Goal: Complete application form: Complete application form

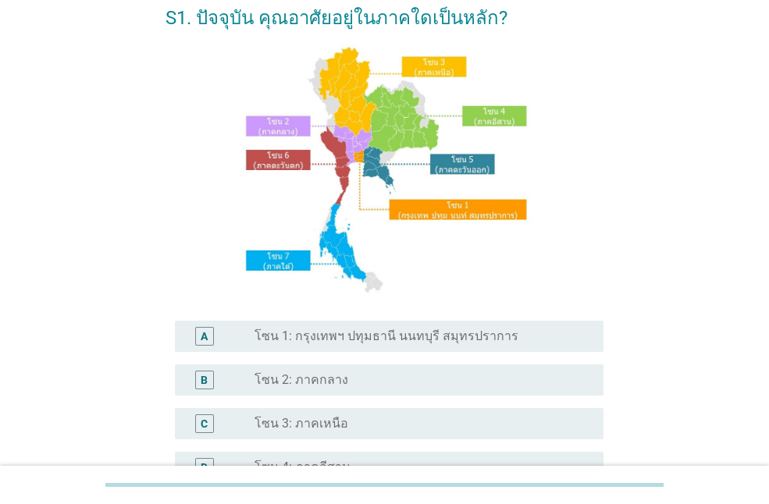
scroll to position [156, 0]
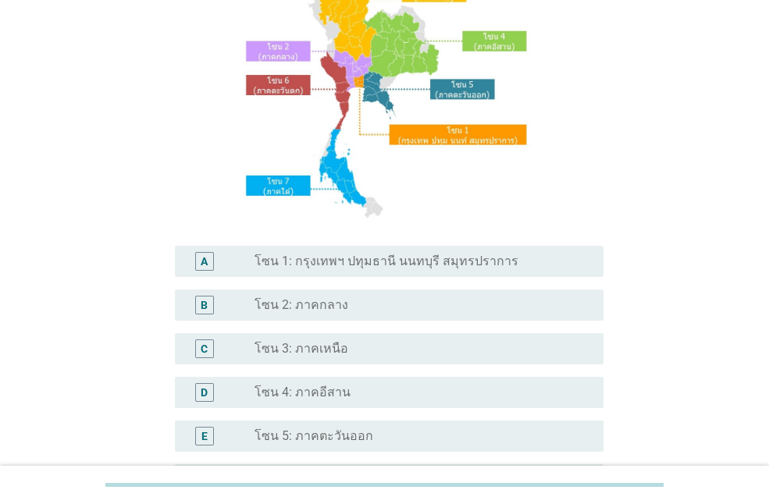
click at [294, 259] on label "โซน 1: กรุงเทพฯ ปทุมธานี นนทบุรี สมุทรปราการ" at bounding box center [386, 262] width 264 height 16
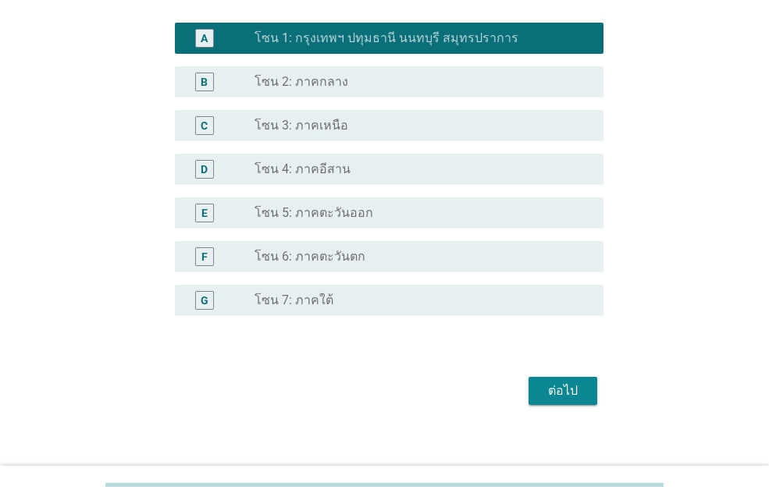
scroll to position [390, 0]
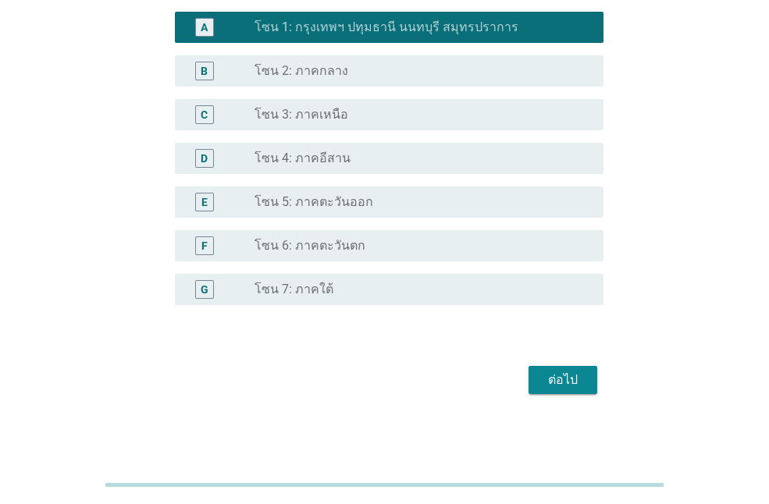
click at [563, 376] on div "ต่อไป" at bounding box center [563, 380] width 44 height 19
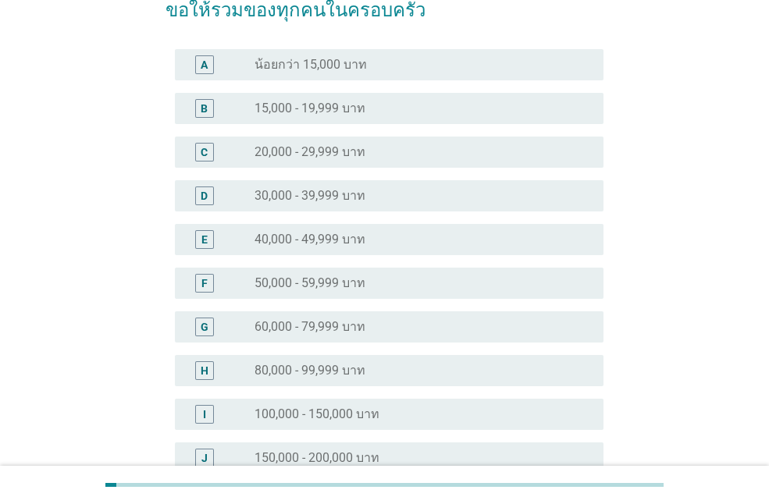
scroll to position [156, 0]
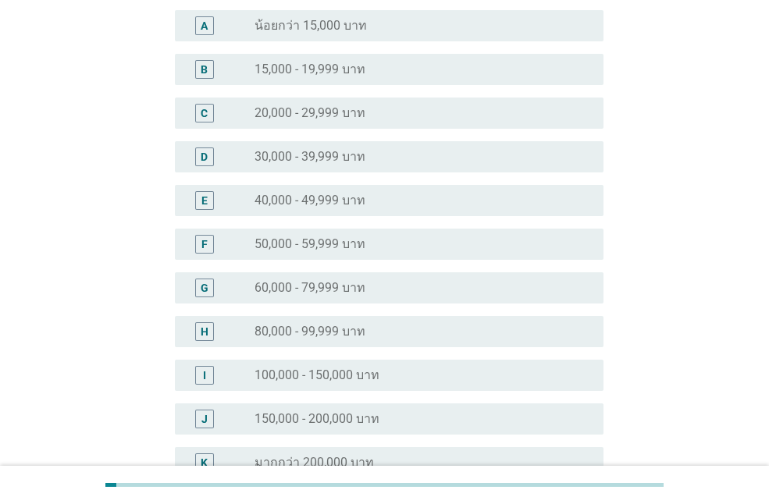
click at [260, 293] on label "60,000 - 79,999 บาท" at bounding box center [309, 288] width 111 height 16
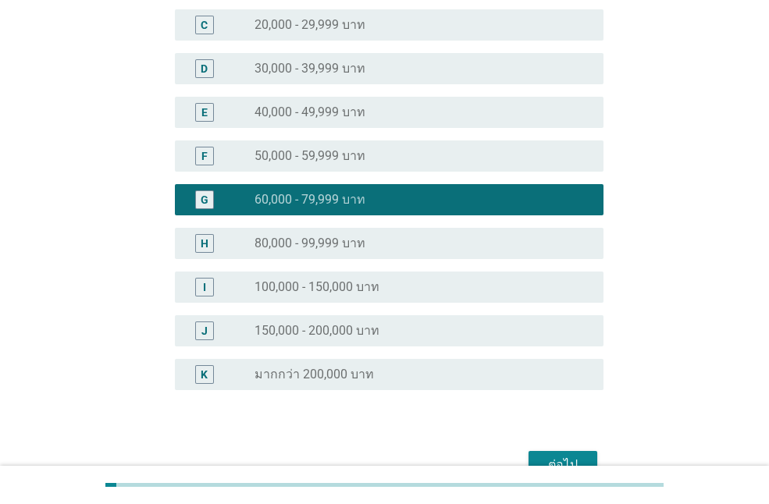
scroll to position [331, 0]
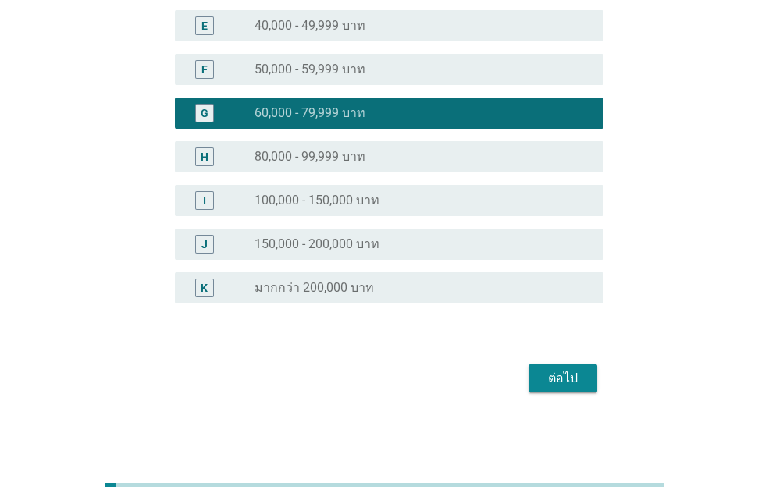
click at [564, 379] on div "ต่อไป" at bounding box center [563, 378] width 44 height 19
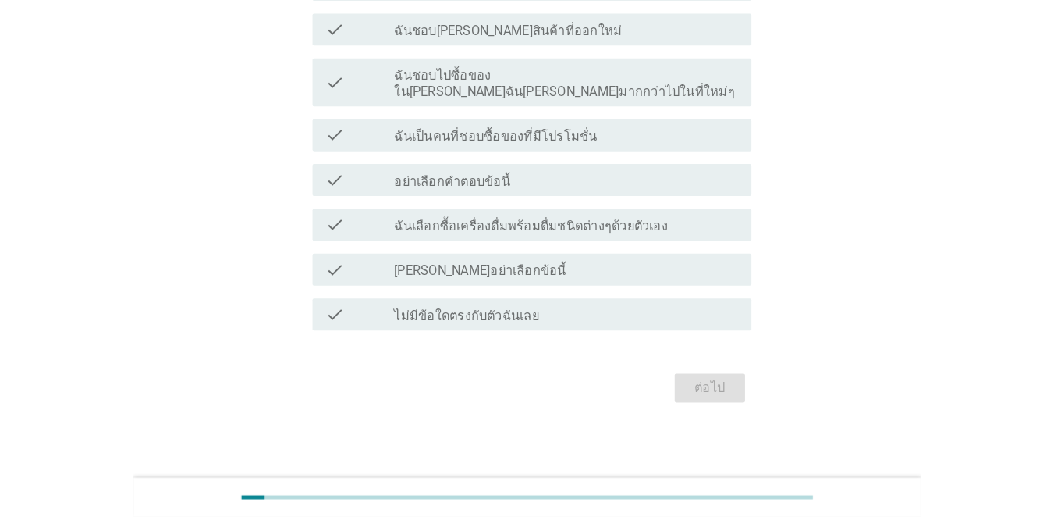
scroll to position [0, 0]
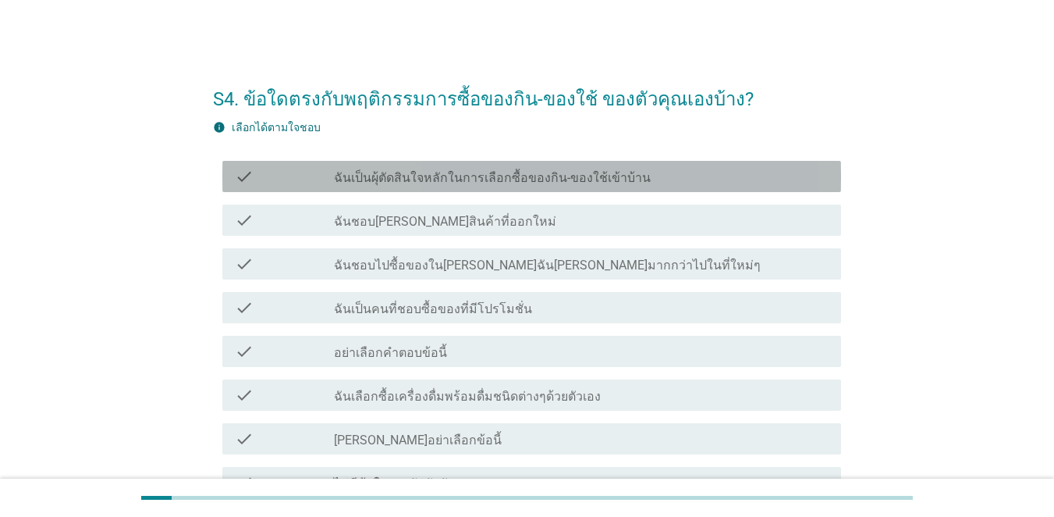
click at [469, 185] on label "ฉันเป็นผุ้ตัดสินใจหลักในการเลือกซื้อของกิน-ของใช้เข้าบ้าน" at bounding box center [492, 178] width 317 height 16
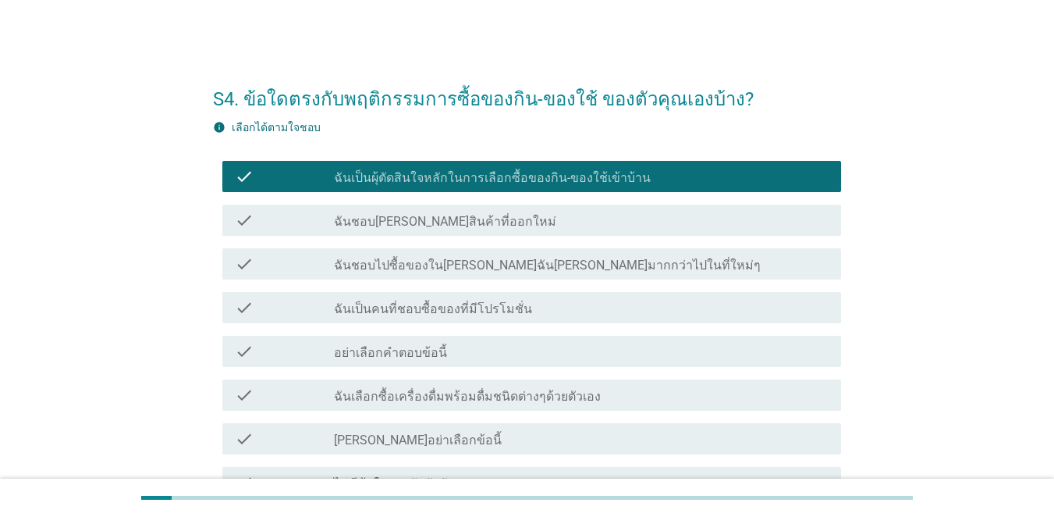
click at [456, 218] on label "ฉันชอบ[PERSON_NAME]สินค้าที่ออกใหม่" at bounding box center [445, 222] width 222 height 16
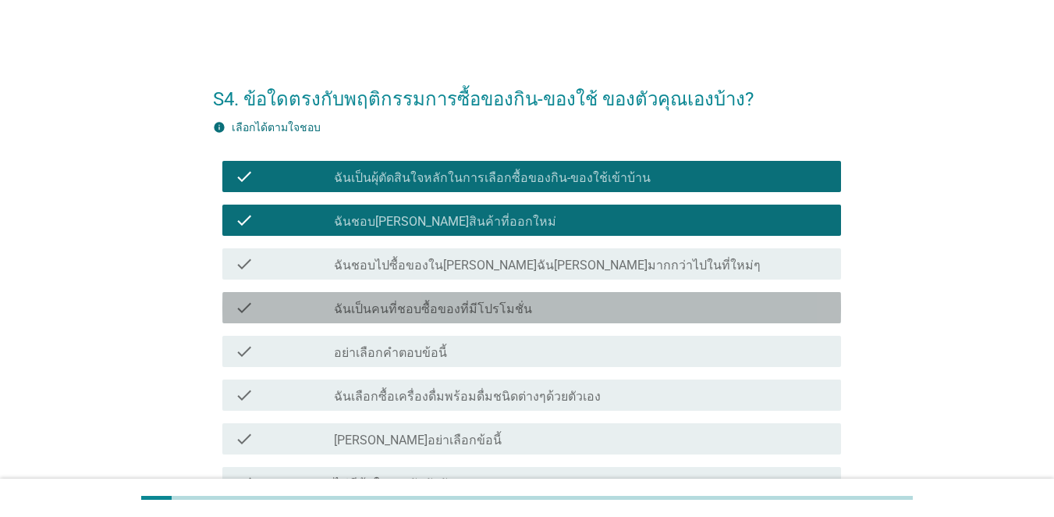
click at [456, 307] on label "ฉันเป็นคนที่ชอบซื้อของที่มีโปรโมชั่น" at bounding box center [433, 309] width 198 height 16
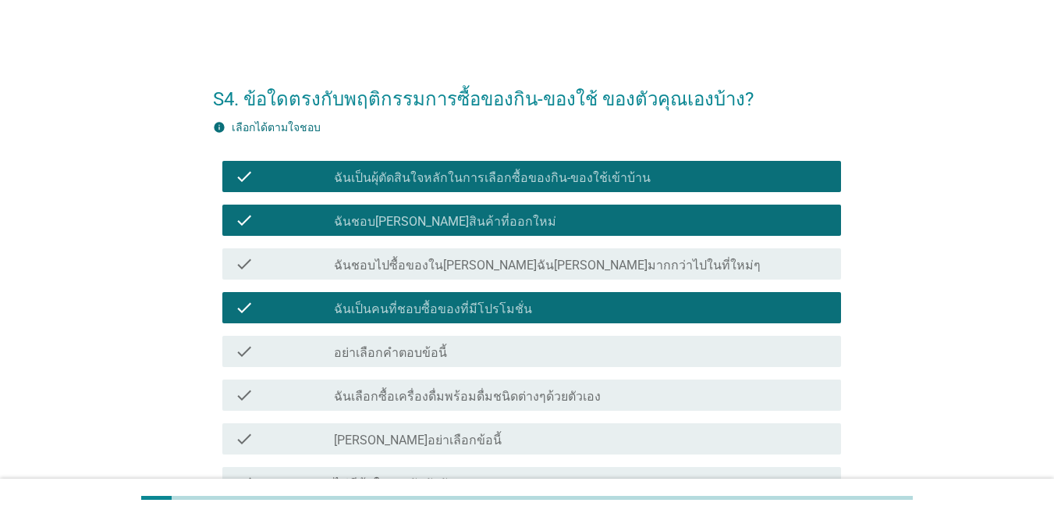
click at [460, 402] on label "ฉันเลือกซื้อเครื่องดื่มพร้อมดื่มชนิดต่างๆด้วยตัวเอง" at bounding box center [467, 397] width 267 height 16
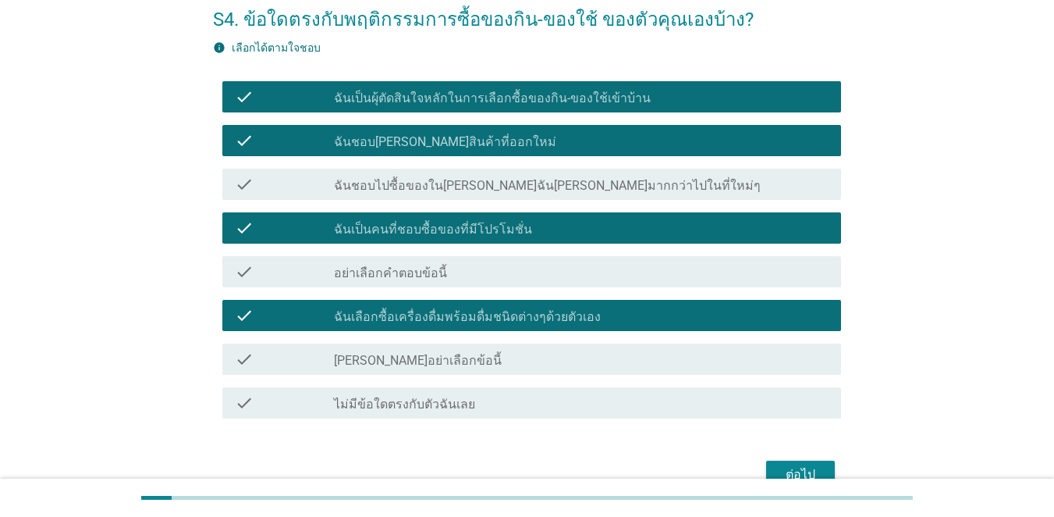
scroll to position [163, 0]
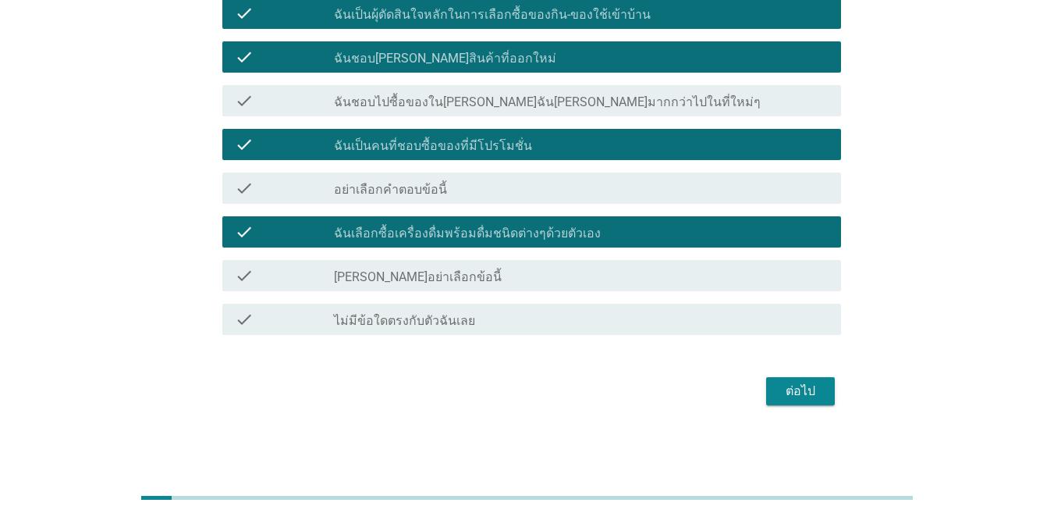
click at [768, 388] on div "ต่อไป" at bounding box center [801, 391] width 44 height 19
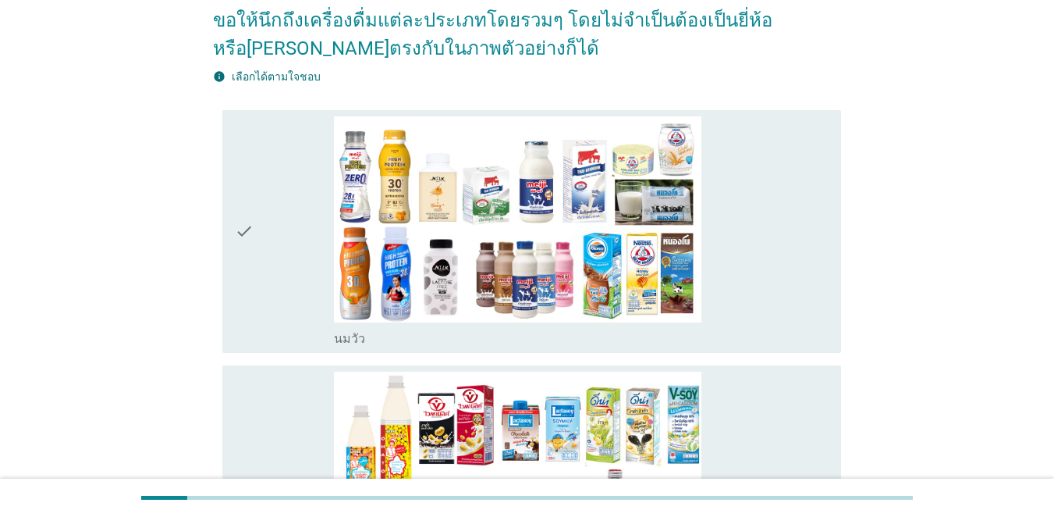
scroll to position [0, 0]
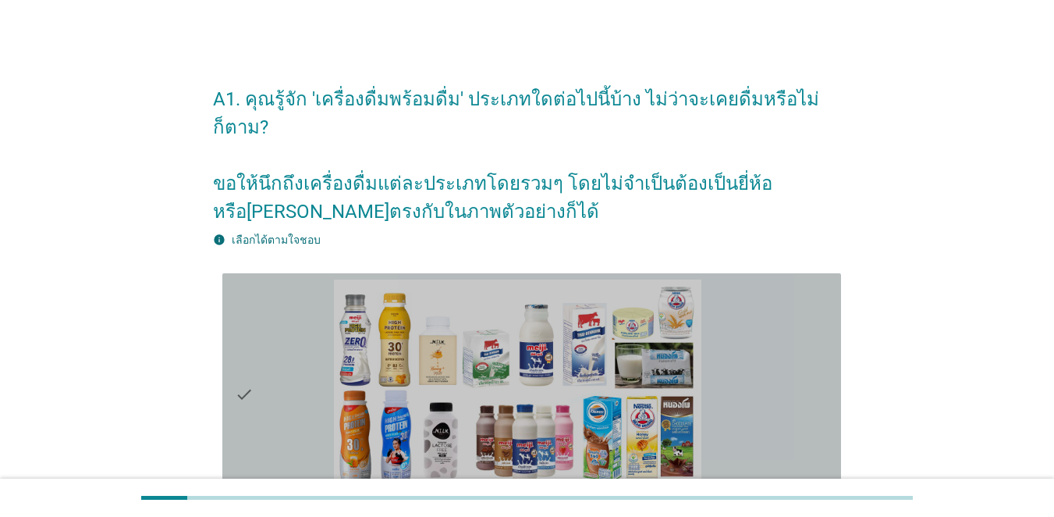
click at [309, 333] on div "check" at bounding box center [284, 394] width 99 height 231
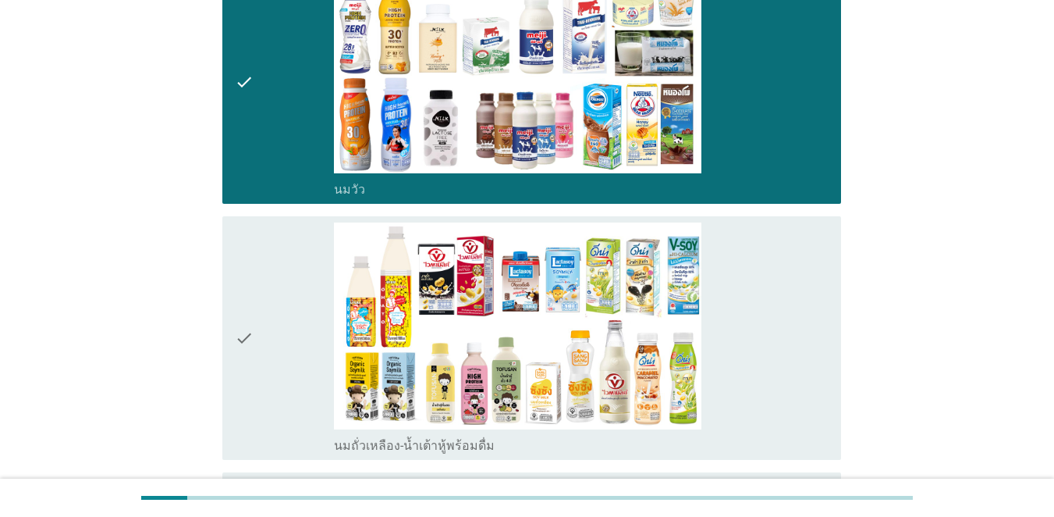
click at [300, 329] on div "check" at bounding box center [284, 337] width 99 height 231
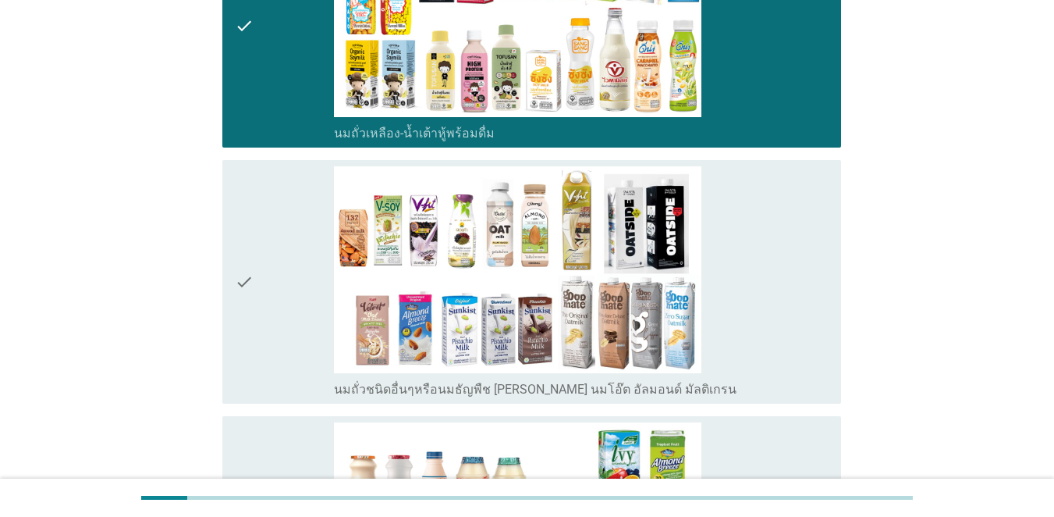
click at [297, 325] on div "check" at bounding box center [284, 281] width 99 height 231
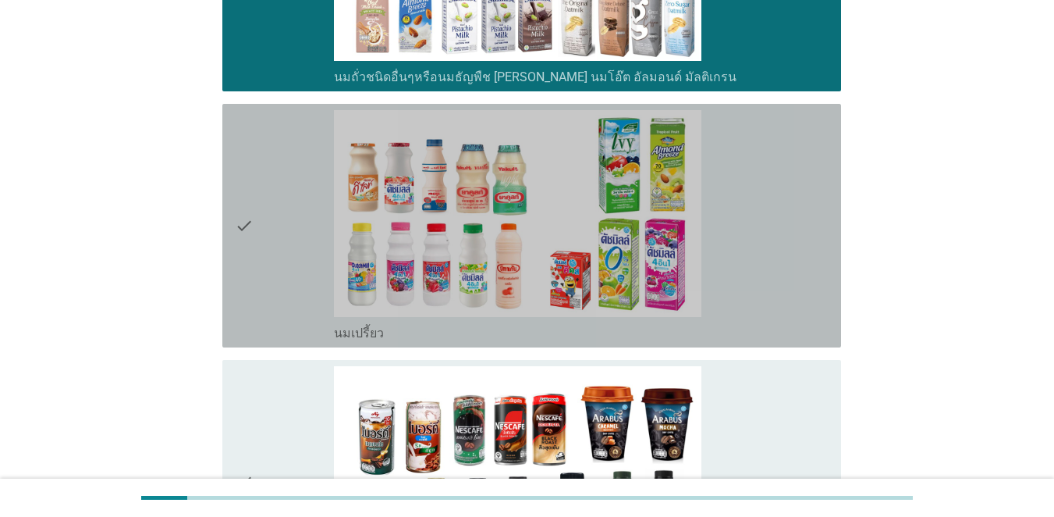
click at [279, 243] on div "check" at bounding box center [284, 225] width 99 height 231
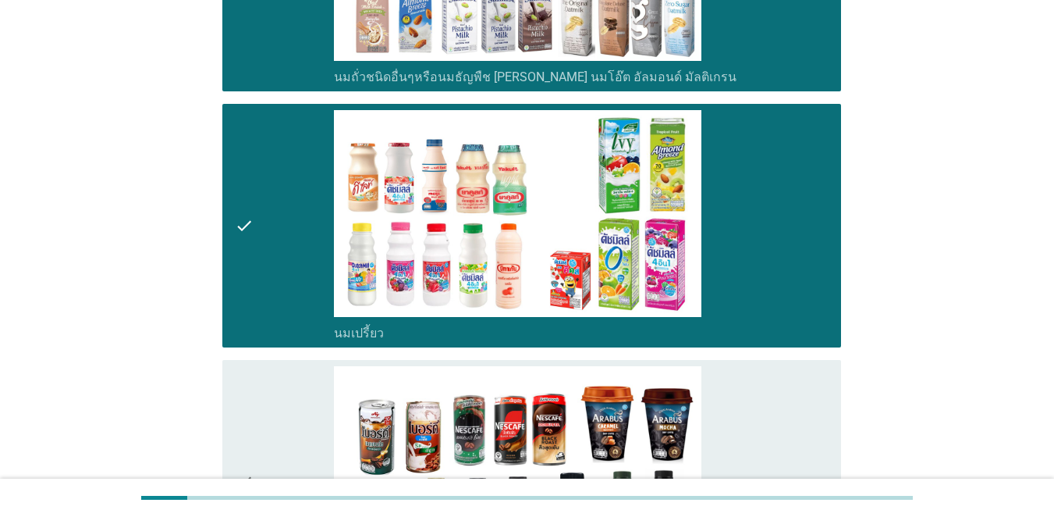
click at [272, 387] on div "check" at bounding box center [284, 481] width 99 height 231
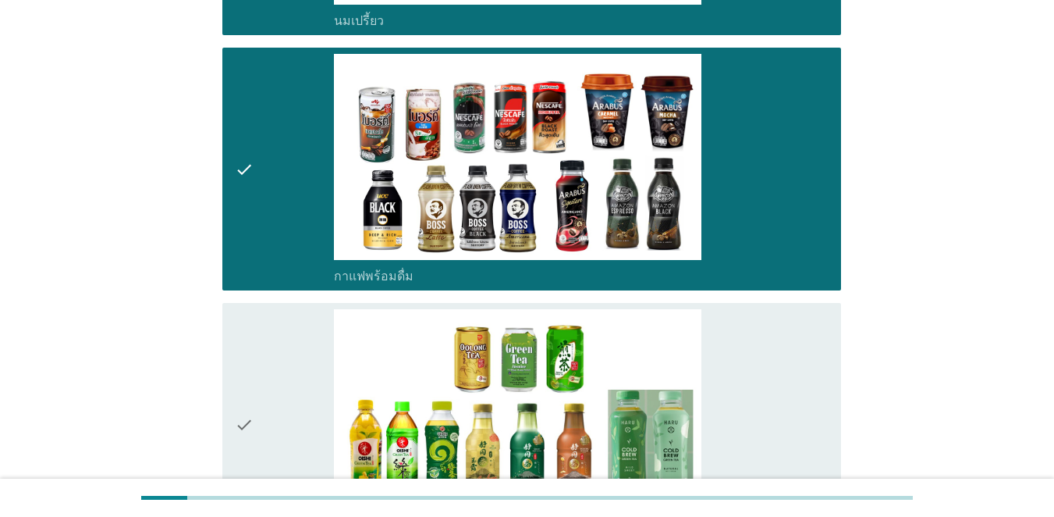
click at [267, 368] on div "check" at bounding box center [284, 424] width 99 height 231
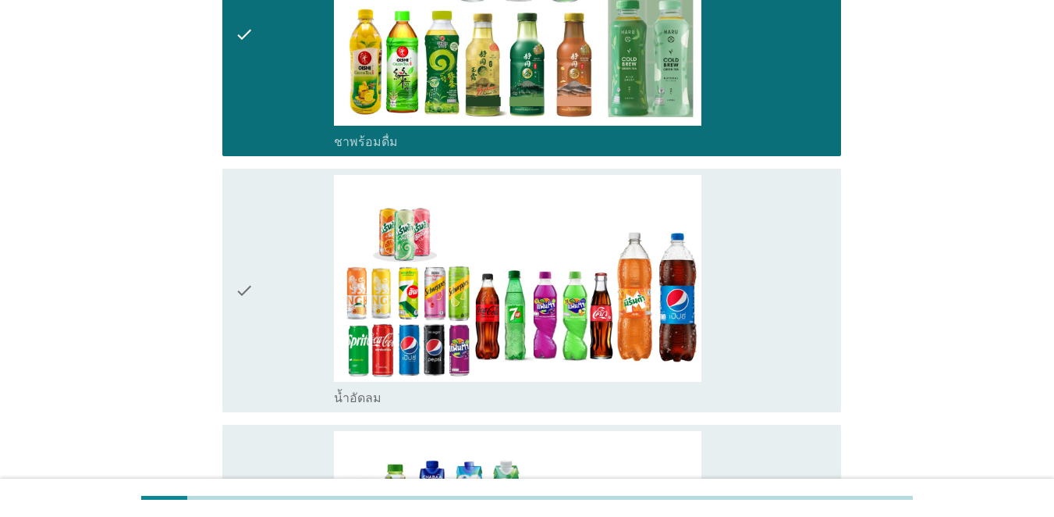
click at [265, 296] on div "check" at bounding box center [284, 290] width 99 height 231
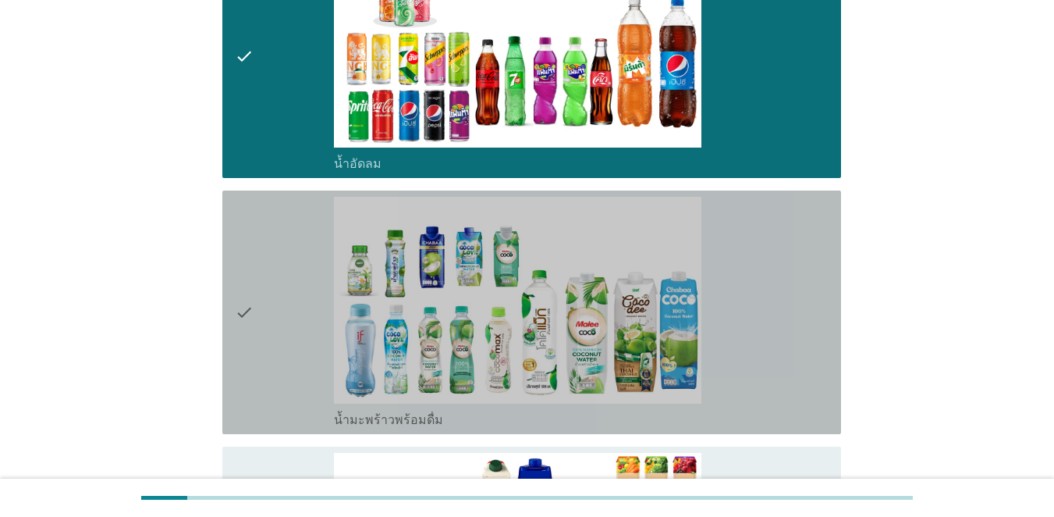
click at [263, 299] on div "check" at bounding box center [284, 312] width 99 height 231
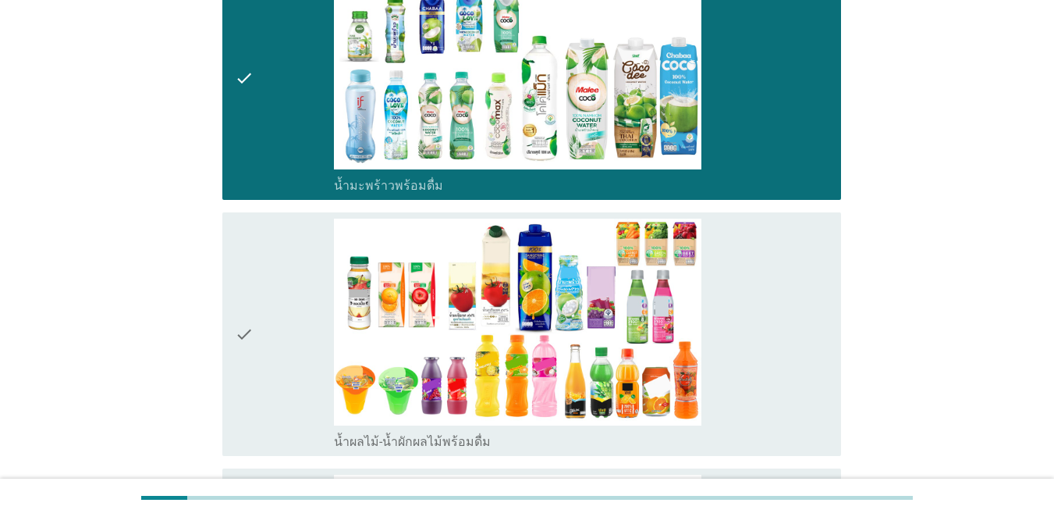
click at [262, 319] on div "check" at bounding box center [284, 333] width 99 height 231
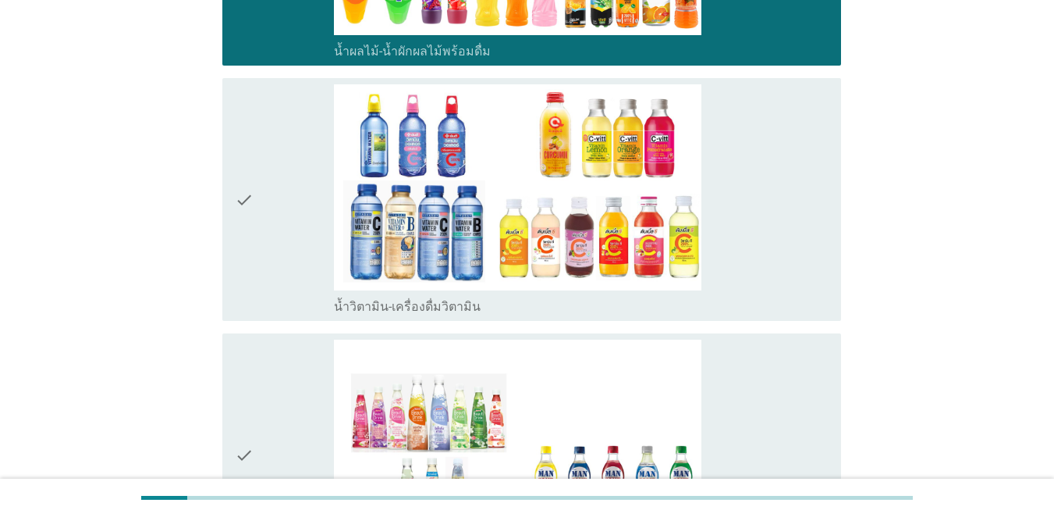
click at [266, 339] on div "check" at bounding box center [284, 454] width 99 height 231
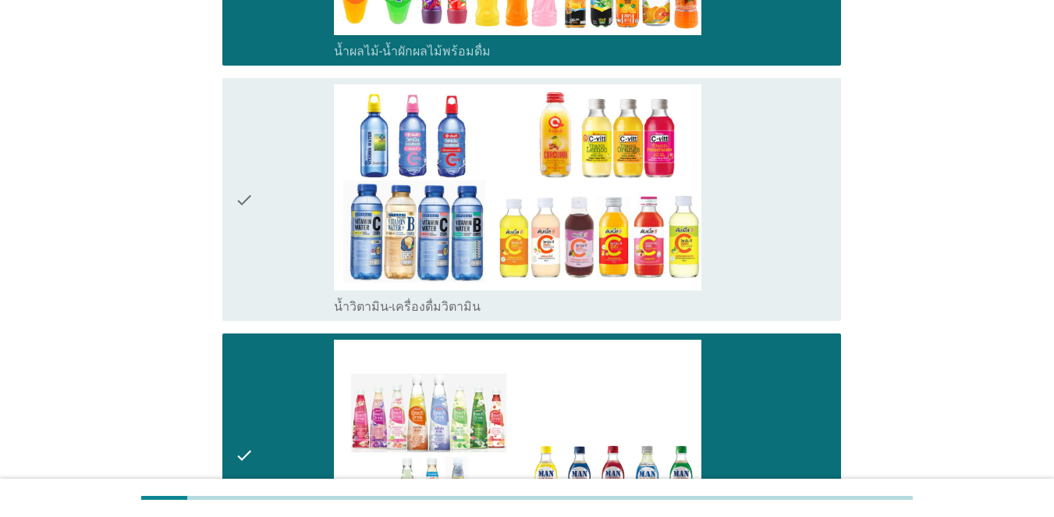
click at [311, 123] on div "check" at bounding box center [284, 199] width 99 height 231
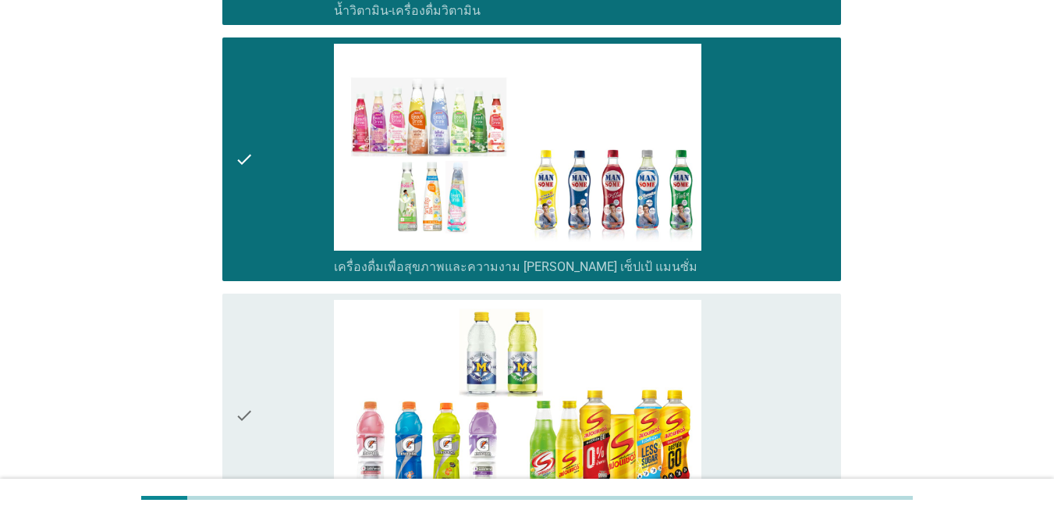
scroll to position [2965, 0]
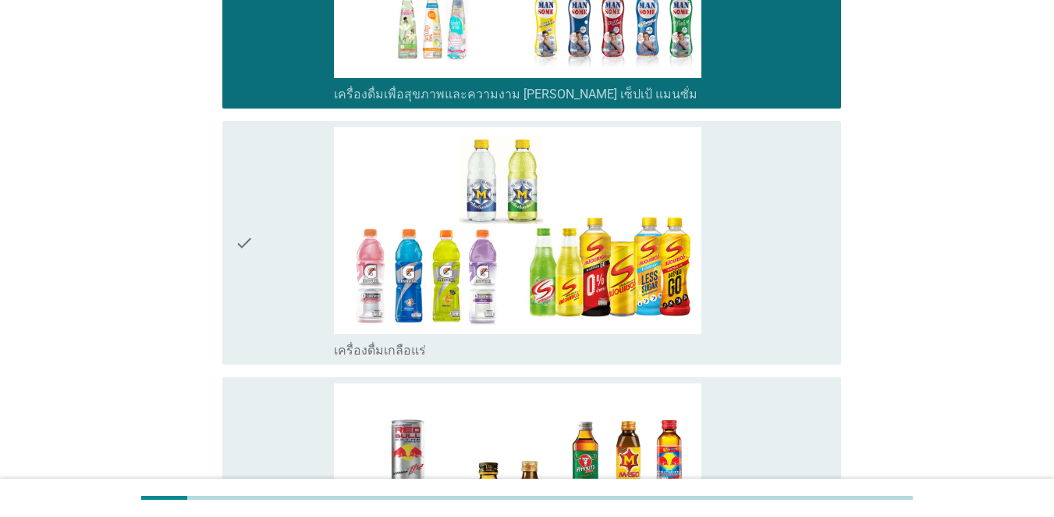
click at [282, 228] on div "check" at bounding box center [284, 242] width 99 height 231
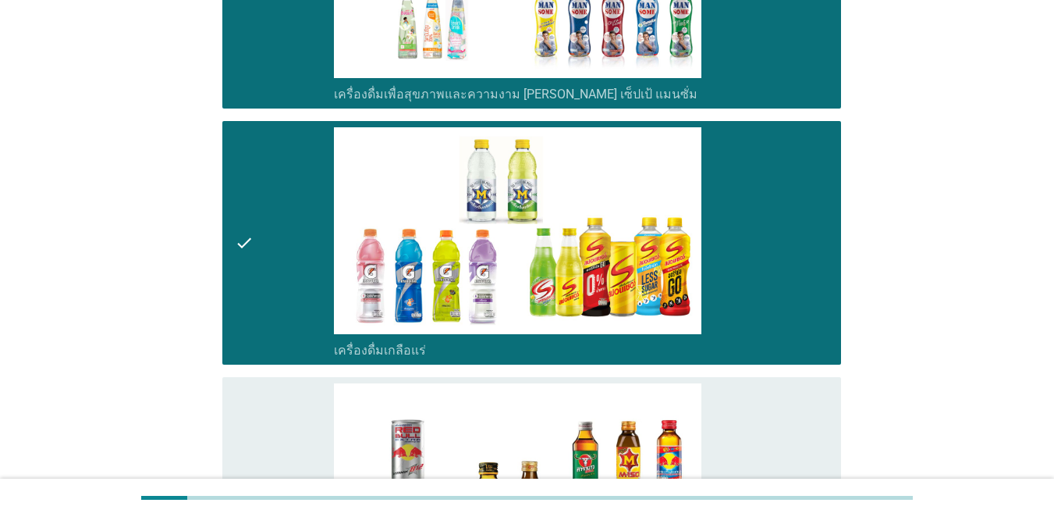
click at [307, 383] on div "check" at bounding box center [284, 498] width 99 height 231
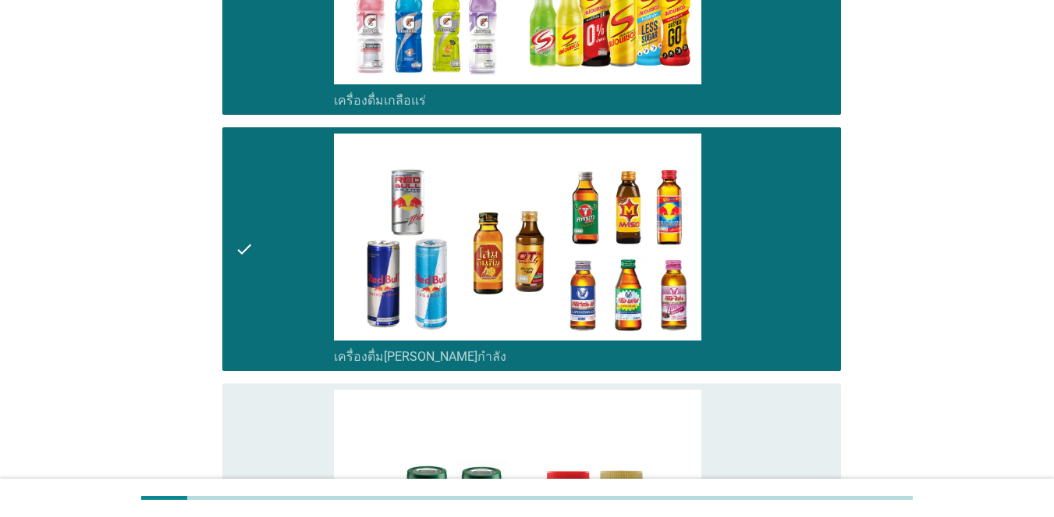
scroll to position [3433, 0]
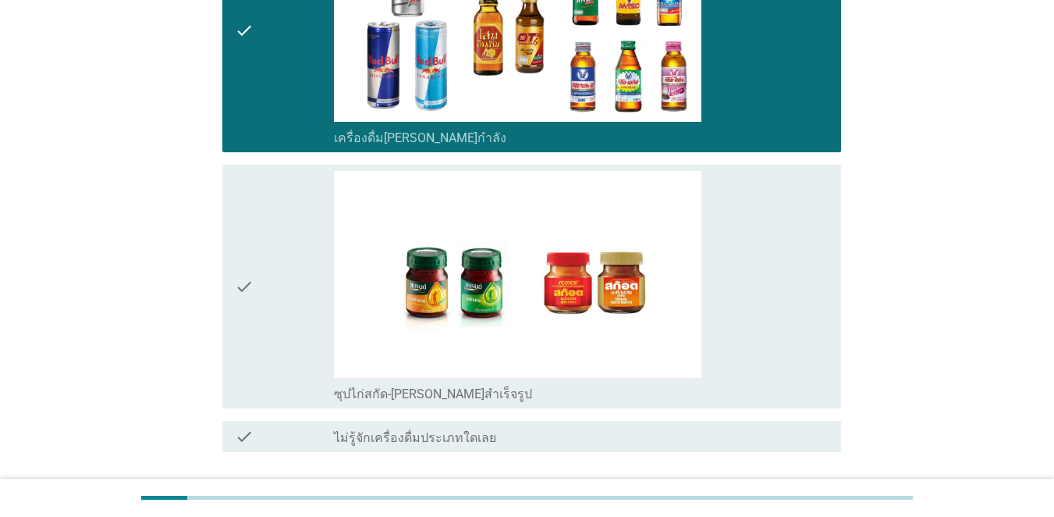
click at [299, 336] on div "check" at bounding box center [284, 286] width 99 height 231
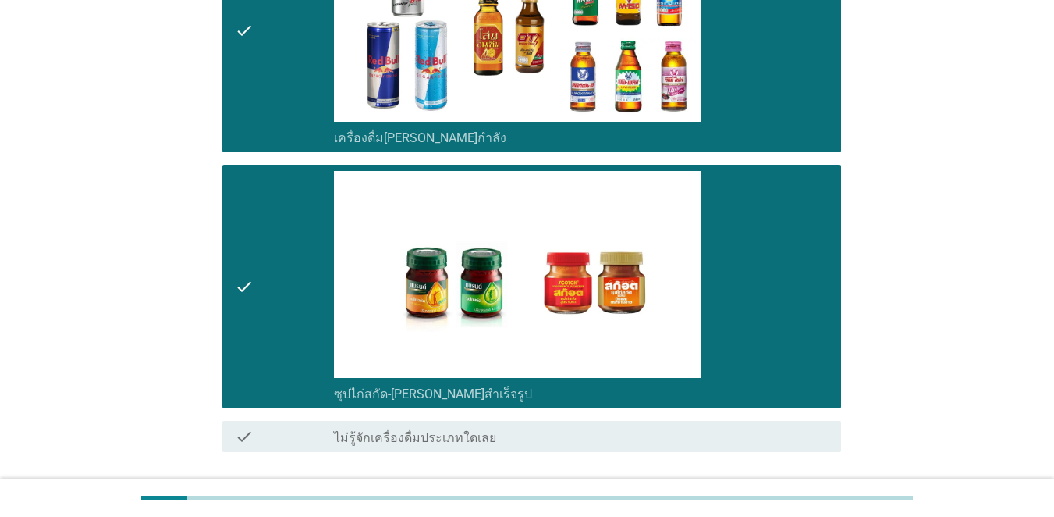
click at [768, 494] on button "ต่อไป" at bounding box center [800, 508] width 69 height 28
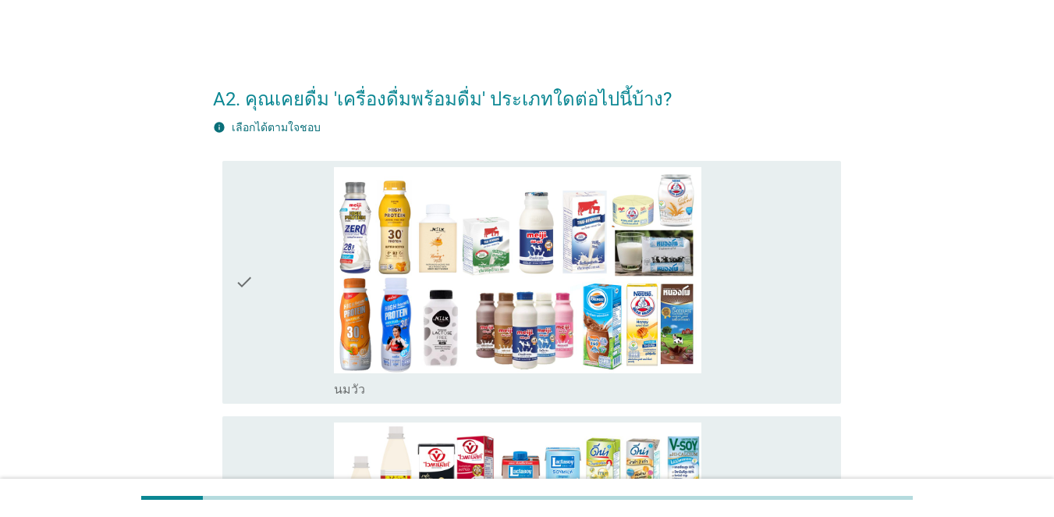
click at [267, 239] on div "check" at bounding box center [284, 282] width 99 height 231
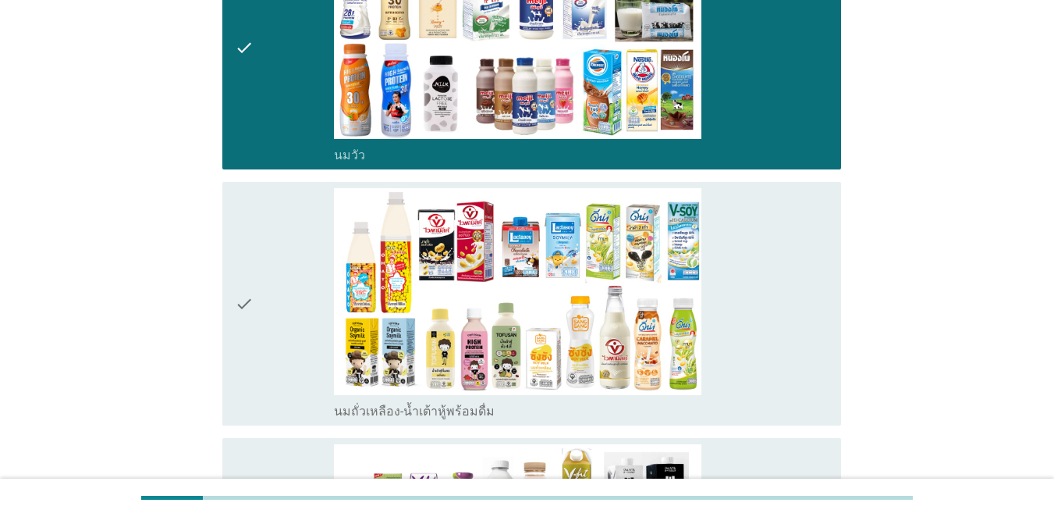
click at [265, 246] on div "check" at bounding box center [284, 303] width 99 height 231
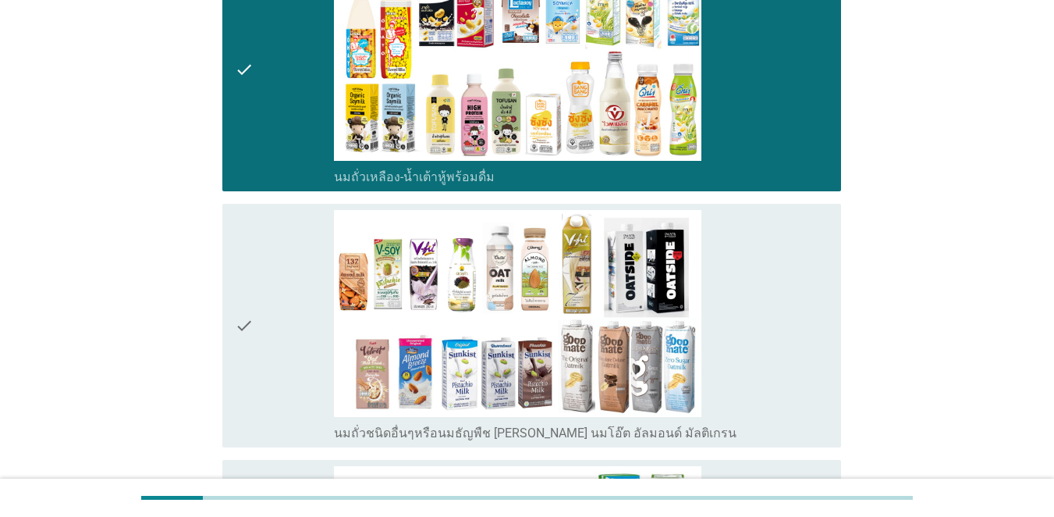
click at [265, 253] on div "check" at bounding box center [284, 325] width 99 height 231
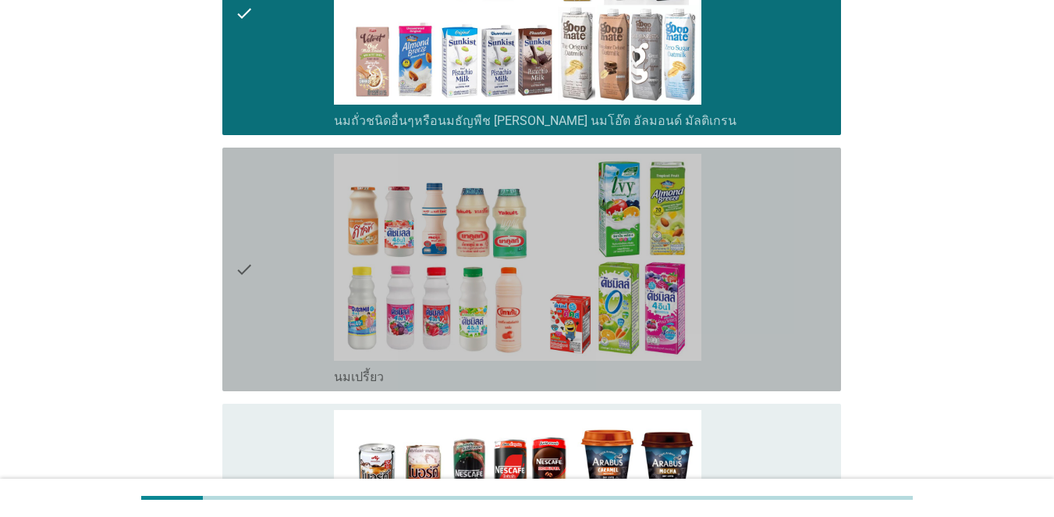
click at [265, 254] on div "check" at bounding box center [284, 269] width 99 height 231
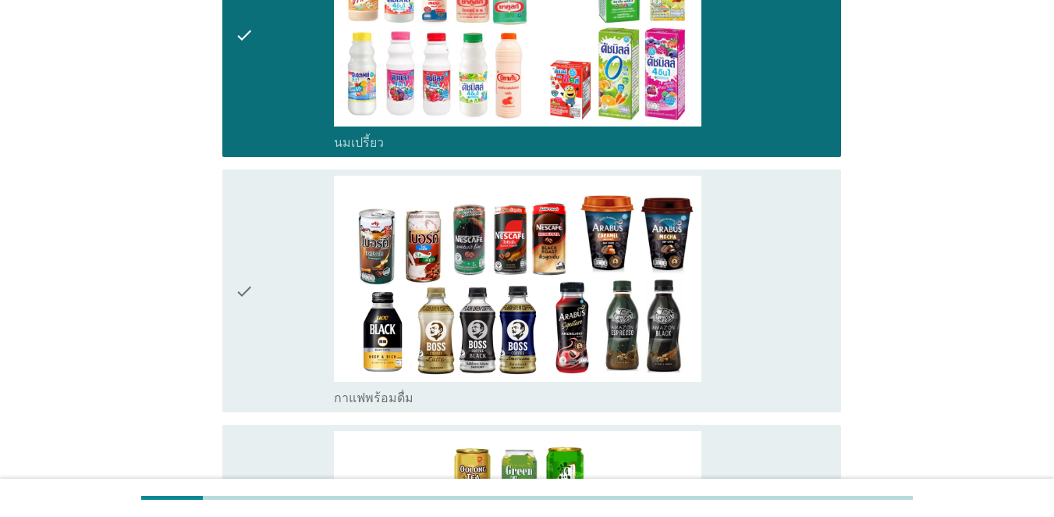
click at [265, 254] on div "check" at bounding box center [284, 291] width 99 height 231
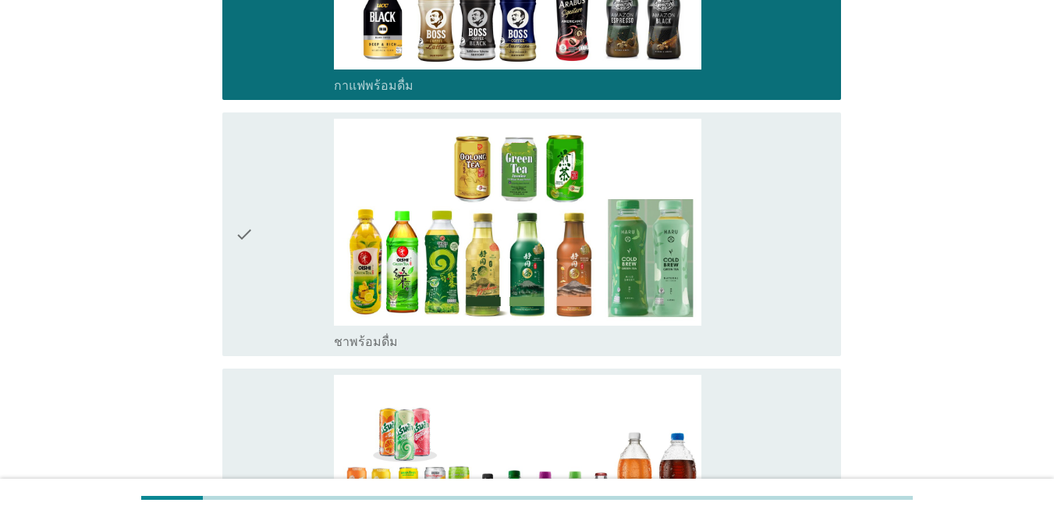
click at [265, 254] on div "check" at bounding box center [284, 234] width 99 height 231
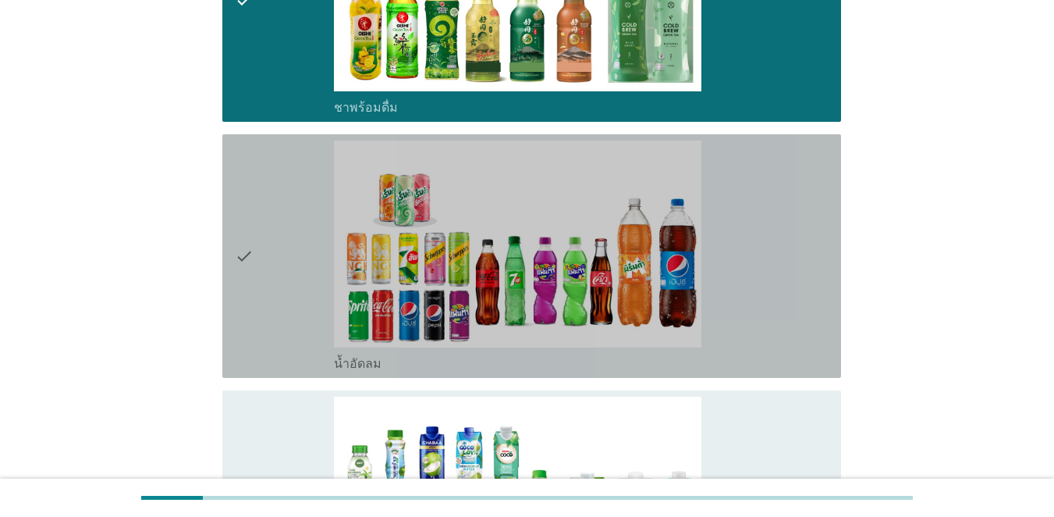
click at [265, 254] on div "check" at bounding box center [284, 255] width 99 height 231
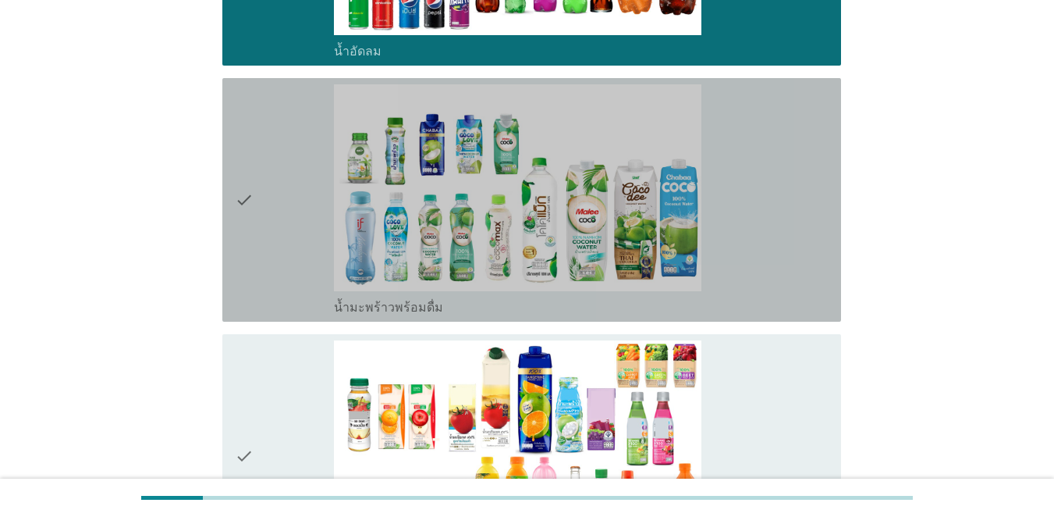
click at [265, 256] on div "check" at bounding box center [284, 199] width 99 height 231
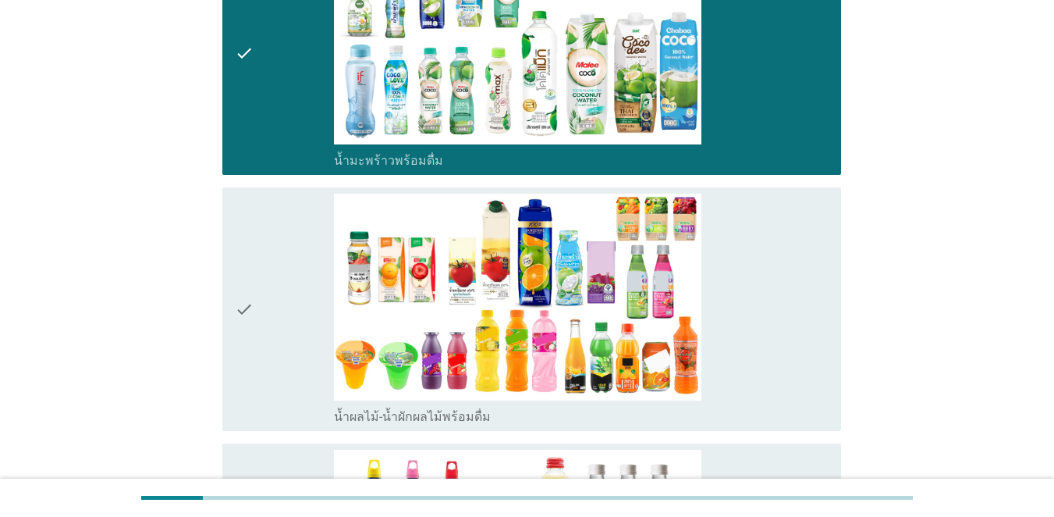
scroll to position [2185, 0]
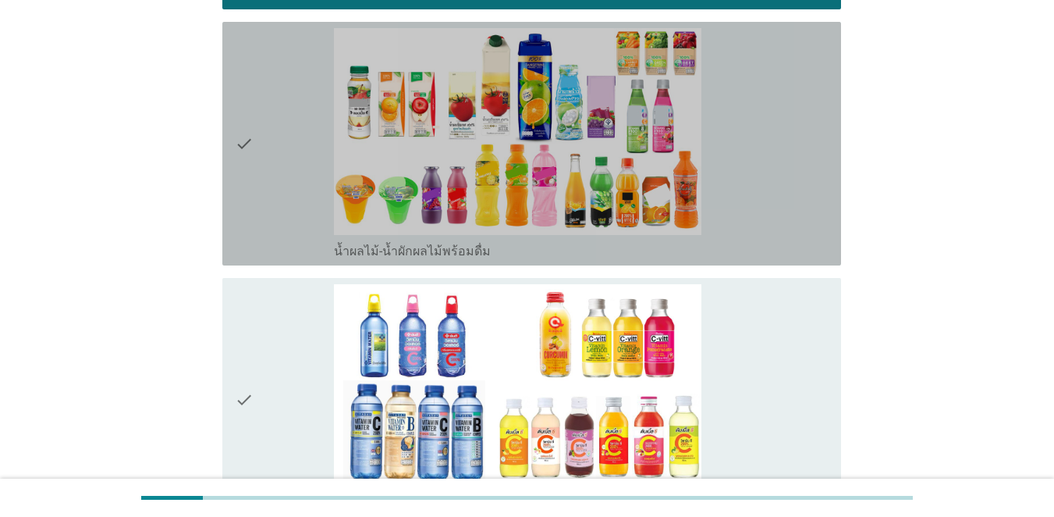
click at [267, 258] on div "check" at bounding box center [284, 143] width 99 height 231
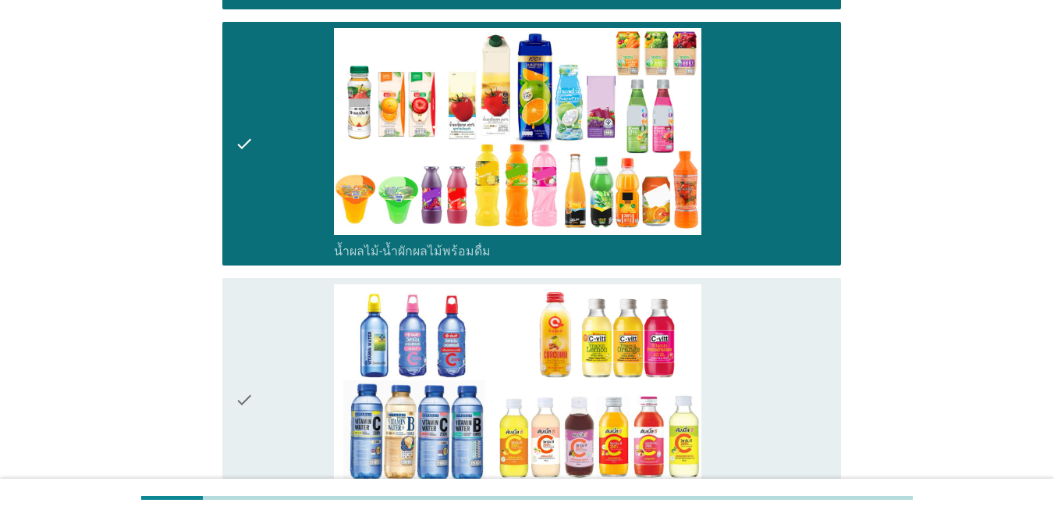
click at [279, 321] on div "check" at bounding box center [284, 399] width 99 height 231
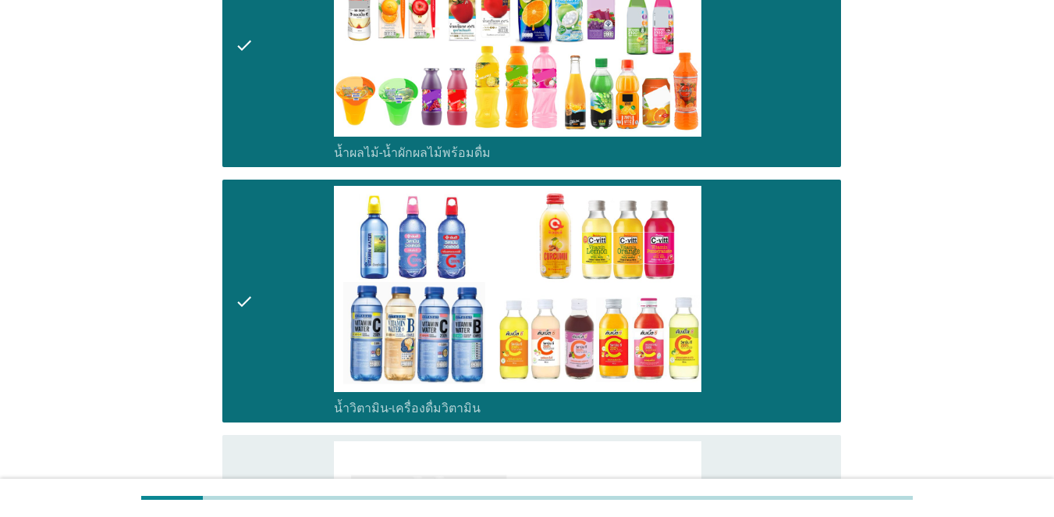
scroll to position [2419, 0]
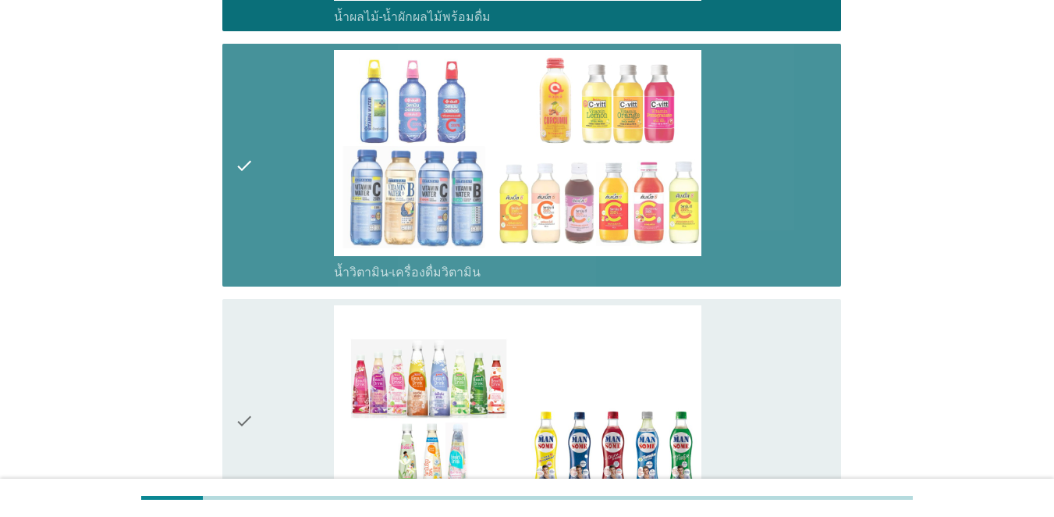
click at [279, 229] on div "check" at bounding box center [284, 165] width 99 height 231
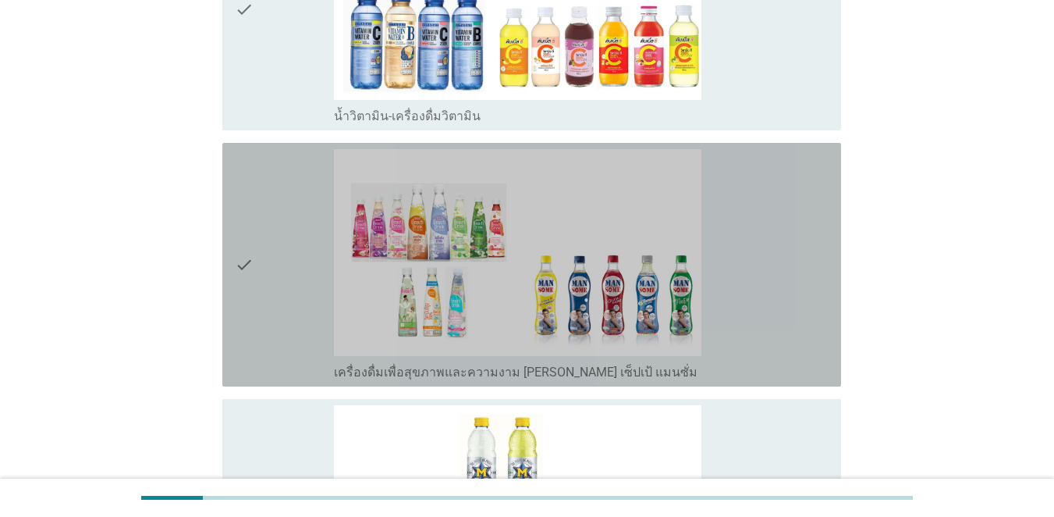
click at [275, 292] on div "check" at bounding box center [284, 264] width 99 height 231
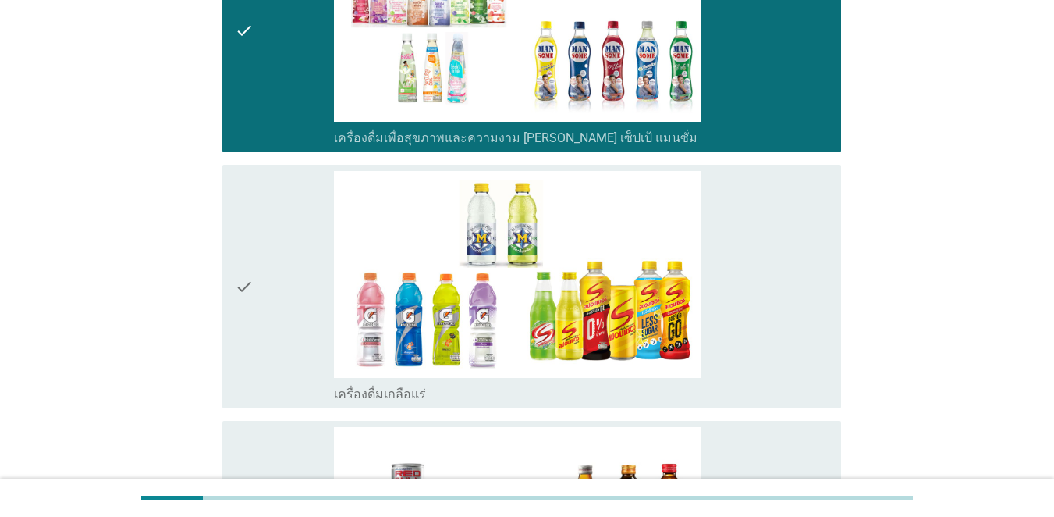
click at [275, 289] on div "check" at bounding box center [284, 286] width 99 height 231
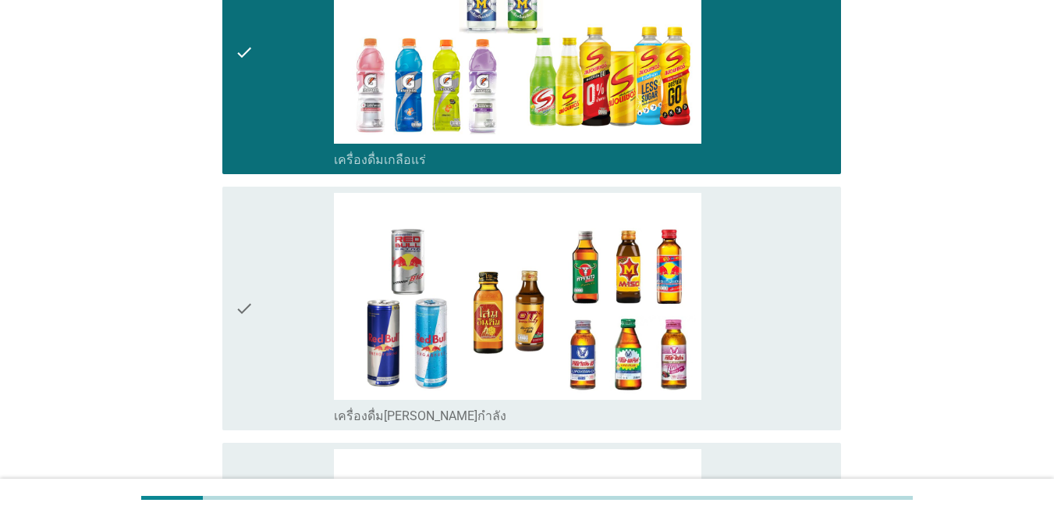
click at [275, 289] on div "check" at bounding box center [284, 308] width 99 height 231
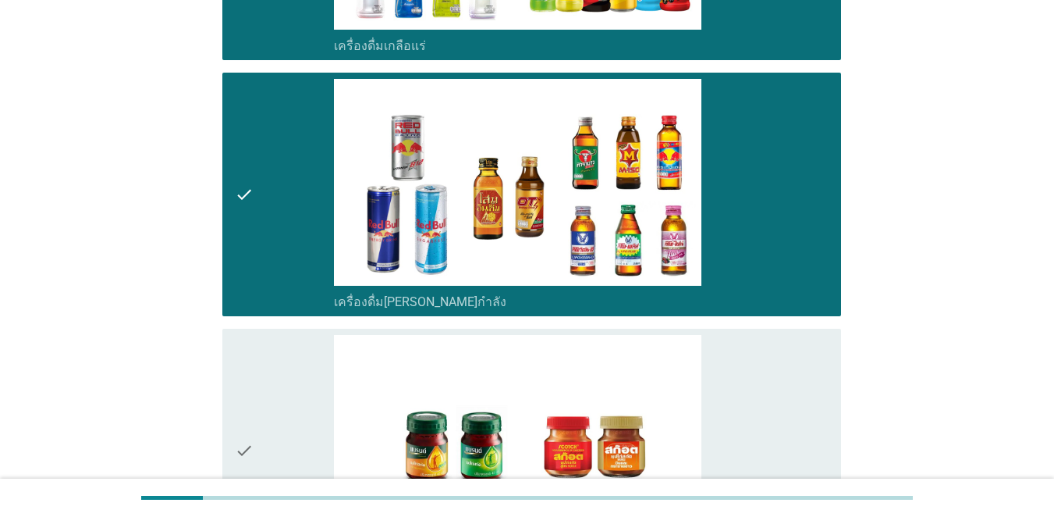
scroll to position [3355, 0]
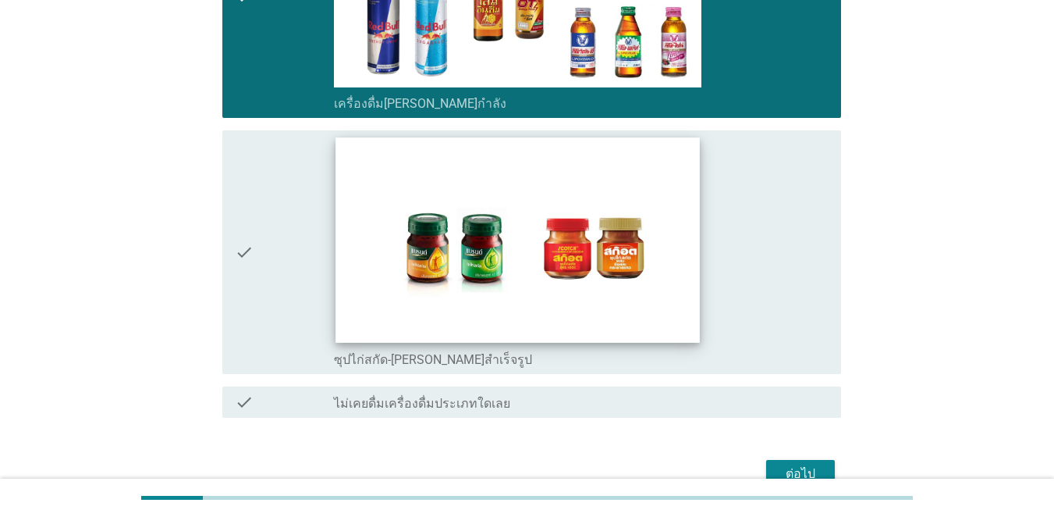
click at [339, 291] on img at bounding box center [518, 239] width 364 height 204
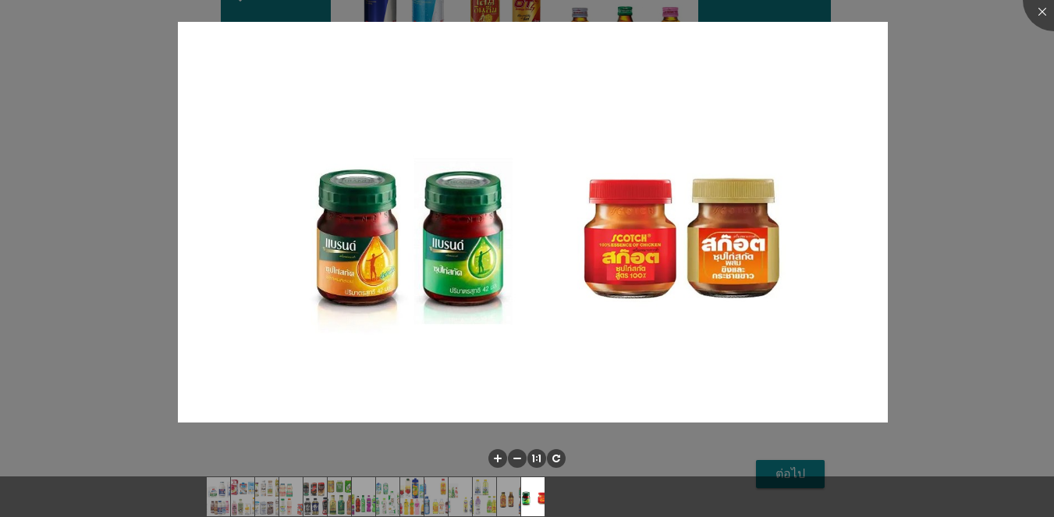
click at [768, 195] on div at bounding box center [527, 258] width 1054 height 517
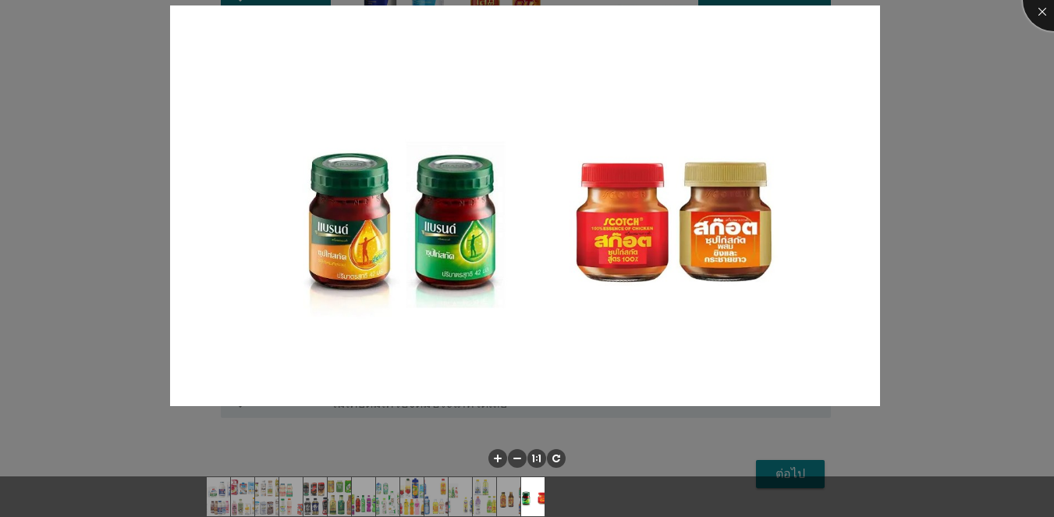
click at [768, 13] on div at bounding box center [1054, 0] width 62 height 62
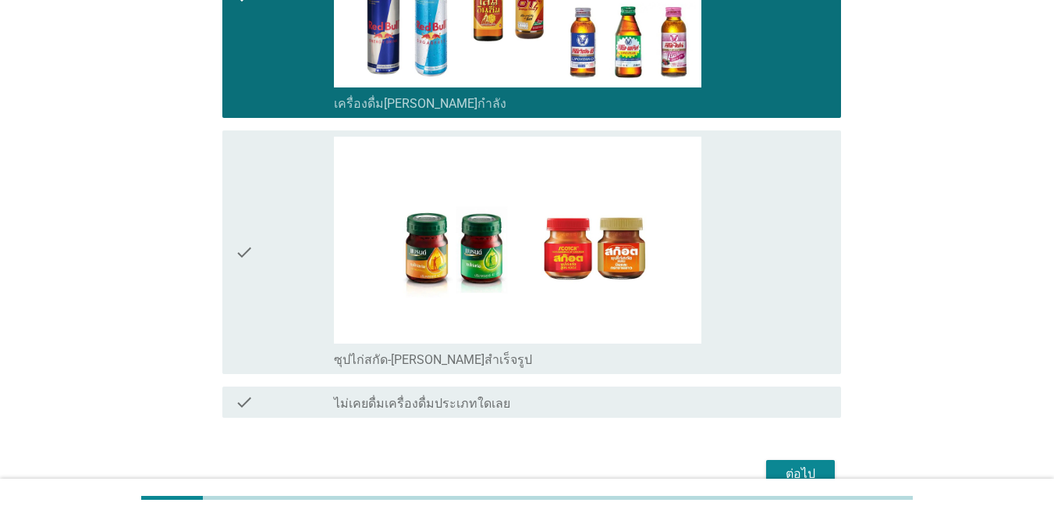
click at [513, 276] on img at bounding box center [518, 240] width 368 height 207
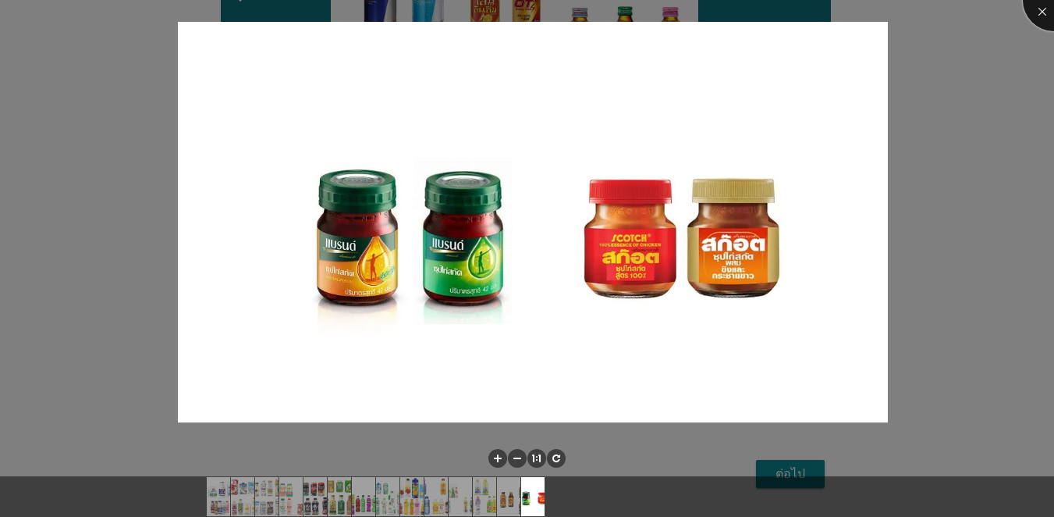
click at [768, 13] on div at bounding box center [1054, 0] width 62 height 62
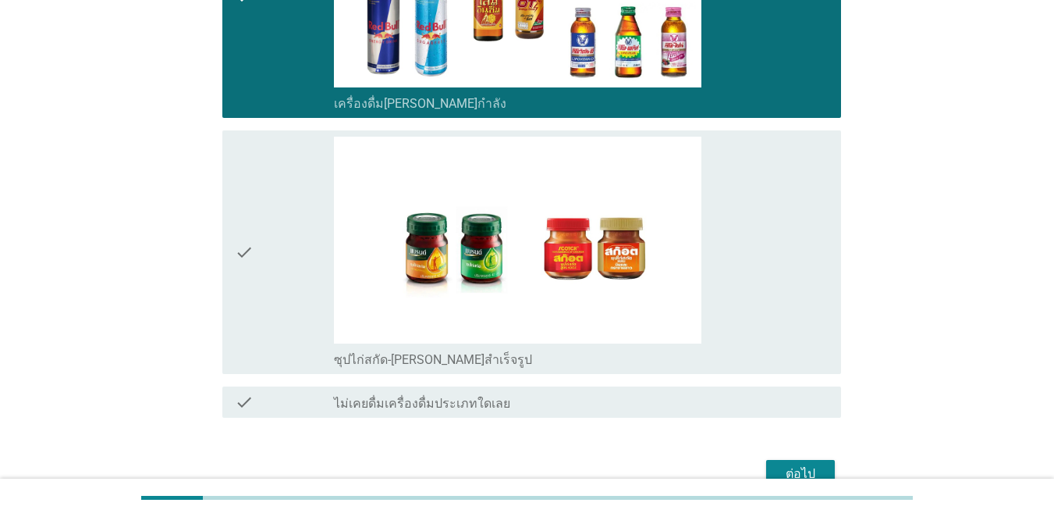
click at [243, 229] on icon "check" at bounding box center [244, 252] width 19 height 231
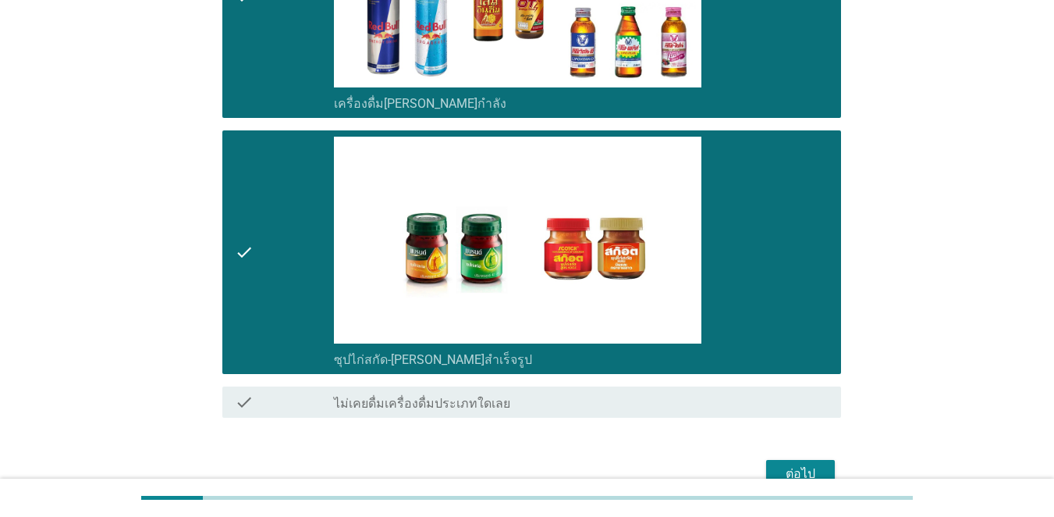
click at [768, 468] on div "ต่อไป" at bounding box center [801, 473] width 44 height 19
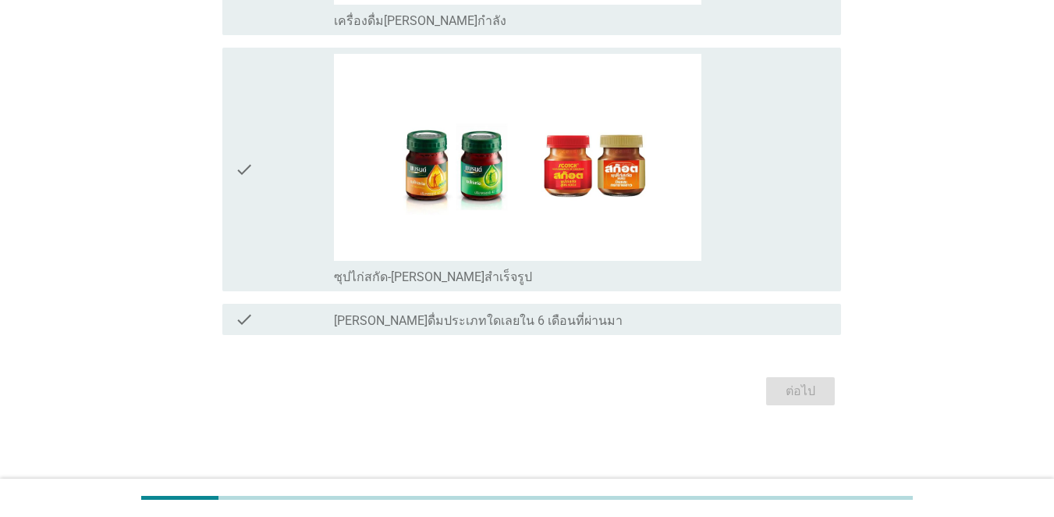
scroll to position [0, 0]
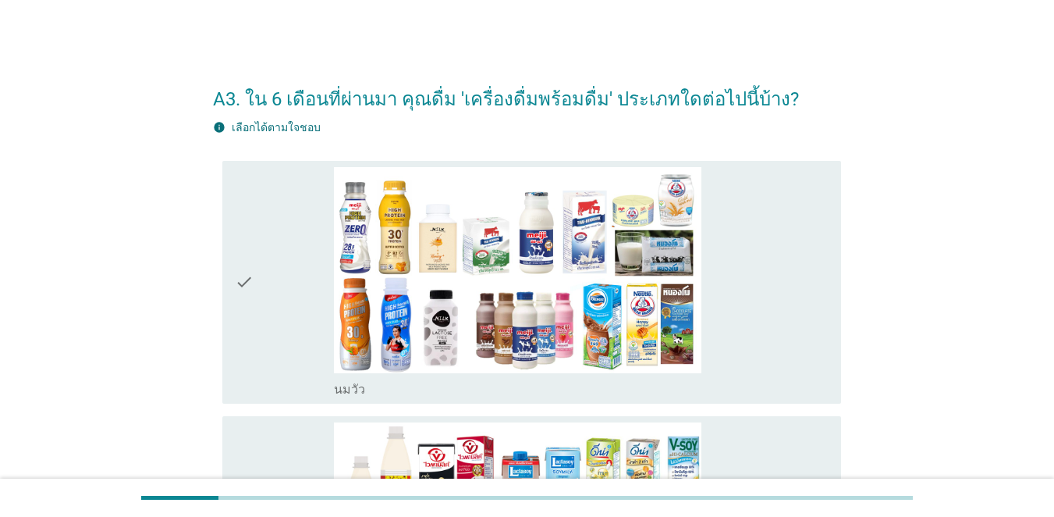
click at [262, 271] on div "check" at bounding box center [284, 282] width 99 height 231
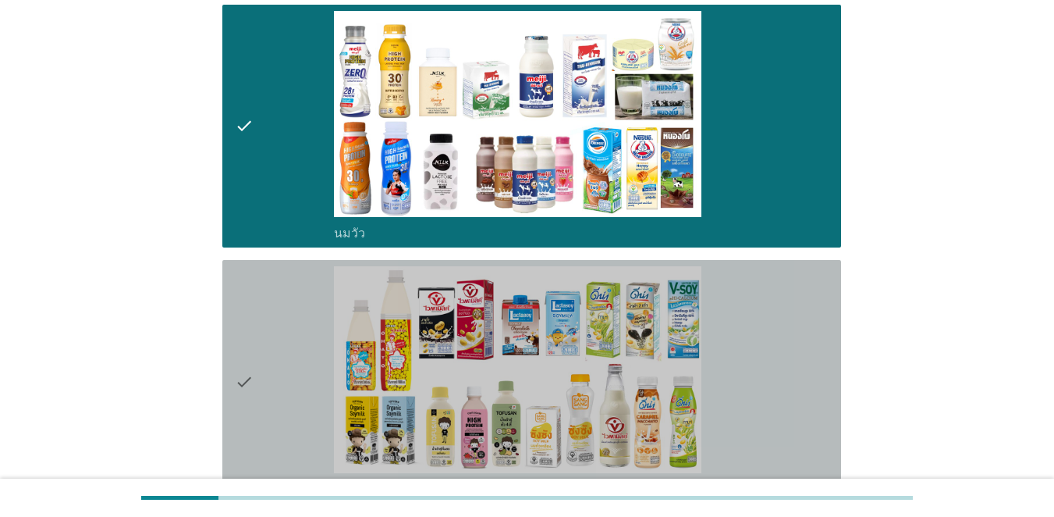
click at [257, 344] on div "check" at bounding box center [284, 381] width 99 height 231
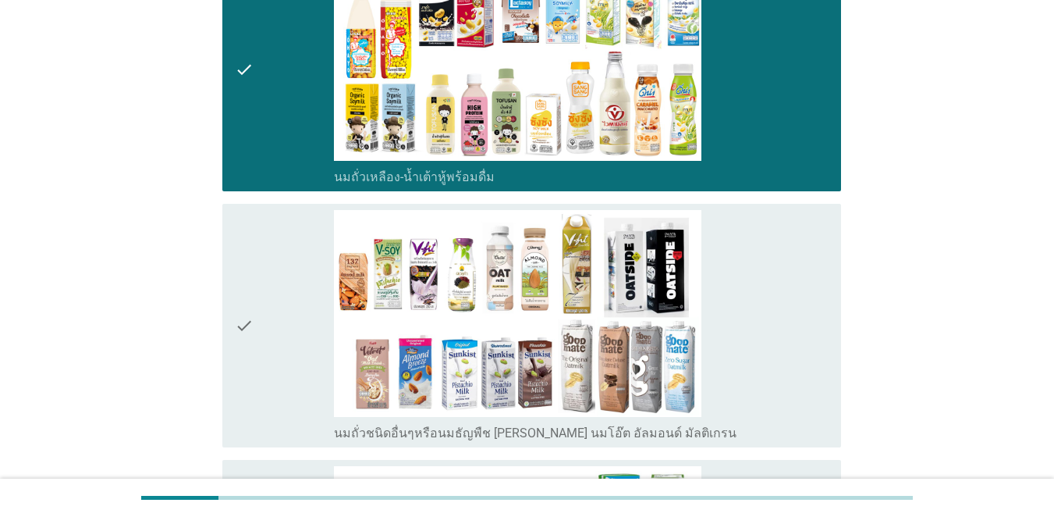
click at [255, 332] on div "check" at bounding box center [284, 325] width 99 height 231
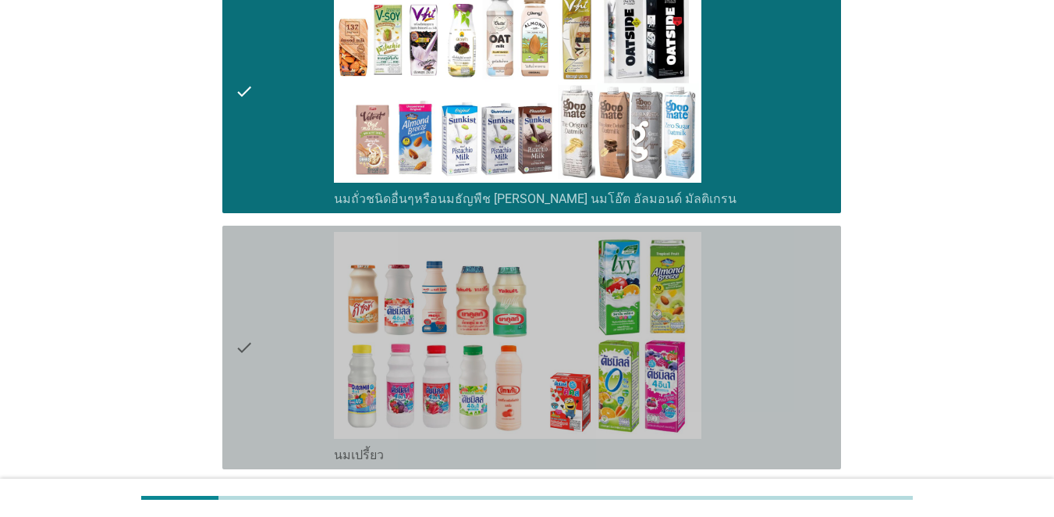
click at [255, 329] on div "check" at bounding box center [284, 347] width 99 height 231
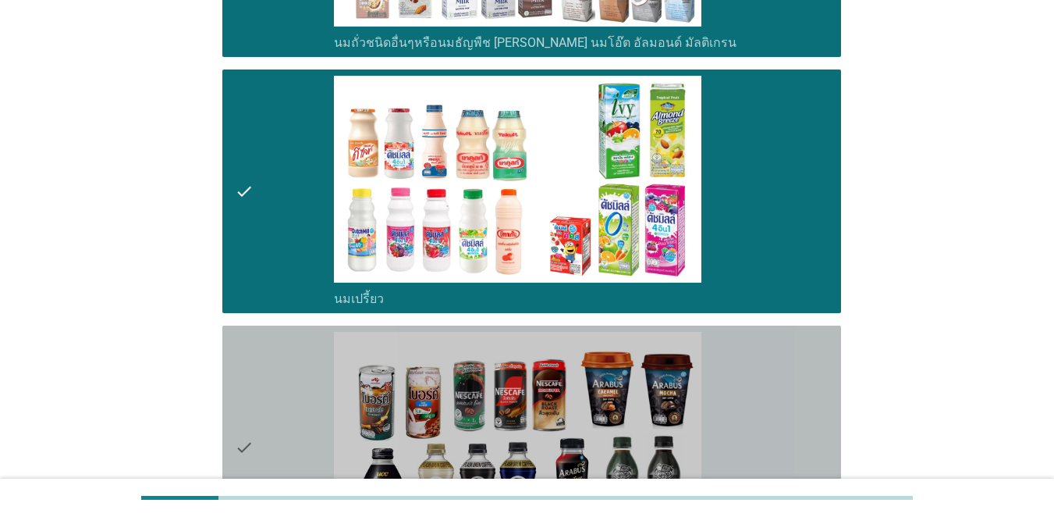
click at [255, 329] on div "check check_box_outline_blank กาแฟพร้อมดื่ม" at bounding box center [531, 446] width 619 height 243
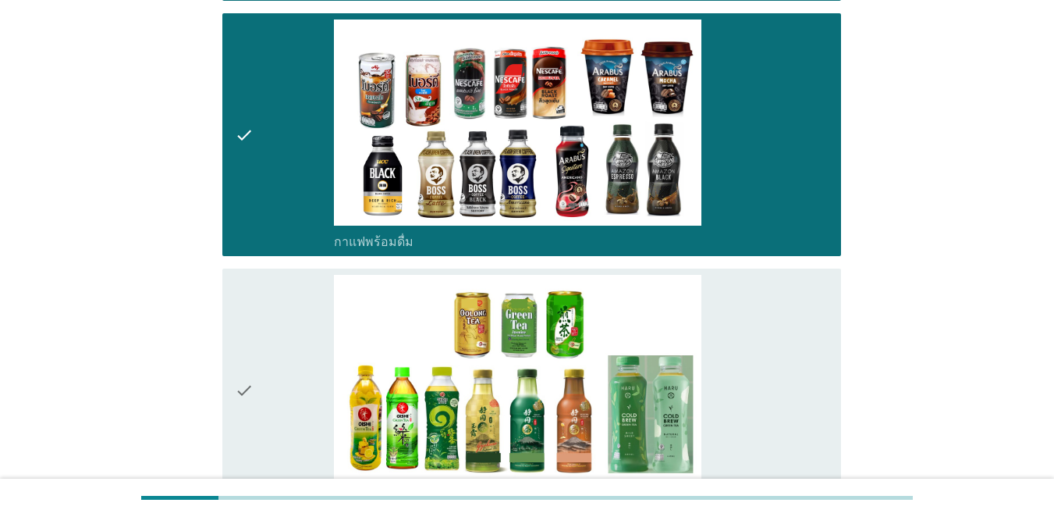
click at [255, 328] on div "check" at bounding box center [284, 390] width 99 height 231
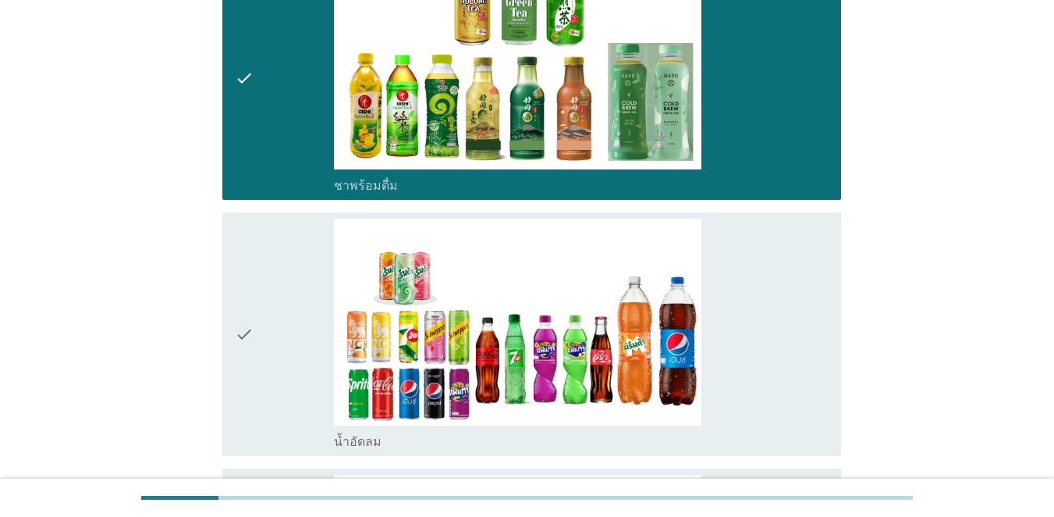
click at [255, 328] on div "check" at bounding box center [284, 333] width 99 height 231
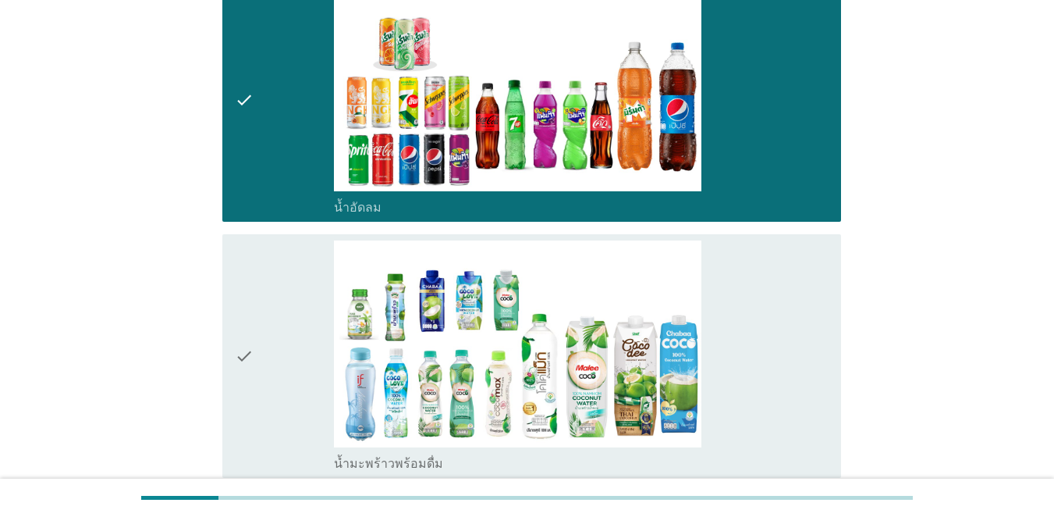
click at [255, 328] on div "check" at bounding box center [284, 355] width 99 height 231
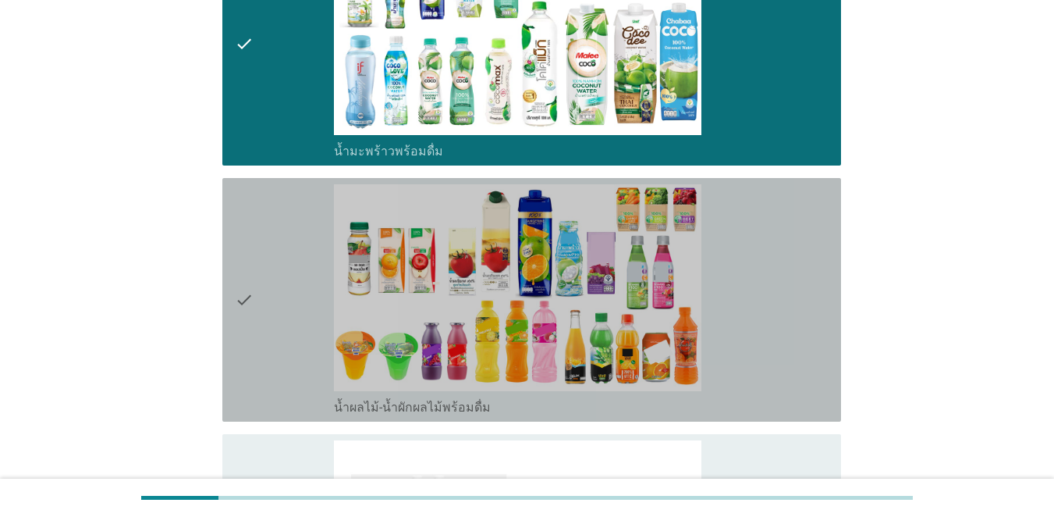
click at [255, 328] on div "check" at bounding box center [284, 299] width 99 height 231
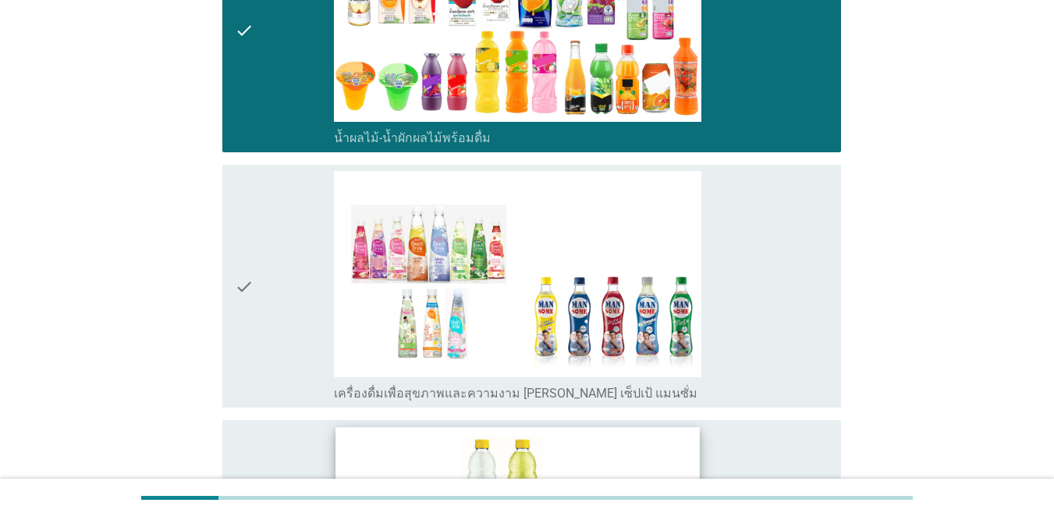
scroll to position [2419, 0]
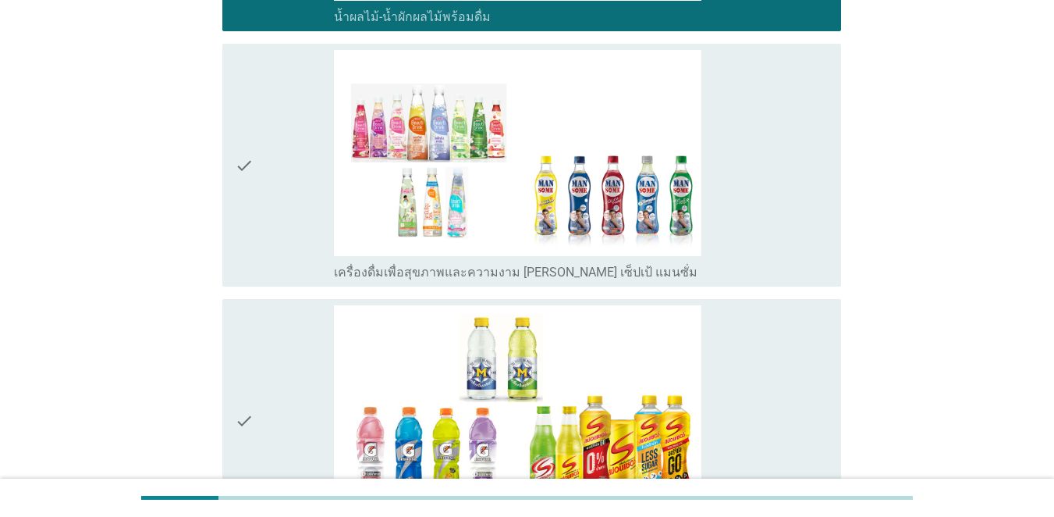
drag, startPoint x: 252, startPoint y: 162, endPoint x: 252, endPoint y: 177, distance: 15.6
click at [252, 163] on icon "check" at bounding box center [244, 165] width 19 height 231
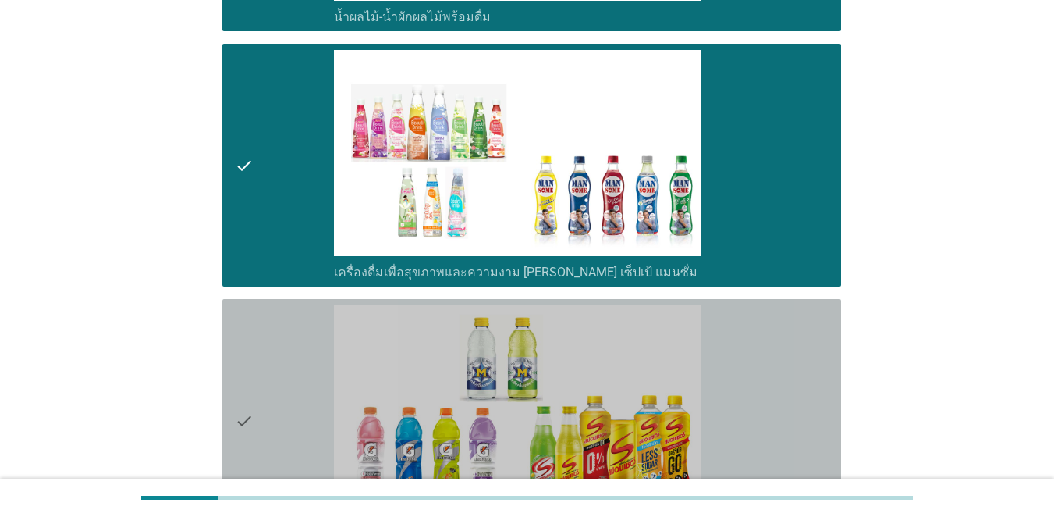
click at [243, 386] on icon "check" at bounding box center [244, 420] width 19 height 231
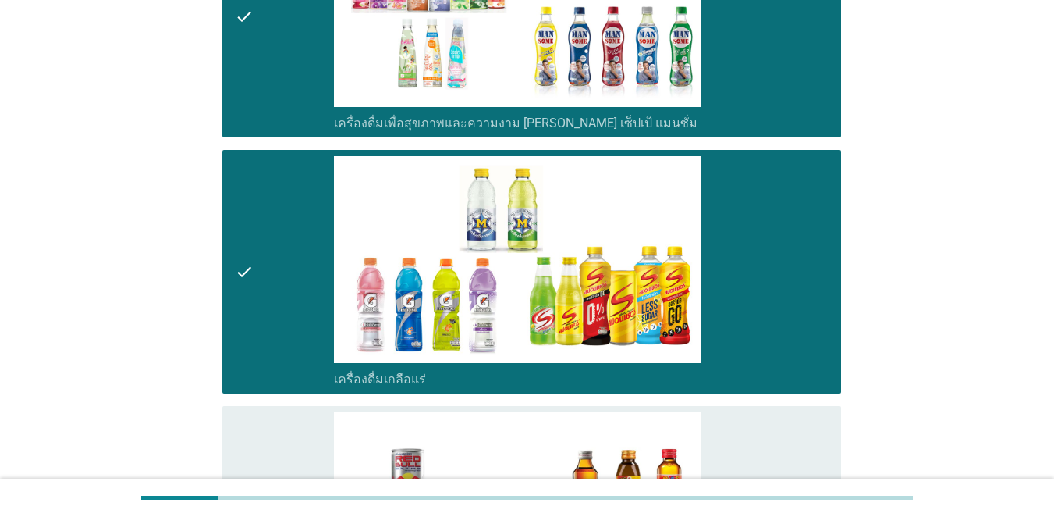
scroll to position [2809, 0]
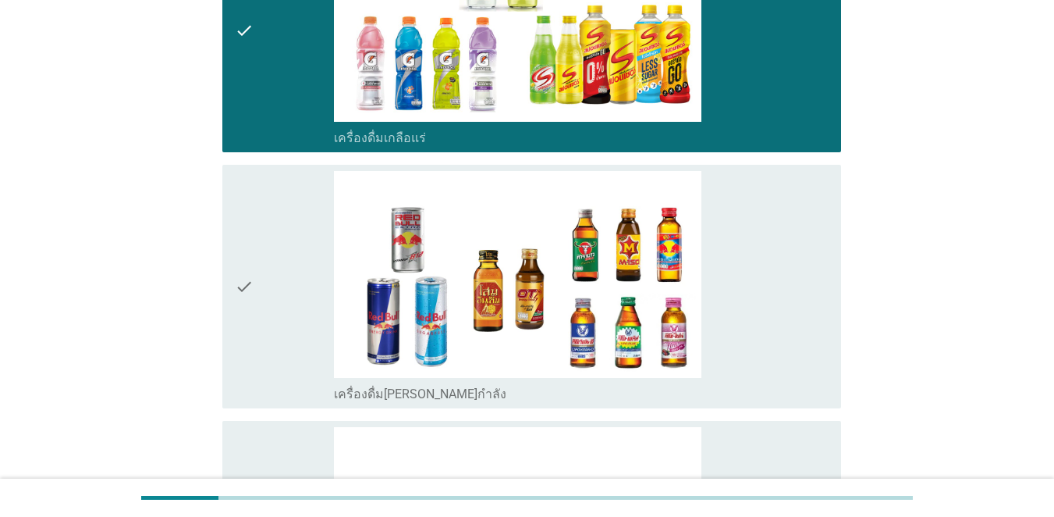
click at [276, 305] on div "check" at bounding box center [284, 286] width 99 height 231
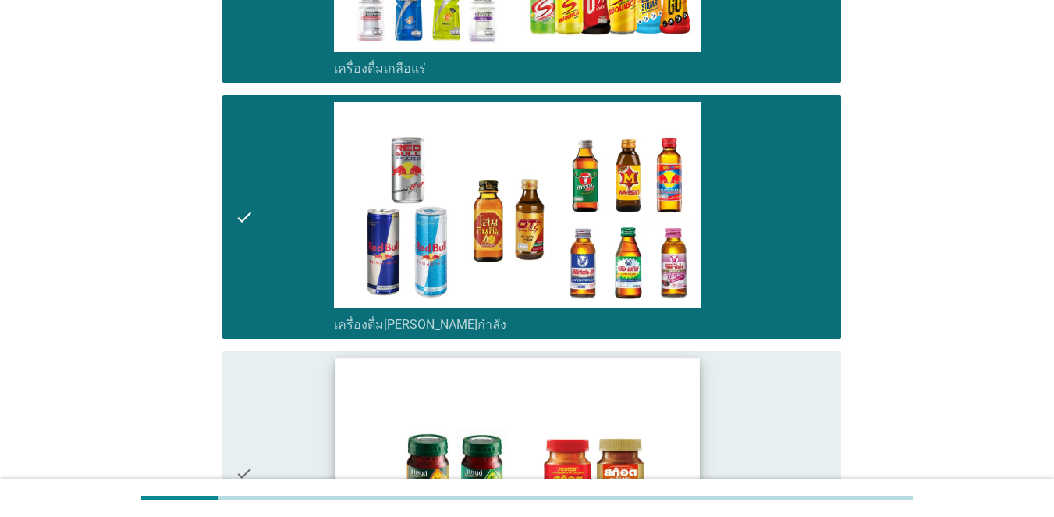
scroll to position [2965, 0]
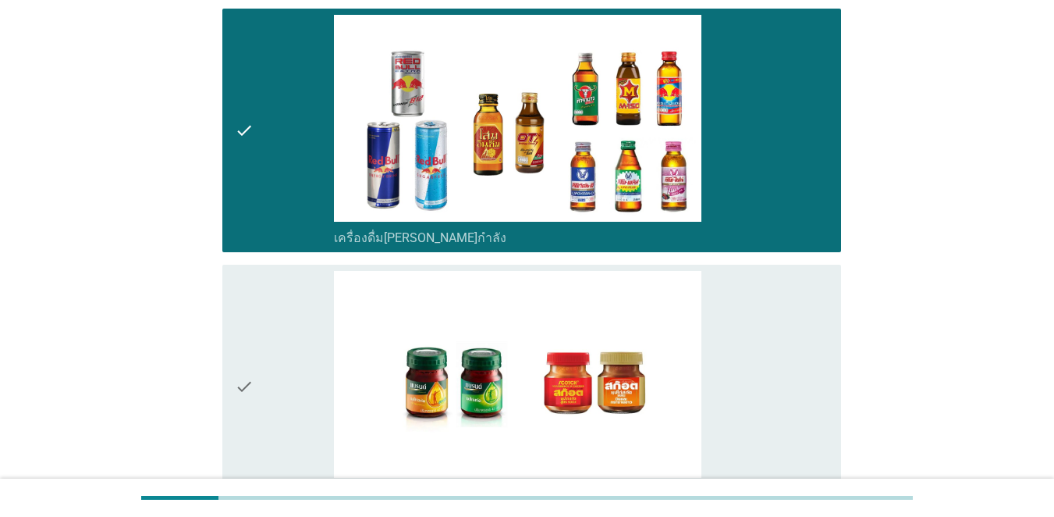
click at [240, 403] on icon "check" at bounding box center [244, 386] width 19 height 231
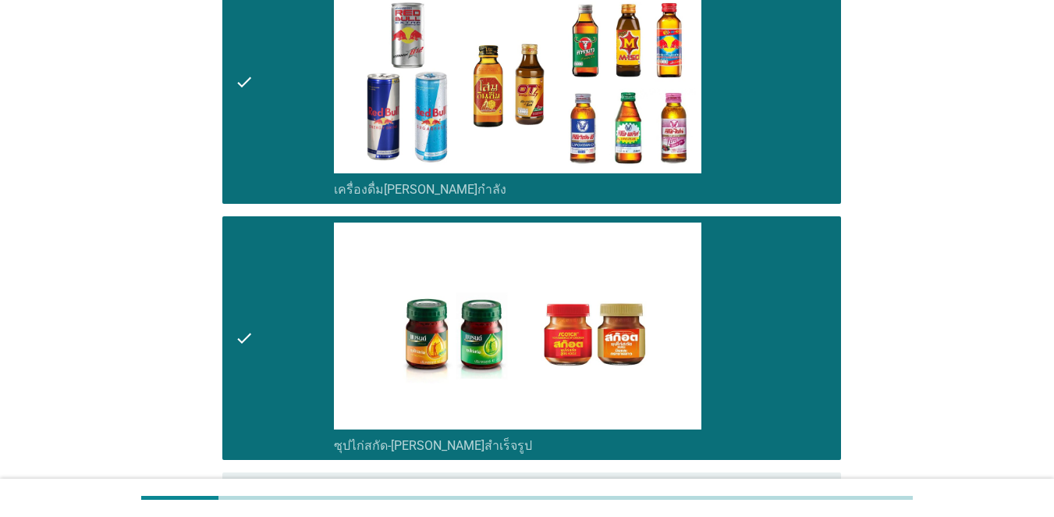
scroll to position [3182, 0]
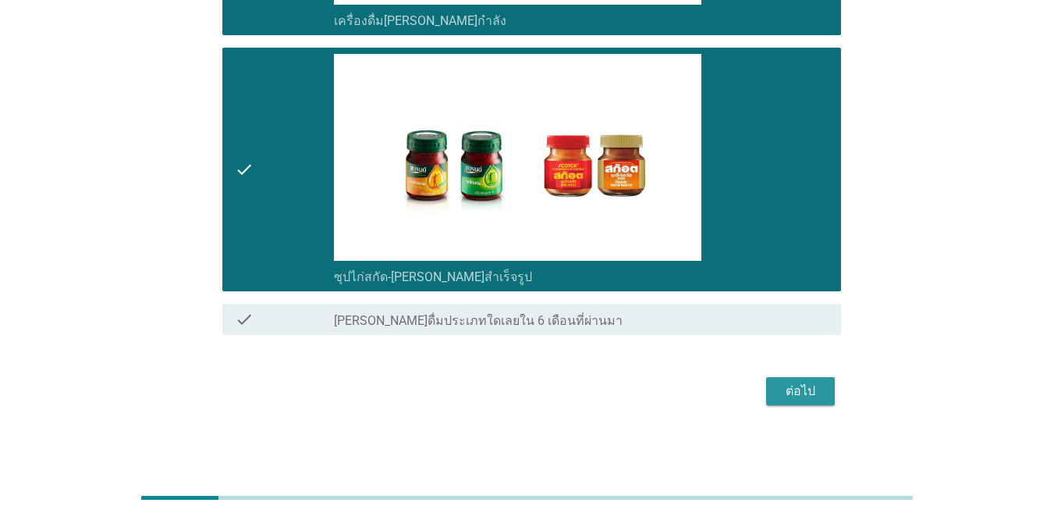
click at [768, 390] on div "ต่อไป" at bounding box center [801, 391] width 44 height 19
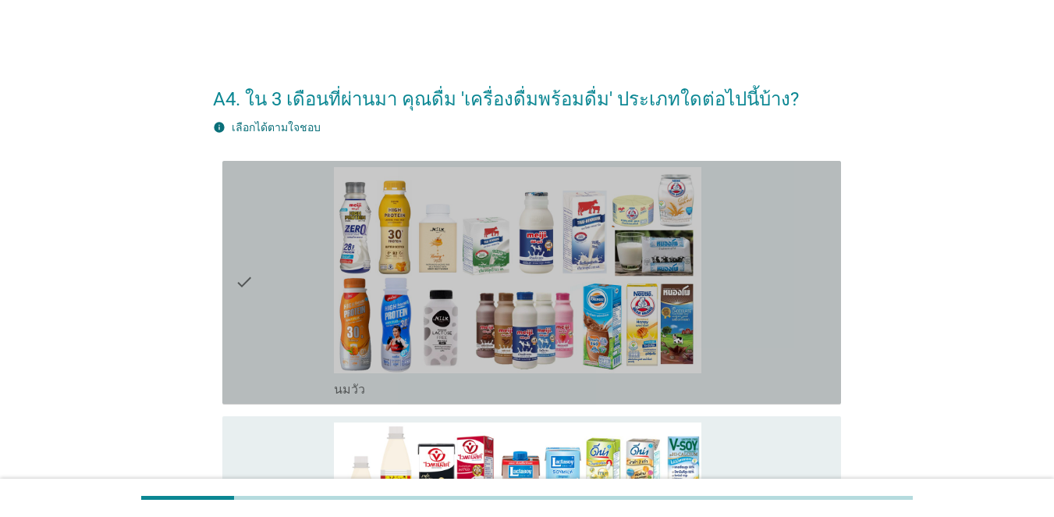
click at [233, 255] on div "check check_box_outline_blank [PERSON_NAME]" at bounding box center [531, 282] width 619 height 243
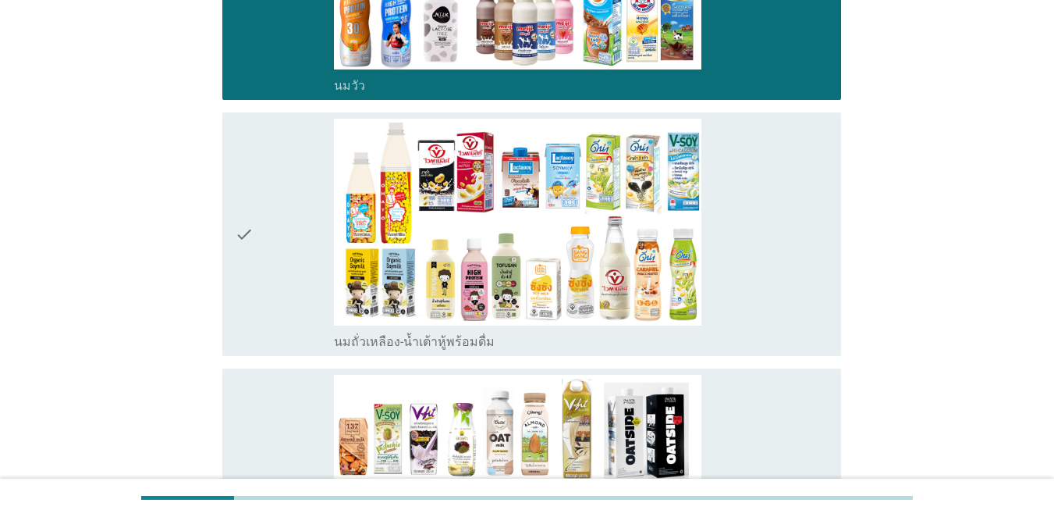
scroll to position [312, 0]
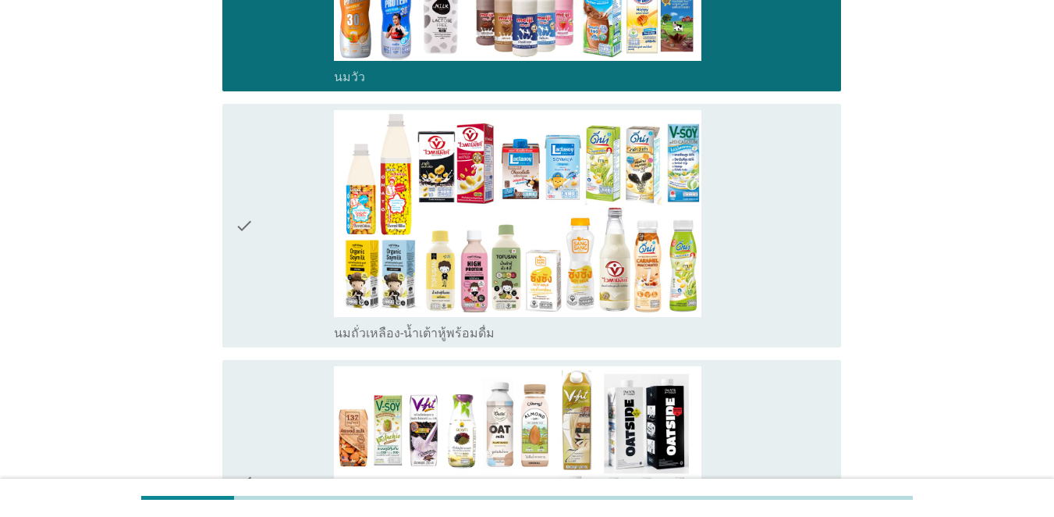
click at [236, 266] on icon "check" at bounding box center [244, 225] width 19 height 231
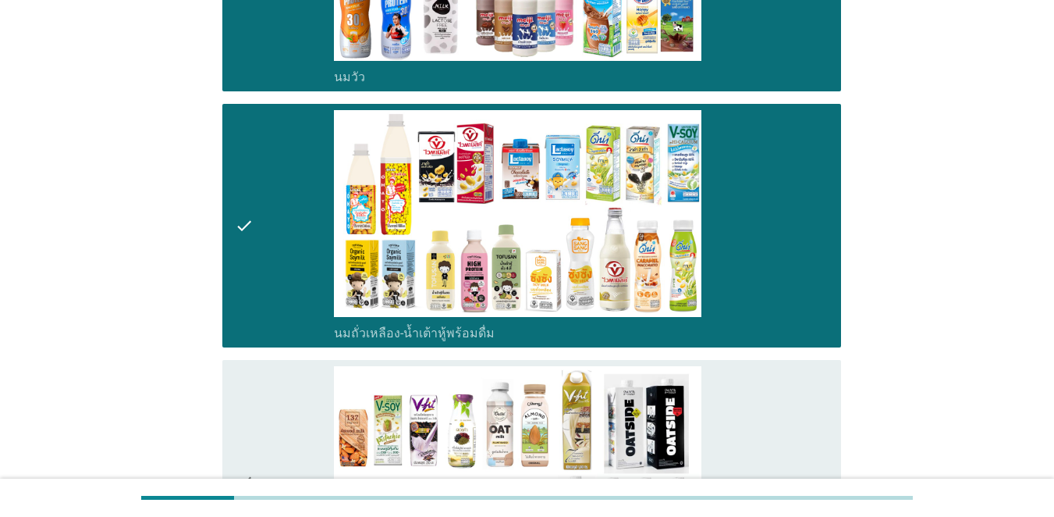
click at [261, 439] on div "check" at bounding box center [284, 481] width 99 height 231
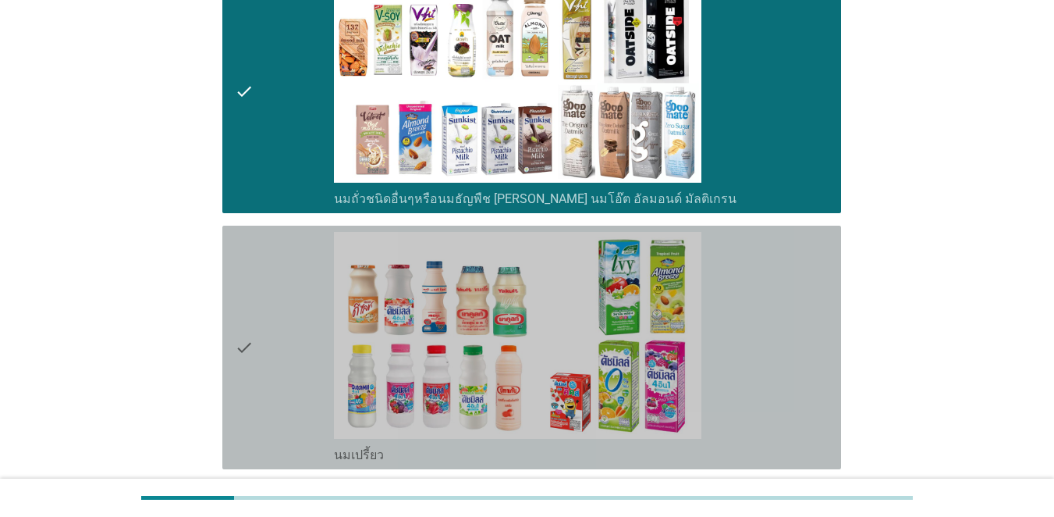
click at [274, 317] on div "check" at bounding box center [284, 347] width 99 height 231
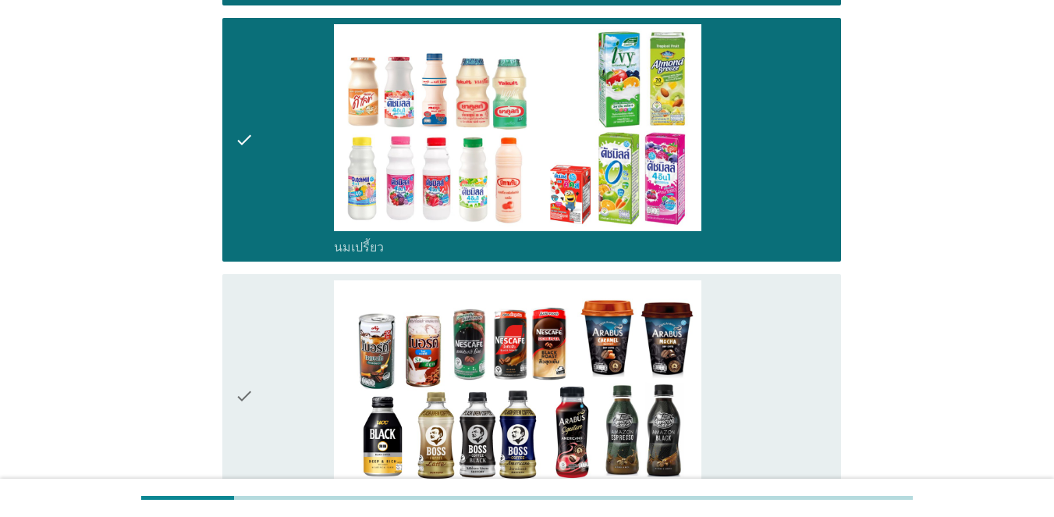
scroll to position [1092, 0]
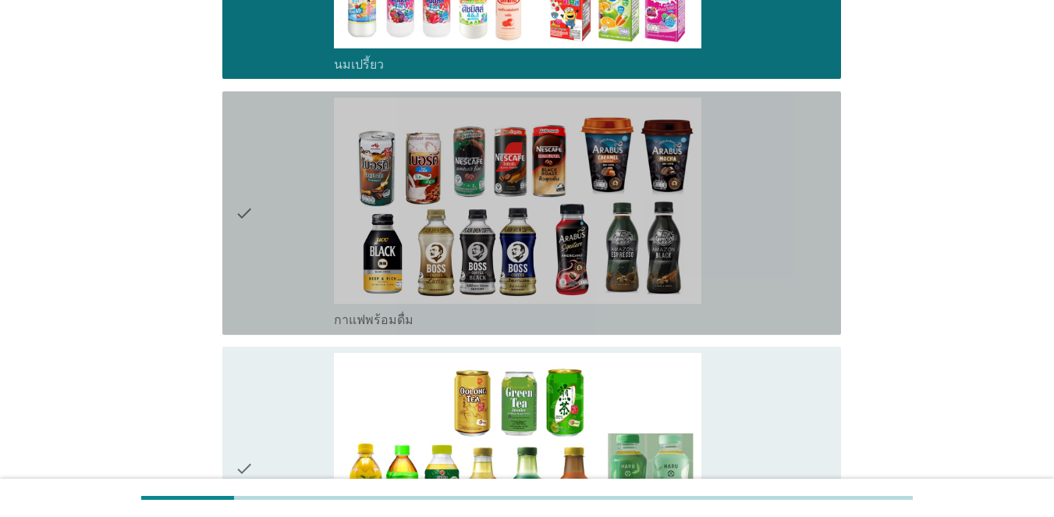
drag, startPoint x: 300, startPoint y: 279, endPoint x: 325, endPoint y: 353, distance: 79.0
click at [301, 279] on div "check" at bounding box center [284, 213] width 99 height 231
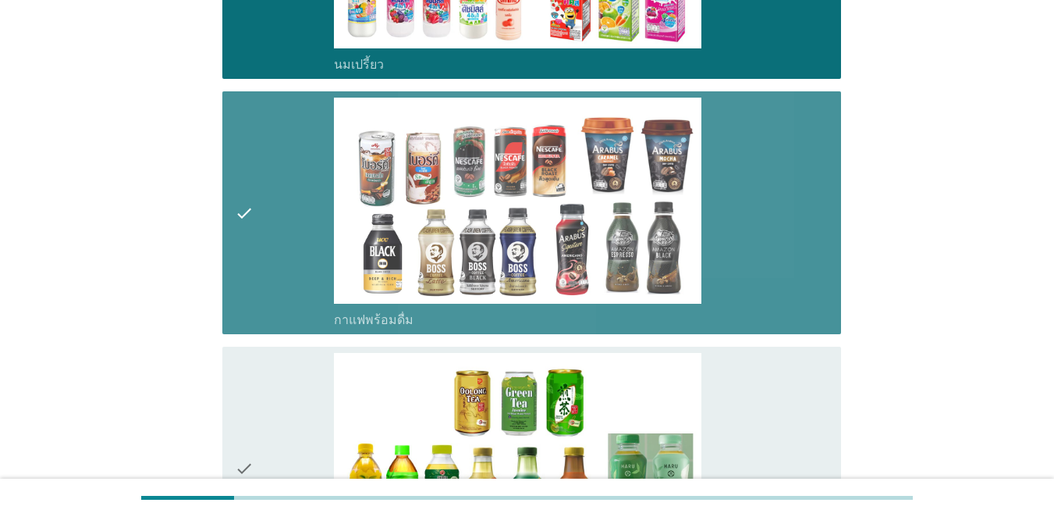
click at [314, 387] on div "check" at bounding box center [284, 468] width 99 height 231
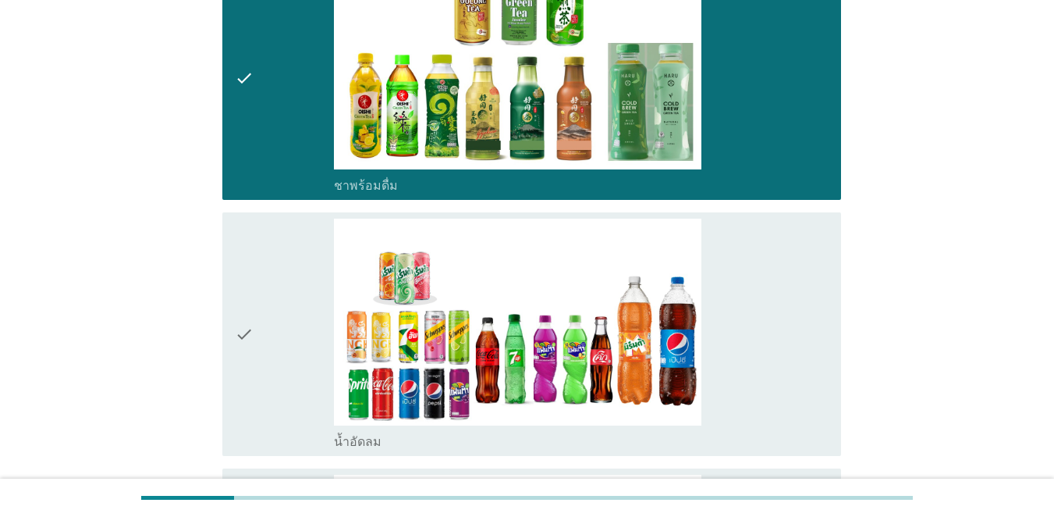
click at [299, 332] on div "check" at bounding box center [284, 333] width 99 height 231
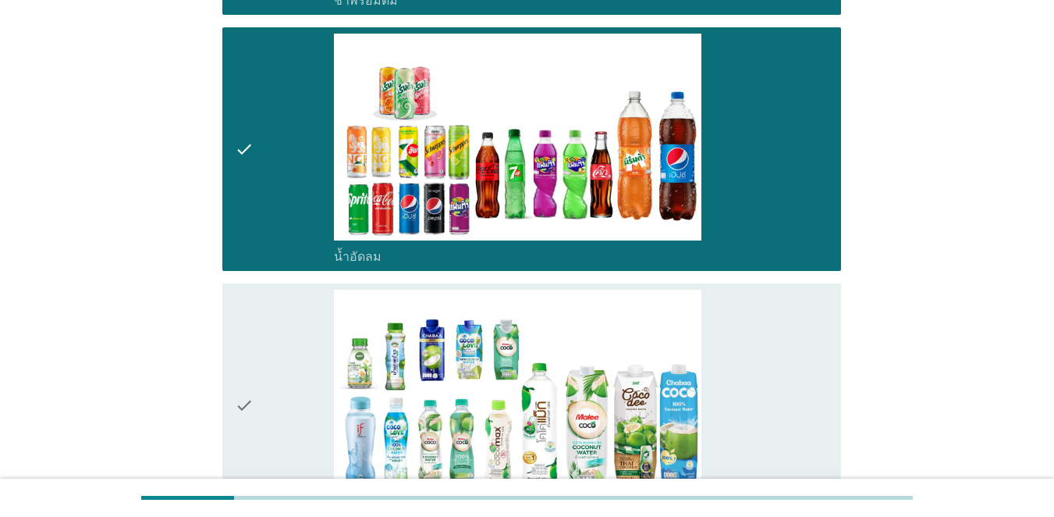
scroll to position [1873, 0]
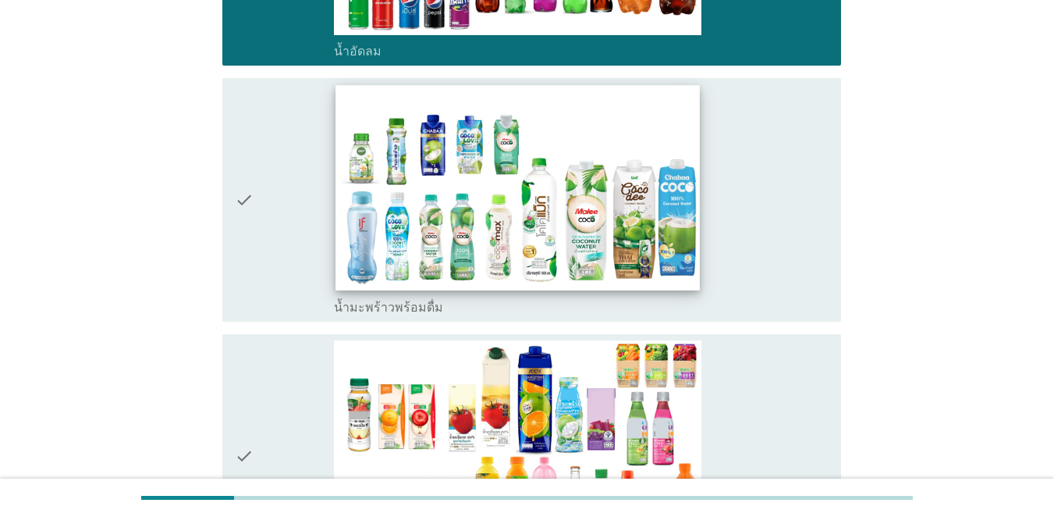
click at [383, 246] on img at bounding box center [518, 187] width 364 height 204
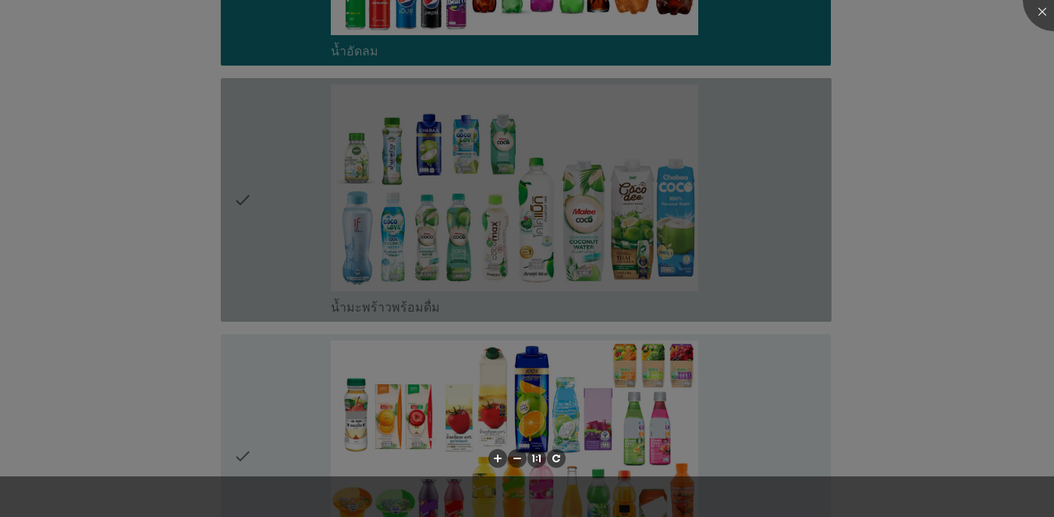
click at [402, 401] on div at bounding box center [527, 258] width 1054 height 517
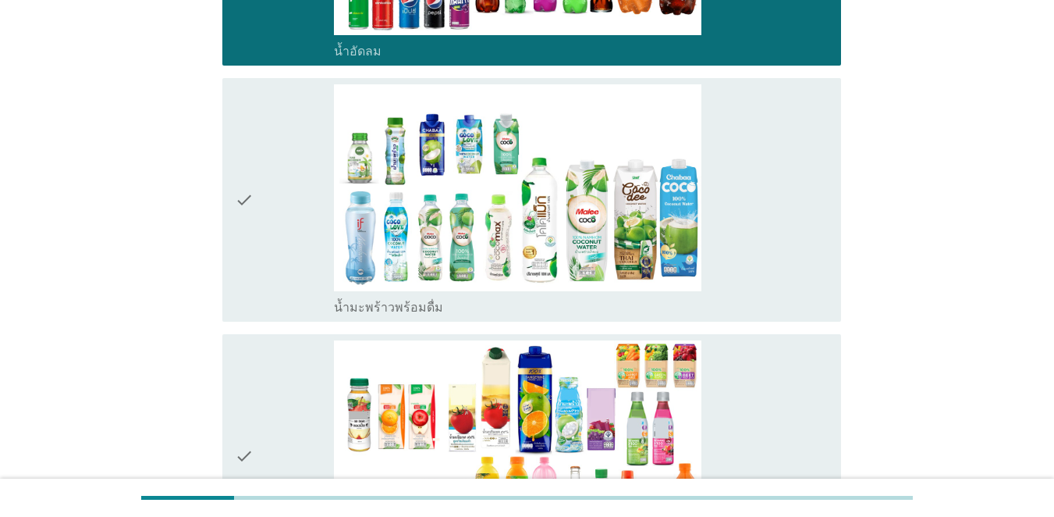
click at [252, 213] on icon "check" at bounding box center [244, 199] width 19 height 231
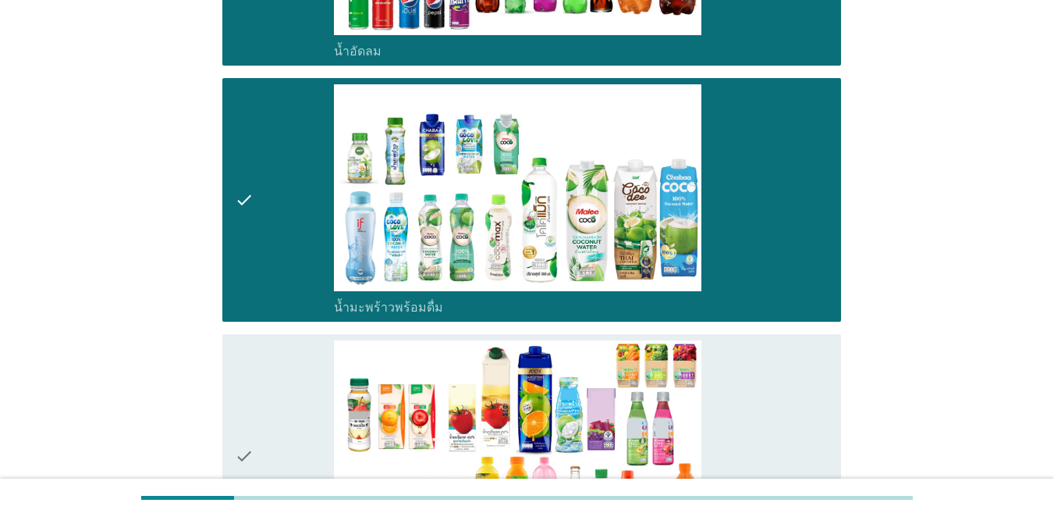
click at [265, 414] on div "check" at bounding box center [284, 455] width 99 height 231
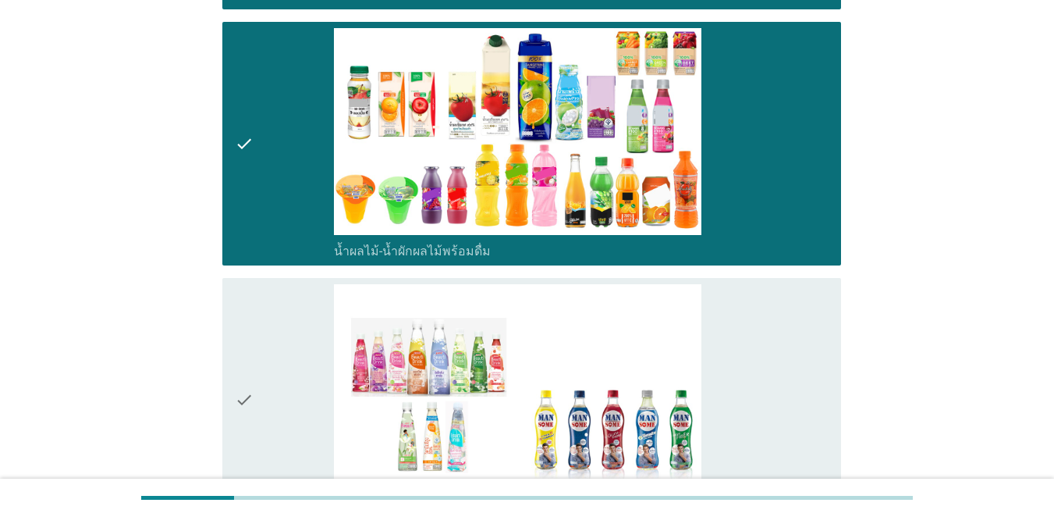
click at [279, 338] on div "check" at bounding box center [284, 399] width 99 height 231
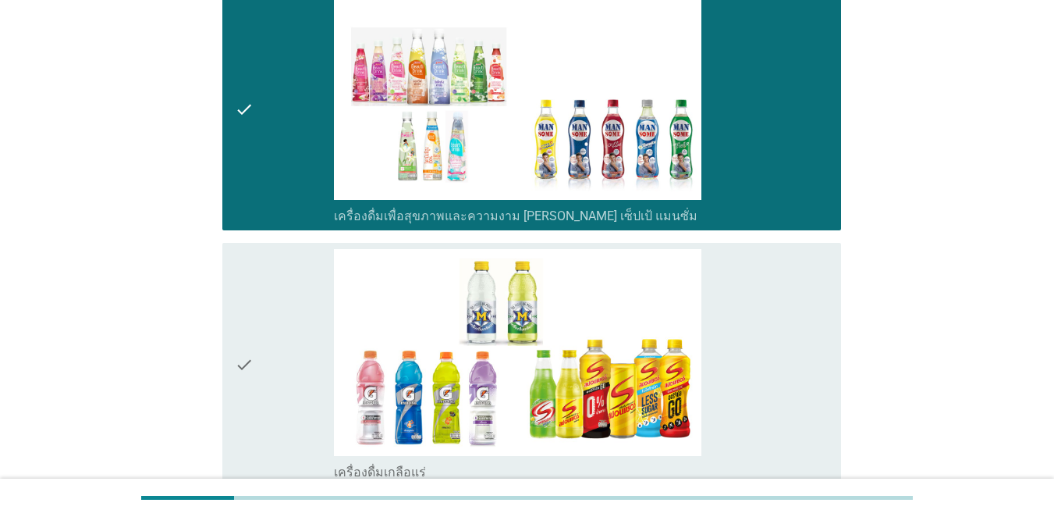
scroll to position [2653, 0]
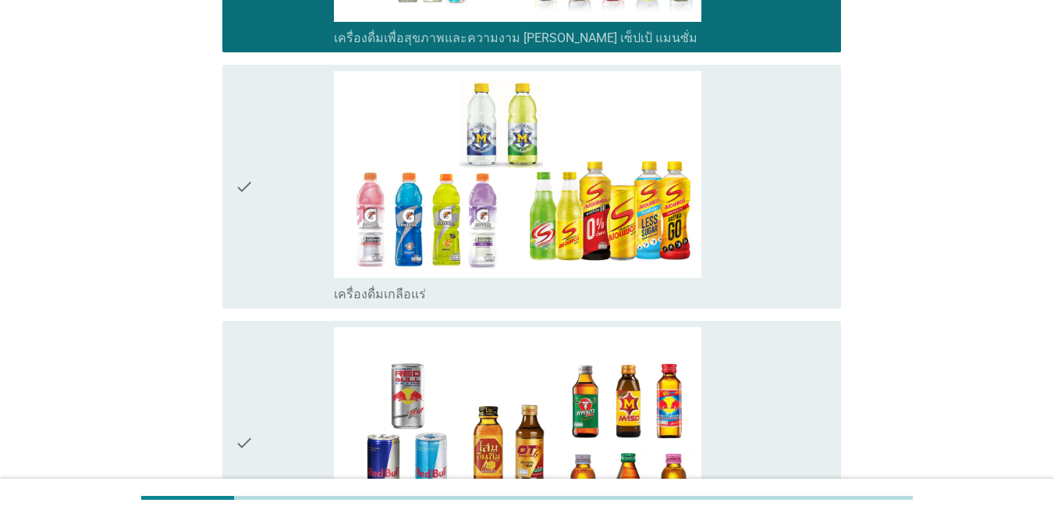
drag, startPoint x: 269, startPoint y: 391, endPoint x: 265, endPoint y: 289, distance: 101.5
click at [268, 392] on div "check" at bounding box center [284, 442] width 99 height 231
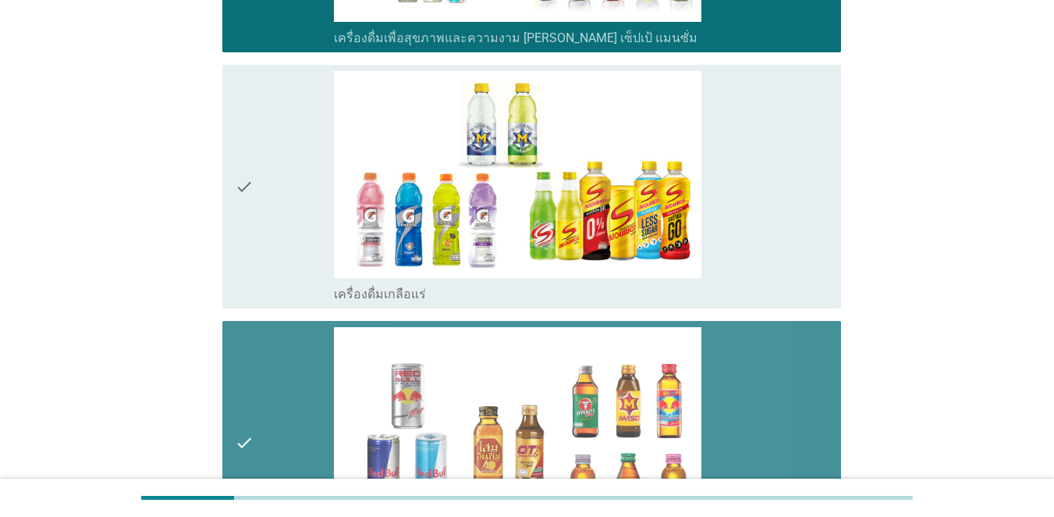
click at [265, 208] on div "check" at bounding box center [284, 186] width 99 height 231
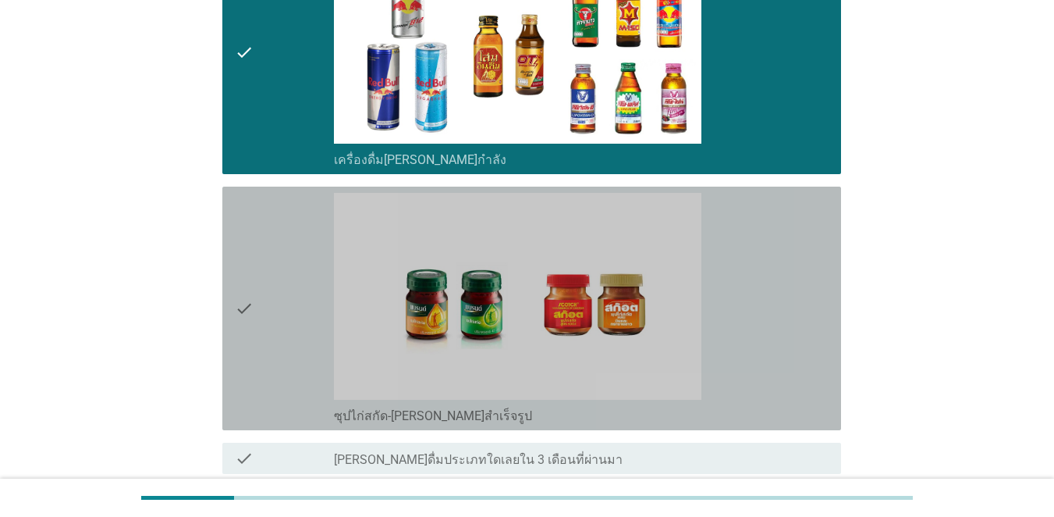
click at [272, 284] on div "check" at bounding box center [284, 308] width 99 height 231
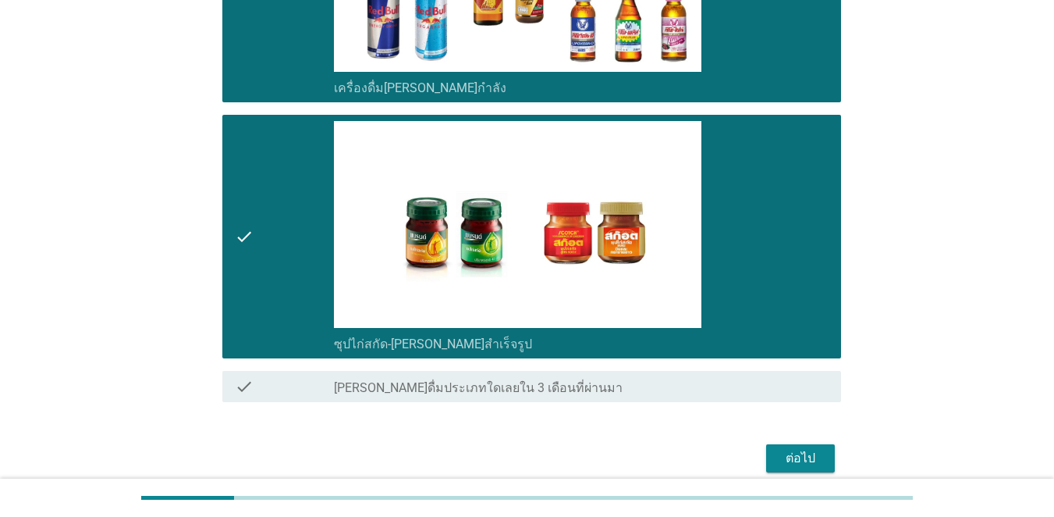
scroll to position [3182, 0]
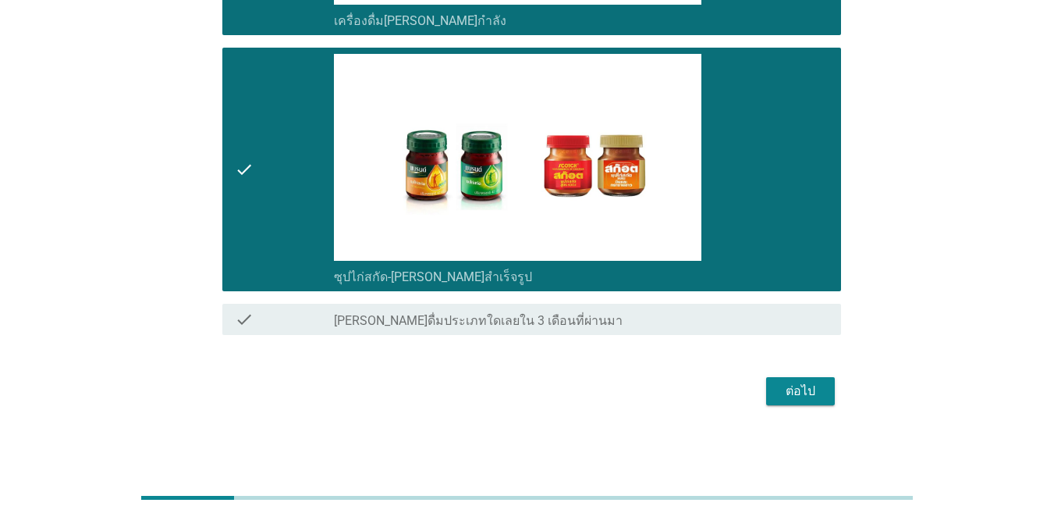
click at [768, 389] on div "ต่อไป" at bounding box center [801, 391] width 44 height 19
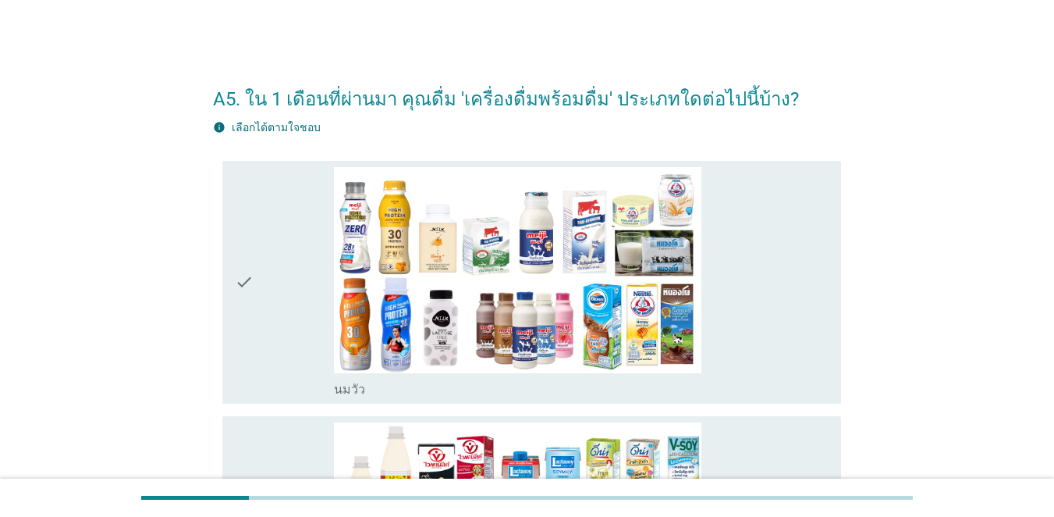
click at [257, 282] on div "check" at bounding box center [284, 282] width 99 height 231
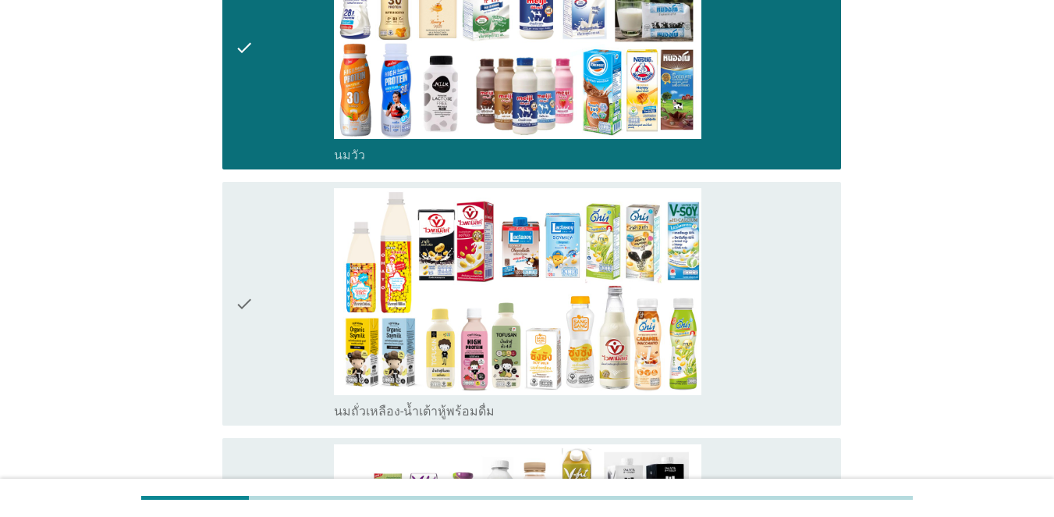
click at [258, 286] on div "check" at bounding box center [284, 303] width 99 height 231
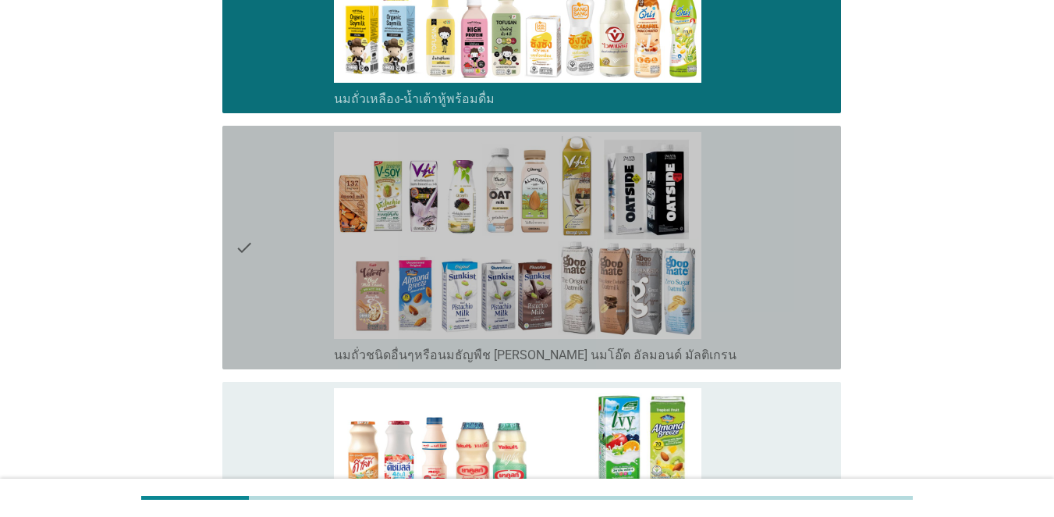
click at [260, 288] on div "check" at bounding box center [284, 247] width 99 height 231
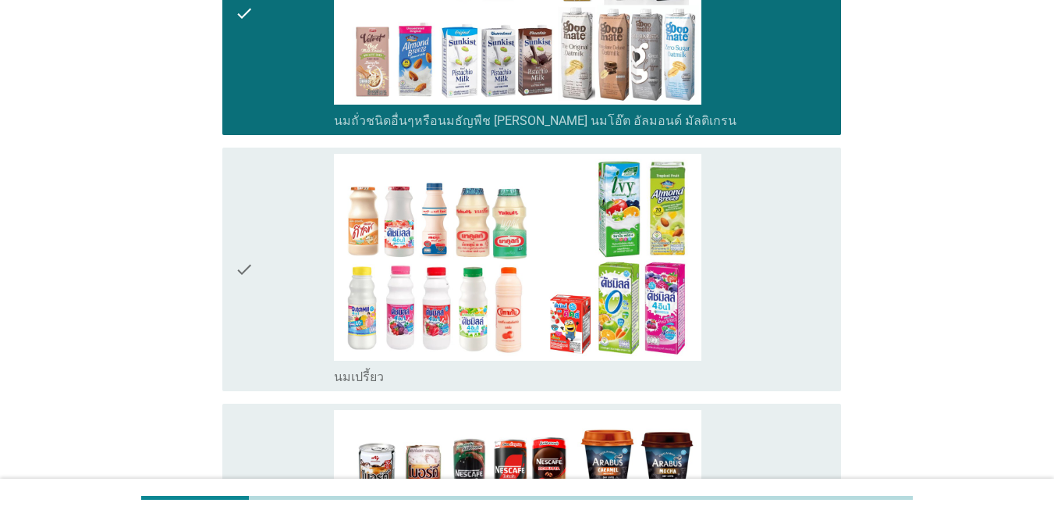
click at [263, 289] on div "check" at bounding box center [284, 269] width 99 height 231
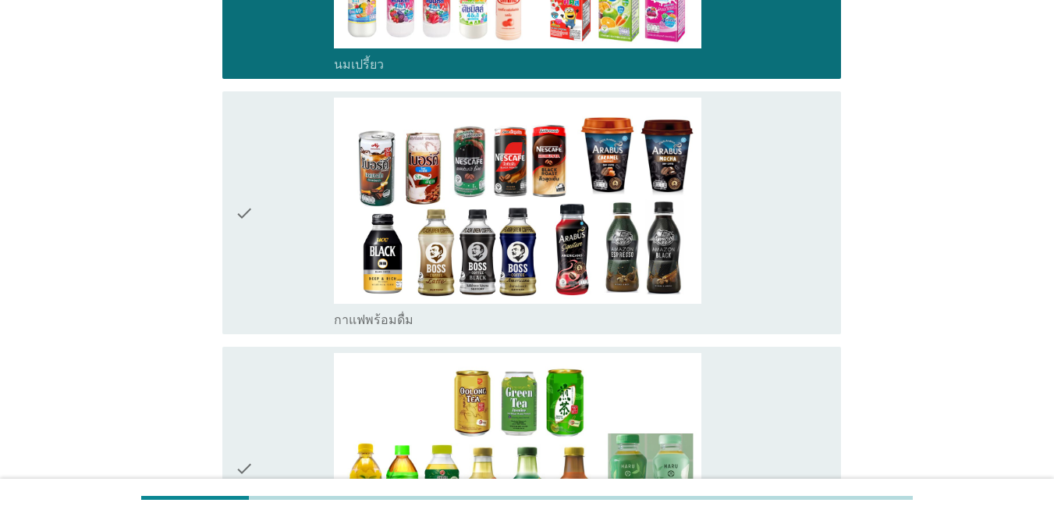
click at [264, 290] on div "check" at bounding box center [284, 213] width 99 height 231
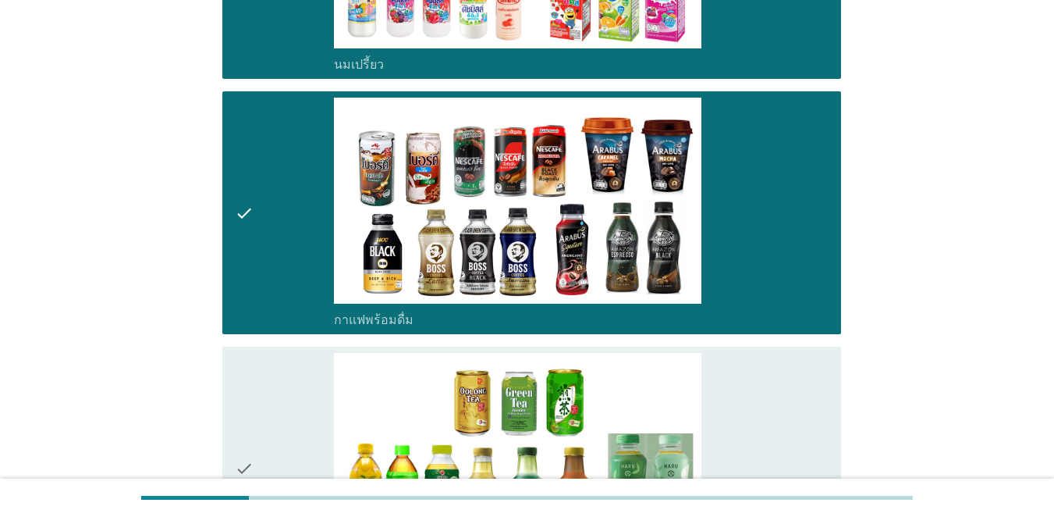
scroll to position [1405, 0]
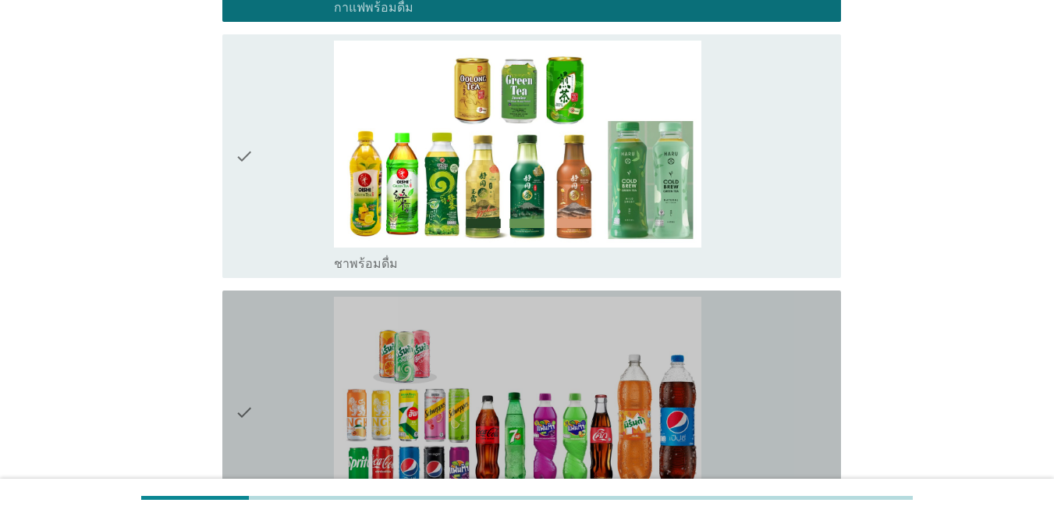
click at [264, 290] on div "check check_box_outline_blank น้ำอัดลม" at bounding box center [531, 411] width 619 height 243
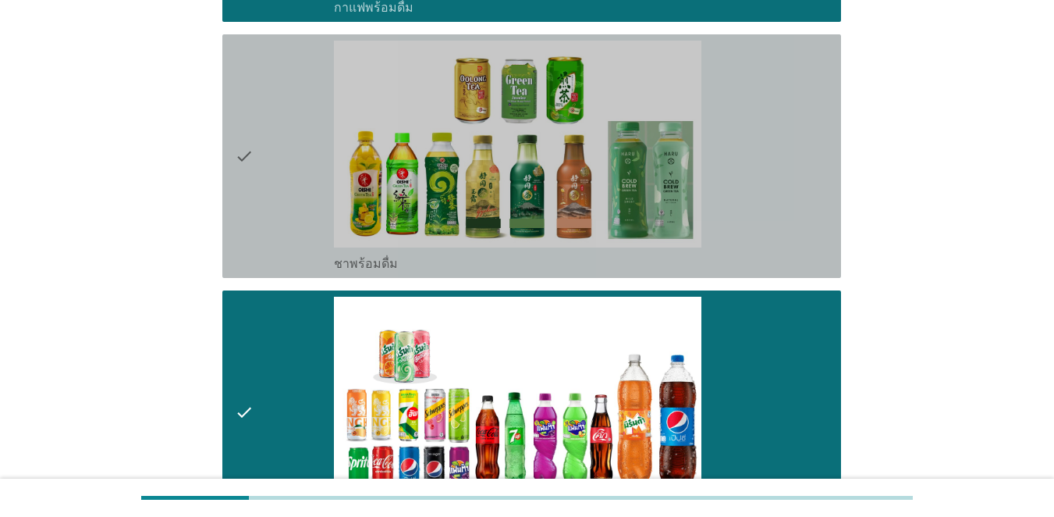
click at [282, 180] on div "check" at bounding box center [284, 156] width 99 height 231
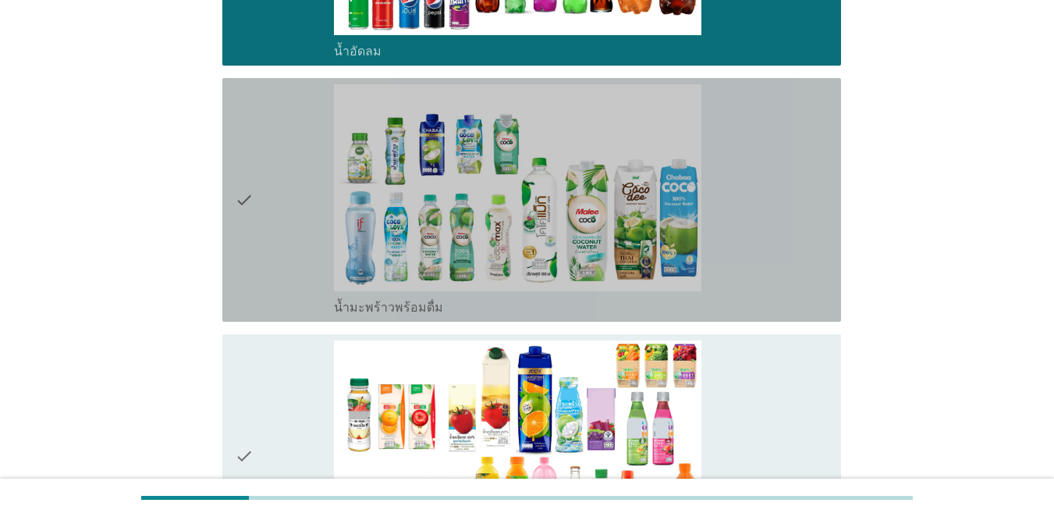
click at [283, 187] on div "check" at bounding box center [284, 199] width 99 height 231
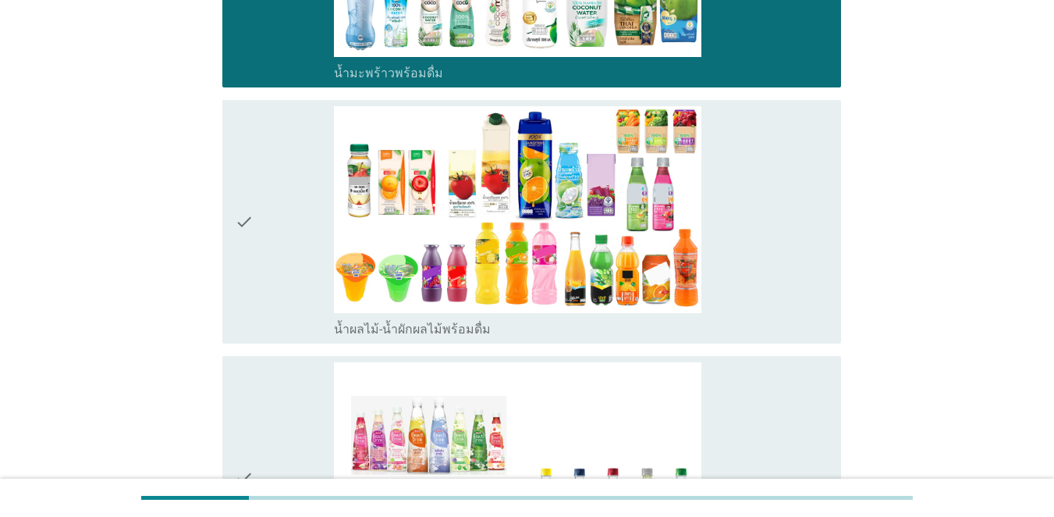
click at [283, 187] on div "check" at bounding box center [284, 221] width 99 height 231
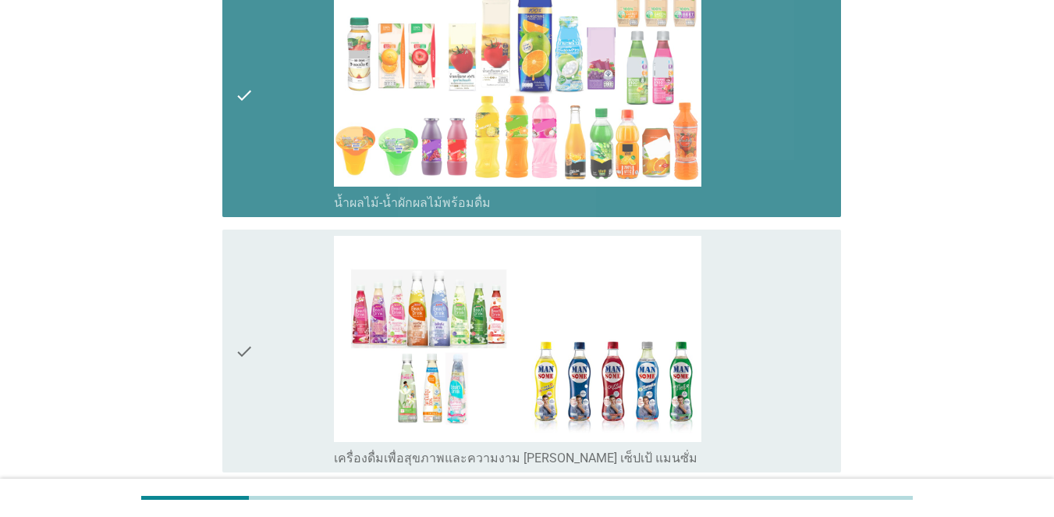
scroll to position [2419, 0]
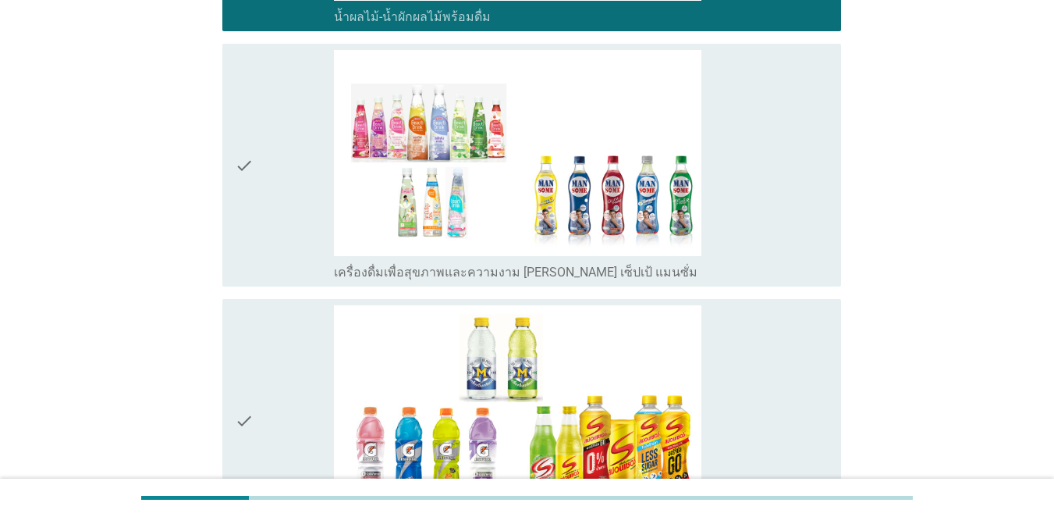
click at [283, 188] on div "check" at bounding box center [284, 165] width 99 height 231
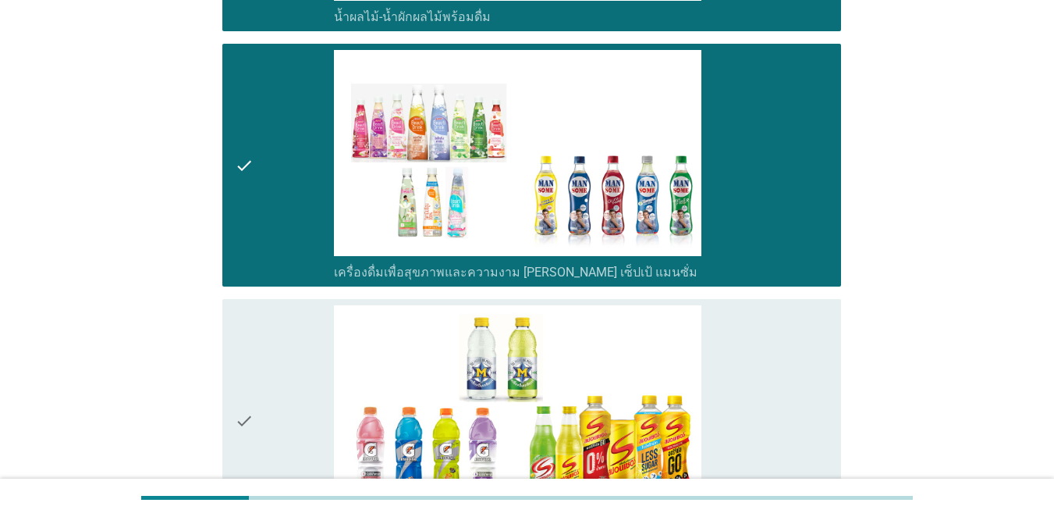
click at [283, 188] on div "check" at bounding box center [284, 165] width 99 height 231
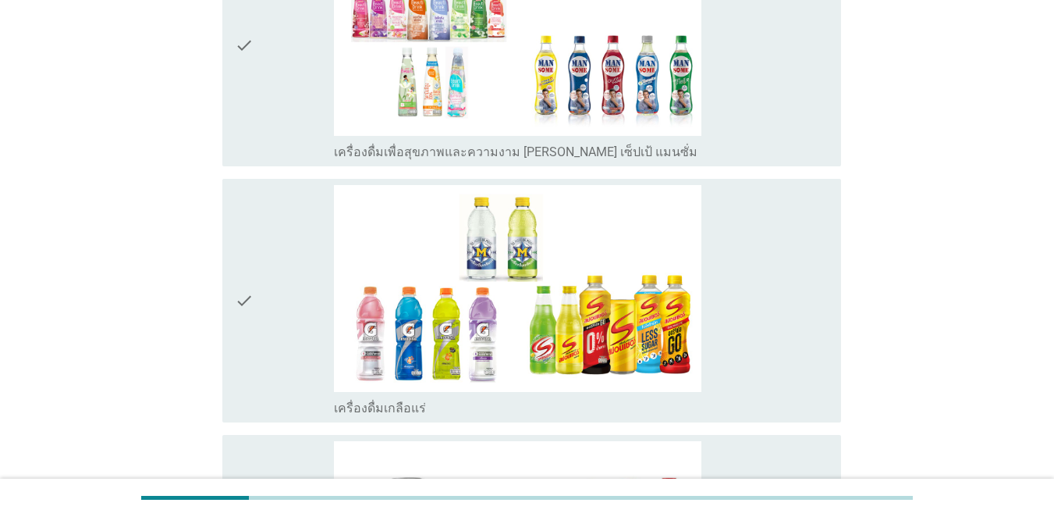
scroll to position [2731, 0]
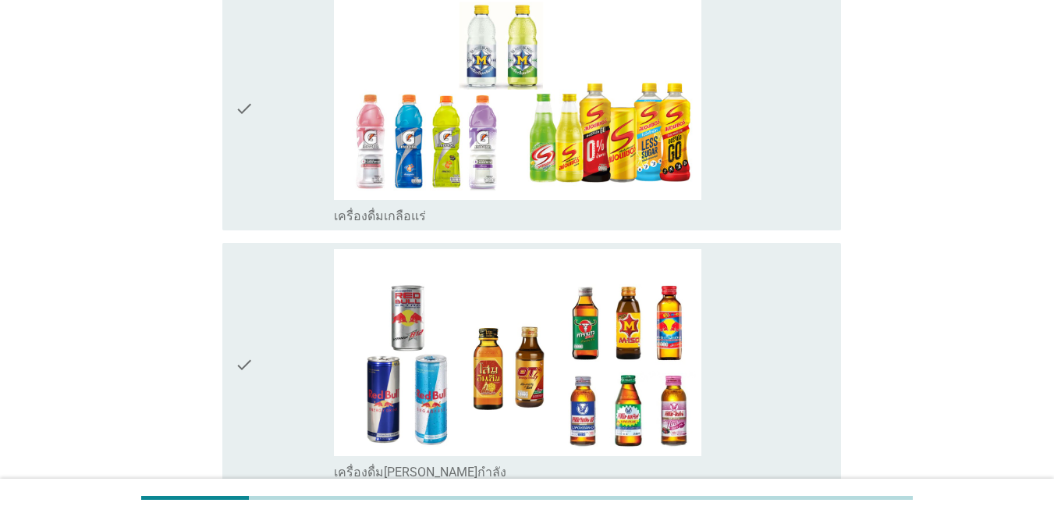
click at [275, 162] on div "check" at bounding box center [284, 108] width 99 height 231
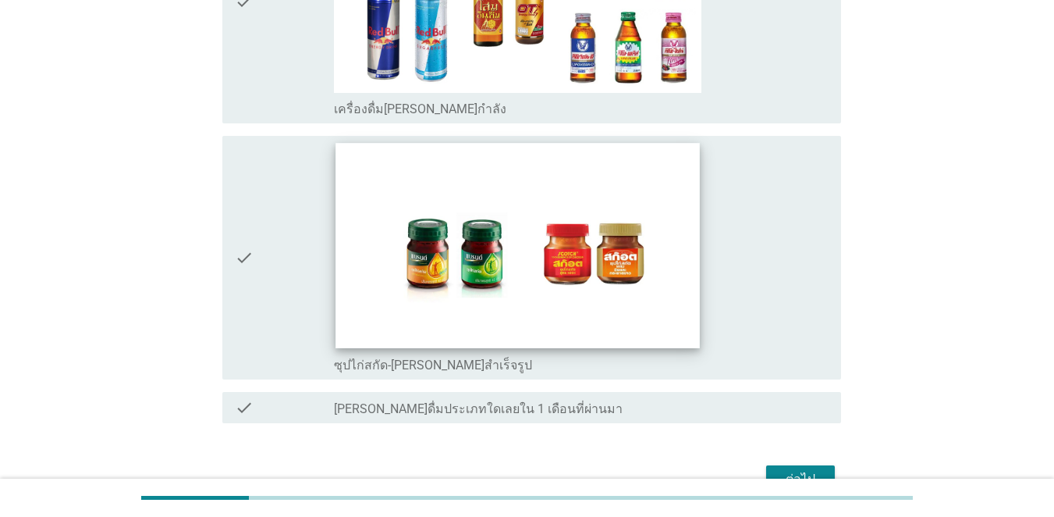
scroll to position [3121, 0]
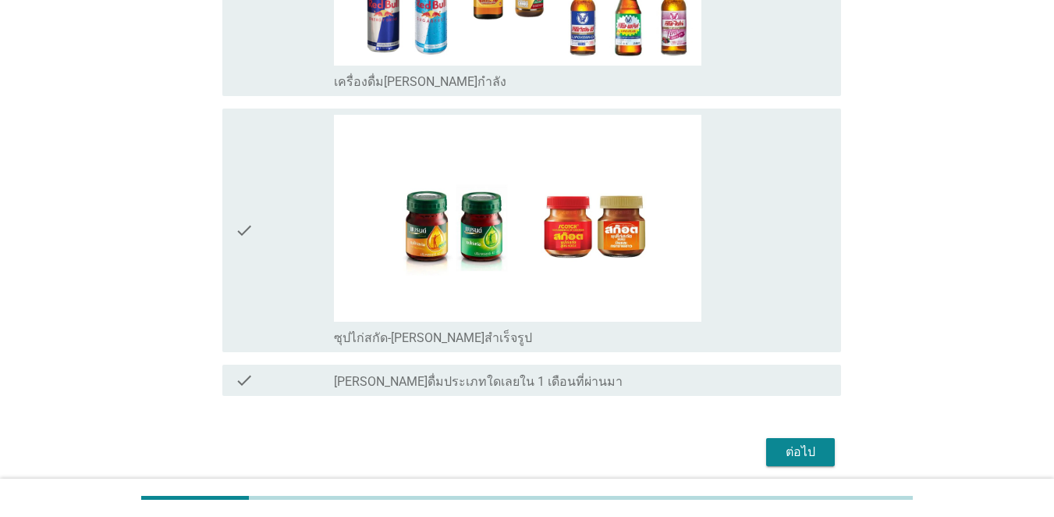
click at [293, 186] on div "check" at bounding box center [284, 230] width 99 height 231
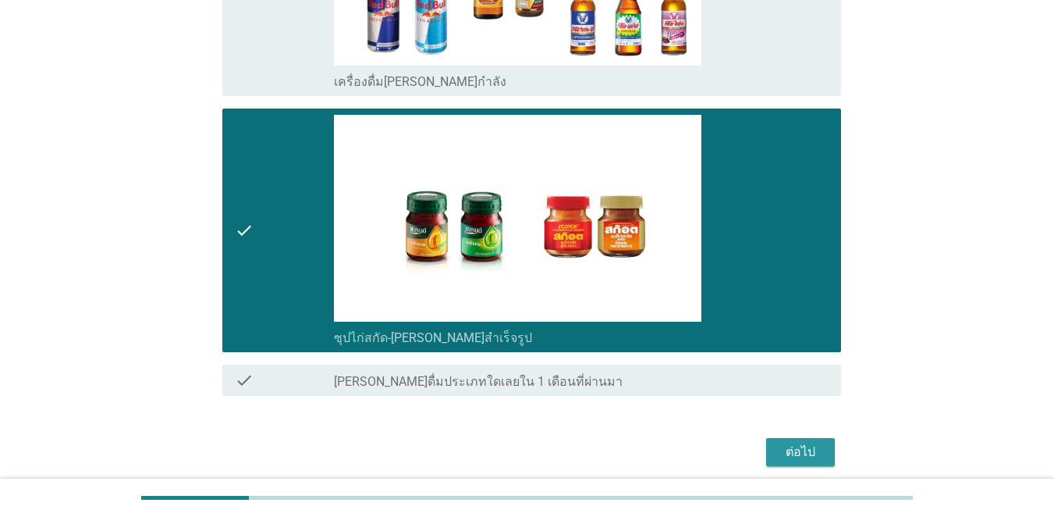
click at [768, 446] on div "ต่อไป" at bounding box center [801, 451] width 44 height 19
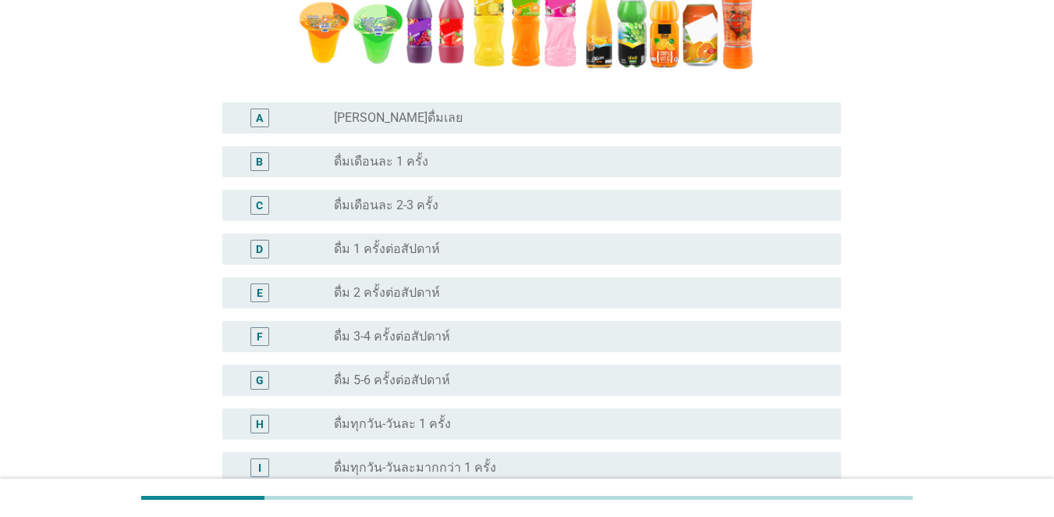
scroll to position [468, 0]
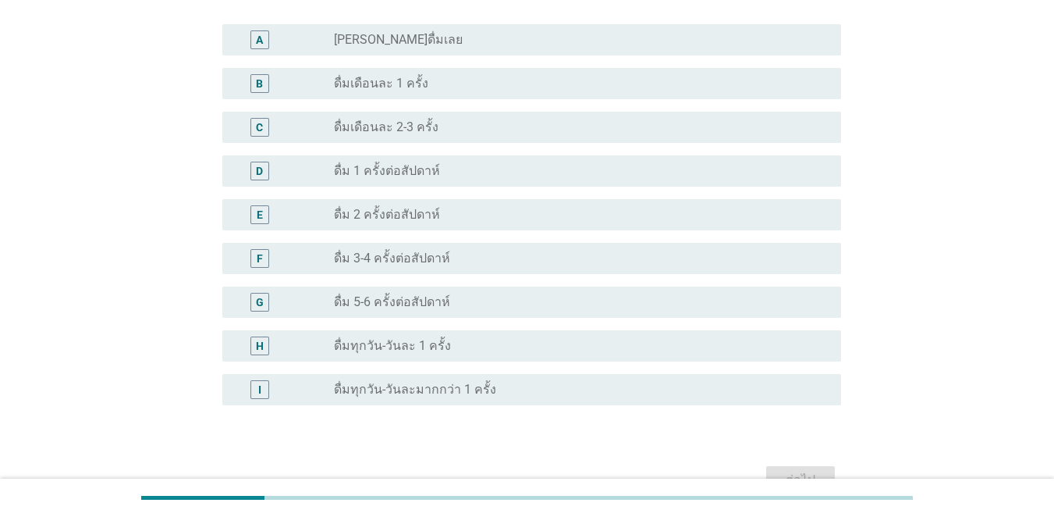
click at [275, 260] on div "F" at bounding box center [259, 258] width 49 height 19
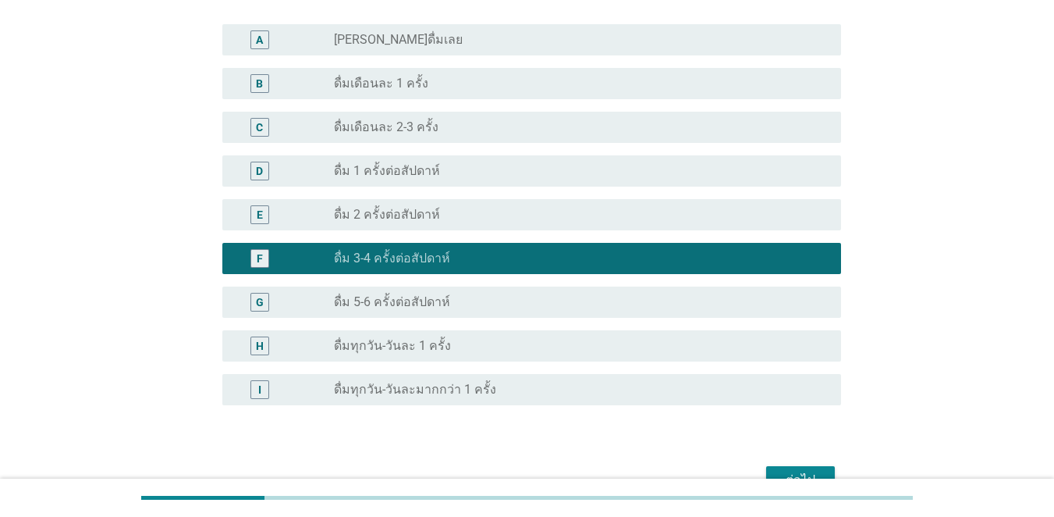
click at [492, 304] on div "radio_button_unchecked ดื่ม 5-6 ครั้งต่อสัปดาห์" at bounding box center [575, 302] width 482 height 16
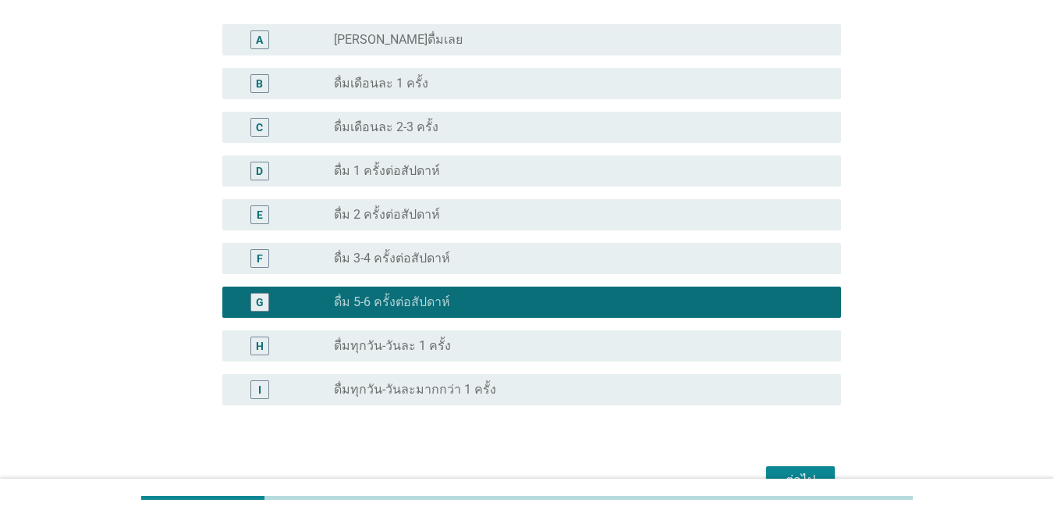
click at [613, 275] on div "F radio_button_unchecked ดื่ม 3-4 ครั้งต่อสัปดาห์" at bounding box center [527, 258] width 628 height 44
click at [617, 246] on div "F radio_button_unchecked ดื่ม 3-4 ครั้งต่อสัปดาห์" at bounding box center [531, 258] width 619 height 31
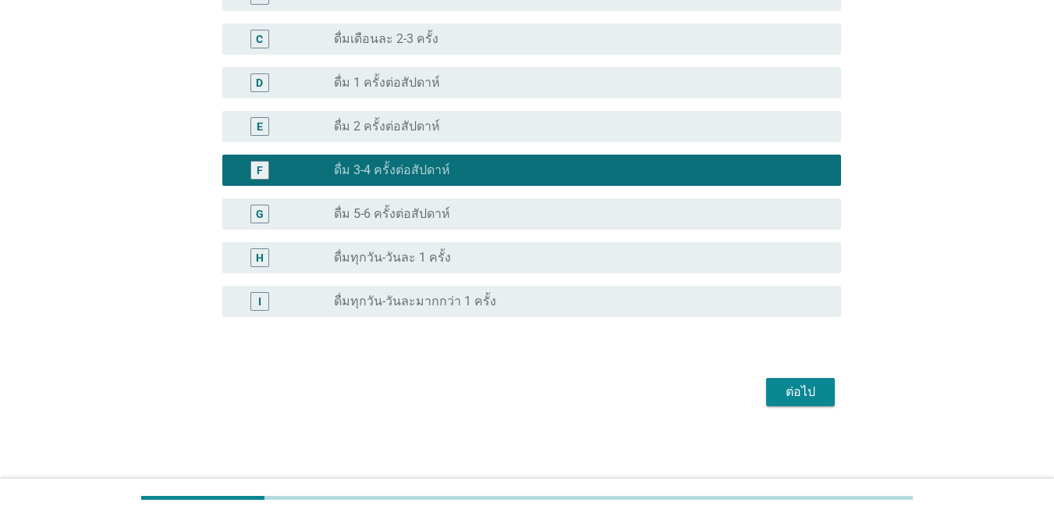
scroll to position [558, 0]
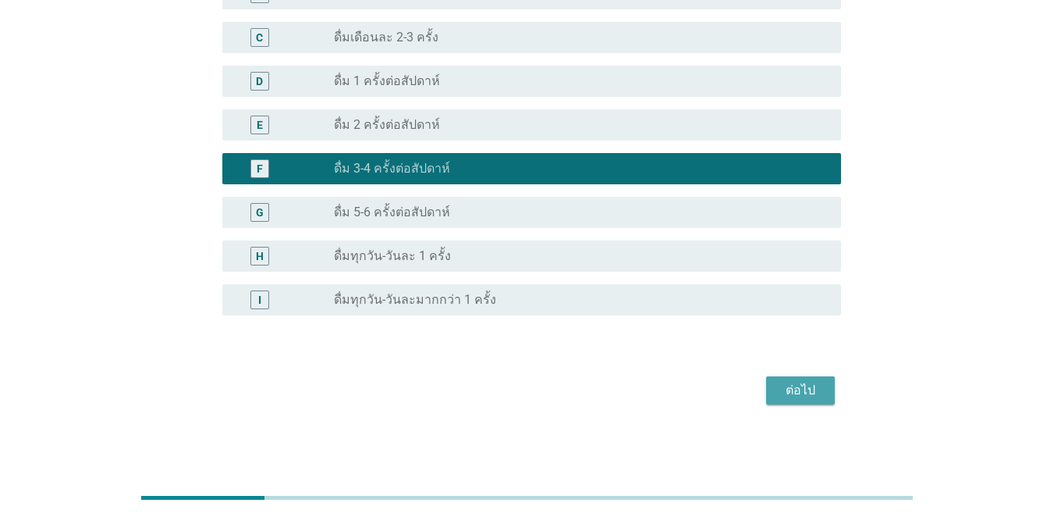
click at [768, 383] on div "ต่อไป" at bounding box center [801, 390] width 44 height 19
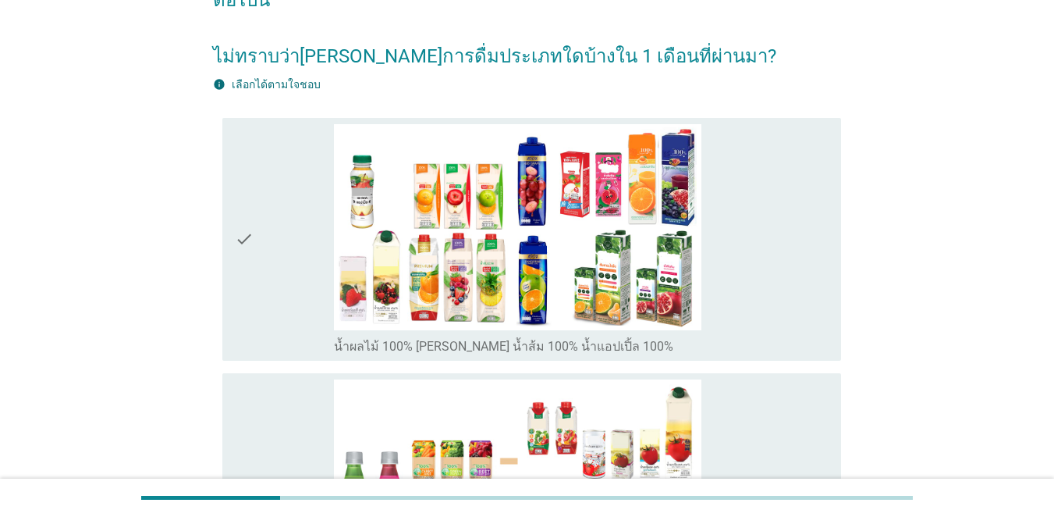
scroll to position [0, 0]
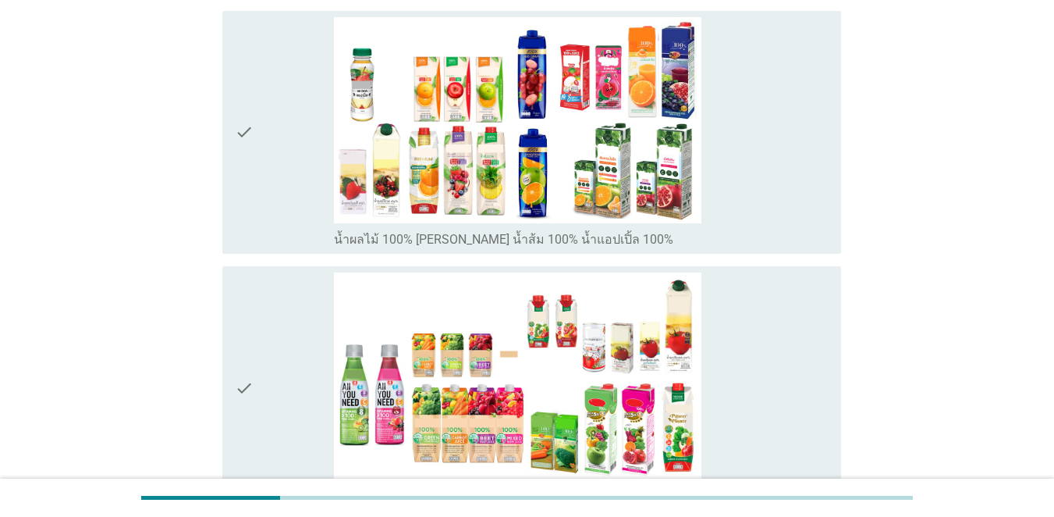
click at [272, 186] on div "check" at bounding box center [284, 132] width 99 height 231
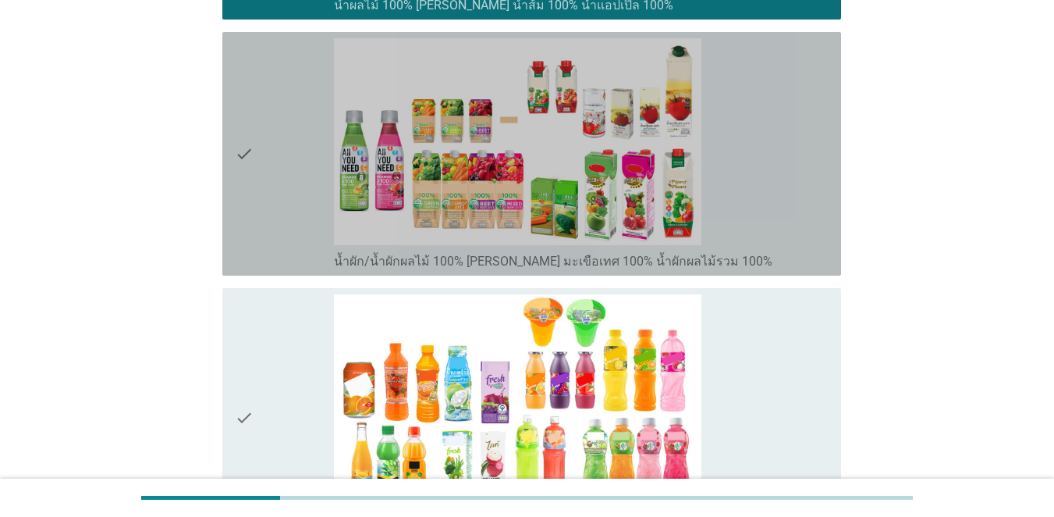
click at [265, 208] on div "check" at bounding box center [284, 153] width 99 height 231
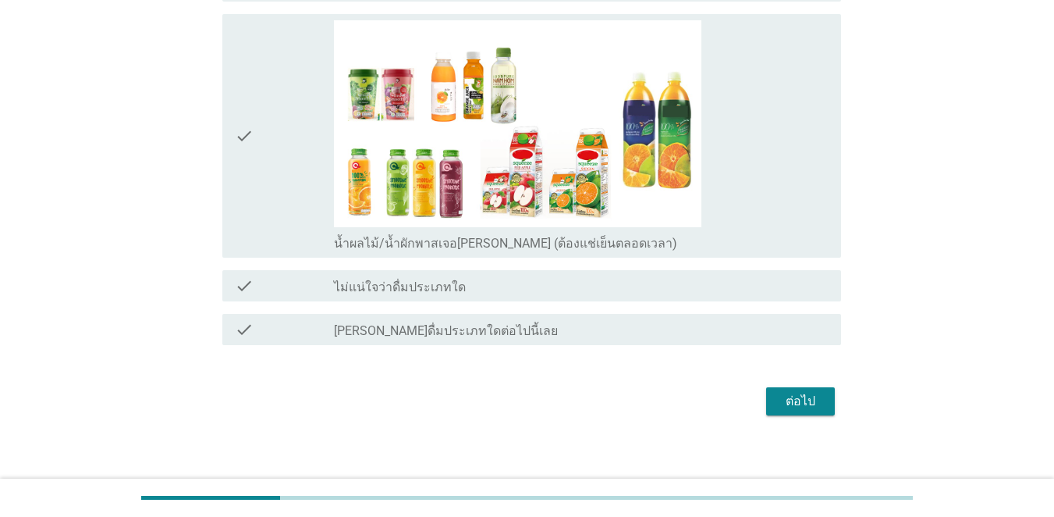
scroll to position [1014, 0]
click at [268, 177] on div "check" at bounding box center [284, 135] width 99 height 231
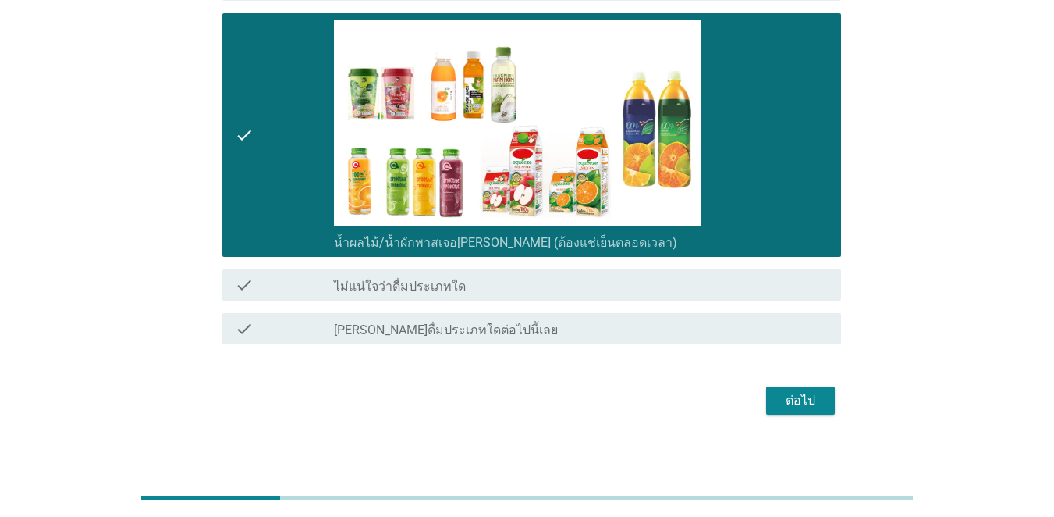
click at [768, 400] on div "ต่อไป" at bounding box center [801, 400] width 44 height 19
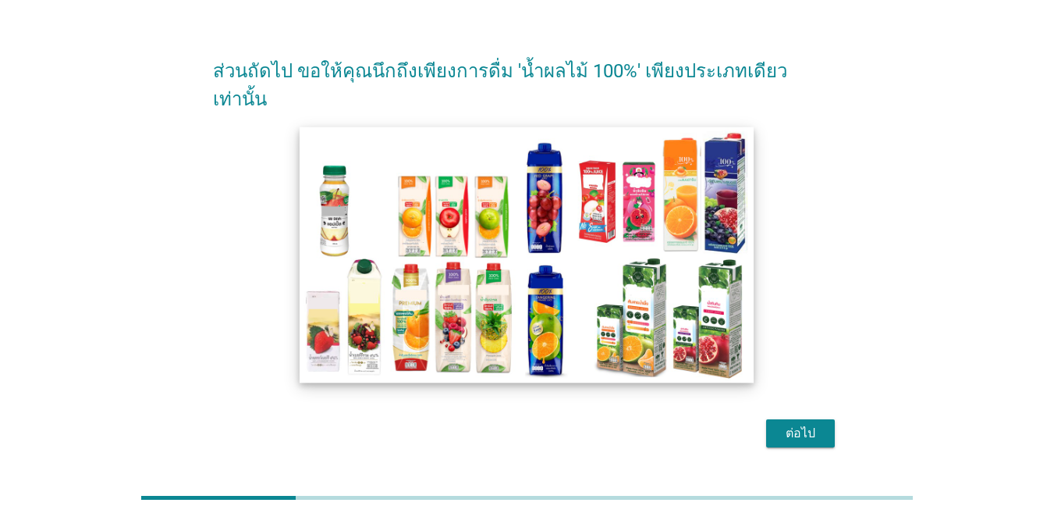
scroll to position [43, 0]
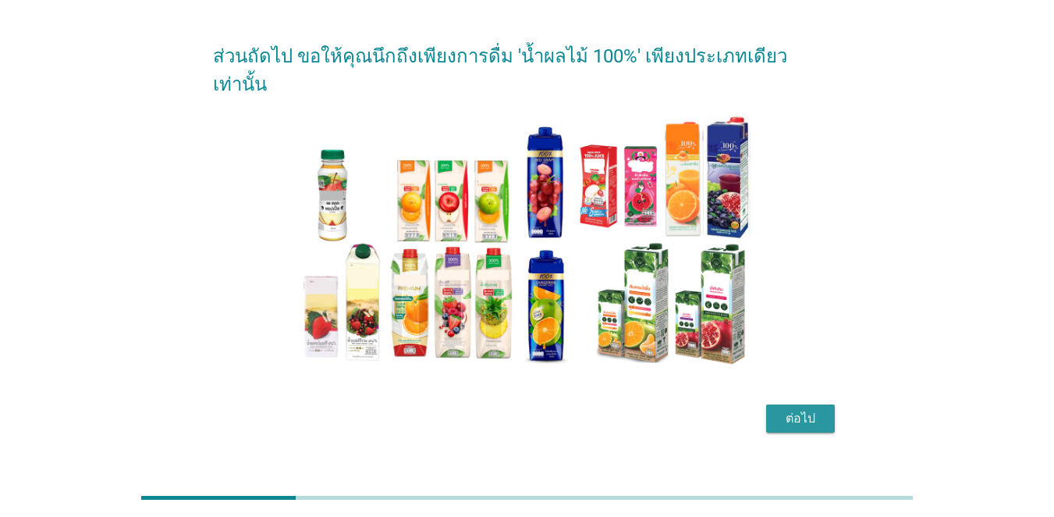
click at [768, 409] on div "ต่อไป" at bounding box center [801, 418] width 44 height 19
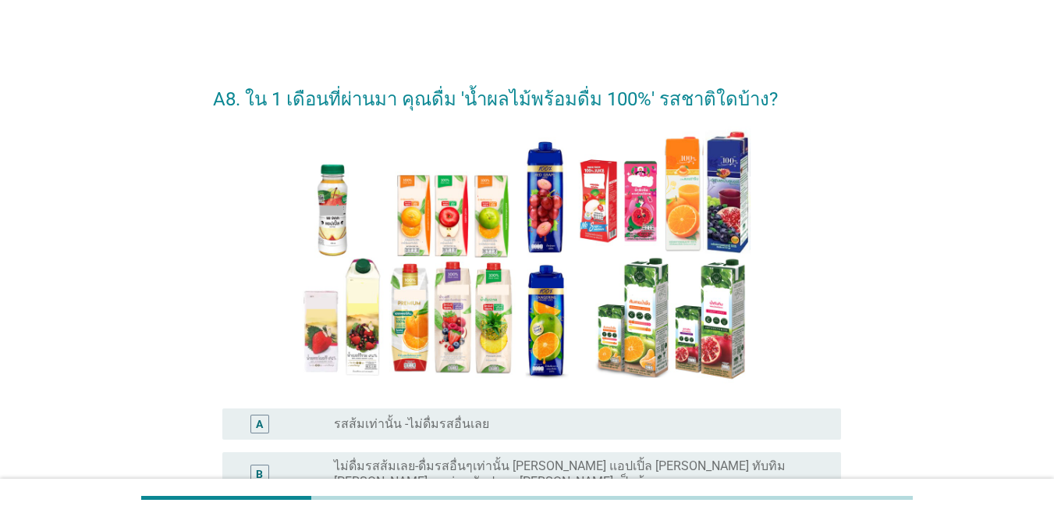
scroll to position [156, 0]
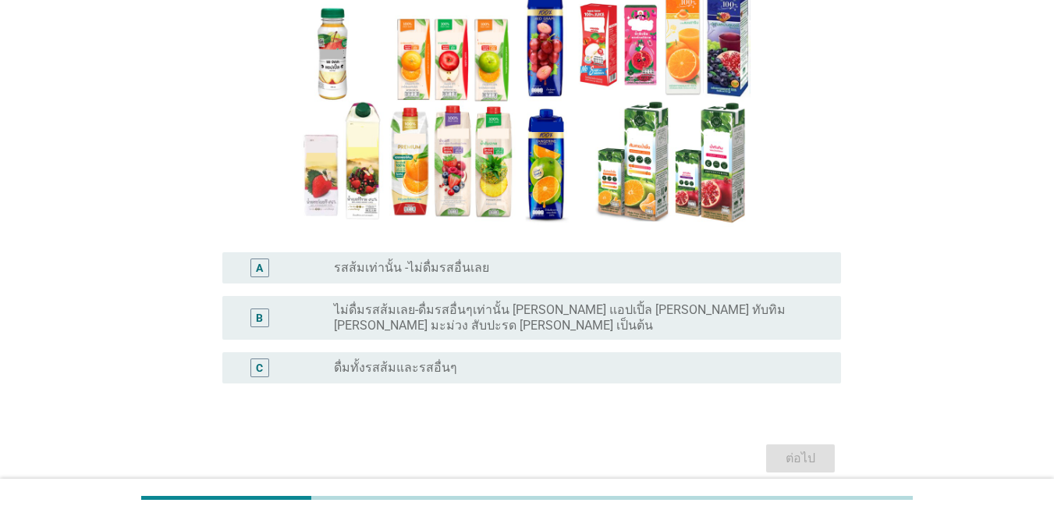
click at [259, 360] on div "C" at bounding box center [259, 368] width 7 height 16
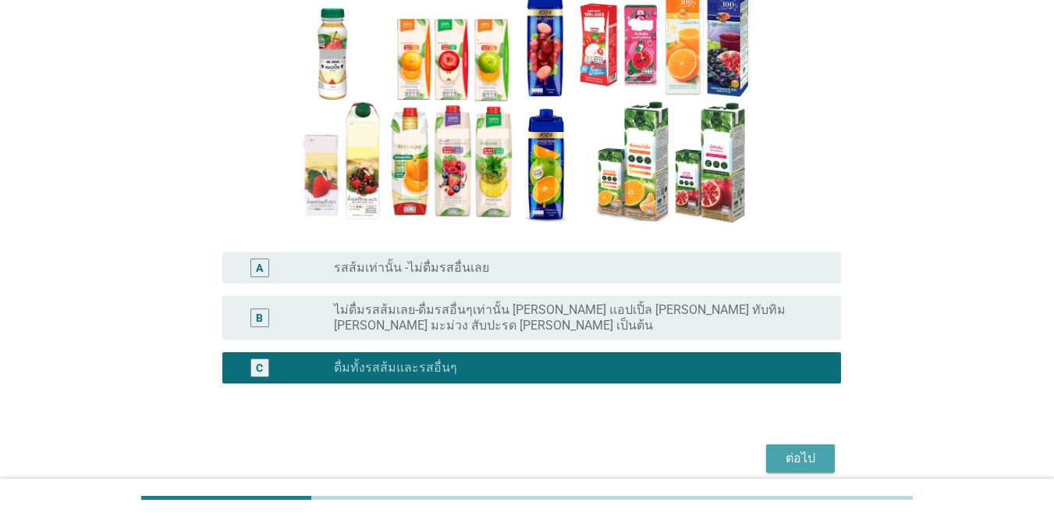
click at [768, 449] on div "ต่อไป" at bounding box center [801, 458] width 44 height 19
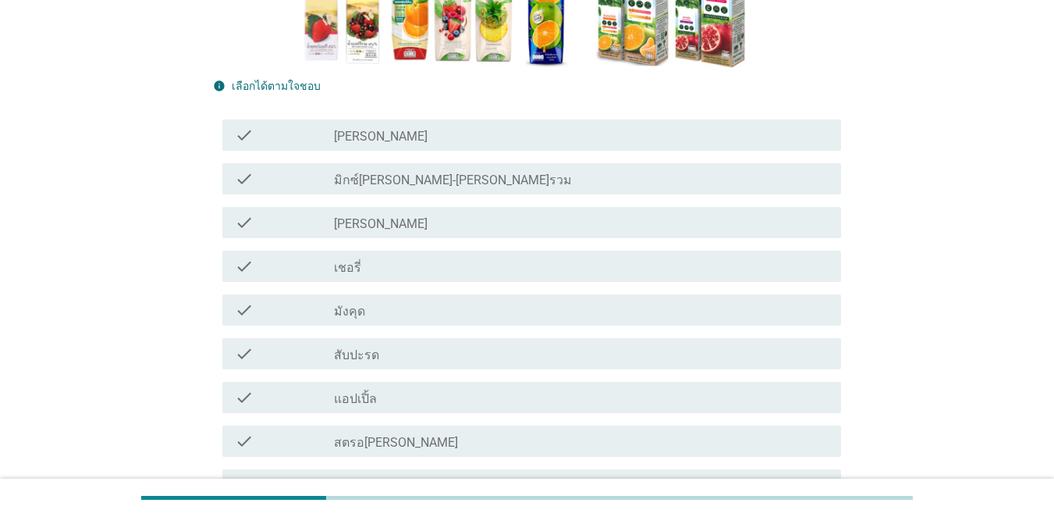
scroll to position [312, 0]
click at [234, 351] on div "check check_box_outline_blank สับปะรด" at bounding box center [531, 352] width 619 height 31
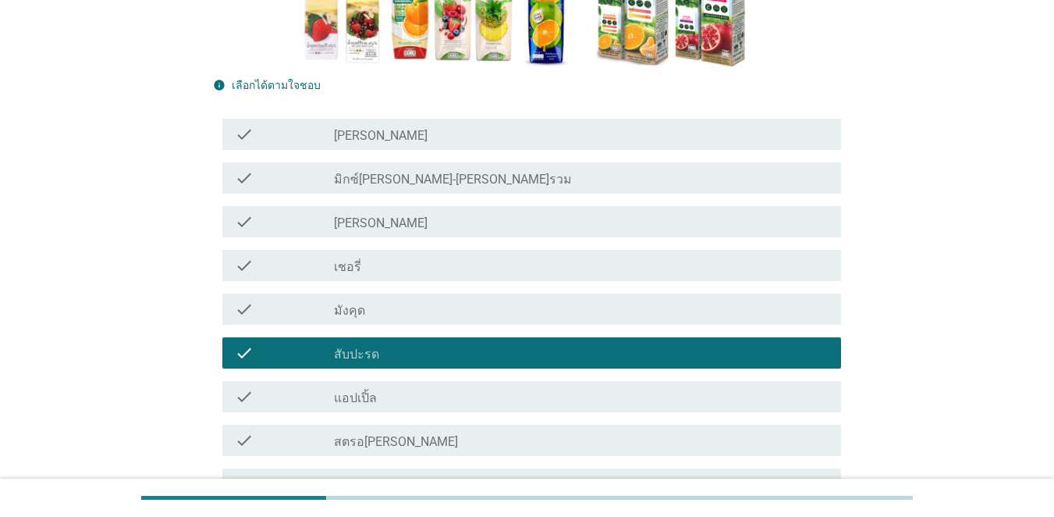
click at [243, 214] on icon "check" at bounding box center [244, 221] width 19 height 19
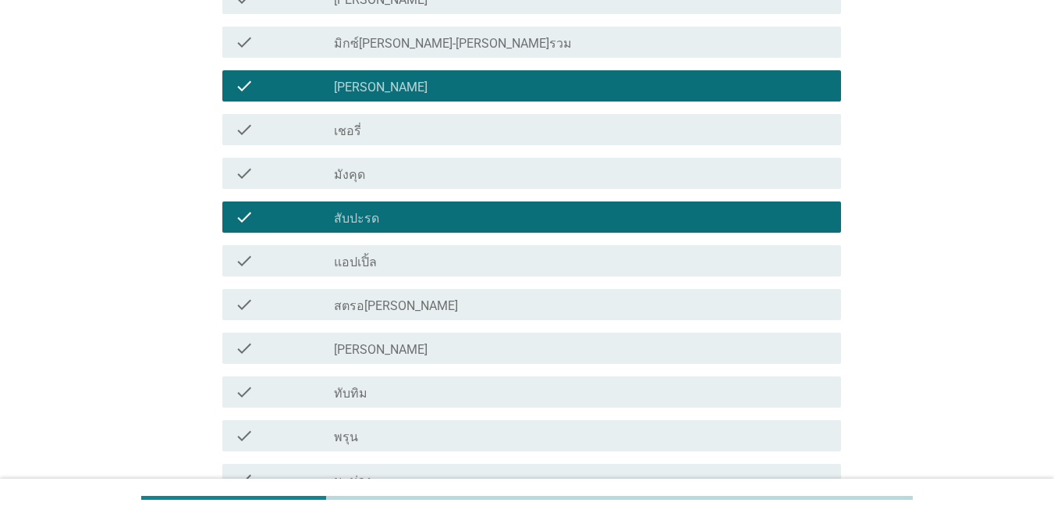
scroll to position [546, 0]
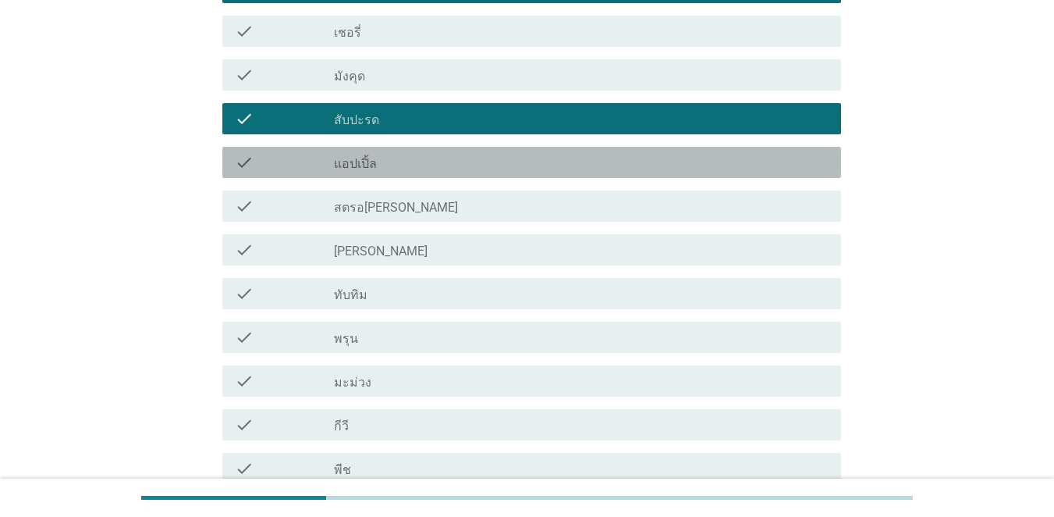
click at [226, 165] on div "check check_box_outline_blank แอปเปิ้ล" at bounding box center [531, 162] width 619 height 31
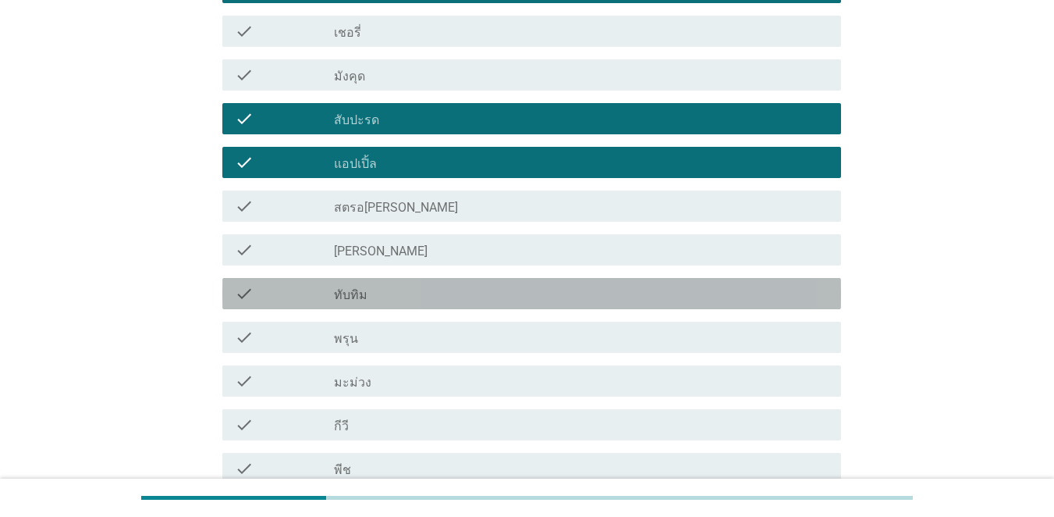
click at [250, 293] on icon "check" at bounding box center [244, 293] width 19 height 19
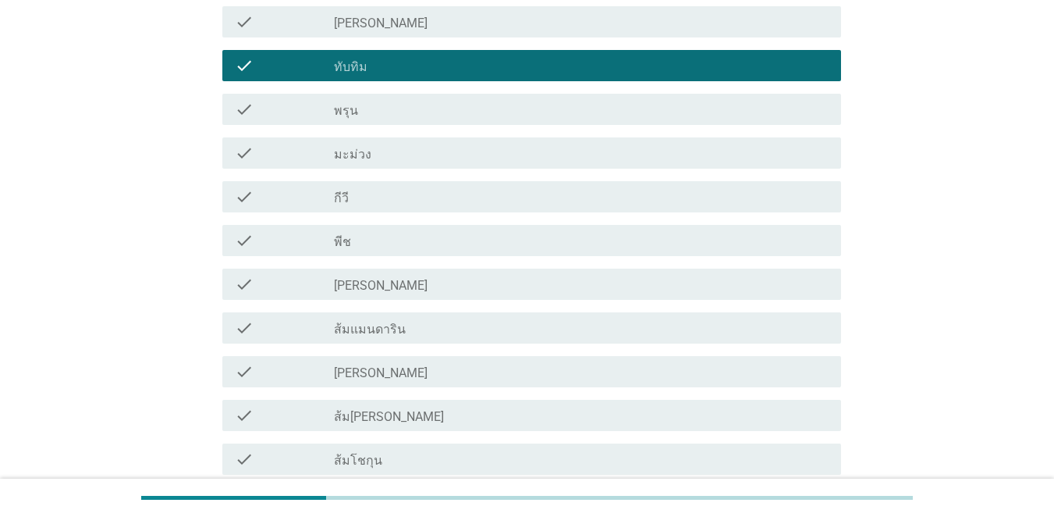
scroll to position [780, 0]
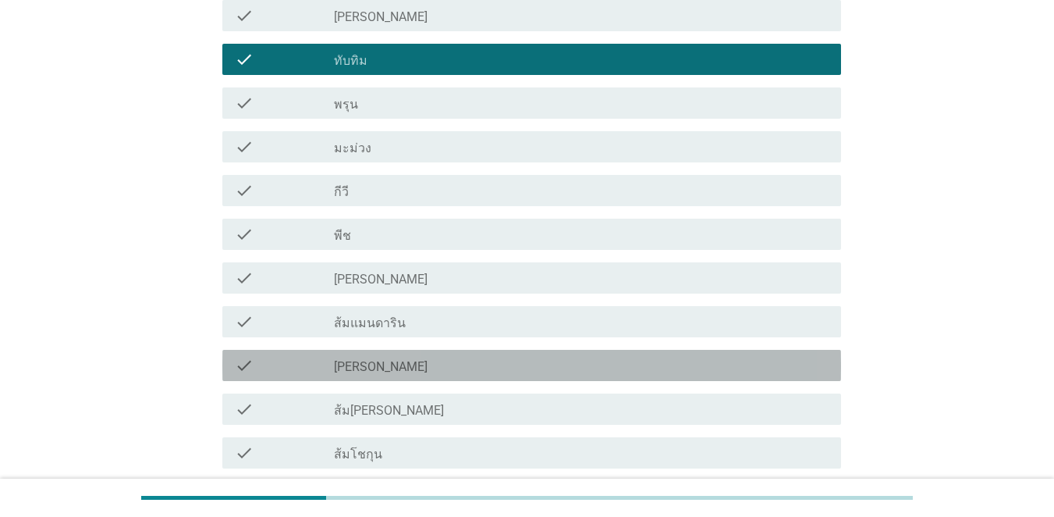
click at [253, 369] on icon "check" at bounding box center [244, 365] width 19 height 19
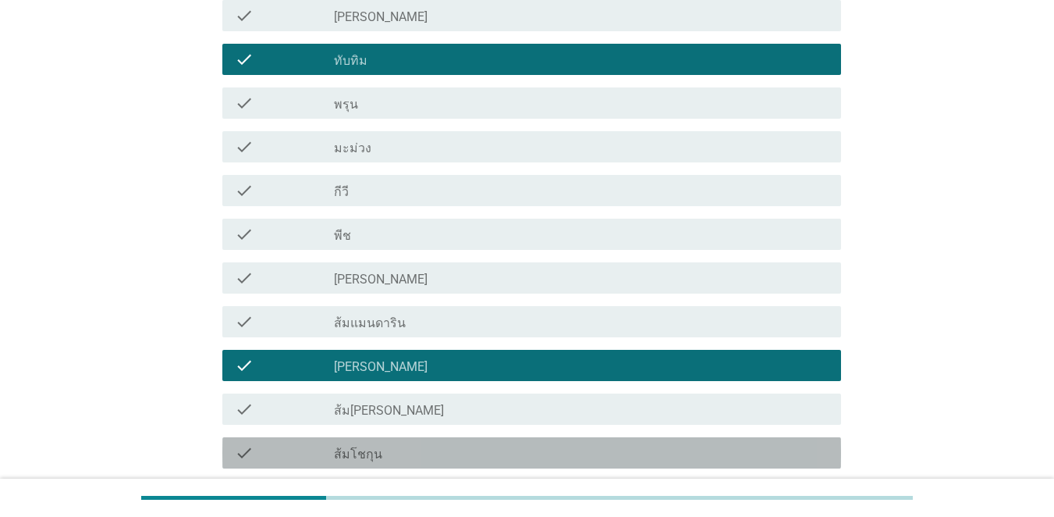
click at [250, 439] on div "check check_box_outline_blank ส้มโชกุน" at bounding box center [531, 452] width 619 height 31
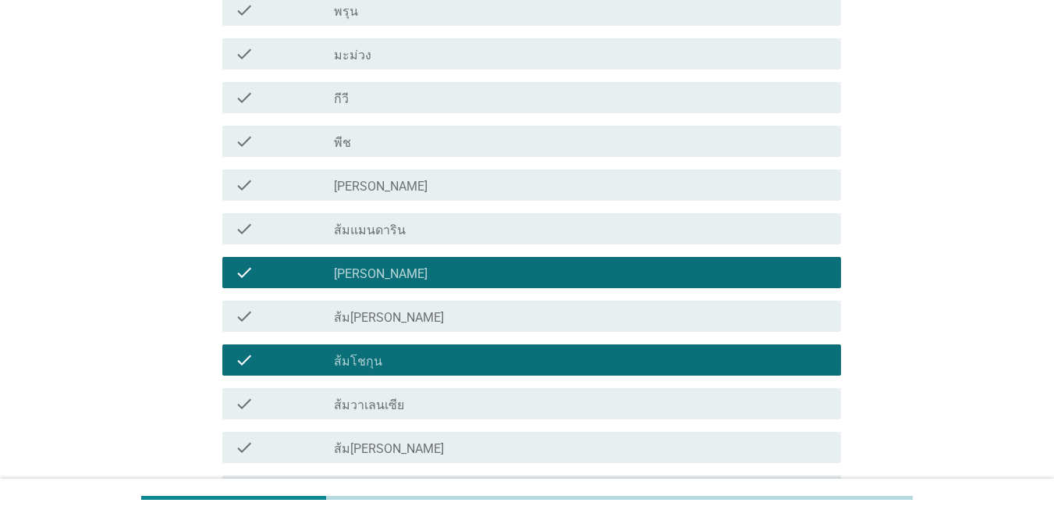
scroll to position [936, 0]
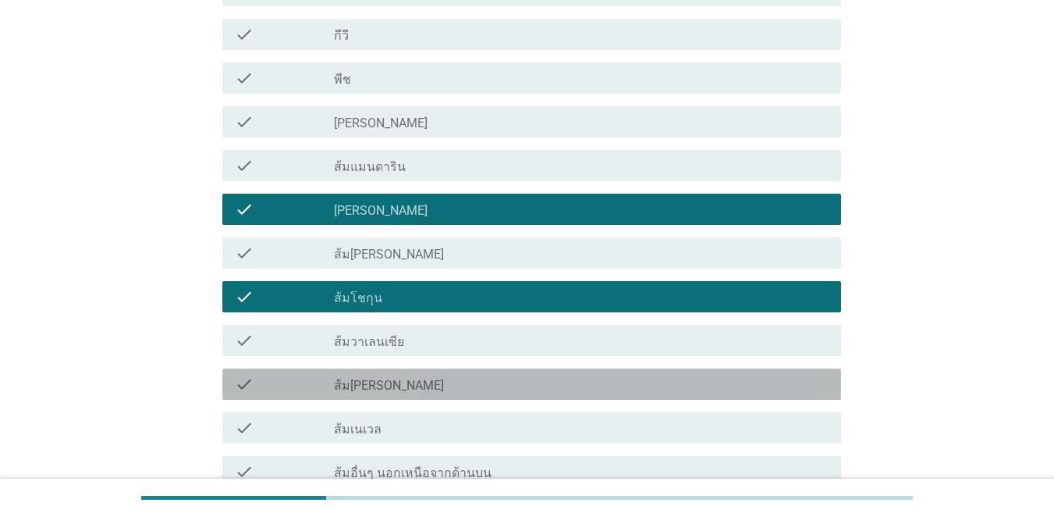
click at [253, 375] on icon "check" at bounding box center [244, 384] width 19 height 19
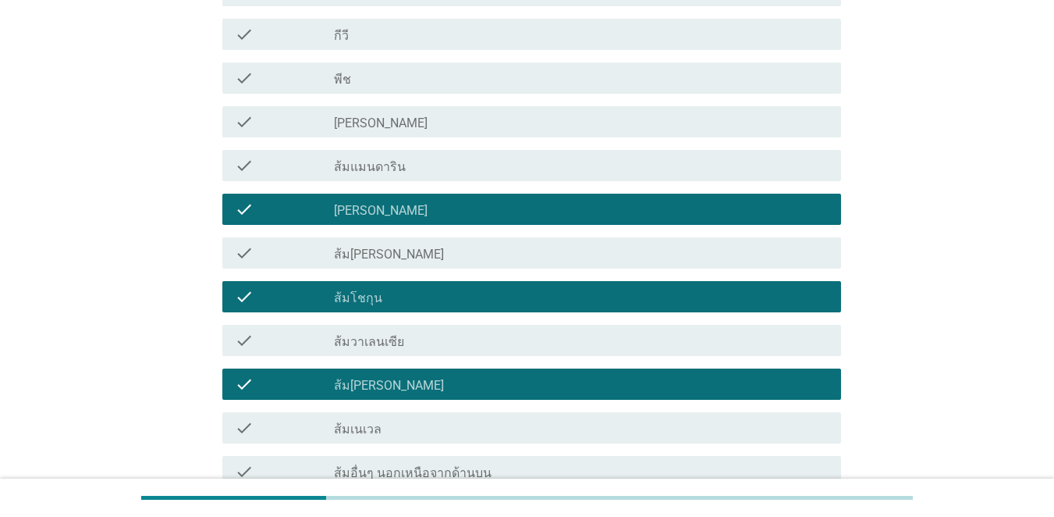
click at [258, 343] on div "check" at bounding box center [284, 340] width 99 height 19
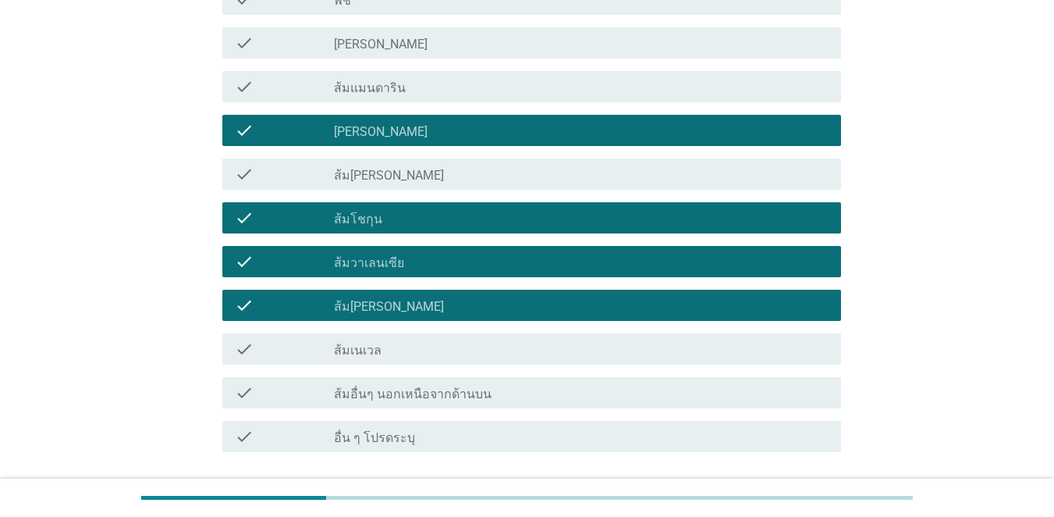
scroll to position [1133, 0]
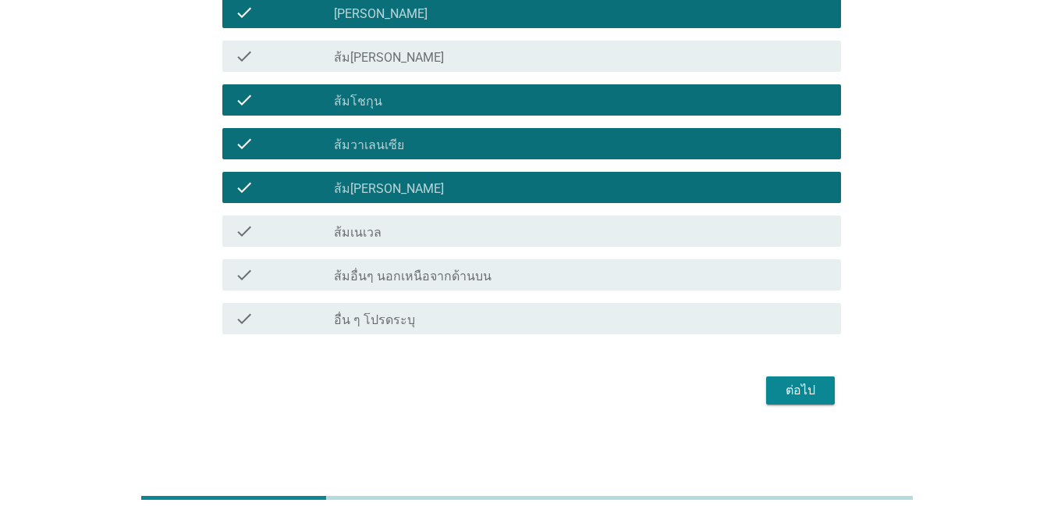
click at [239, 192] on icon "check" at bounding box center [244, 187] width 19 height 19
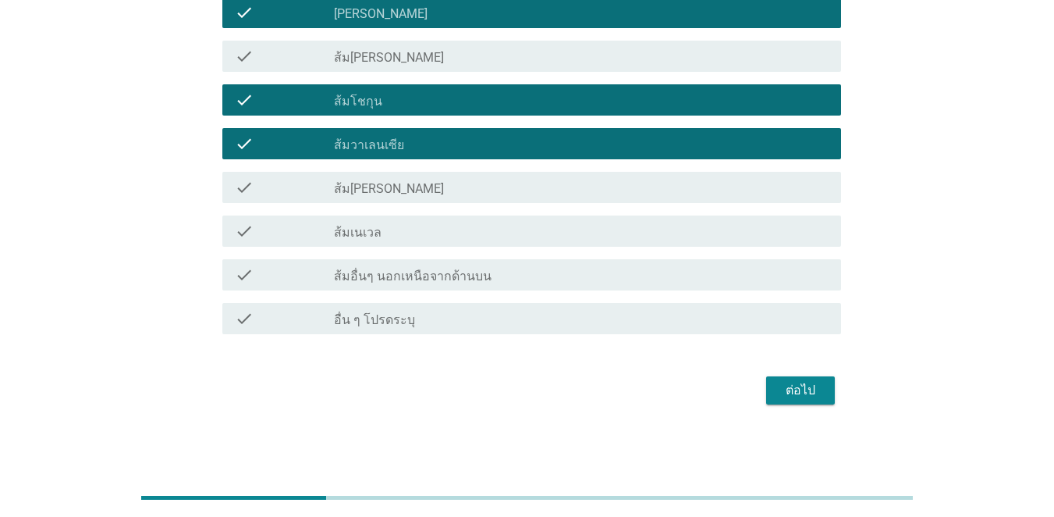
click at [247, 229] on icon "check" at bounding box center [244, 231] width 19 height 19
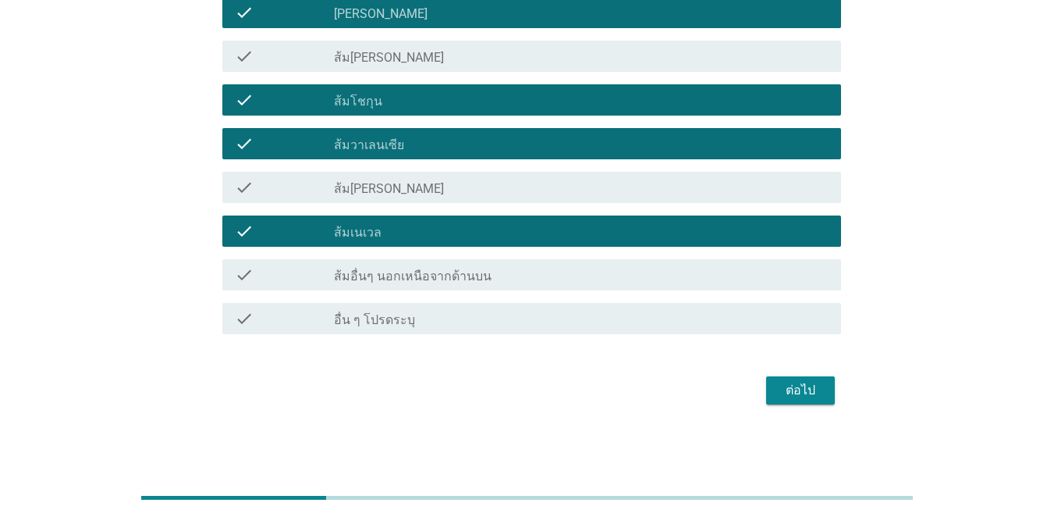
click at [768, 388] on div "ต่อไป" at bounding box center [801, 390] width 44 height 19
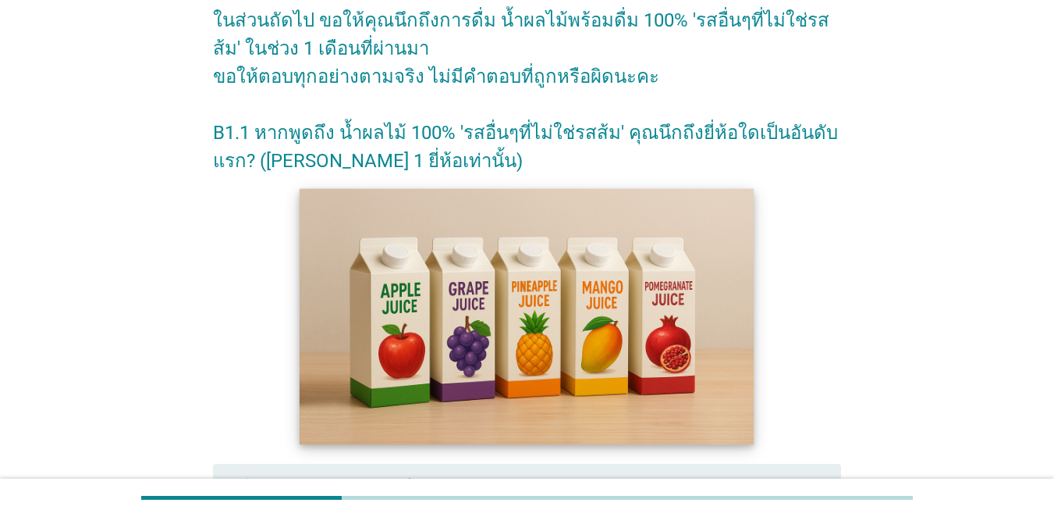
scroll to position [156, 0]
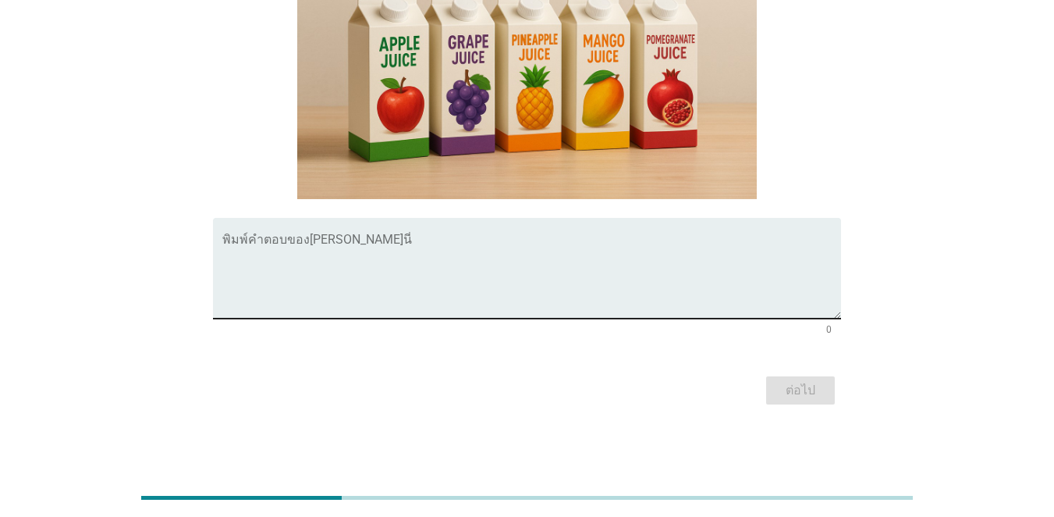
click at [301, 269] on textarea "พิมพ์คำตอบของคุณ ที่นี่" at bounding box center [531, 277] width 619 height 82
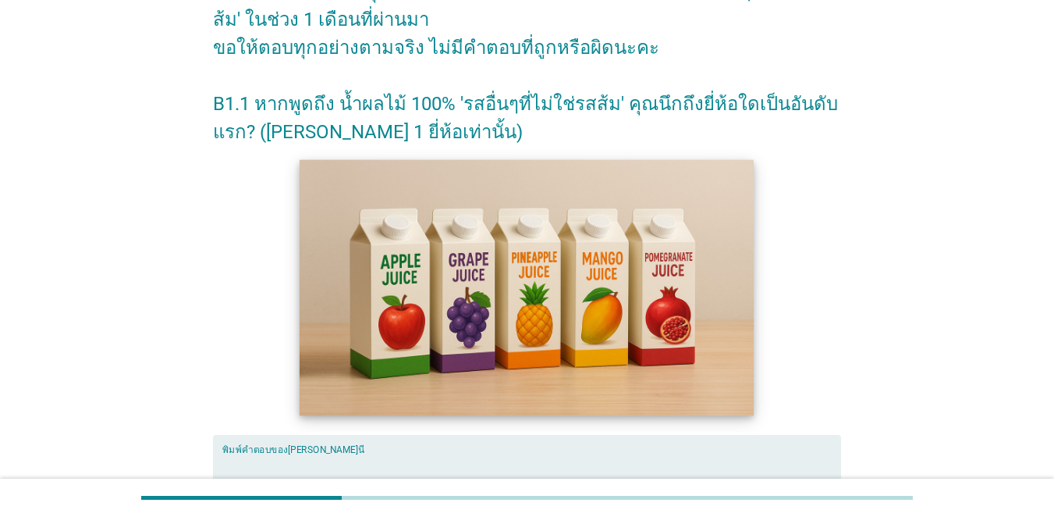
scroll to position [381, 0]
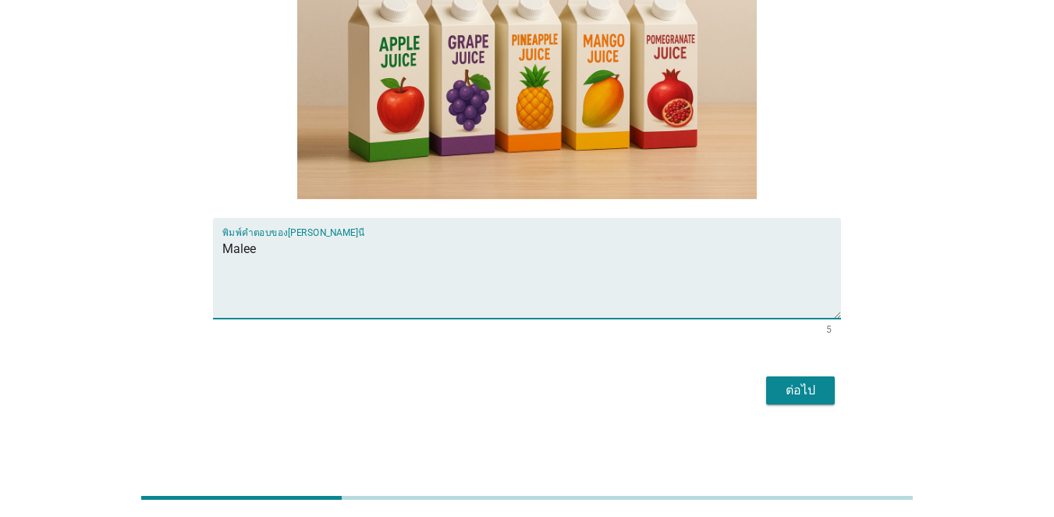
type textarea "Malee"
click at [768, 396] on div "ต่อไป" at bounding box center [801, 390] width 44 height 19
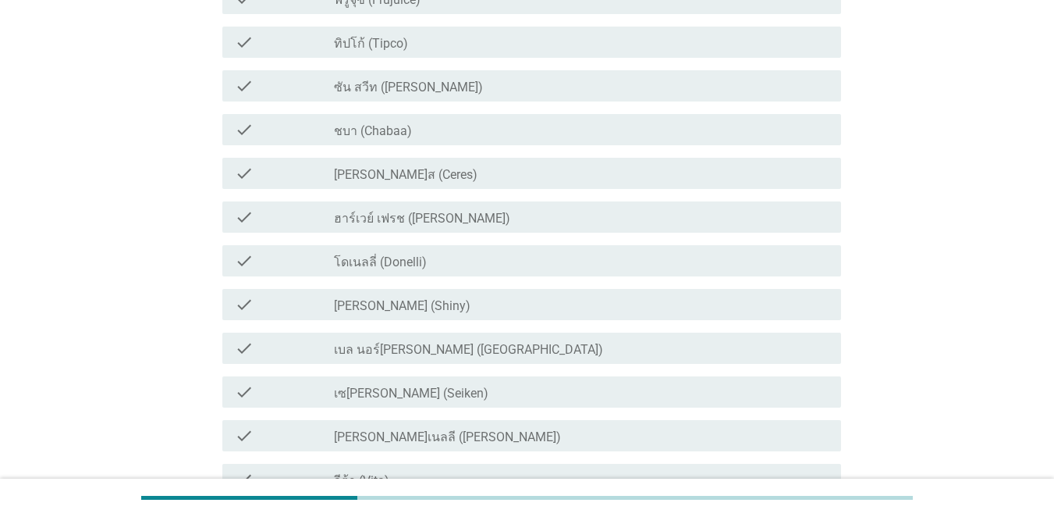
scroll to position [0, 0]
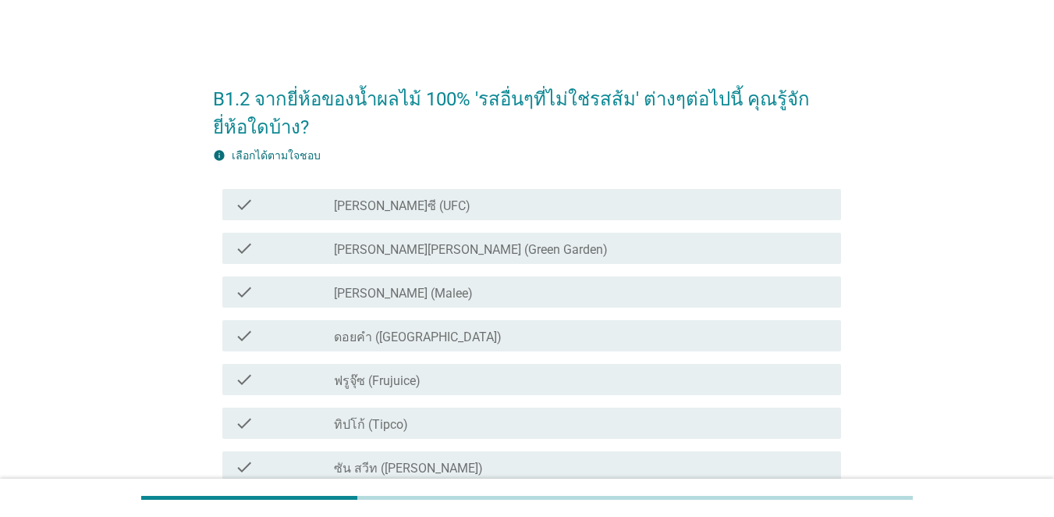
click at [292, 218] on div "check check_box_outline_blank [PERSON_NAME]ซี (UFC)" at bounding box center [531, 204] width 619 height 31
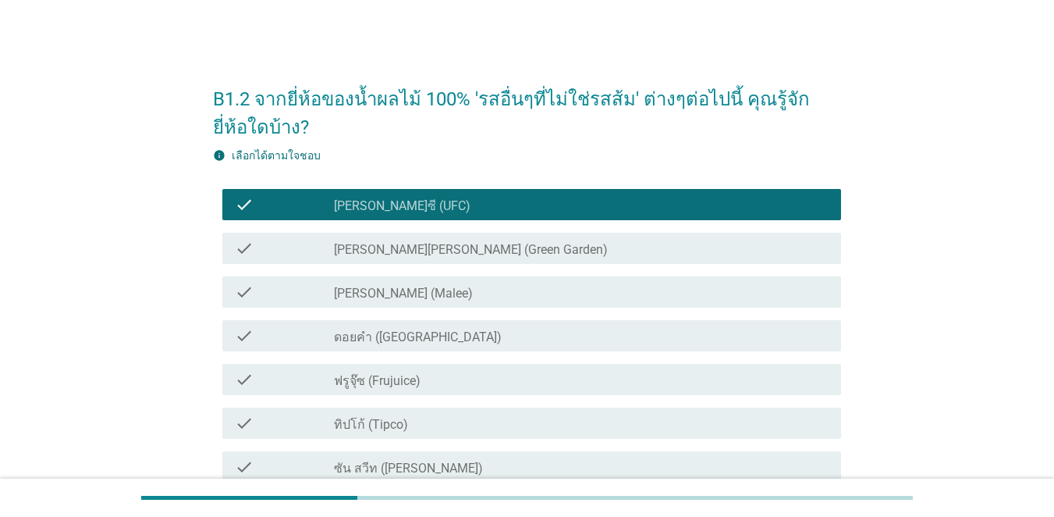
drag, startPoint x: 293, startPoint y: 297, endPoint x: 321, endPoint y: 353, distance: 63.5
click at [293, 297] on div "check" at bounding box center [284, 291] width 99 height 19
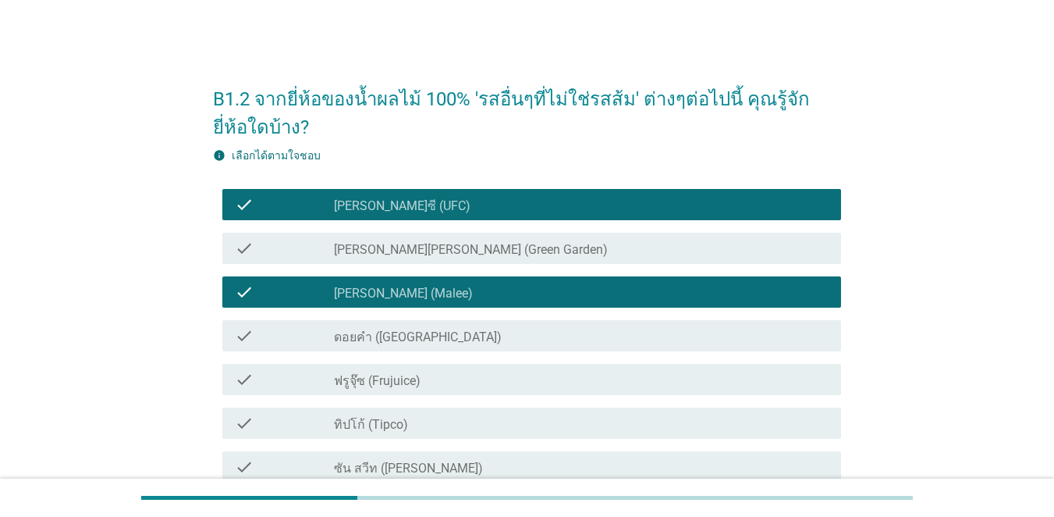
click at [307, 345] on div "check check_box_outline_blank ดอยคำ (Doi-Khham)" at bounding box center [531, 335] width 619 height 31
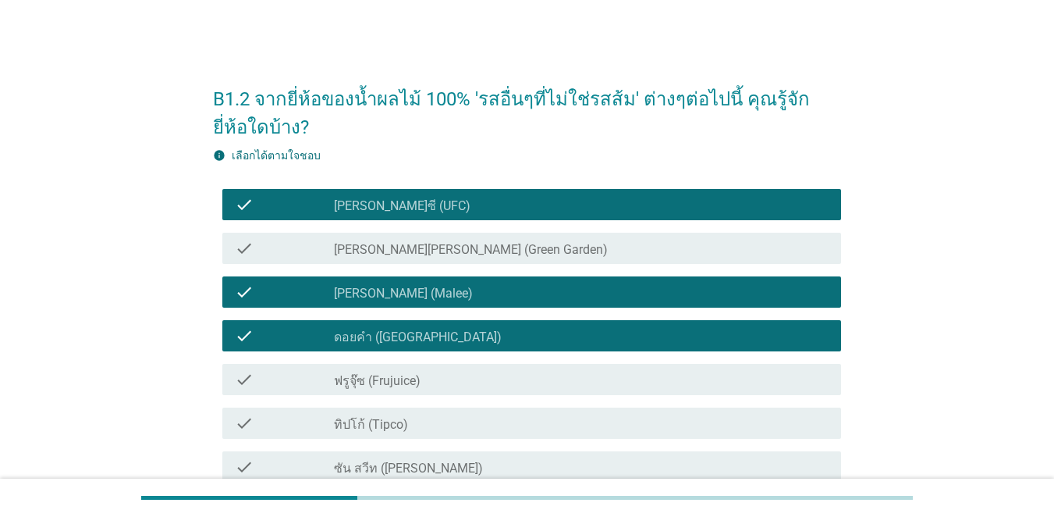
drag, startPoint x: 306, startPoint y: 414, endPoint x: 314, endPoint y: 449, distance: 36.9
click at [306, 414] on div "check" at bounding box center [284, 423] width 99 height 19
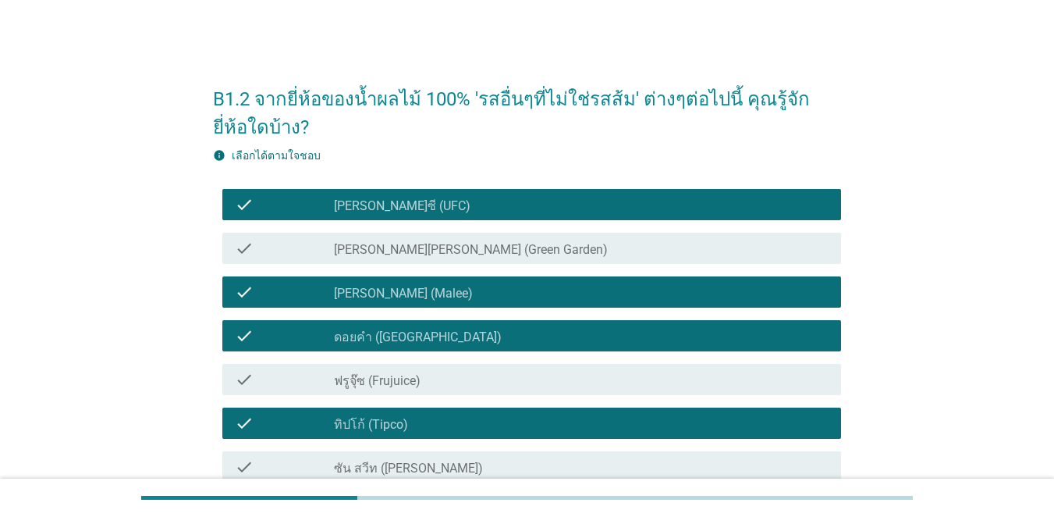
click at [317, 460] on div "check" at bounding box center [284, 466] width 99 height 19
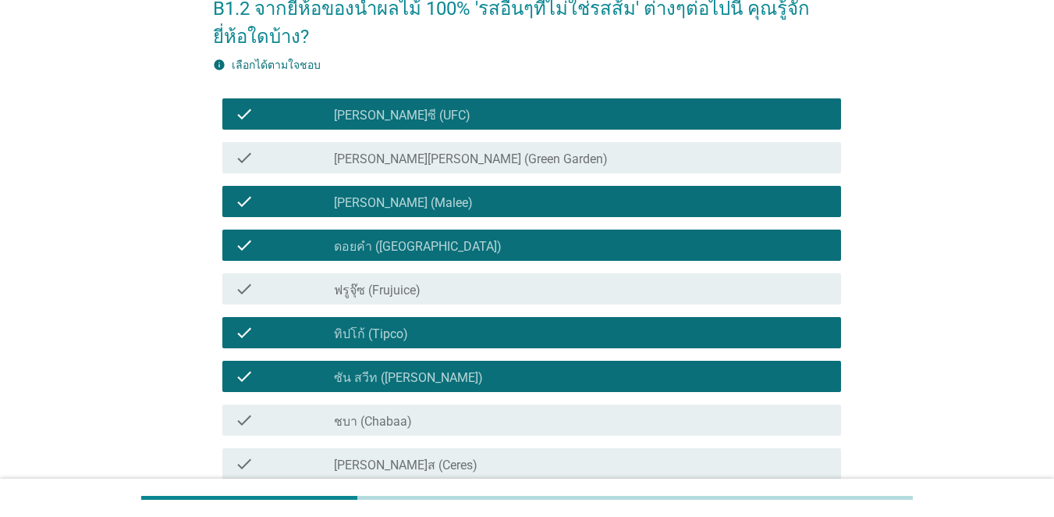
scroll to position [234, 0]
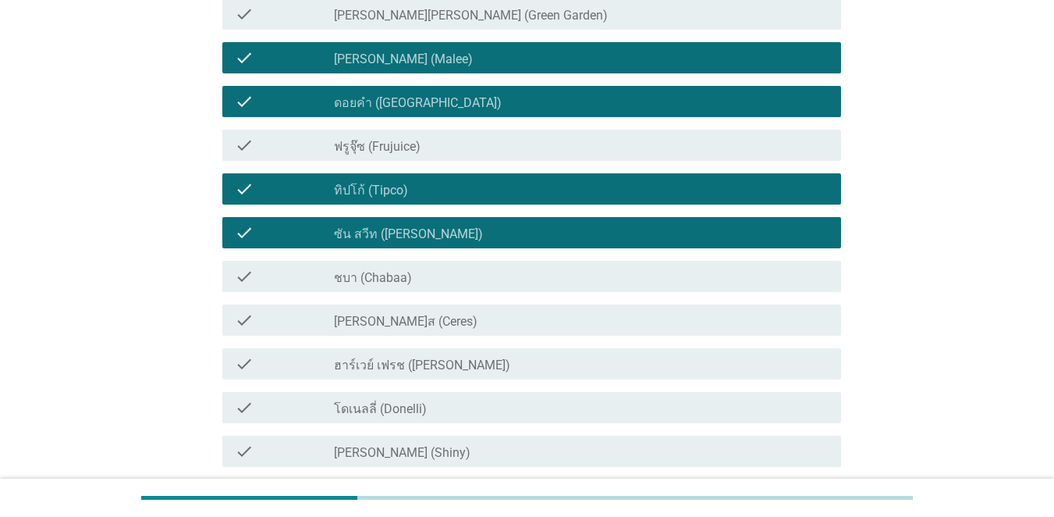
click at [283, 272] on div "check" at bounding box center [284, 276] width 99 height 19
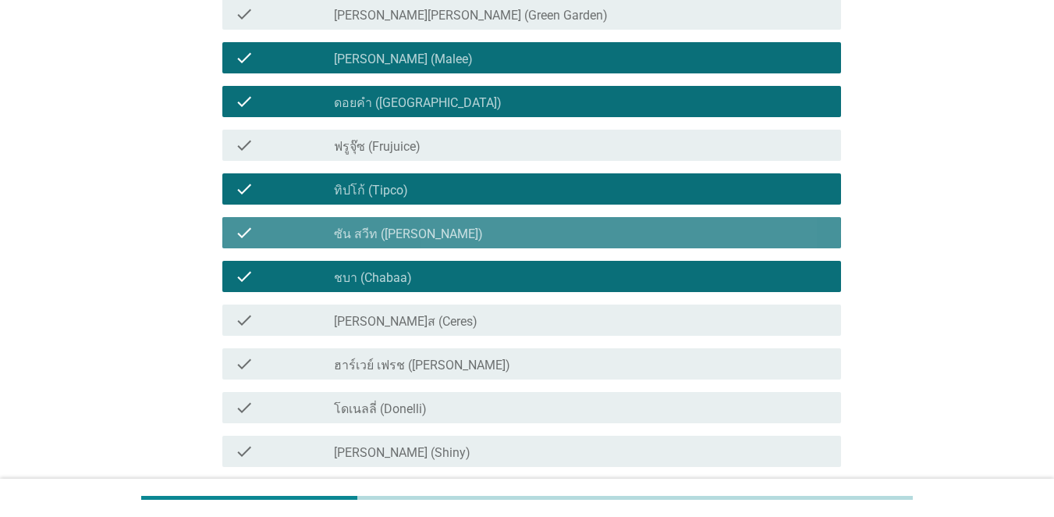
click at [288, 235] on div "check" at bounding box center [284, 232] width 99 height 19
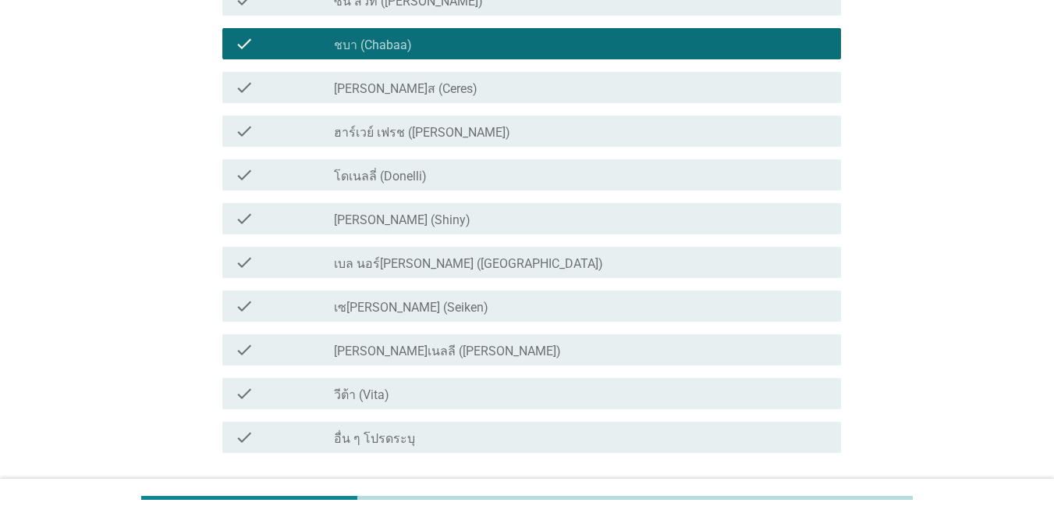
scroll to position [468, 0]
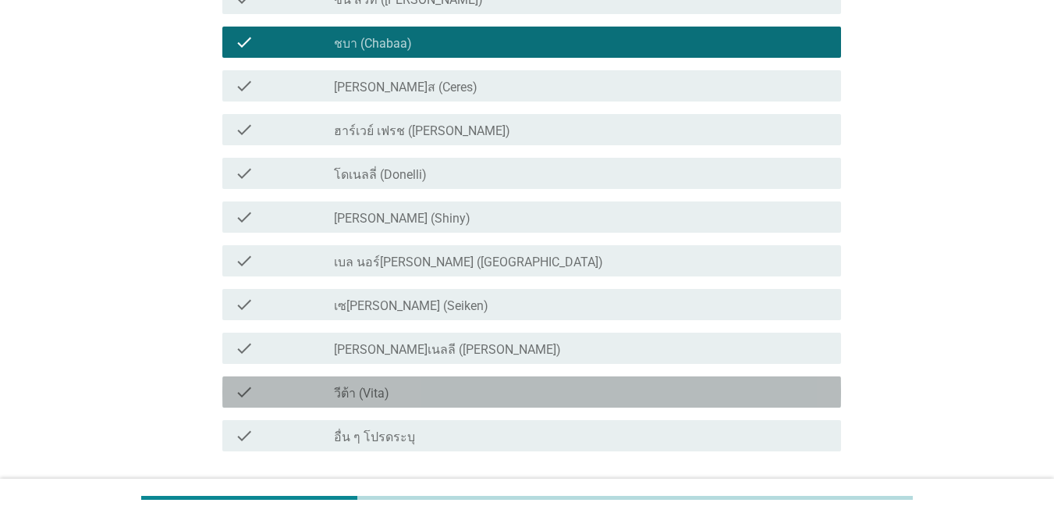
click at [269, 391] on div "check" at bounding box center [284, 391] width 99 height 19
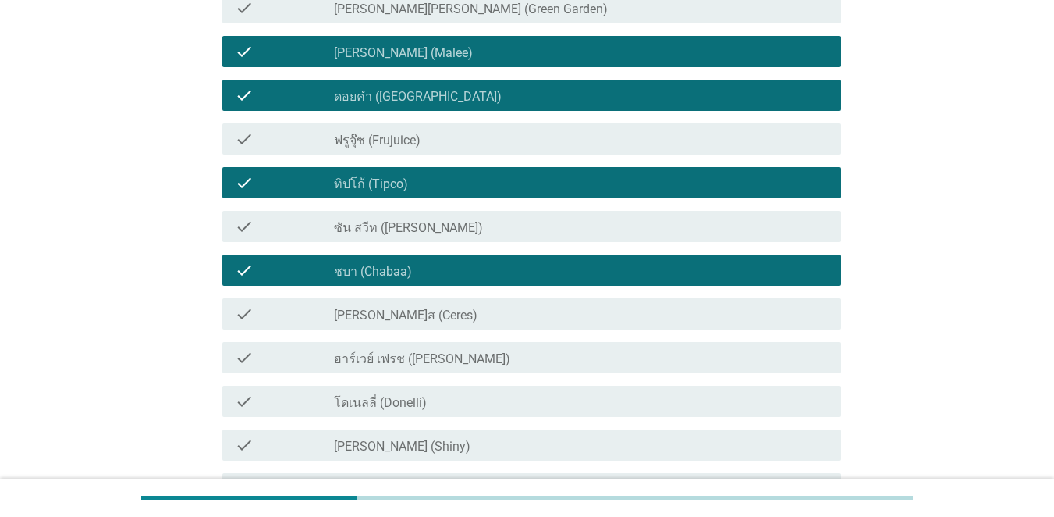
scroll to position [234, 0]
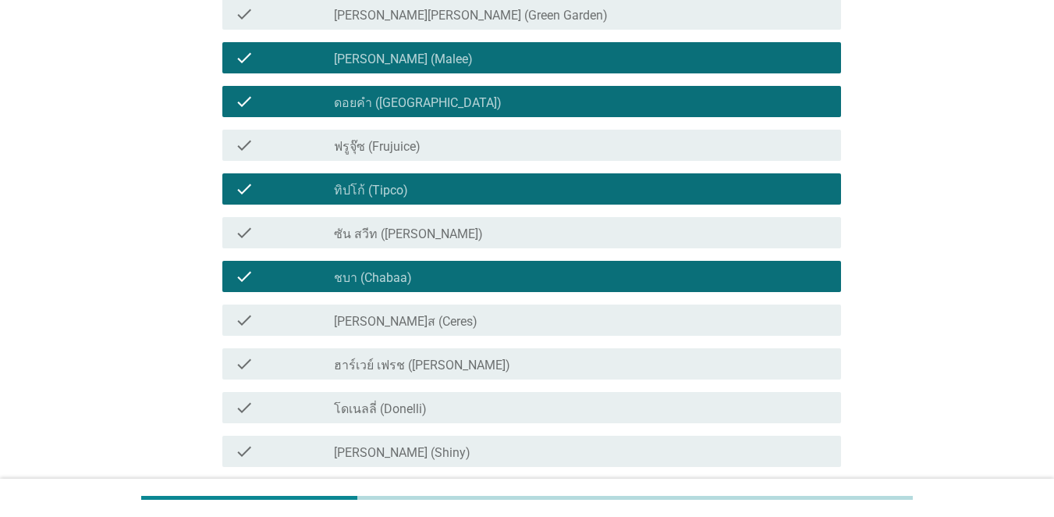
click at [300, 235] on div "check" at bounding box center [284, 232] width 99 height 19
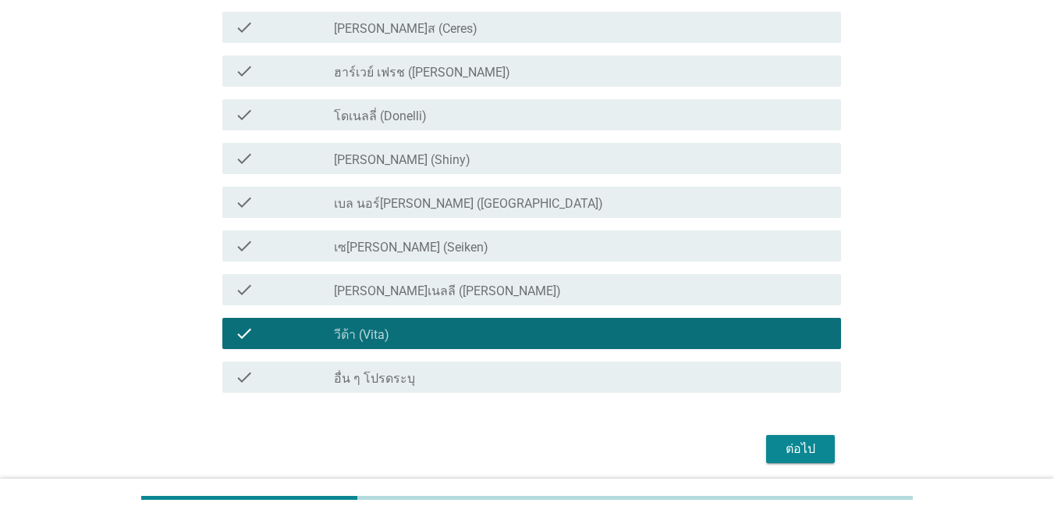
scroll to position [584, 0]
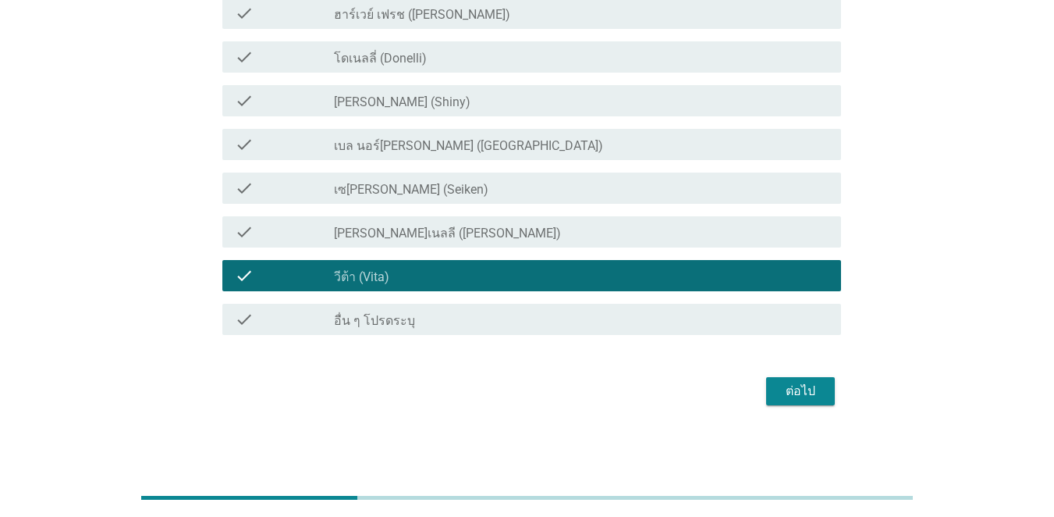
click at [768, 400] on div "ต่อไป" at bounding box center [801, 391] width 44 height 19
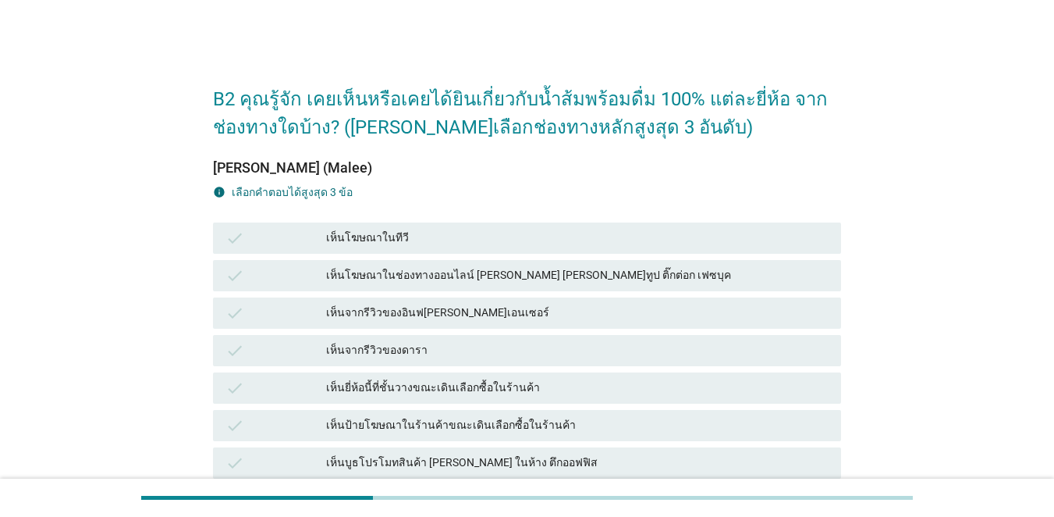
click at [305, 239] on div "check" at bounding box center [276, 238] width 101 height 19
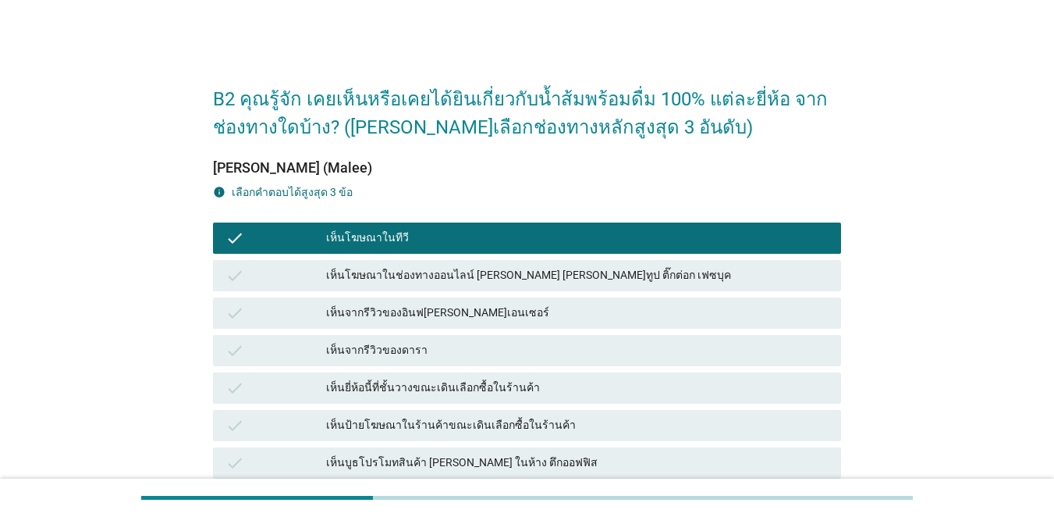
click at [293, 376] on div "check เห็นยี่ห้อนี้ที่ชั้นวางขณะเดินเลือกซื้อในร้านค้า" at bounding box center [527, 387] width 628 height 31
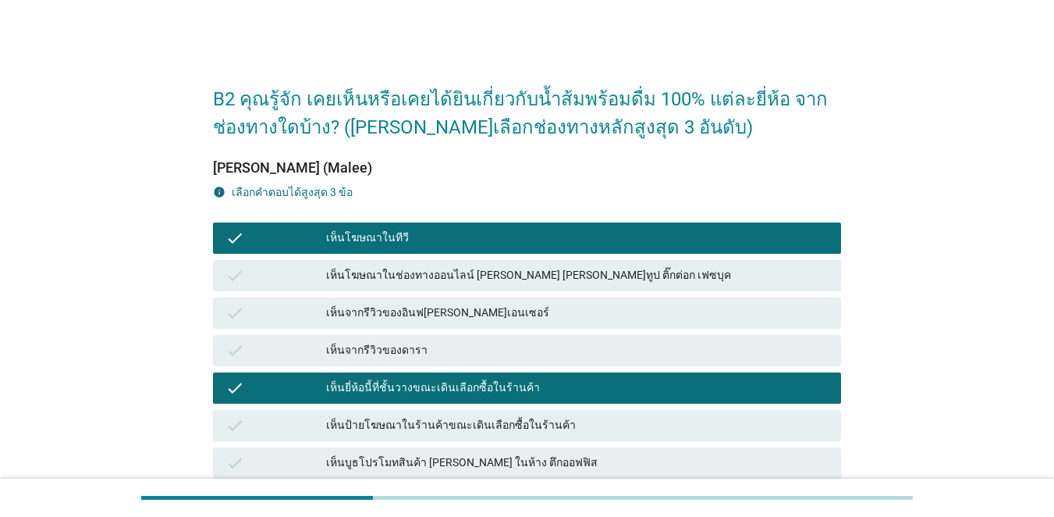
scroll to position [78, 0]
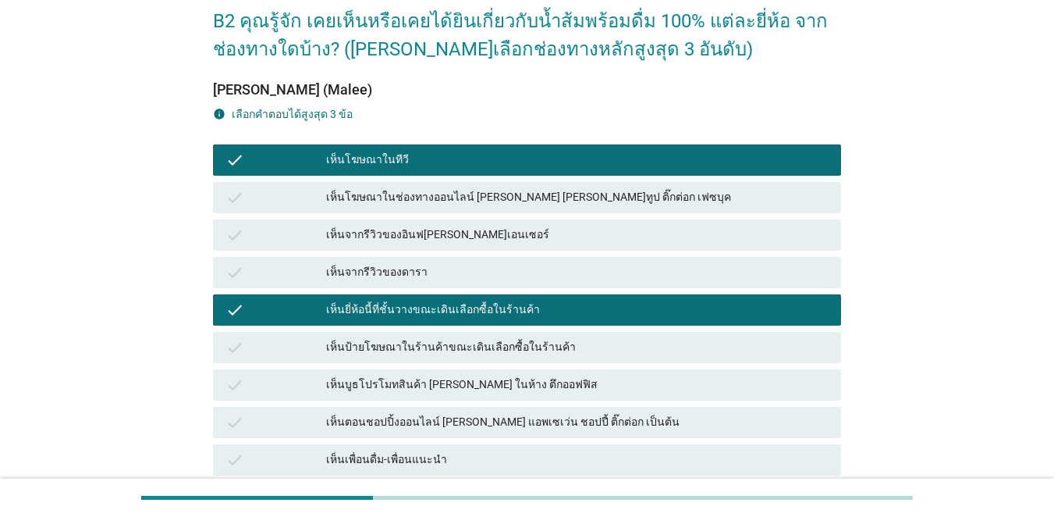
click at [289, 359] on div "check เห็นป้ายโฆษณาในร้านค้าขณะเดินเลือกซื้อในร้านค้า" at bounding box center [527, 347] width 628 height 31
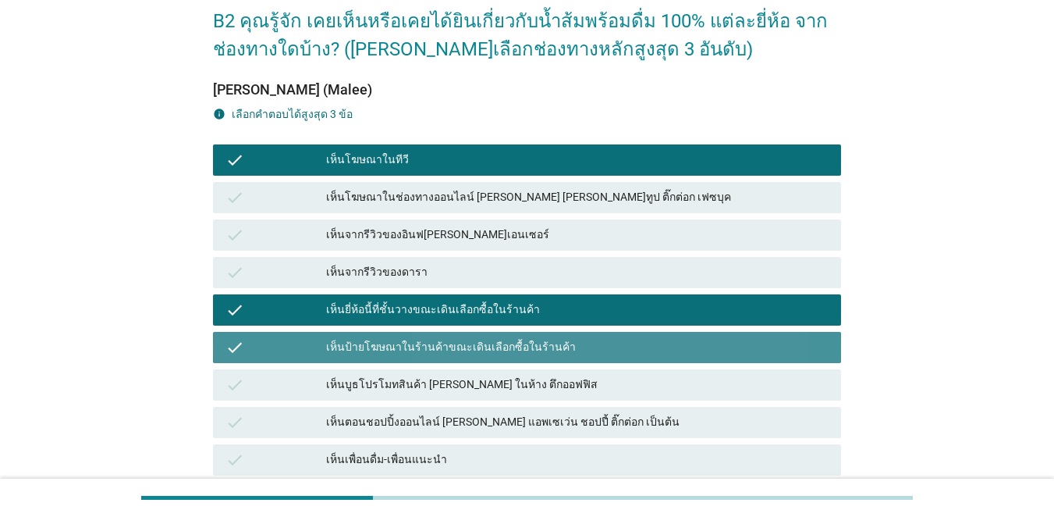
click at [293, 388] on div "check" at bounding box center [276, 384] width 101 height 19
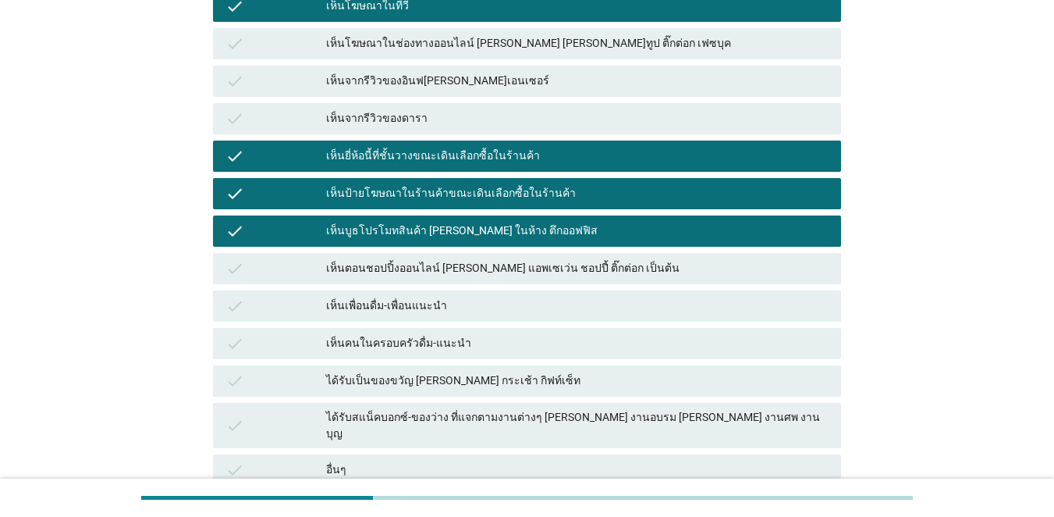
scroll to position [378, 0]
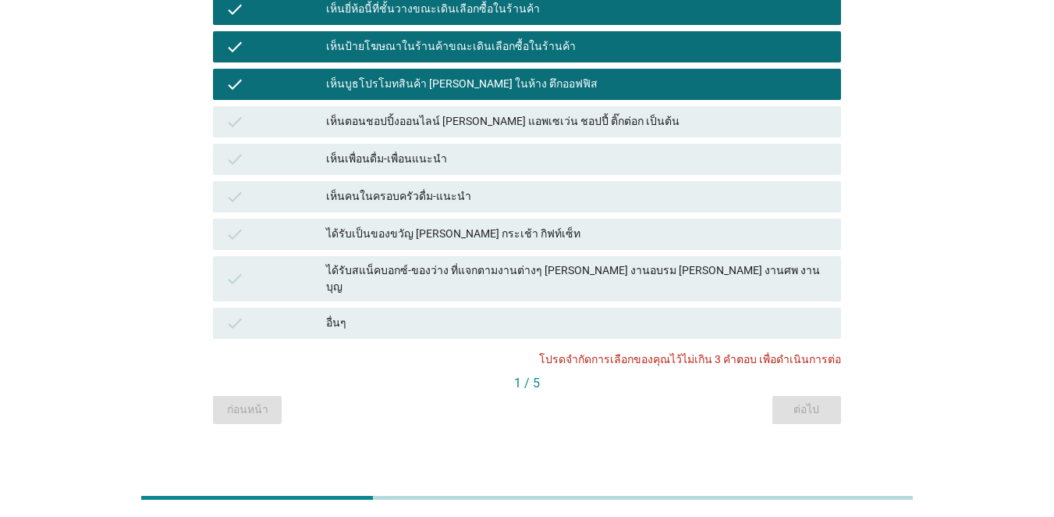
click at [305, 229] on div "check" at bounding box center [276, 234] width 101 height 19
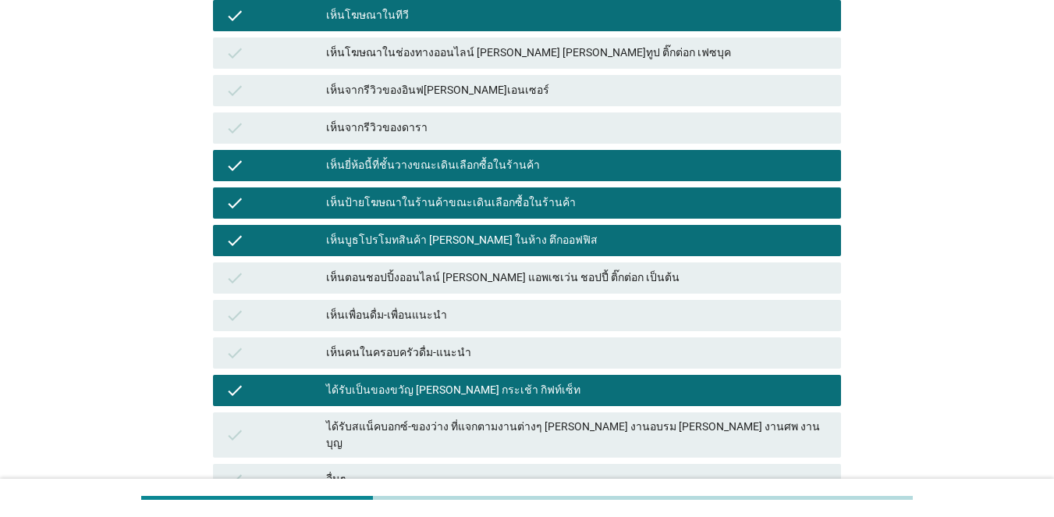
click at [258, 236] on div "check" at bounding box center [276, 240] width 101 height 19
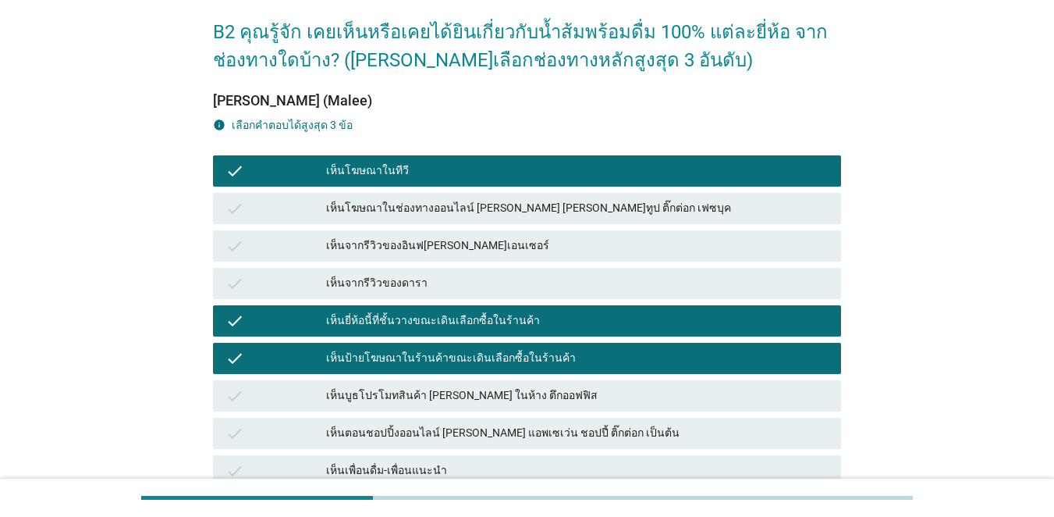
scroll to position [66, 0]
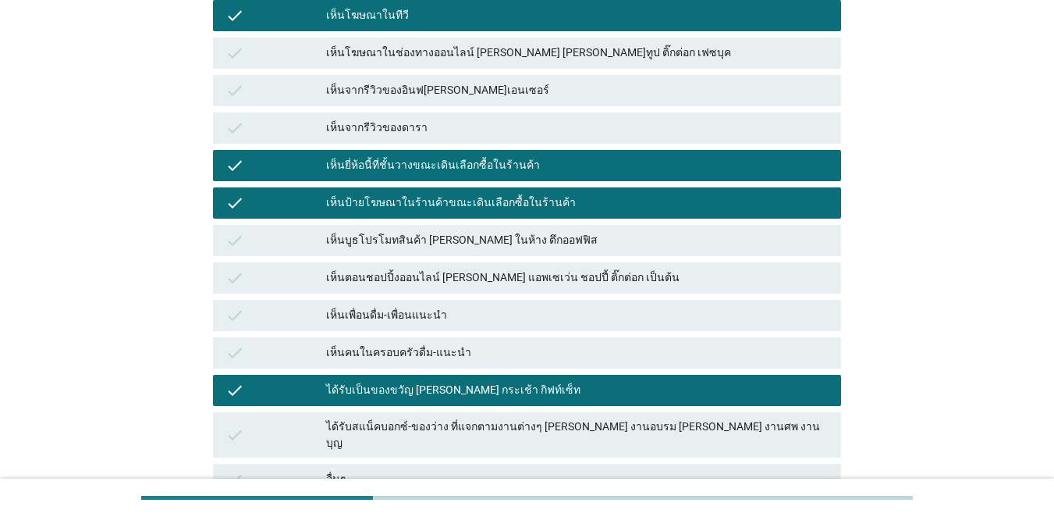
drag, startPoint x: 346, startPoint y: 383, endPoint x: 452, endPoint y: 378, distance: 106.3
click at [346, 384] on div "ได้รับเป็นของขวัญ [PERSON_NAME] กระเช้า กิฟท์เซ็ท" at bounding box center [577, 390] width 503 height 19
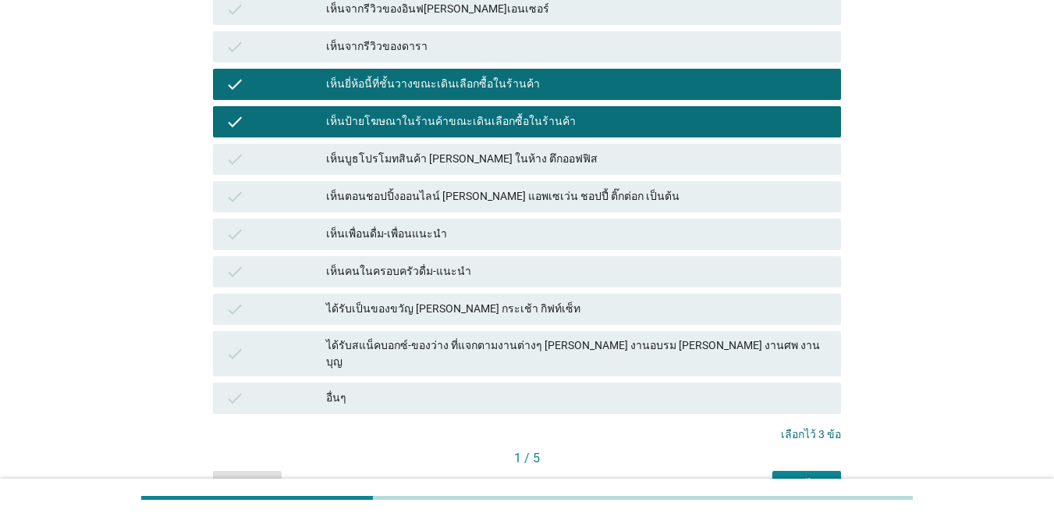
scroll to position [378, 0]
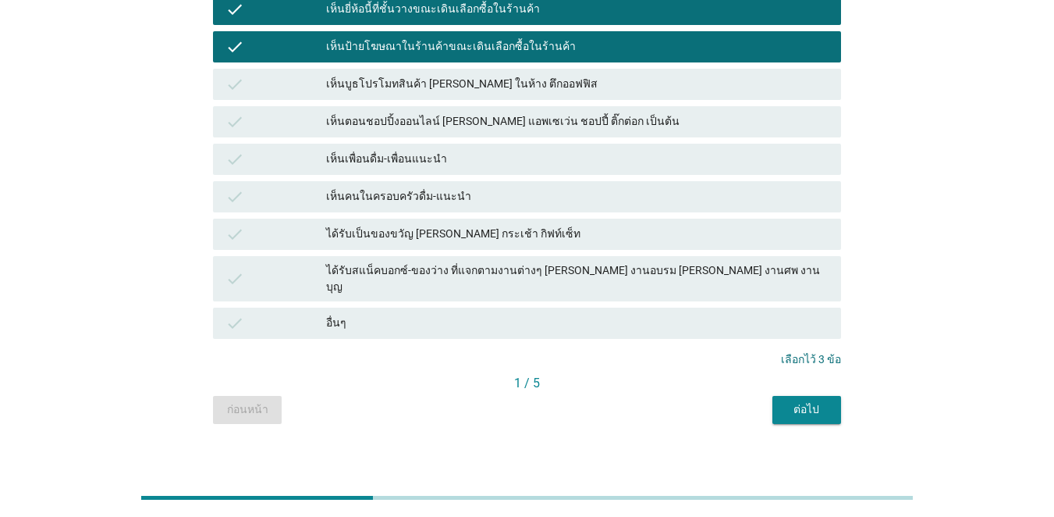
click at [768, 401] on div "ต่อไป" at bounding box center [807, 409] width 44 height 16
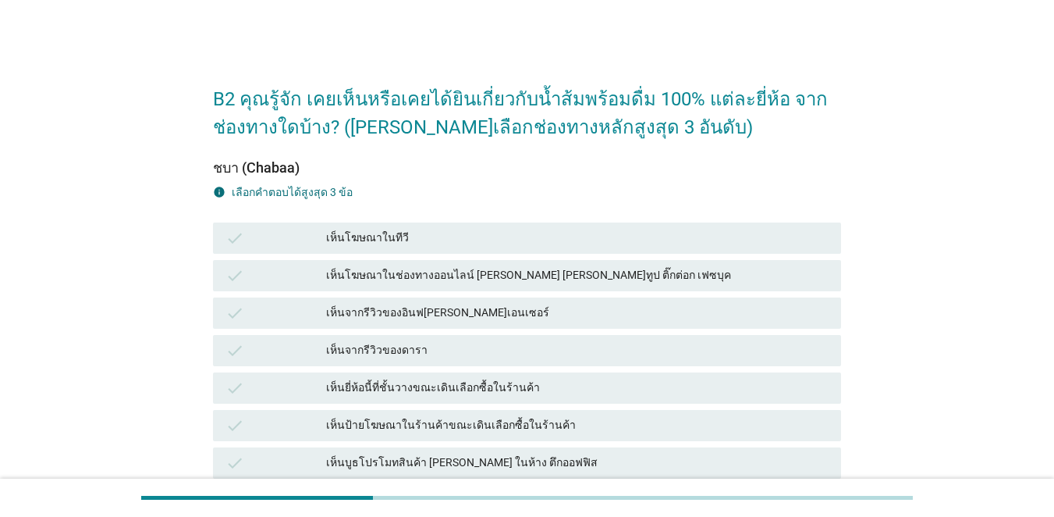
click at [279, 238] on div "check" at bounding box center [276, 238] width 101 height 19
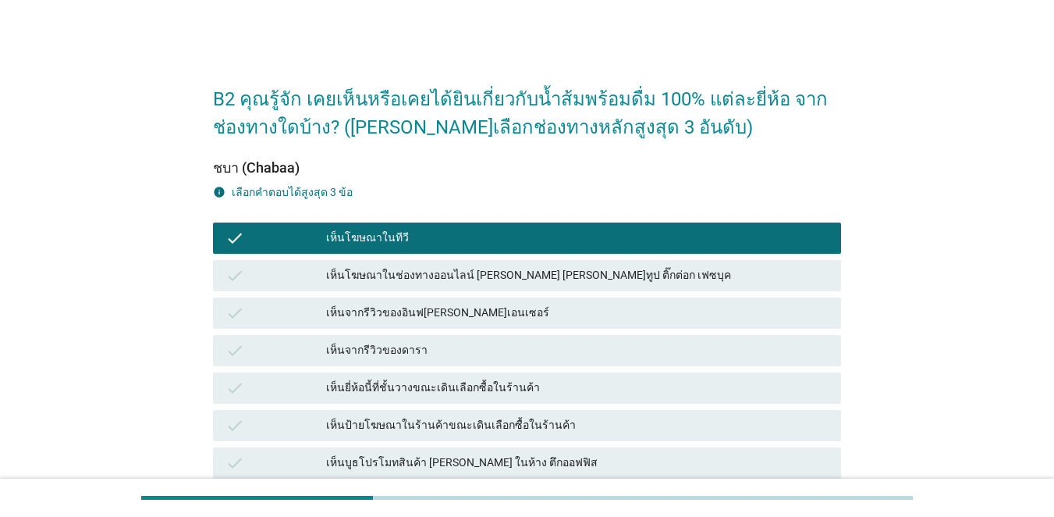
click at [267, 385] on div "check" at bounding box center [276, 387] width 101 height 19
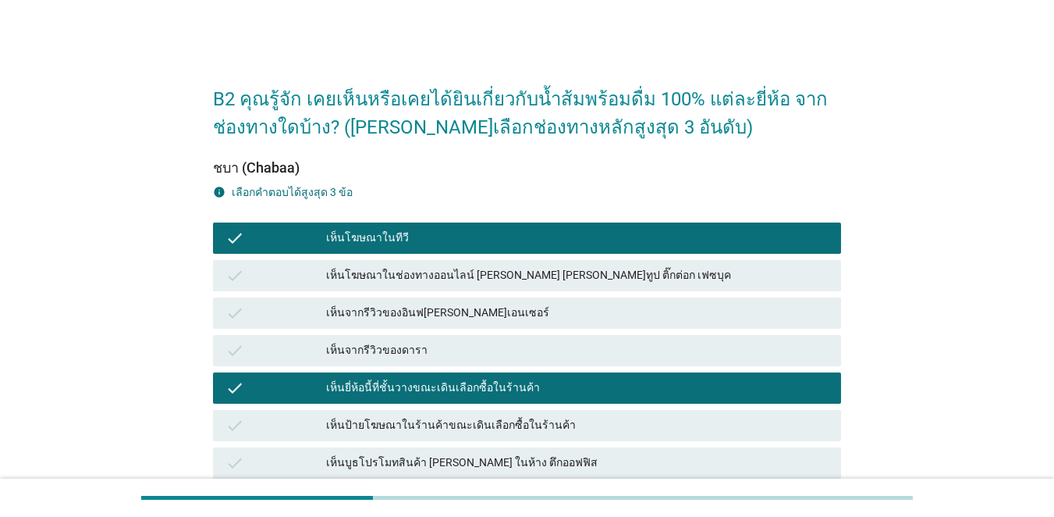
drag, startPoint x: 287, startPoint y: 430, endPoint x: 302, endPoint y: 431, distance: 14.9
click at [287, 431] on div "check" at bounding box center [276, 425] width 101 height 19
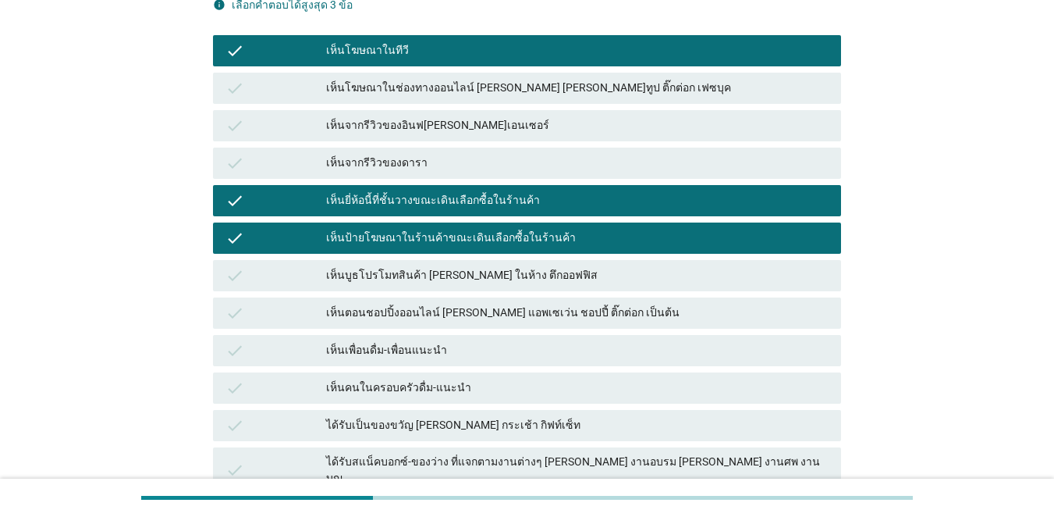
scroll to position [378, 0]
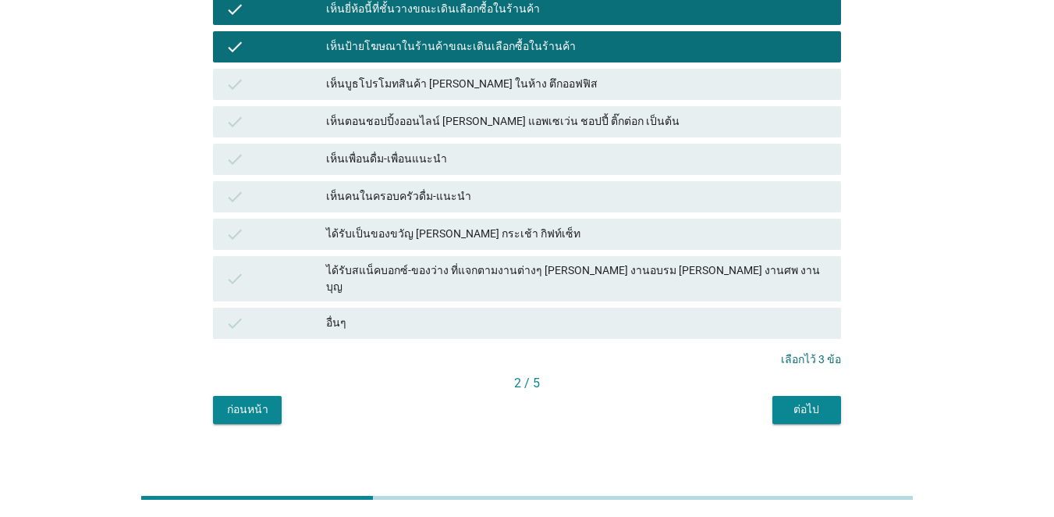
click at [768, 401] on div "ต่อไป" at bounding box center [807, 409] width 44 height 16
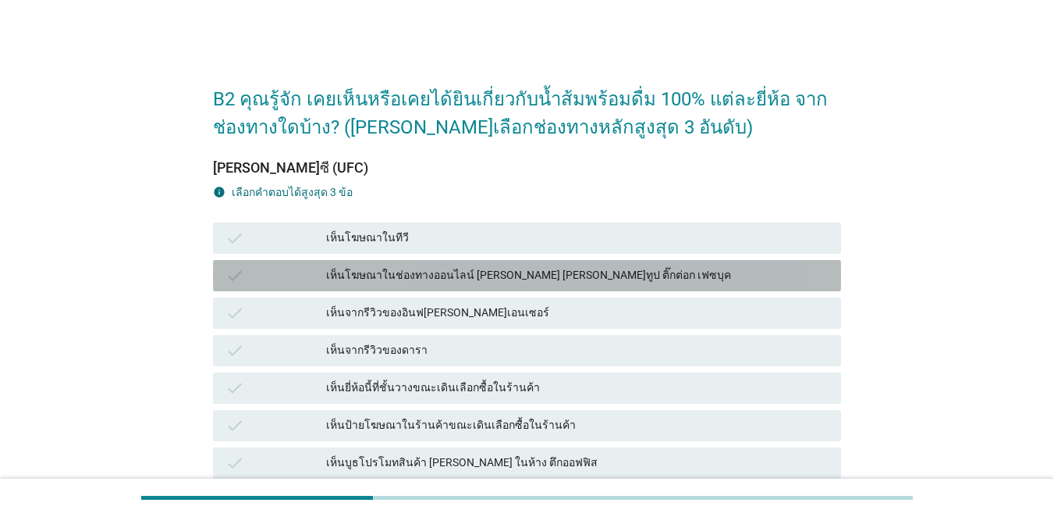
click at [265, 270] on div "check" at bounding box center [276, 275] width 101 height 19
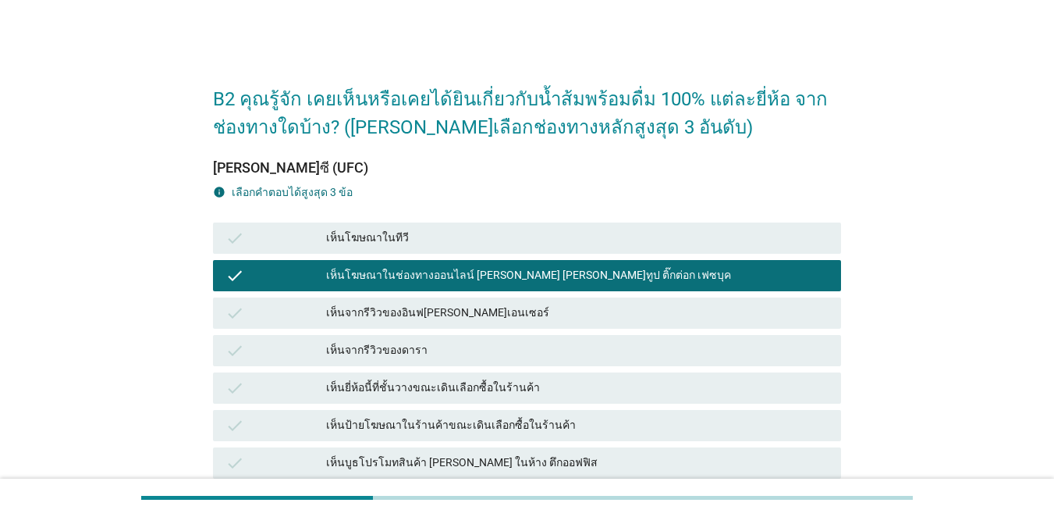
scroll to position [234, 0]
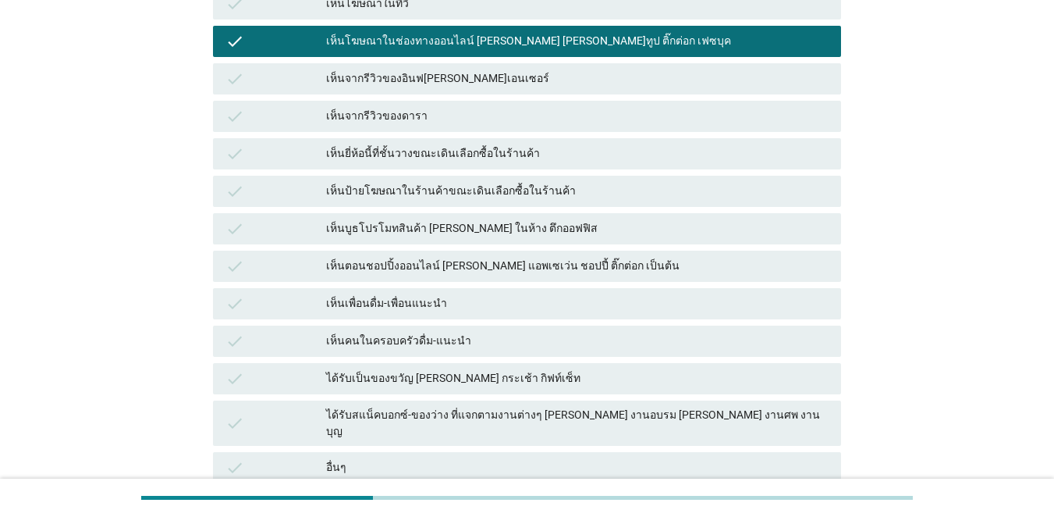
click at [268, 263] on div "check" at bounding box center [276, 266] width 101 height 19
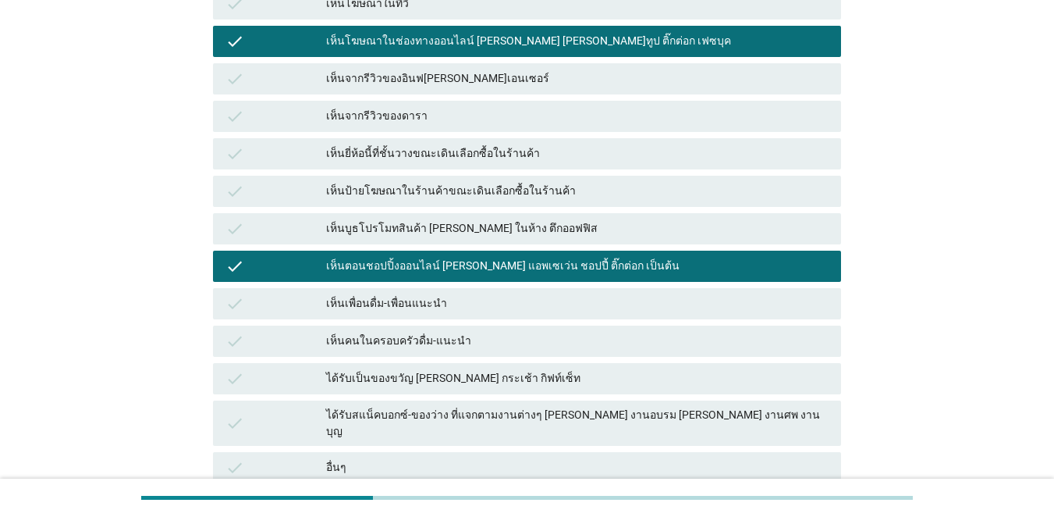
click at [312, 368] on div "check ได้รับเป็นของขวัญ [PERSON_NAME] กระเช้า กิฟท์เซ็ท" at bounding box center [527, 378] width 628 height 31
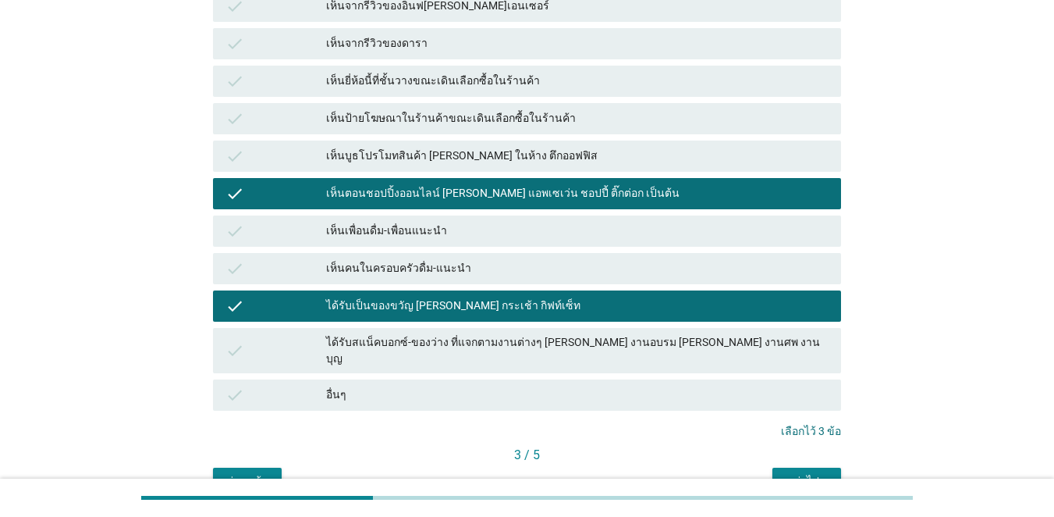
scroll to position [378, 0]
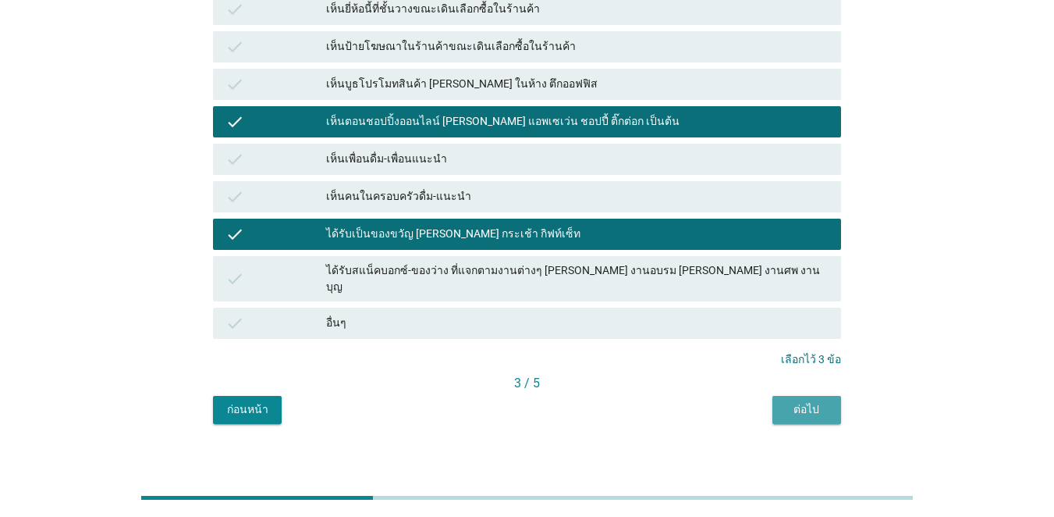
click at [768, 401] on div "ต่อไป" at bounding box center [807, 409] width 44 height 16
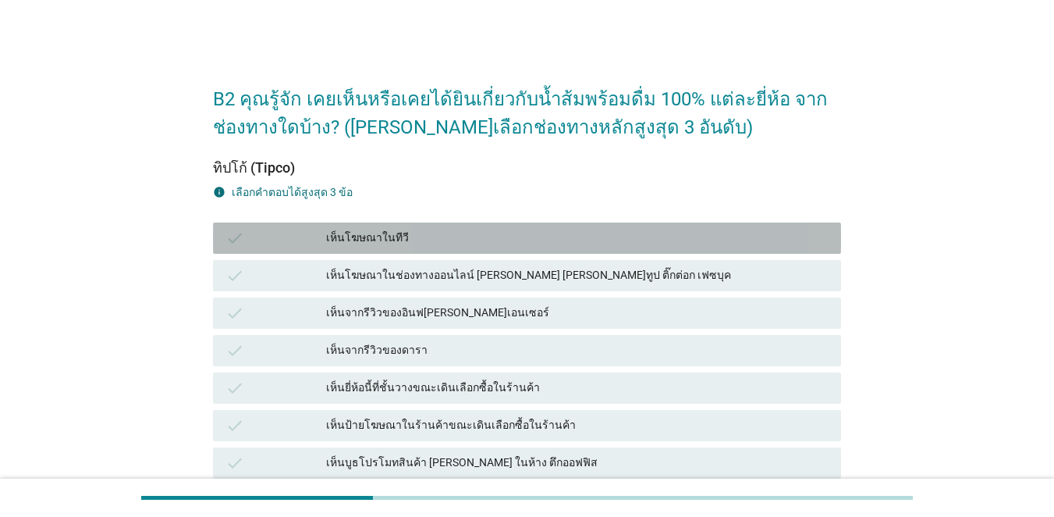
click at [299, 235] on div "check" at bounding box center [276, 238] width 101 height 19
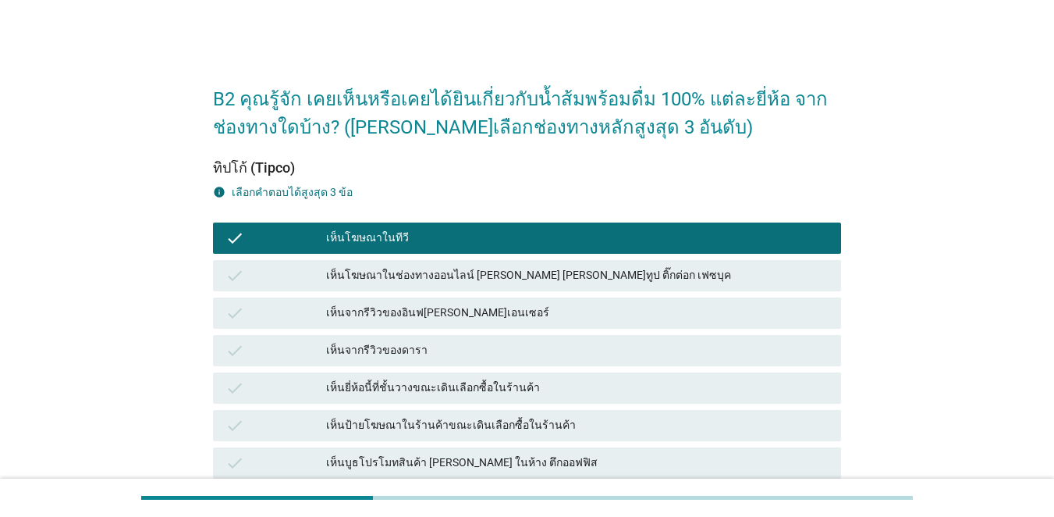
click at [305, 386] on div "check" at bounding box center [276, 387] width 101 height 19
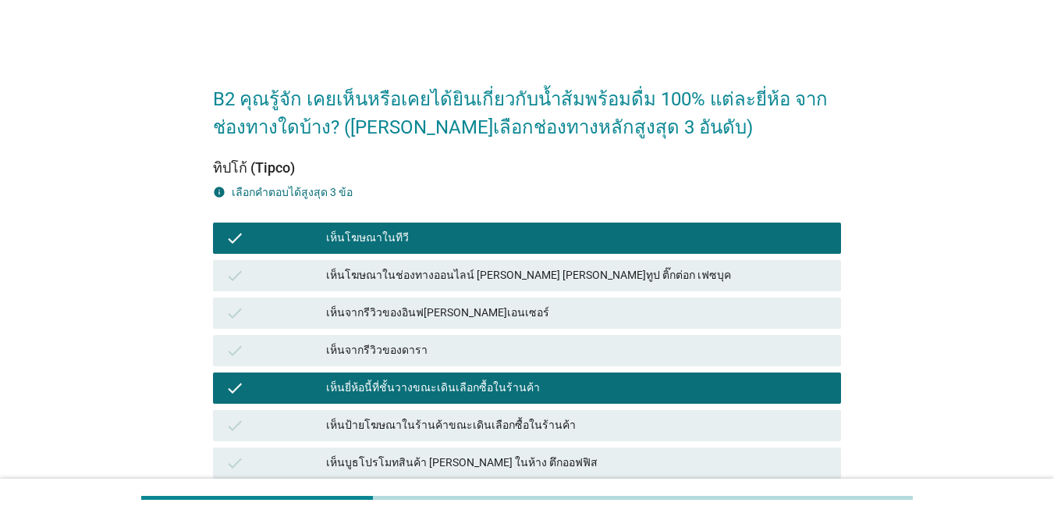
click at [319, 417] on div "check" at bounding box center [276, 425] width 101 height 19
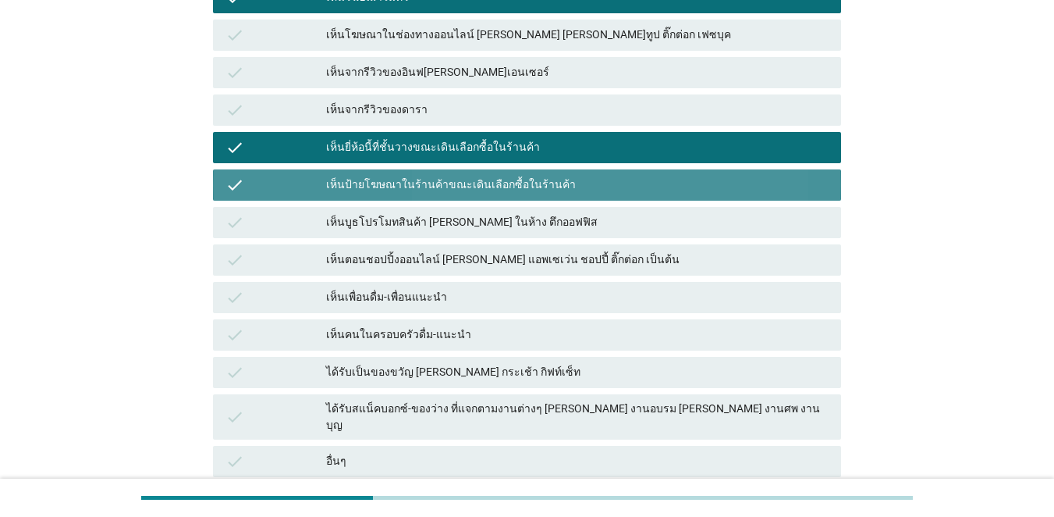
scroll to position [378, 0]
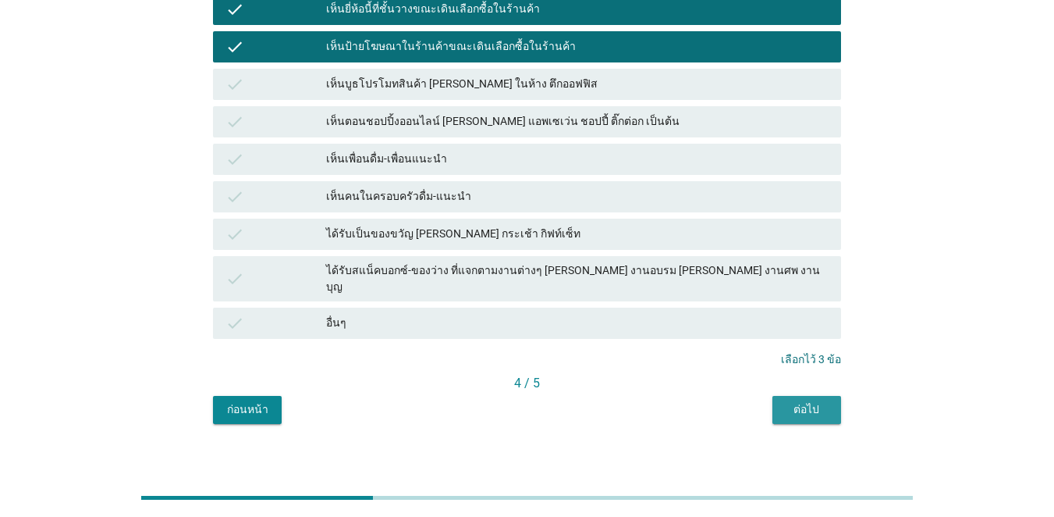
click at [768, 401] on div "ต่อไป" at bounding box center [807, 409] width 44 height 16
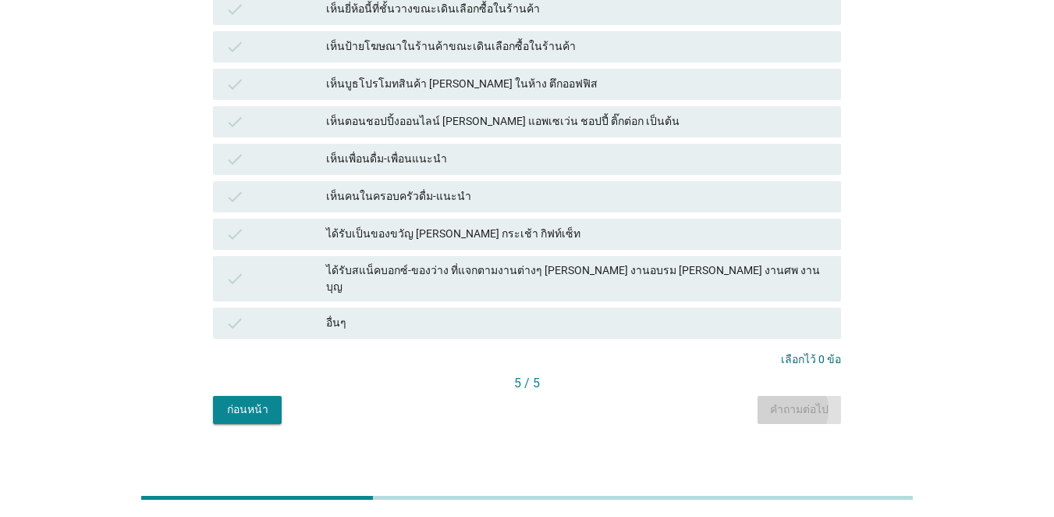
scroll to position [0, 0]
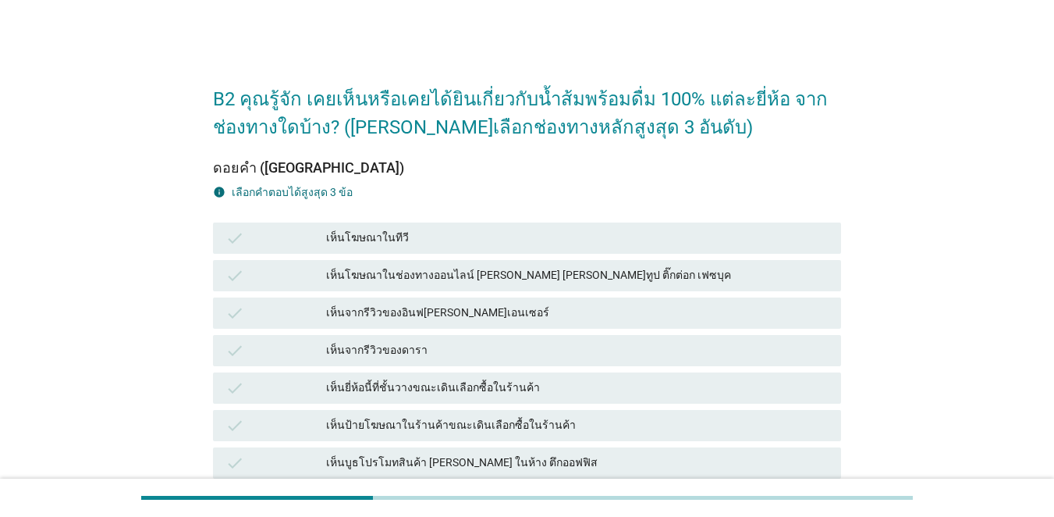
click at [281, 425] on div "check" at bounding box center [276, 425] width 101 height 19
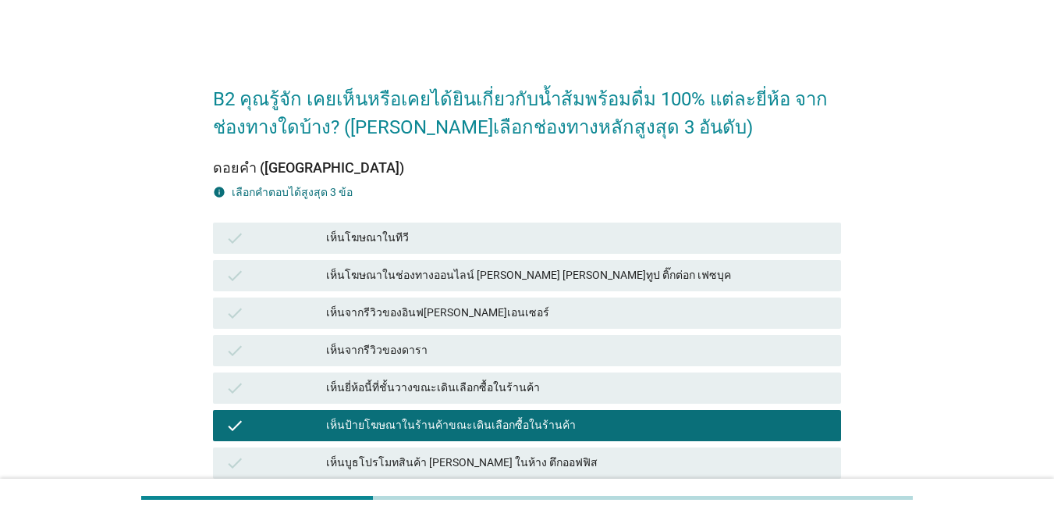
click at [271, 392] on div "check" at bounding box center [276, 387] width 101 height 19
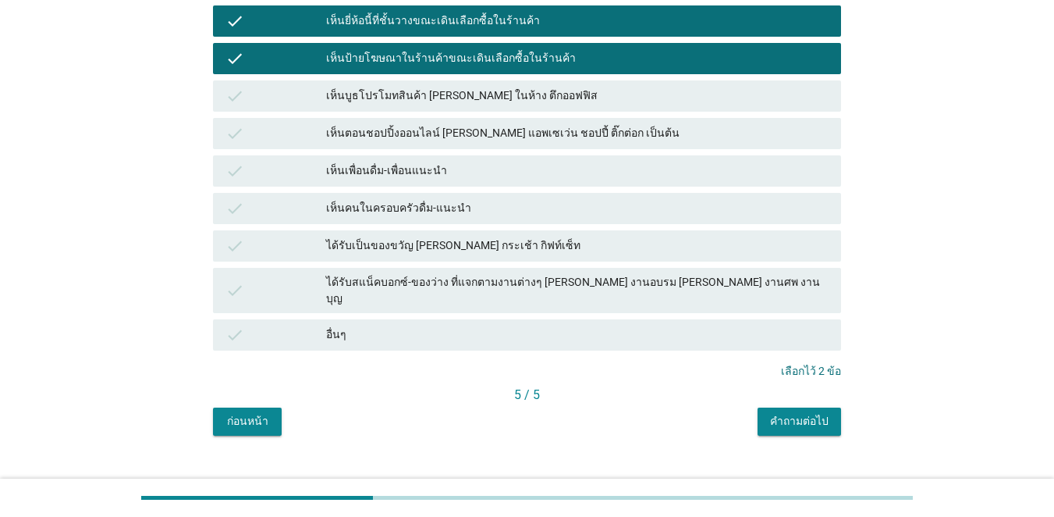
scroll to position [378, 0]
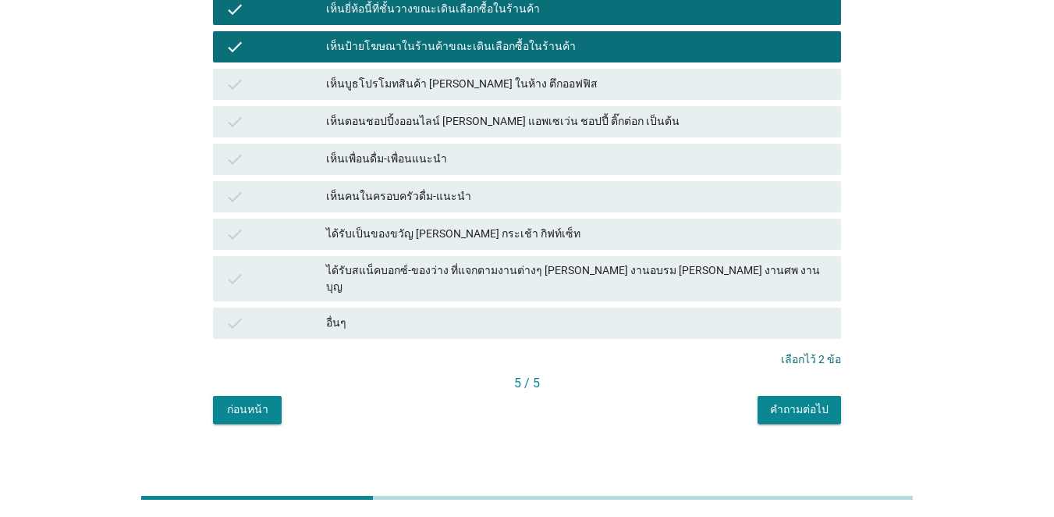
click at [768, 401] on div "คำถามต่อไป" at bounding box center [799, 409] width 59 height 16
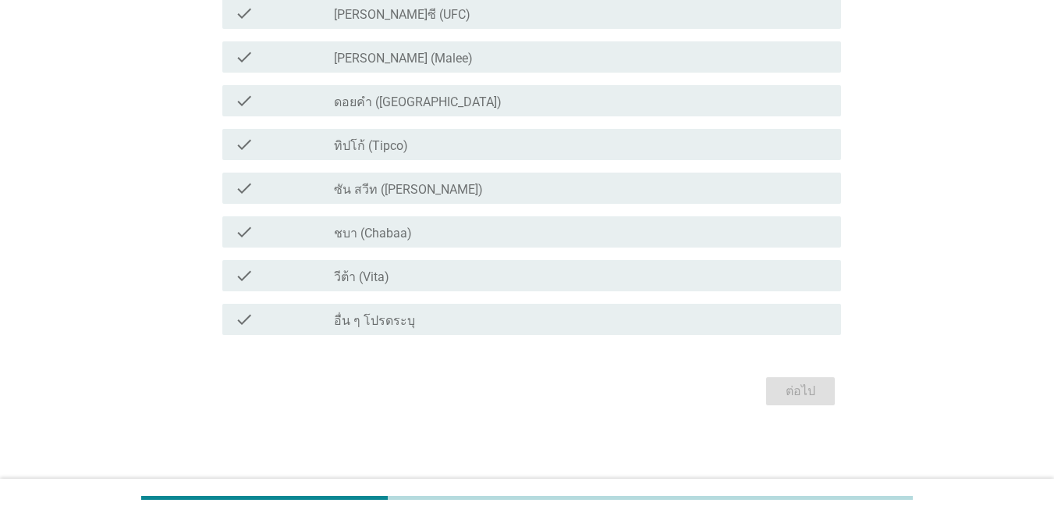
scroll to position [0, 0]
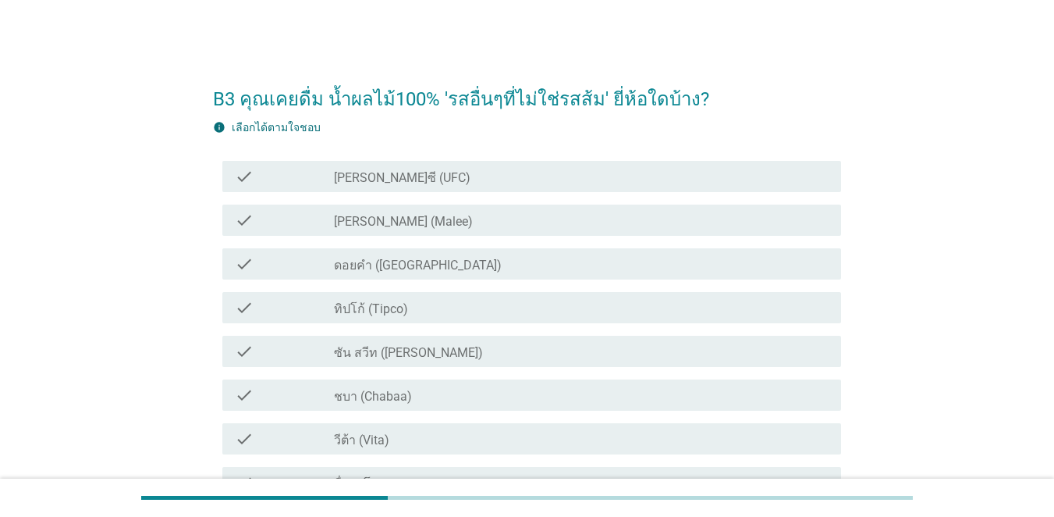
click at [266, 180] on div "check" at bounding box center [284, 176] width 99 height 19
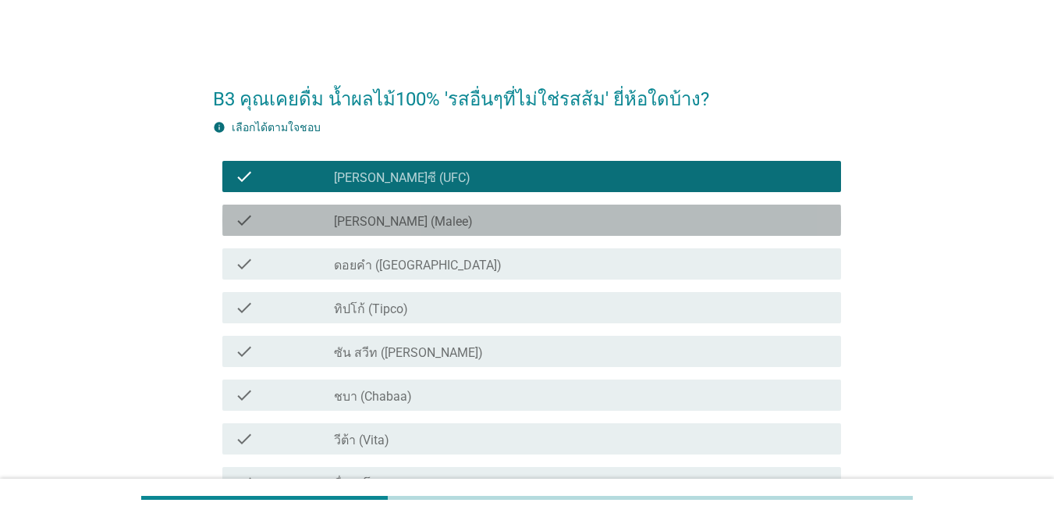
click at [272, 224] on div "check" at bounding box center [284, 220] width 99 height 19
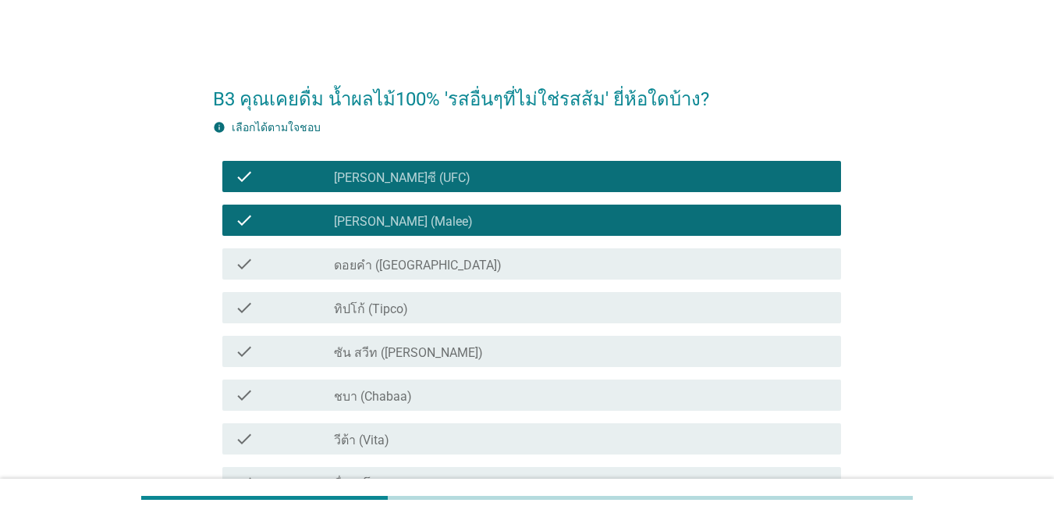
click at [278, 263] on div "check" at bounding box center [284, 263] width 99 height 19
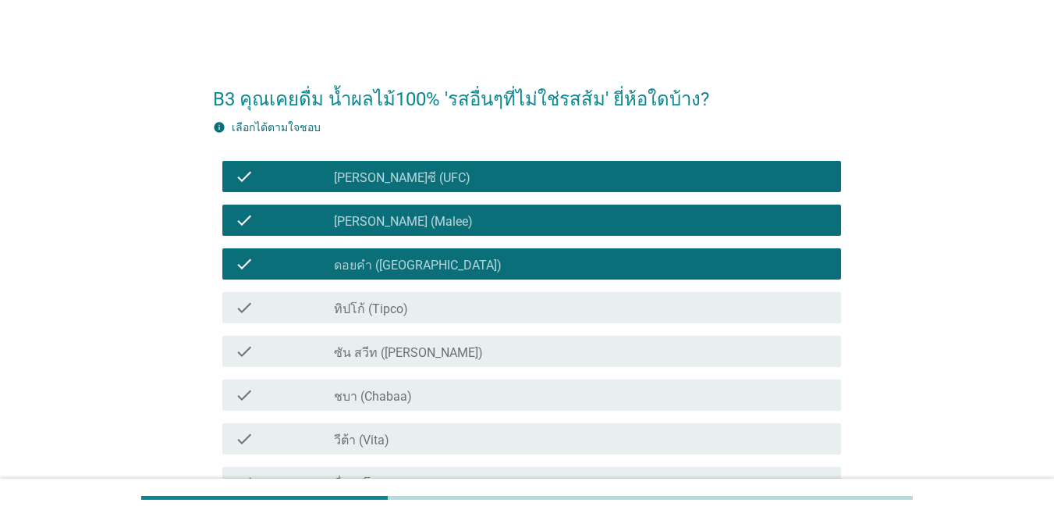
click at [287, 320] on div "check check_box_outline_blank ทิปโก้ (Tipco)" at bounding box center [531, 307] width 619 height 31
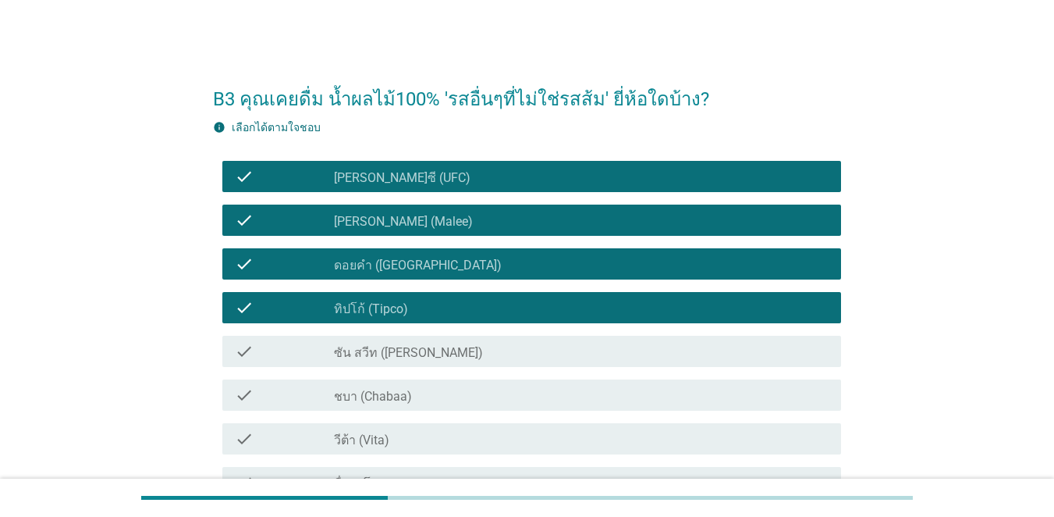
click at [293, 389] on div "check" at bounding box center [284, 394] width 99 height 19
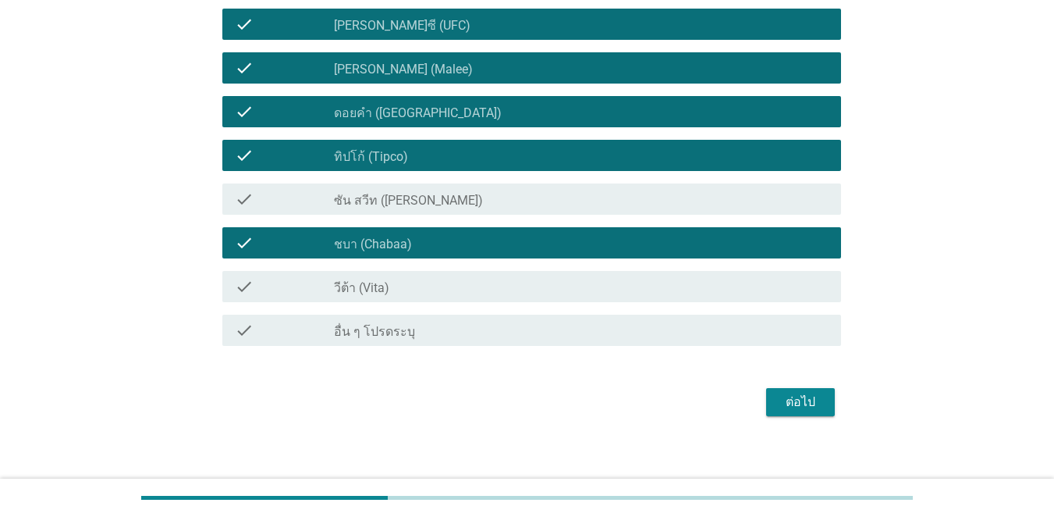
scroll to position [163, 0]
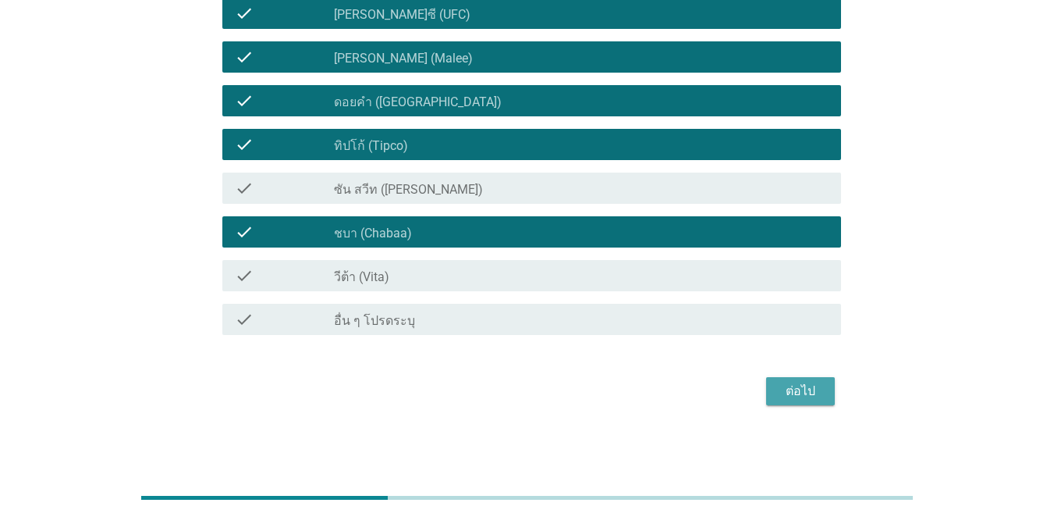
click at [768, 392] on button "ต่อไป" at bounding box center [800, 391] width 69 height 28
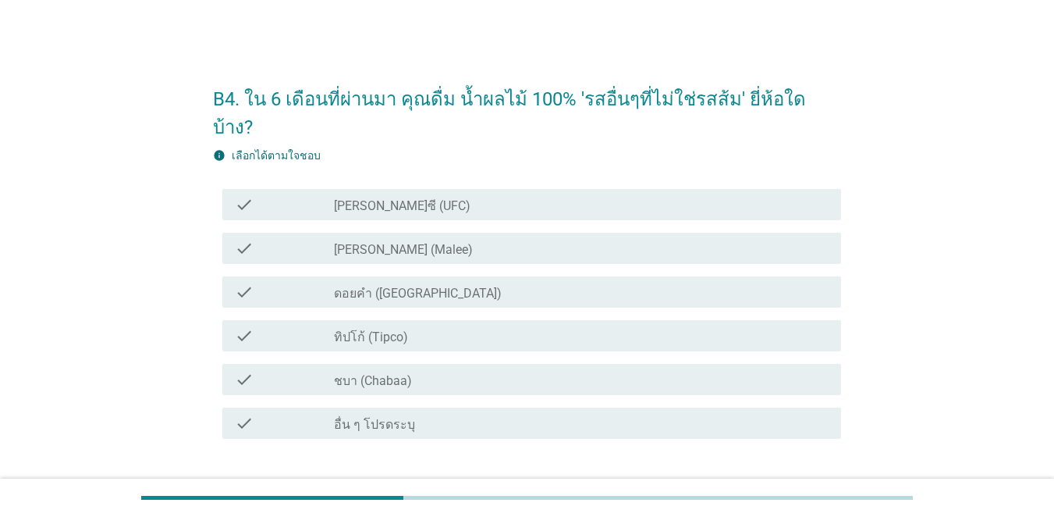
click at [274, 195] on div "check" at bounding box center [284, 204] width 99 height 19
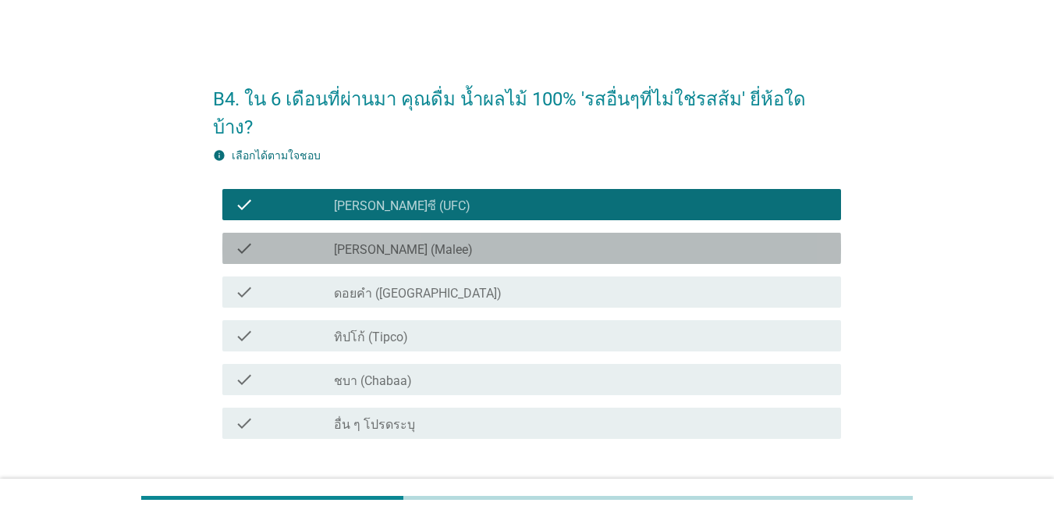
click at [265, 239] on div "check" at bounding box center [284, 248] width 99 height 19
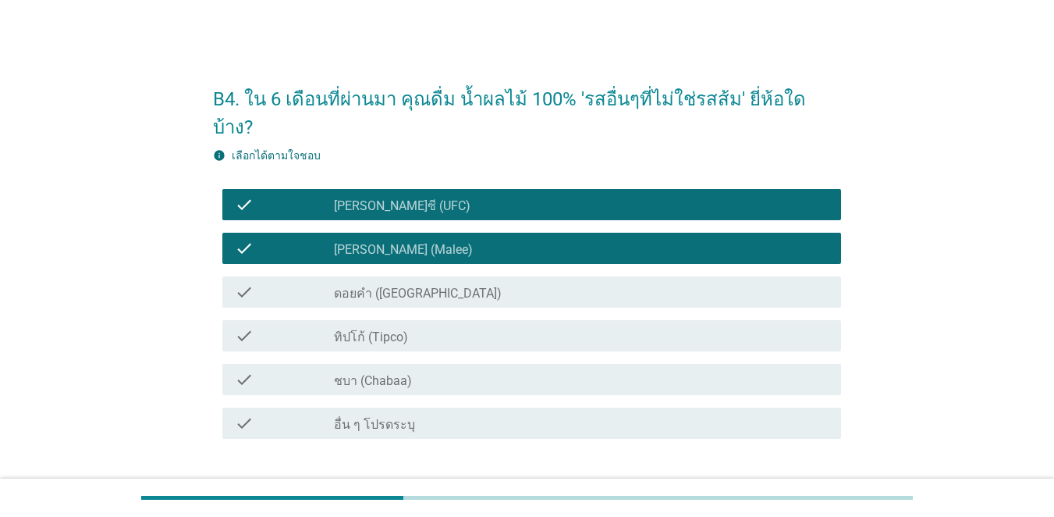
click at [272, 282] on div "check" at bounding box center [284, 291] width 99 height 19
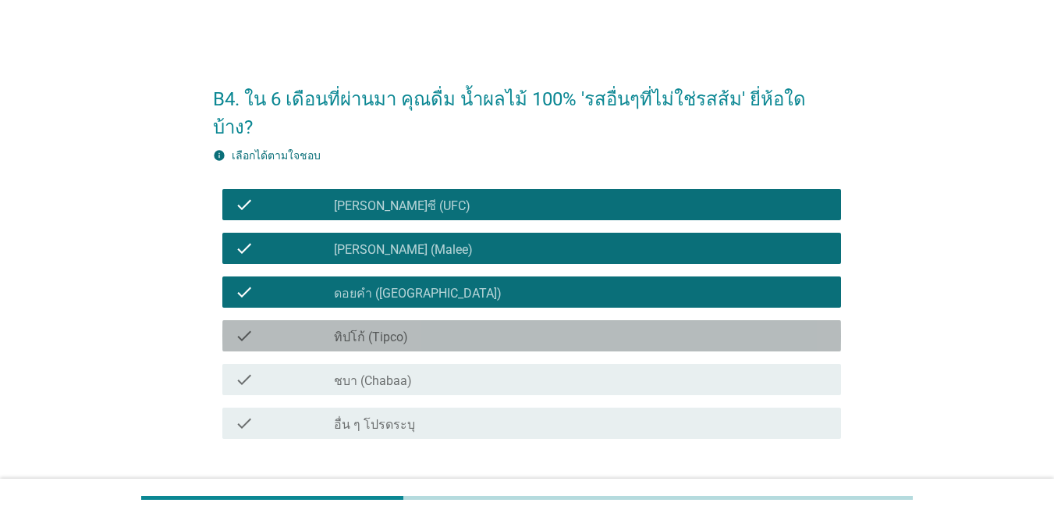
click at [284, 326] on div "check" at bounding box center [284, 335] width 99 height 19
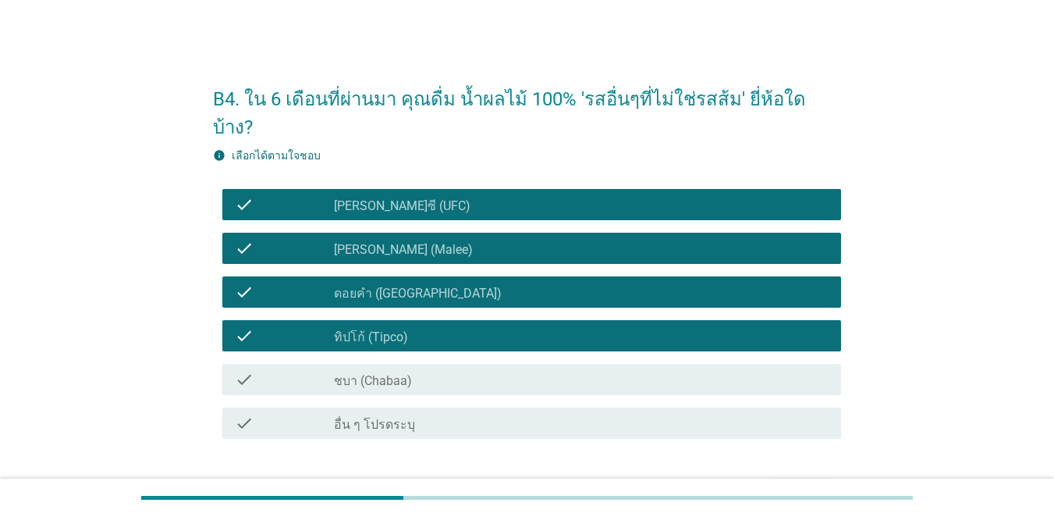
click at [301, 370] on div "check" at bounding box center [284, 379] width 99 height 19
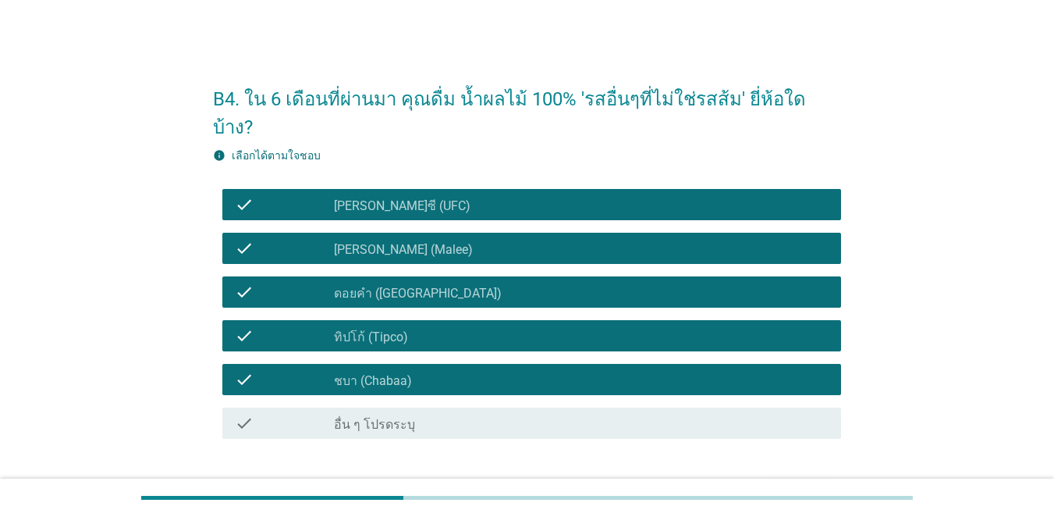
click at [768, 485] on div "ต่อไป" at bounding box center [801, 494] width 44 height 19
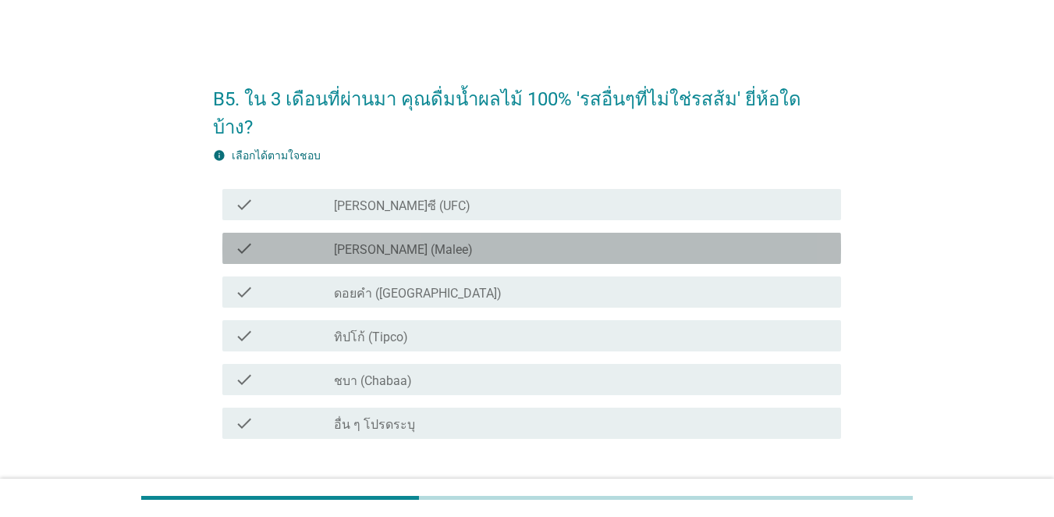
click at [244, 239] on icon "check" at bounding box center [244, 248] width 19 height 19
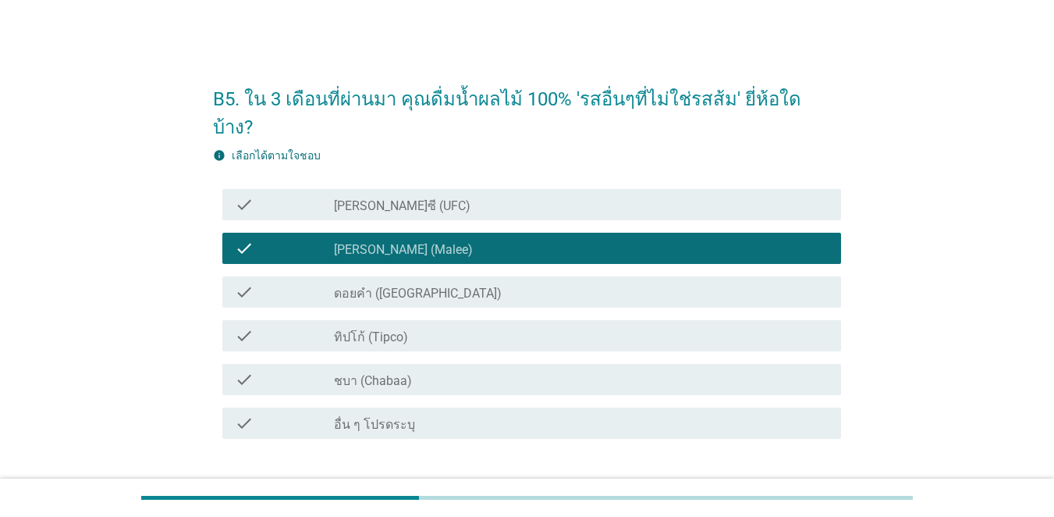
click at [260, 282] on div "check" at bounding box center [284, 291] width 99 height 19
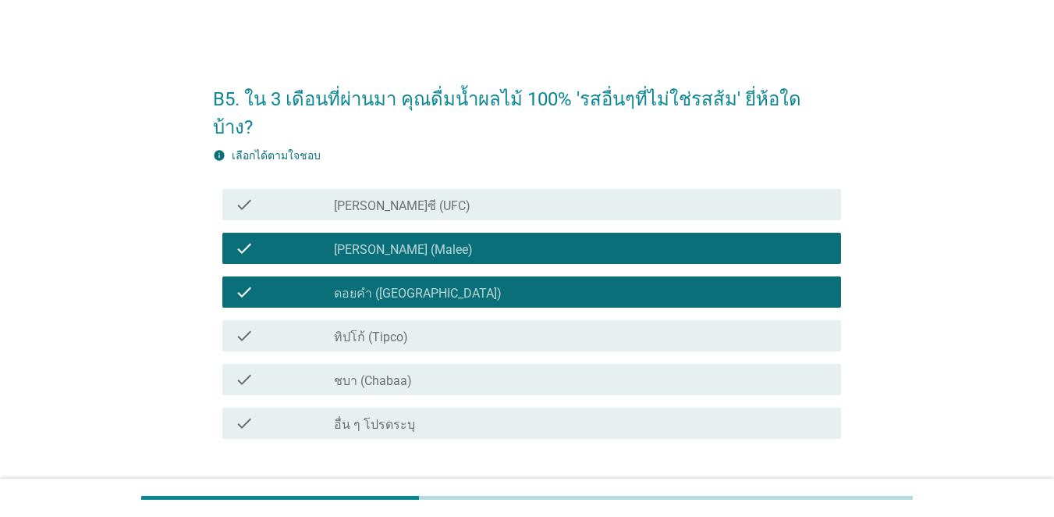
drag, startPoint x: 262, startPoint y: 293, endPoint x: 279, endPoint y: 344, distance: 54.3
click at [261, 320] on div "check check_box_outline_blank ทิปโก้ (Tipco)" at bounding box center [531, 335] width 619 height 31
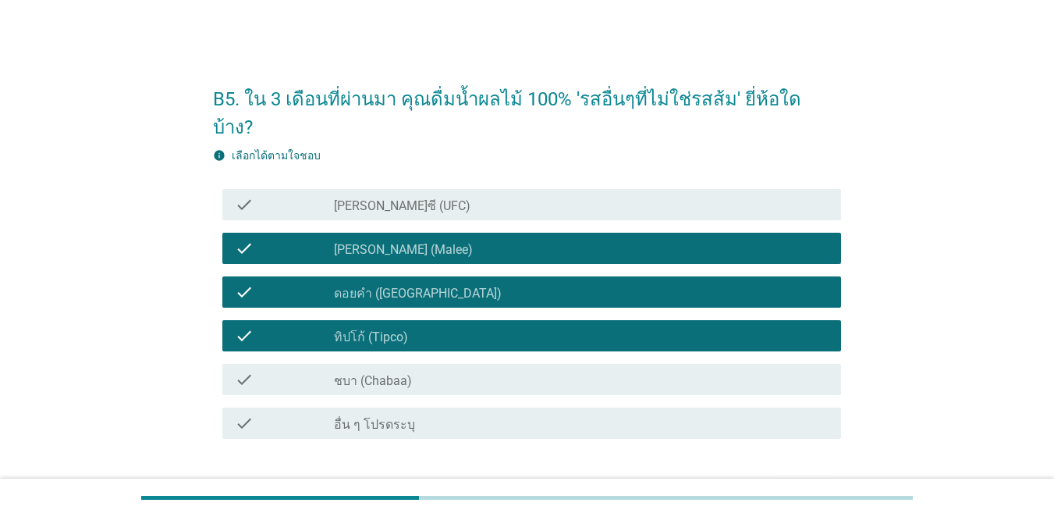
click at [284, 370] on div "check" at bounding box center [284, 379] width 99 height 19
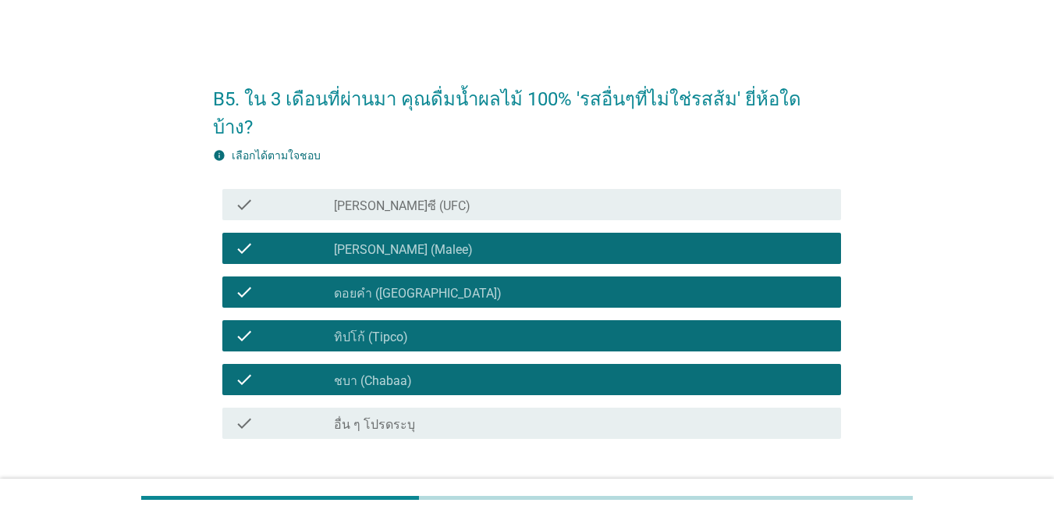
click at [768, 485] on div "ต่อไป" at bounding box center [801, 494] width 44 height 19
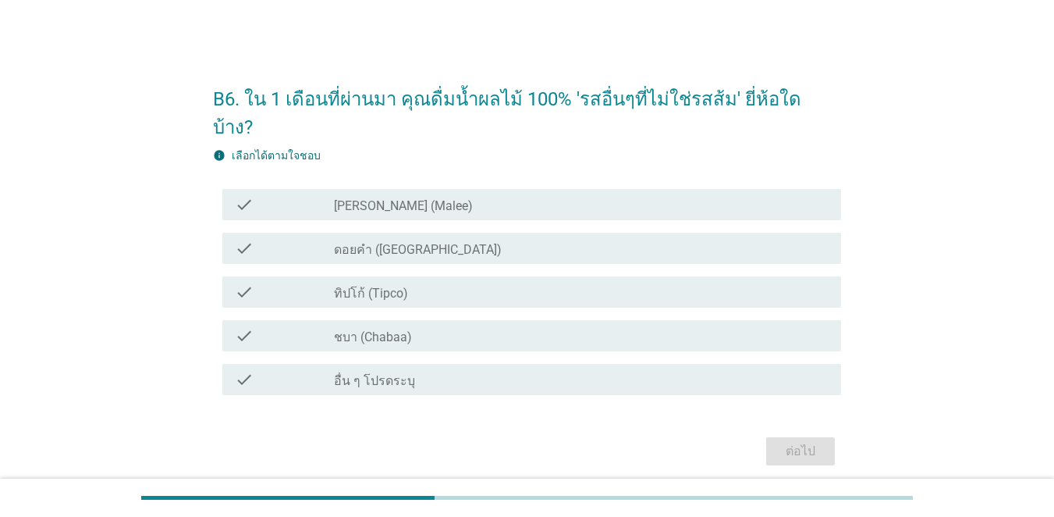
click at [264, 195] on div "check" at bounding box center [284, 204] width 99 height 19
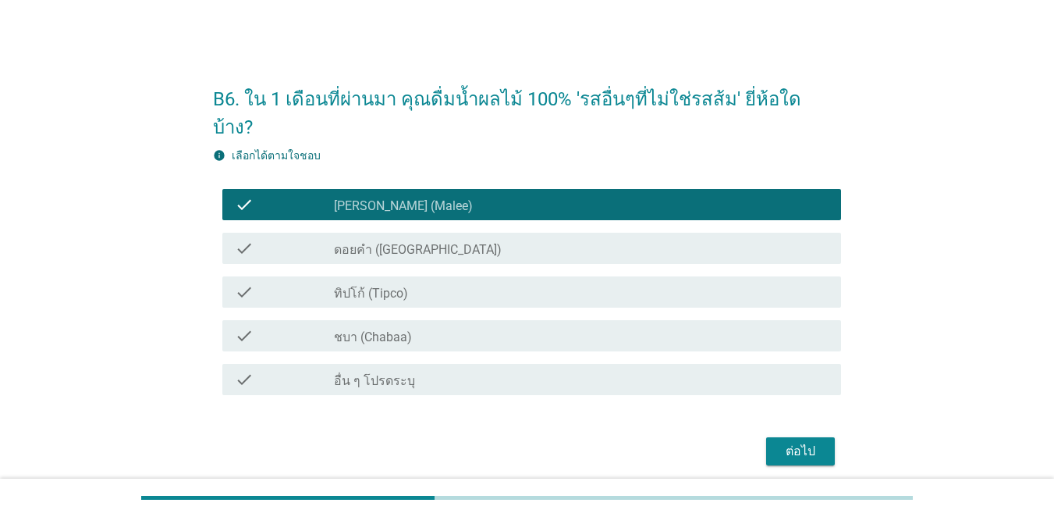
drag, startPoint x: 262, startPoint y: 211, endPoint x: 260, endPoint y: 224, distance: 12.7
click at [261, 233] on div "check check_box ดอยคำ ([GEOGRAPHIC_DATA])" at bounding box center [531, 248] width 619 height 31
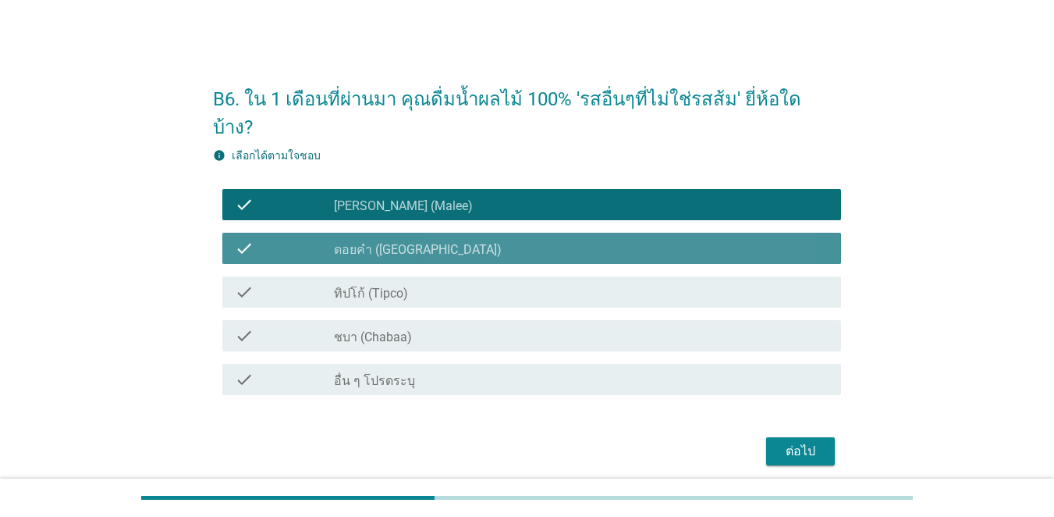
click at [260, 282] on div "check" at bounding box center [284, 291] width 99 height 19
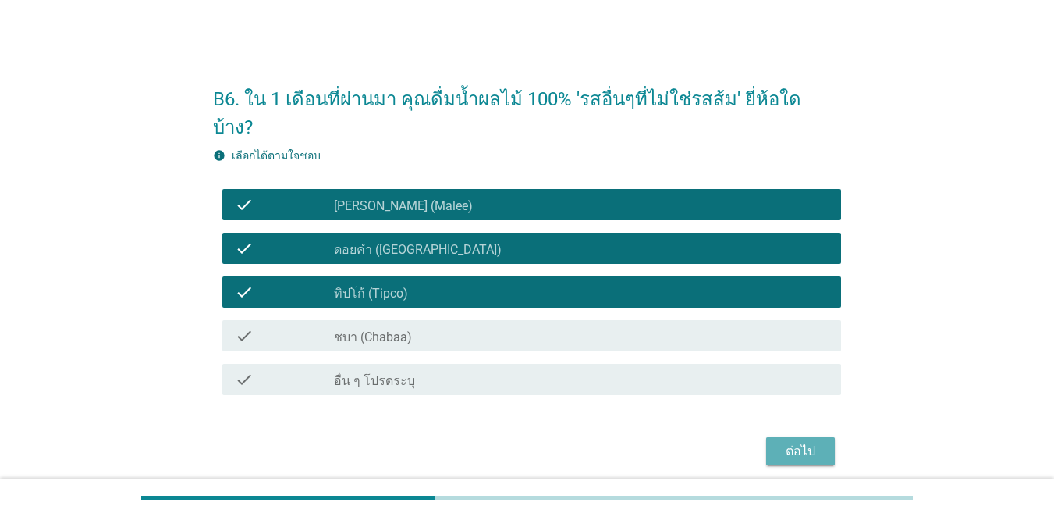
drag, startPoint x: 795, startPoint y: 430, endPoint x: 768, endPoint y: 414, distance: 31.5
click at [768, 442] on div "ต่อไป" at bounding box center [801, 451] width 44 height 19
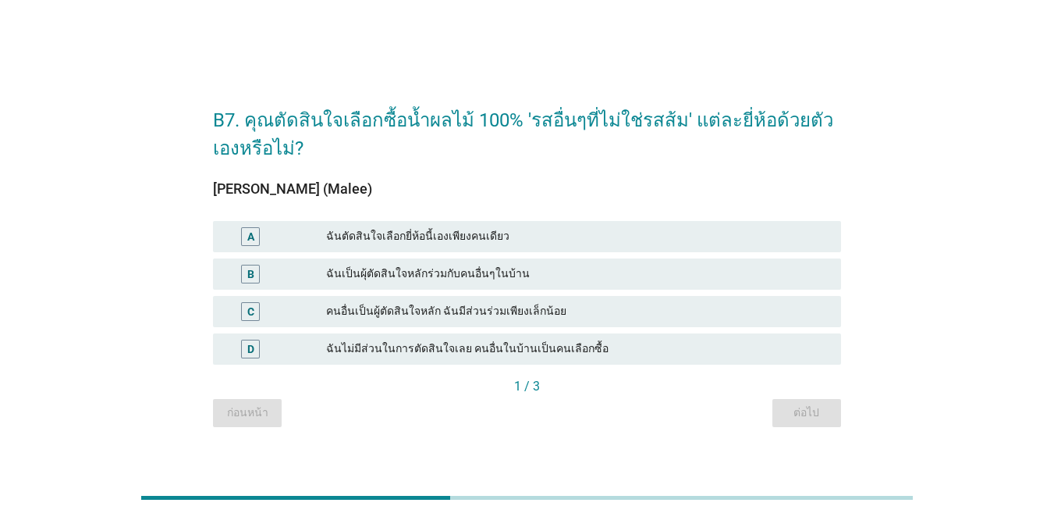
click at [263, 237] on div "A" at bounding box center [251, 236] width 50 height 19
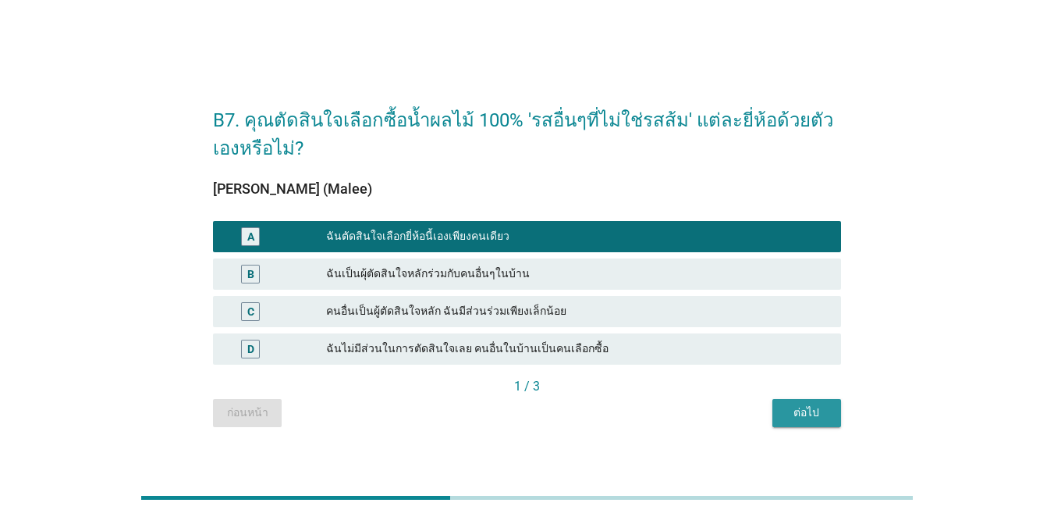
click at [768, 408] on div "ต่อไป" at bounding box center [807, 412] width 44 height 16
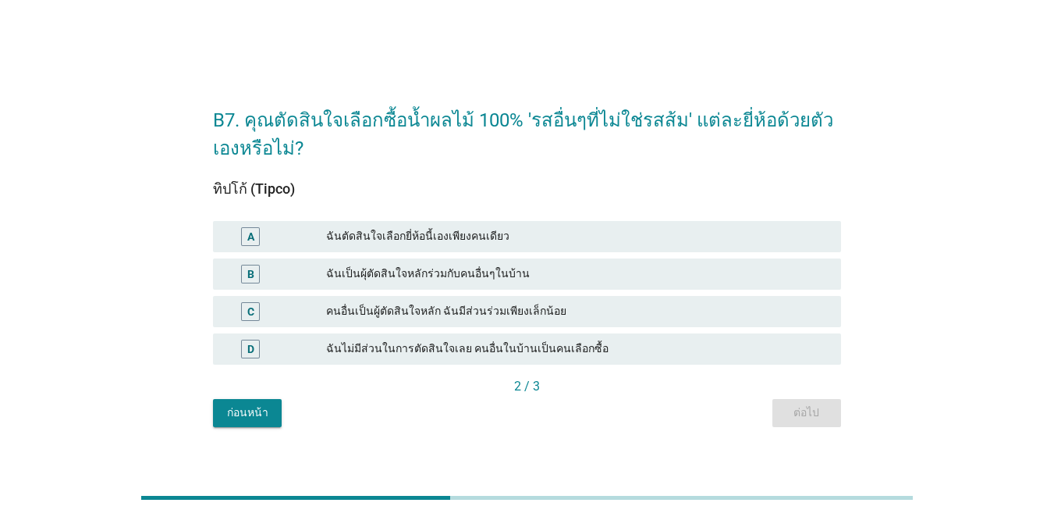
click at [294, 232] on div "A" at bounding box center [276, 236] width 101 height 19
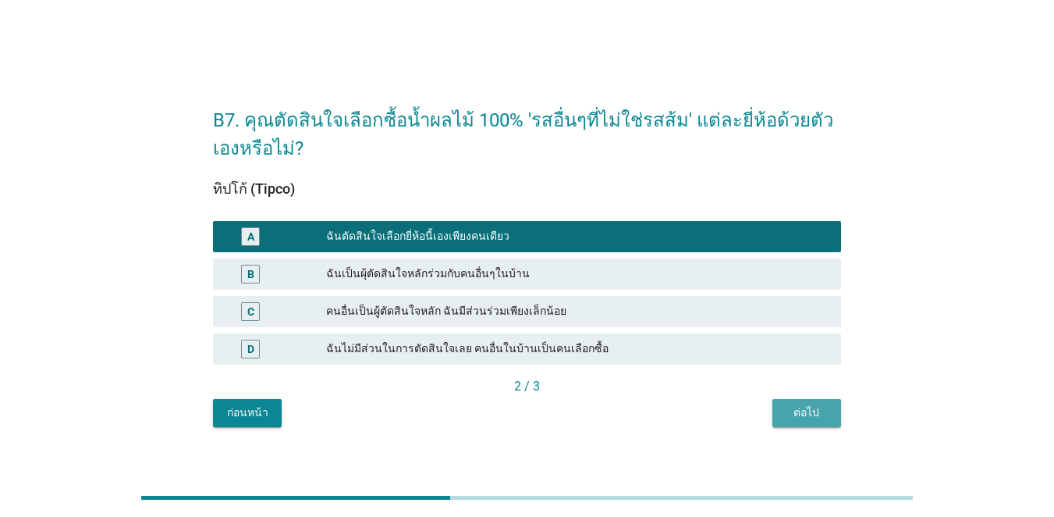
click at [768, 416] on div "ต่อไป" at bounding box center [807, 412] width 44 height 16
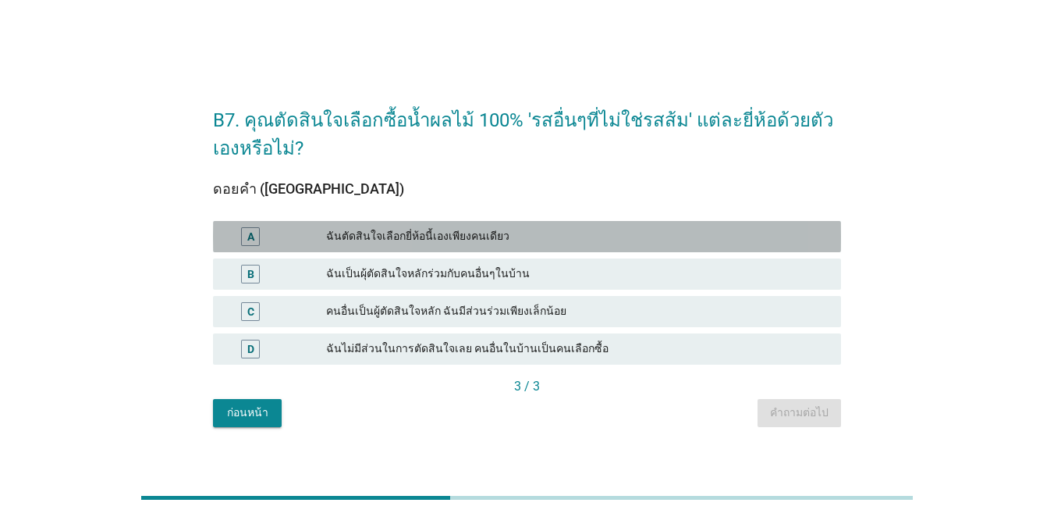
click at [404, 226] on div "A ฉันตัดสินใจเลือกยี่ห้อนี้เองเพียงคนเดียว" at bounding box center [527, 236] width 628 height 31
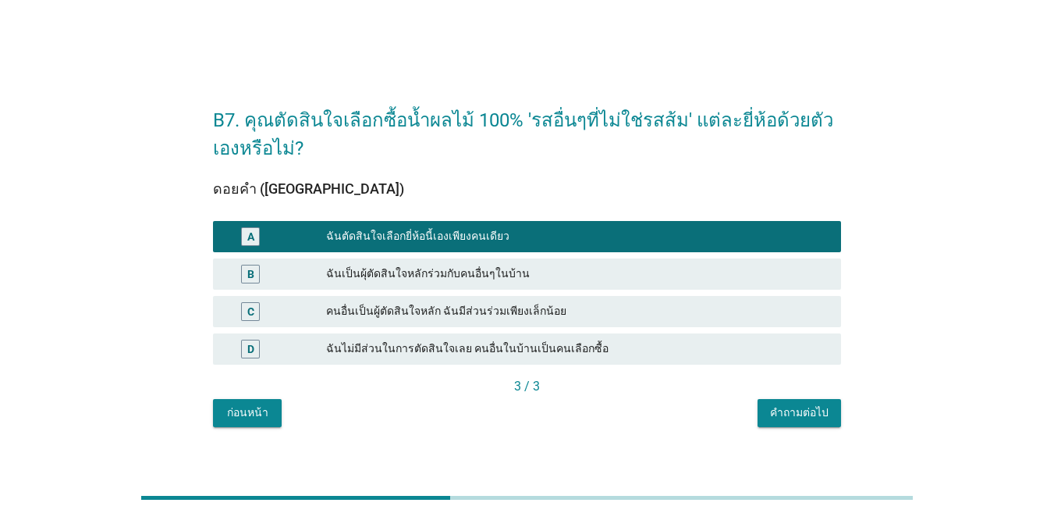
click at [768, 403] on button "คำถามต่อไป" at bounding box center [799, 413] width 83 height 28
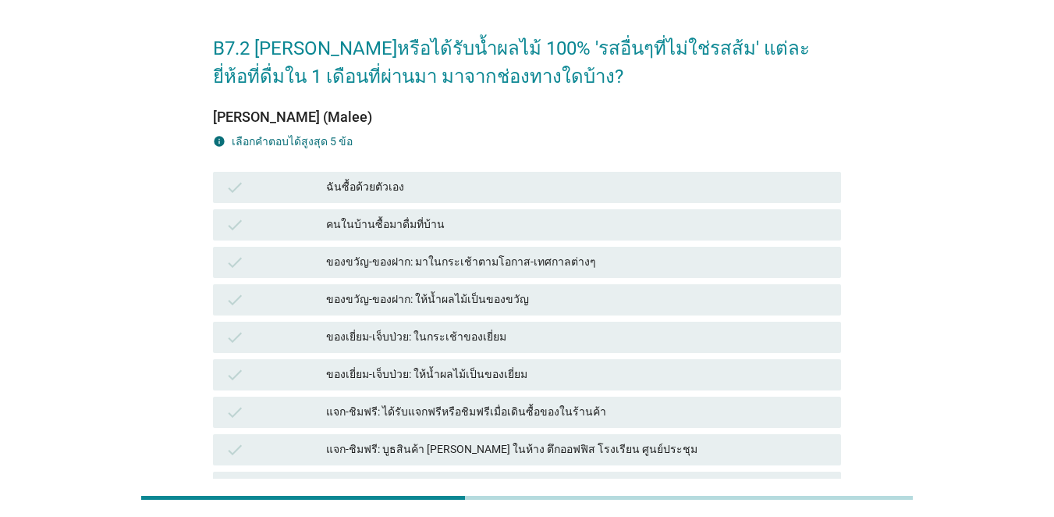
scroll to position [78, 0]
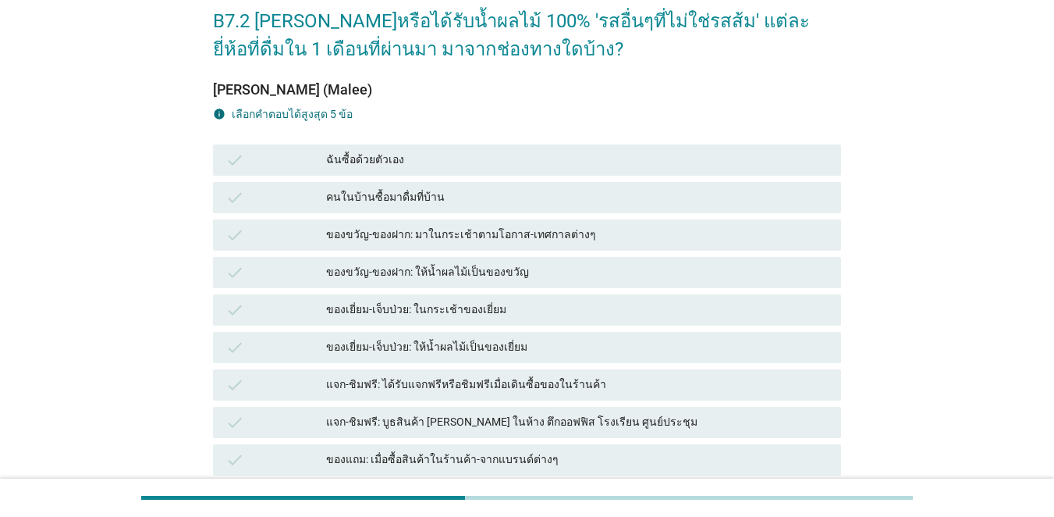
click at [300, 162] on div "check" at bounding box center [276, 160] width 101 height 19
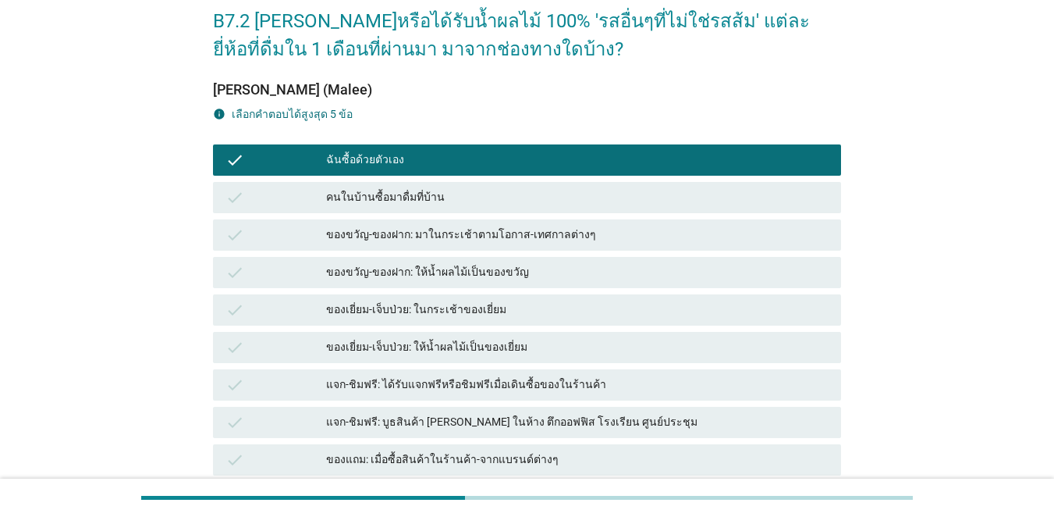
click at [322, 268] on div "check" at bounding box center [276, 272] width 101 height 19
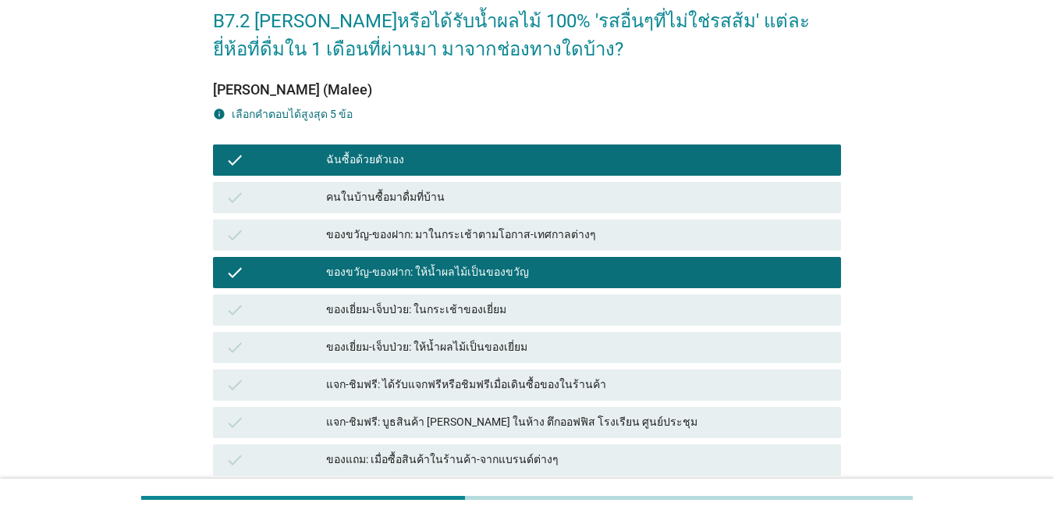
click at [359, 186] on div "check คนในบ้านซื้อมาดื่มที่บ้าน" at bounding box center [527, 197] width 628 height 31
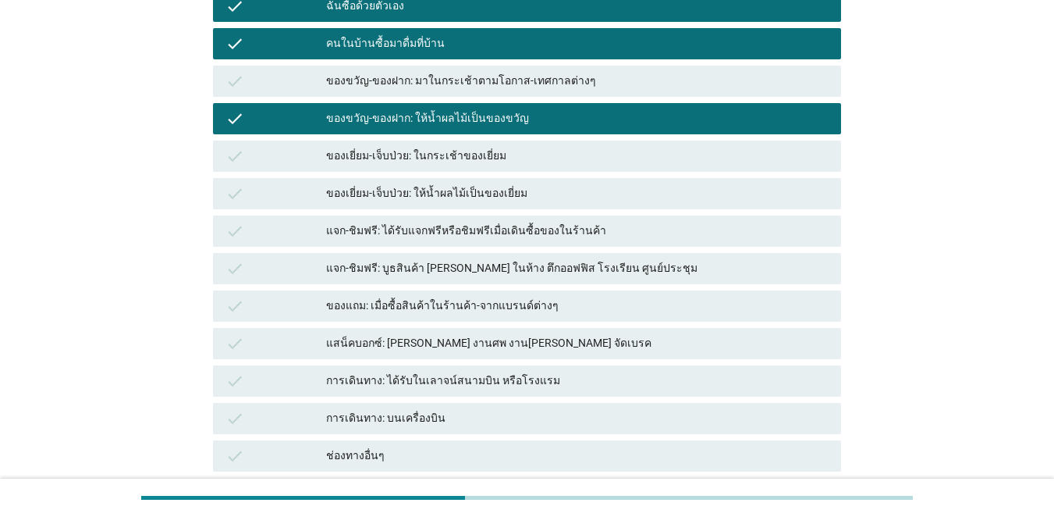
scroll to position [378, 0]
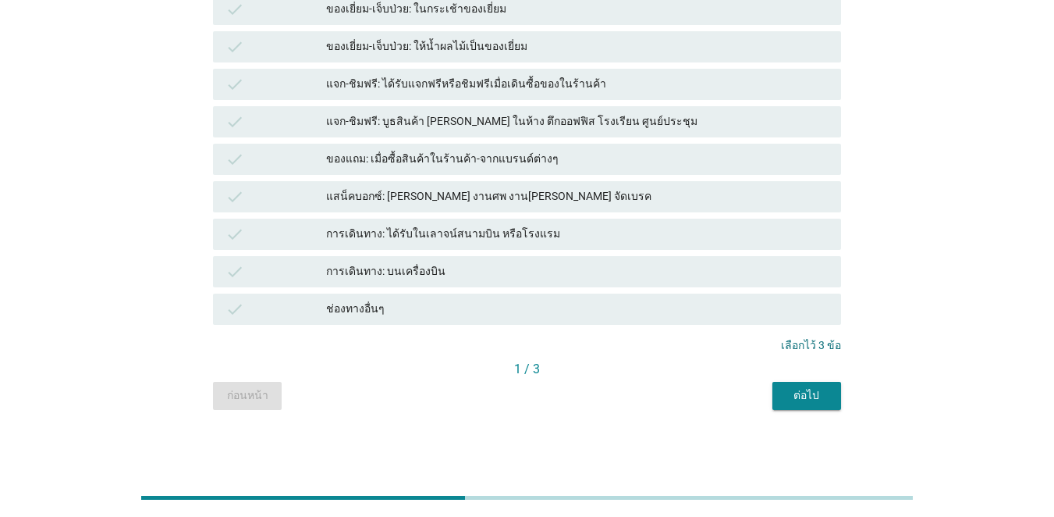
click at [396, 12] on div "ของเยี่ยม-เจ็บป่วย: ในกระเช้าของเยี่ยม" at bounding box center [577, 9] width 503 height 19
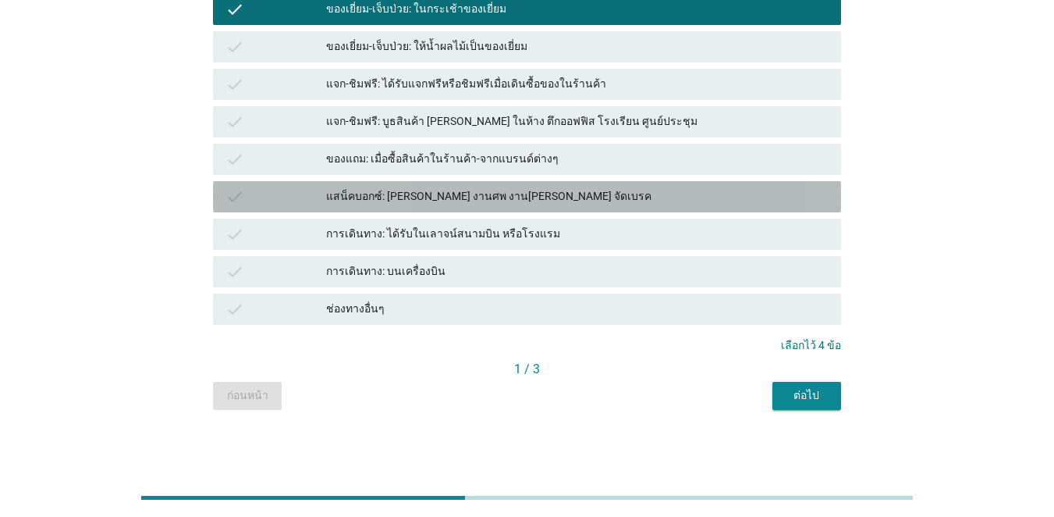
click at [456, 183] on div "check แสน็คบอกซ์: [PERSON_NAME] งานศพ งาน[PERSON_NAME] จัดเบรค" at bounding box center [527, 196] width 628 height 31
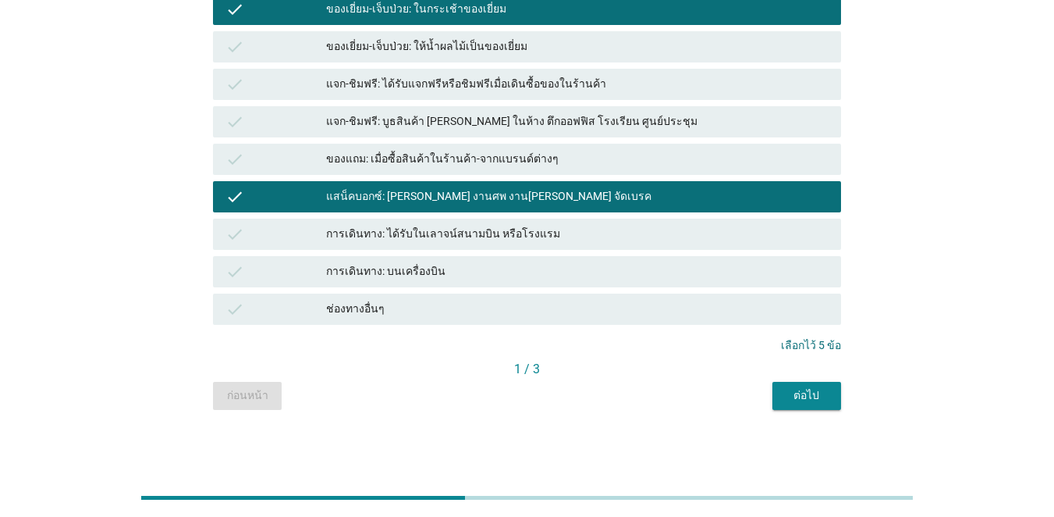
click at [768, 404] on button "ต่อไป" at bounding box center [806, 396] width 69 height 28
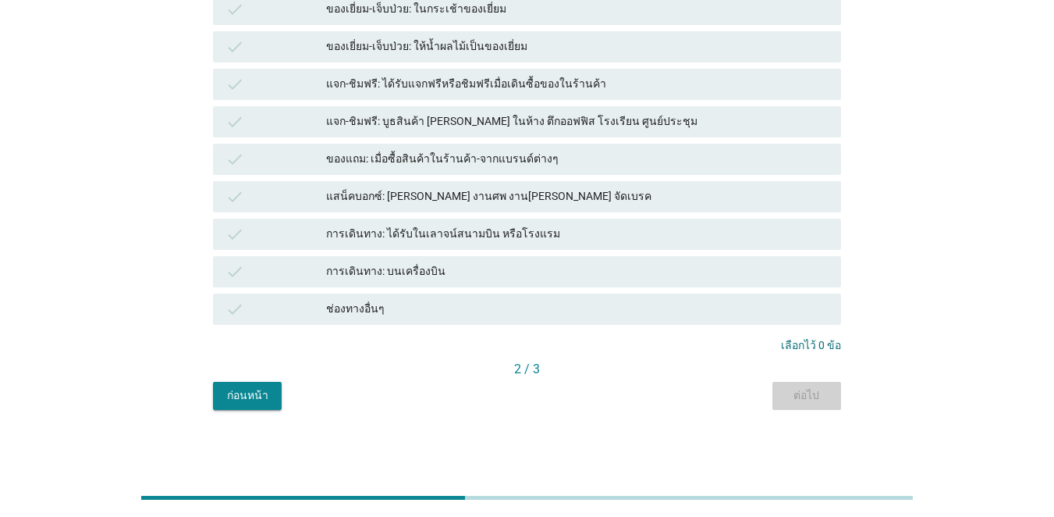
scroll to position [0, 0]
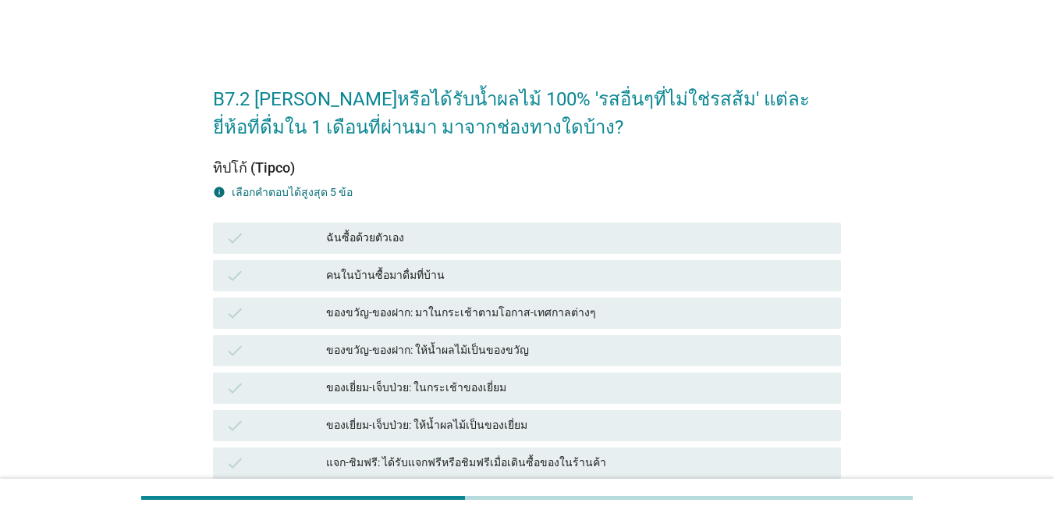
click at [346, 243] on div "ฉันซื้อด้วยตัวเอง" at bounding box center [577, 238] width 503 height 19
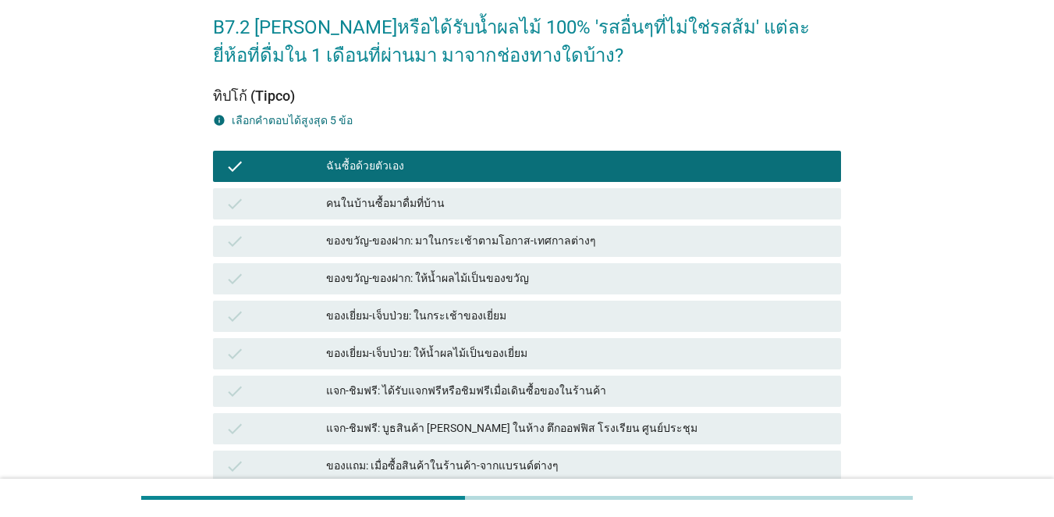
scroll to position [156, 0]
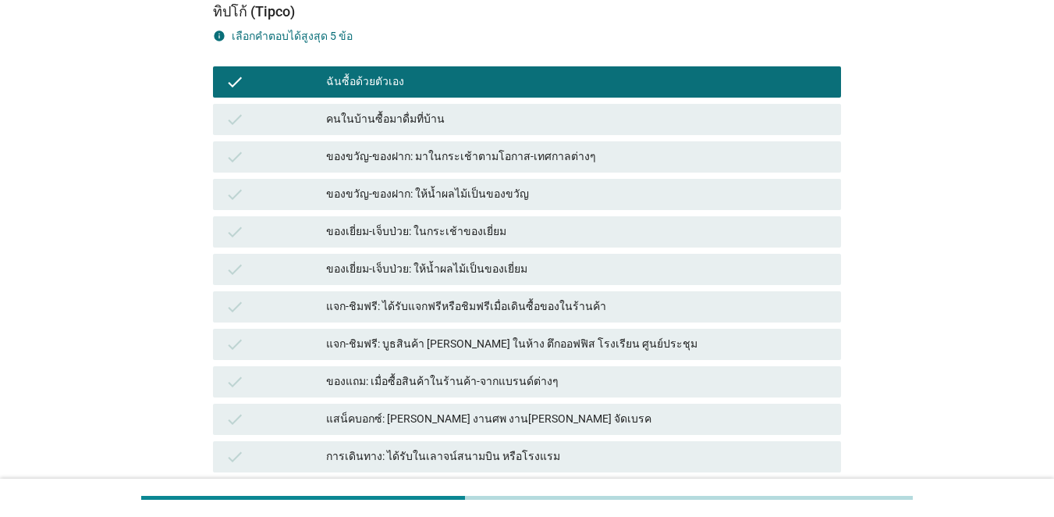
click at [348, 275] on div "ของเยี่ยม-เจ็บป่วย: ให้น้ำผลไม้เป็นของเยี่ยม" at bounding box center [577, 269] width 503 height 19
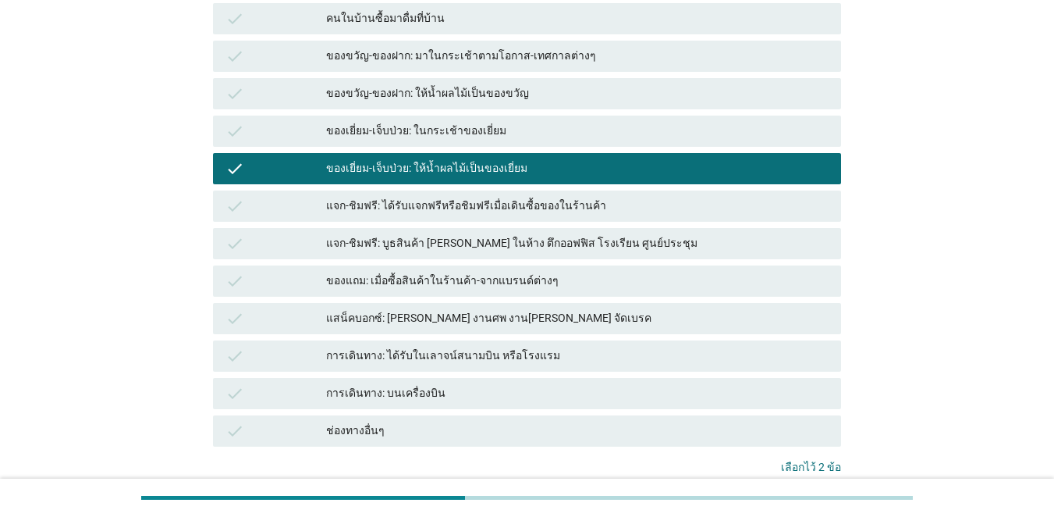
scroll to position [378, 0]
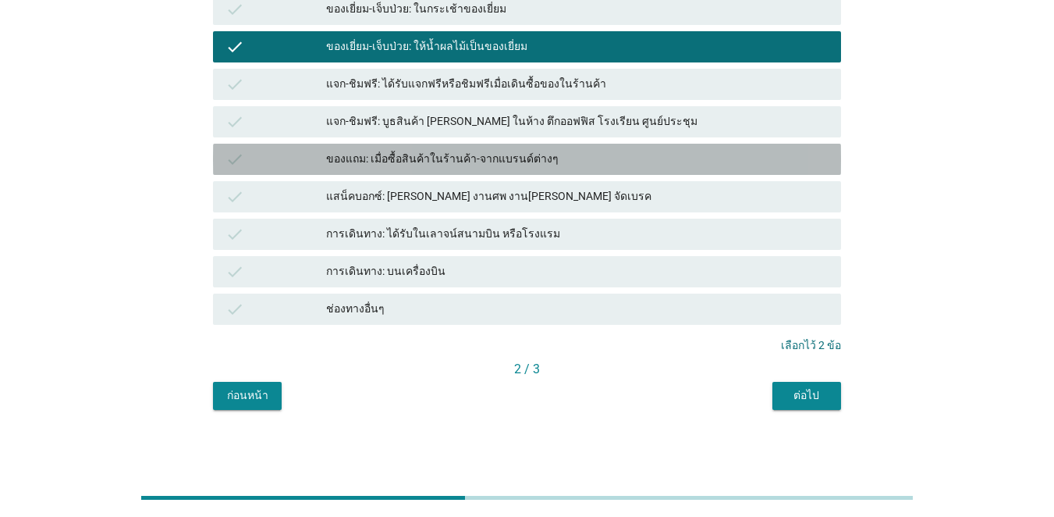
click at [440, 158] on div "ของแถม: เมื่อซื้อสินค้าในร้านค้า-จากแบรนด์ต่างๆ" at bounding box center [577, 159] width 503 height 19
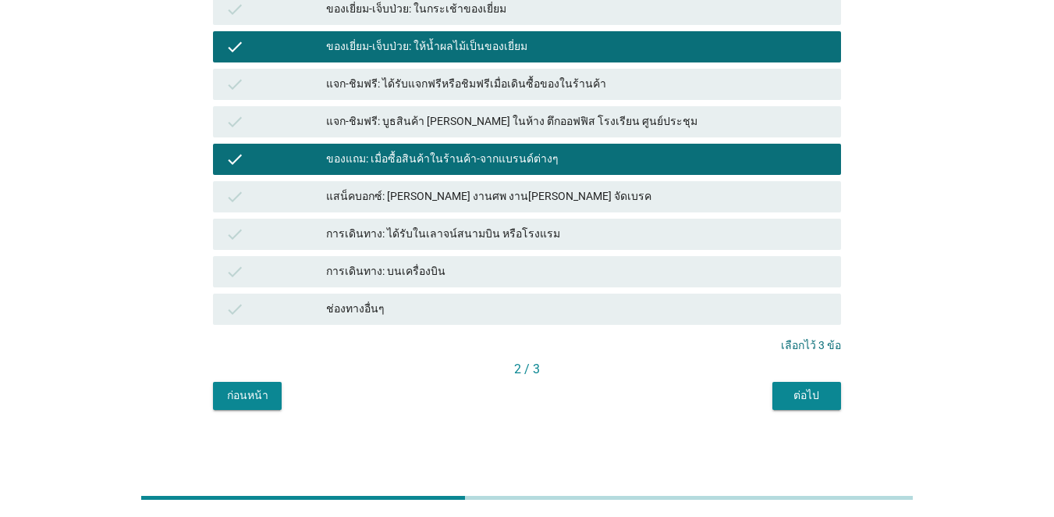
click at [768, 389] on div "ต่อไป" at bounding box center [807, 395] width 44 height 16
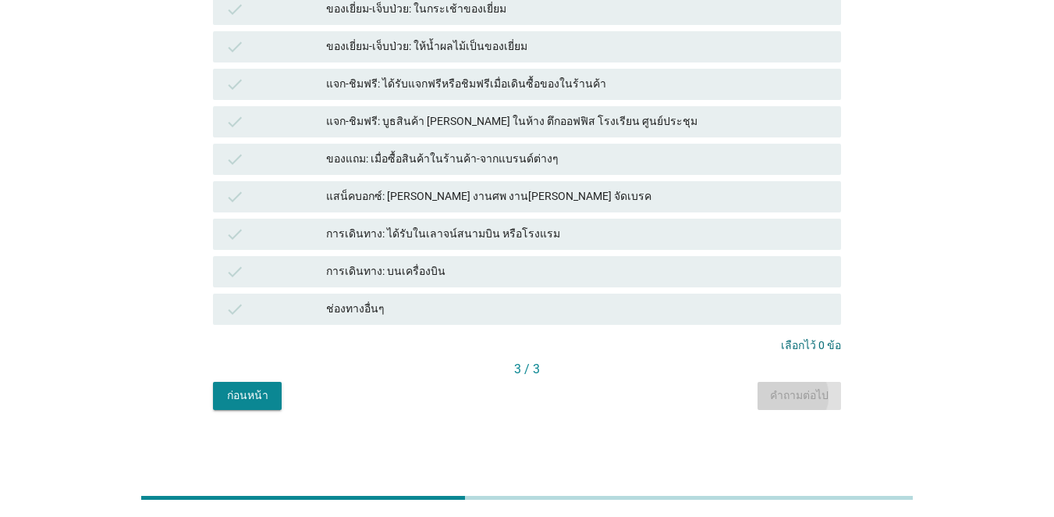
scroll to position [0, 0]
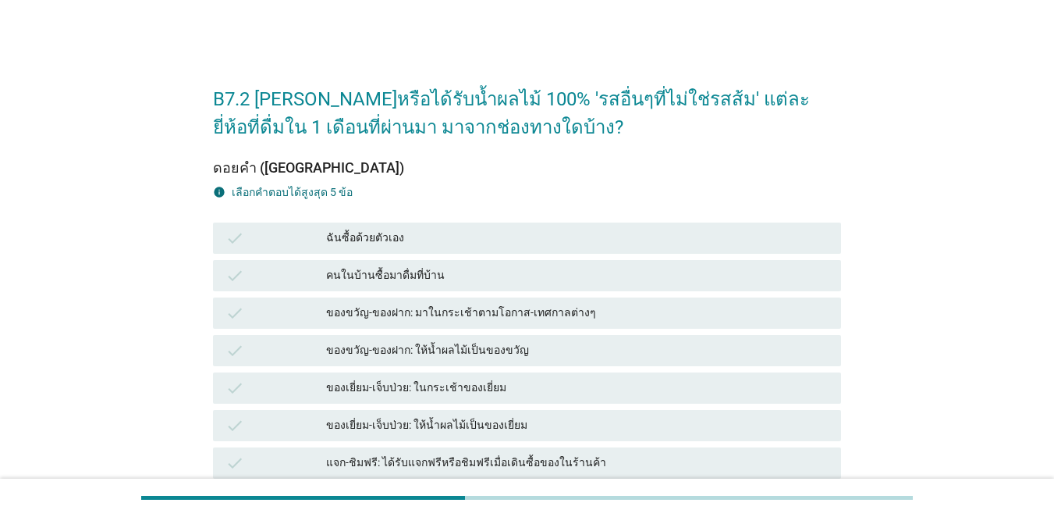
click at [321, 272] on div "check" at bounding box center [276, 275] width 101 height 19
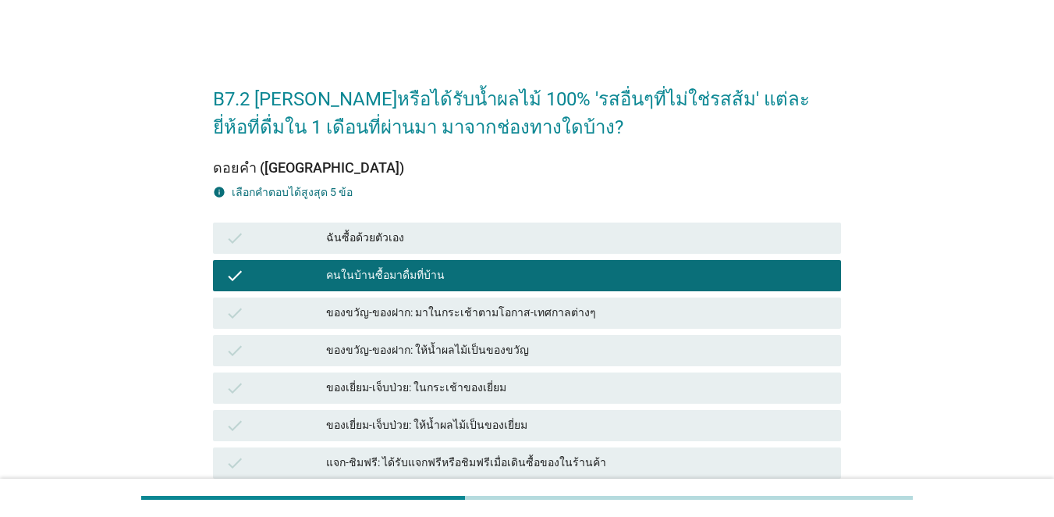
click at [312, 232] on div "check" at bounding box center [276, 238] width 101 height 19
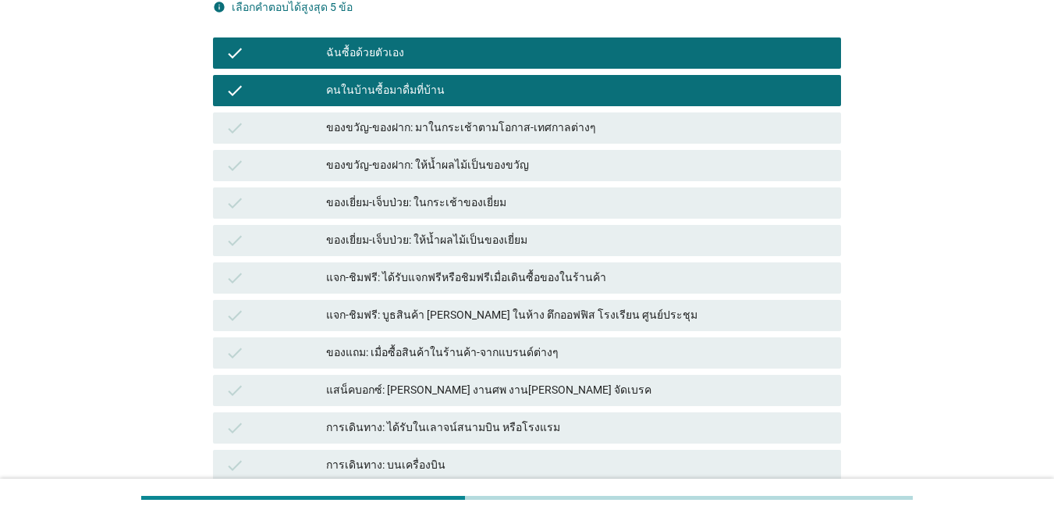
scroll to position [378, 0]
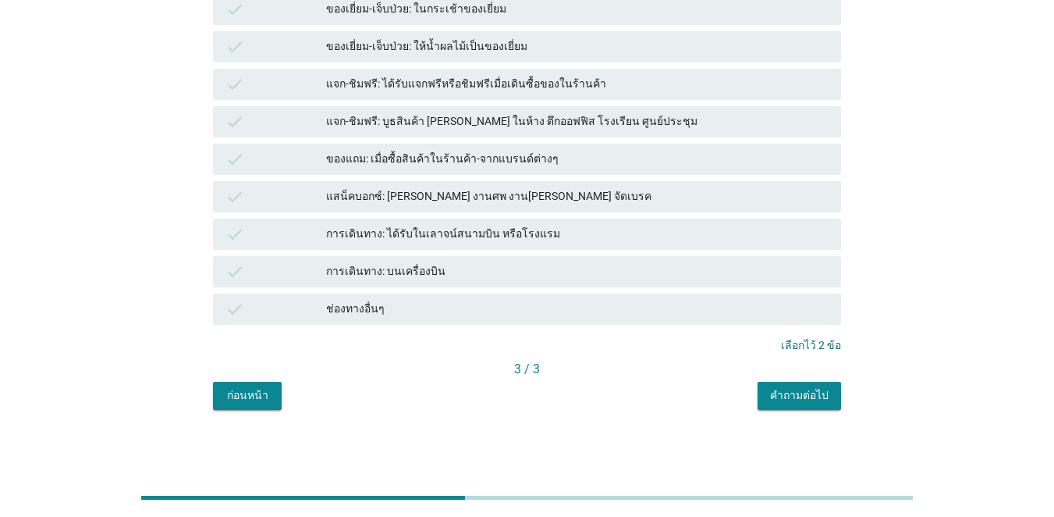
click at [768, 401] on div "คำถามต่อไป" at bounding box center [799, 395] width 59 height 16
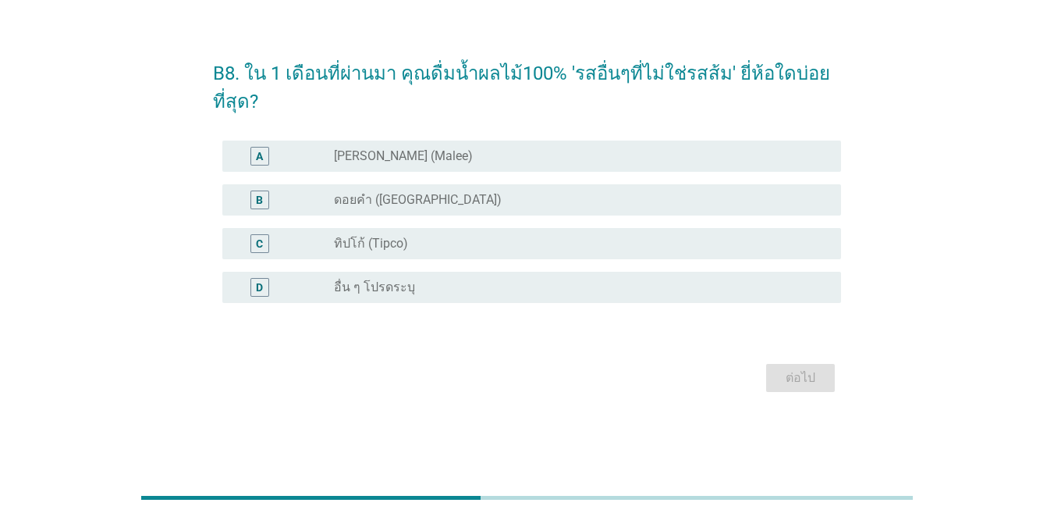
scroll to position [0, 0]
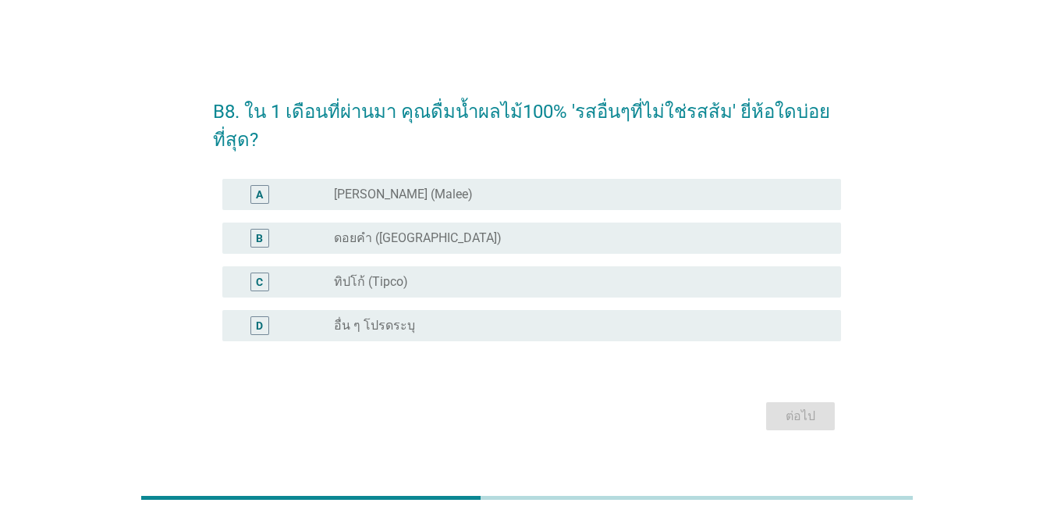
click at [300, 201] on div "A" at bounding box center [284, 194] width 99 height 19
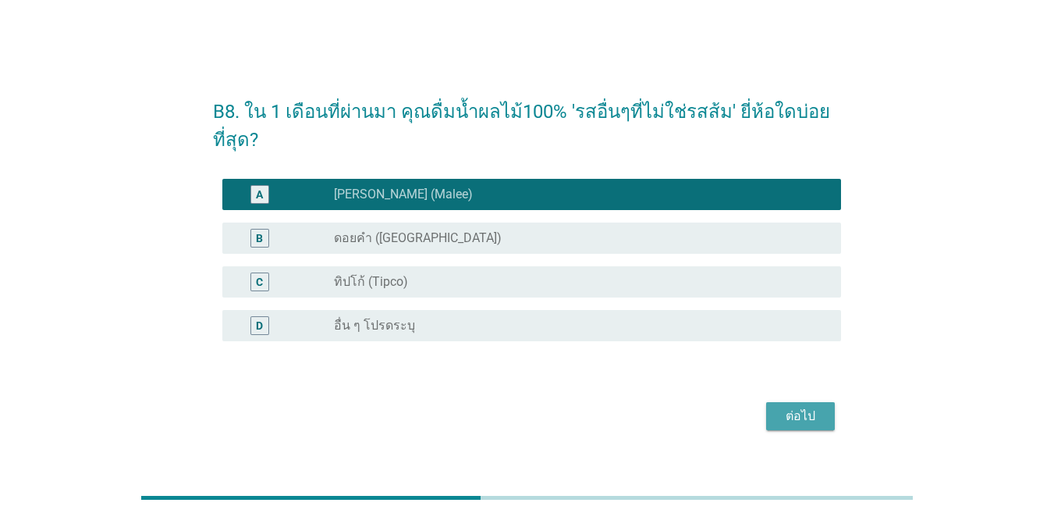
click at [768, 420] on div "ต่อไป" at bounding box center [801, 416] width 44 height 19
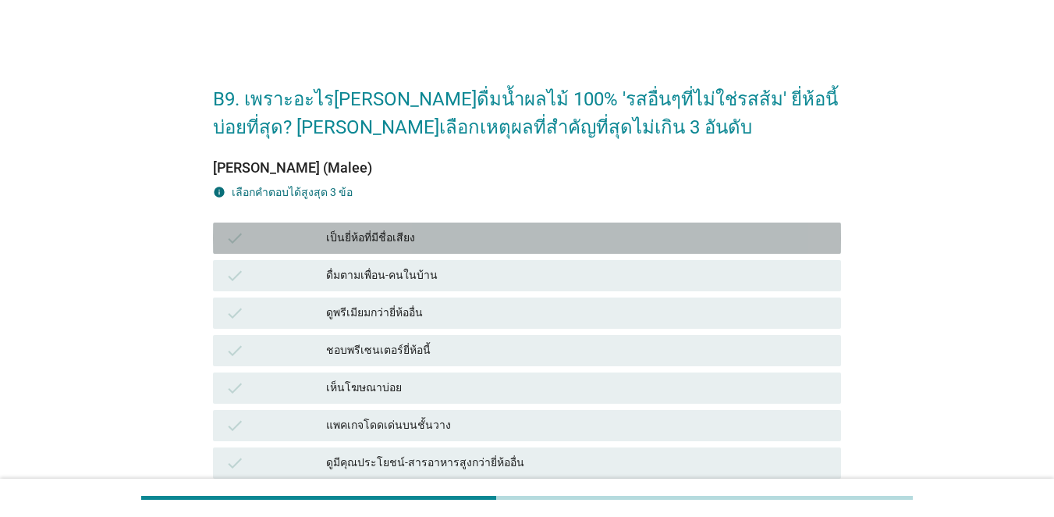
click at [297, 243] on div "check" at bounding box center [276, 238] width 101 height 19
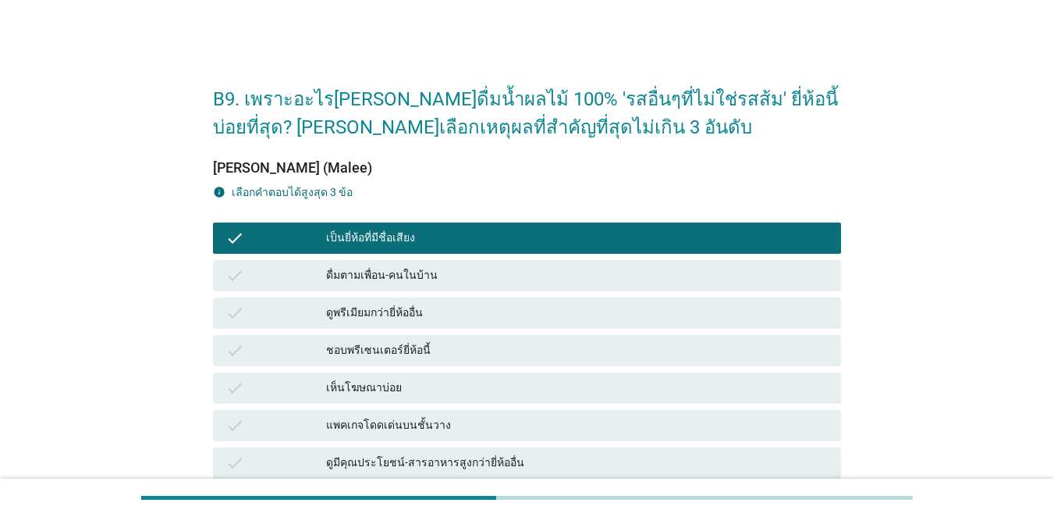
click at [333, 453] on div "ดูมีคุณประโยชน์-สารอาหารสูงกว่ายี่ห้ออื่น" at bounding box center [577, 462] width 503 height 19
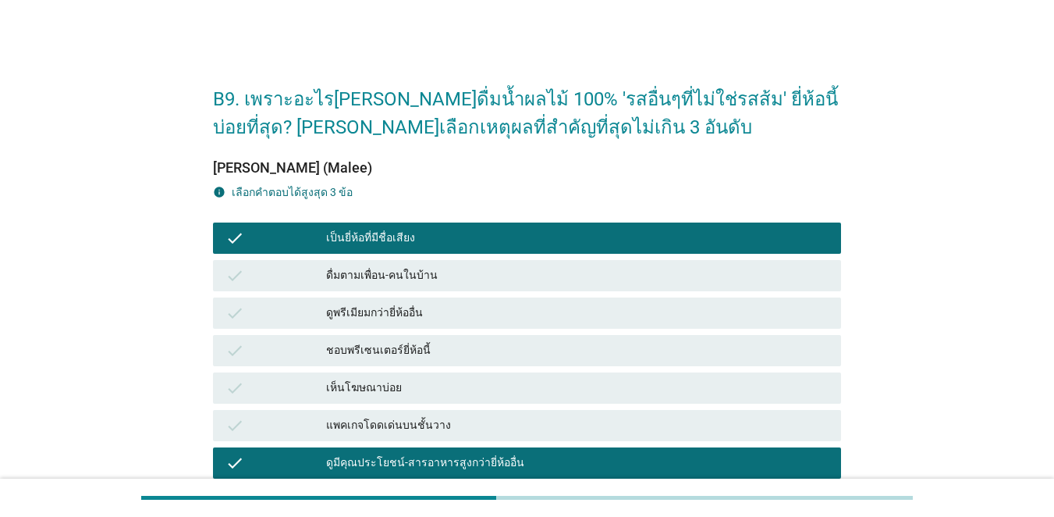
click at [330, 432] on div "แพคเกจโดดเด่นบนชั้นวาง" at bounding box center [577, 425] width 503 height 19
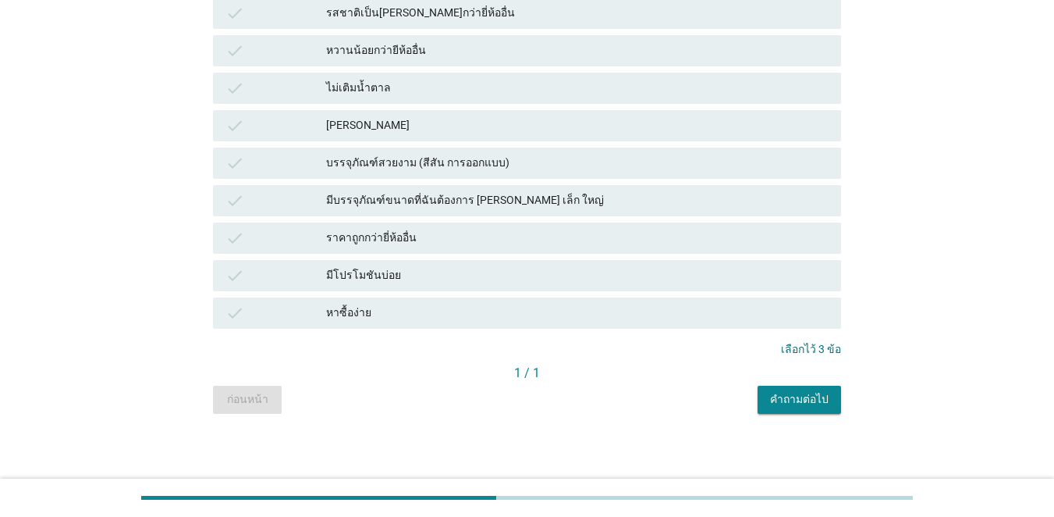
scroll to position [641, 0]
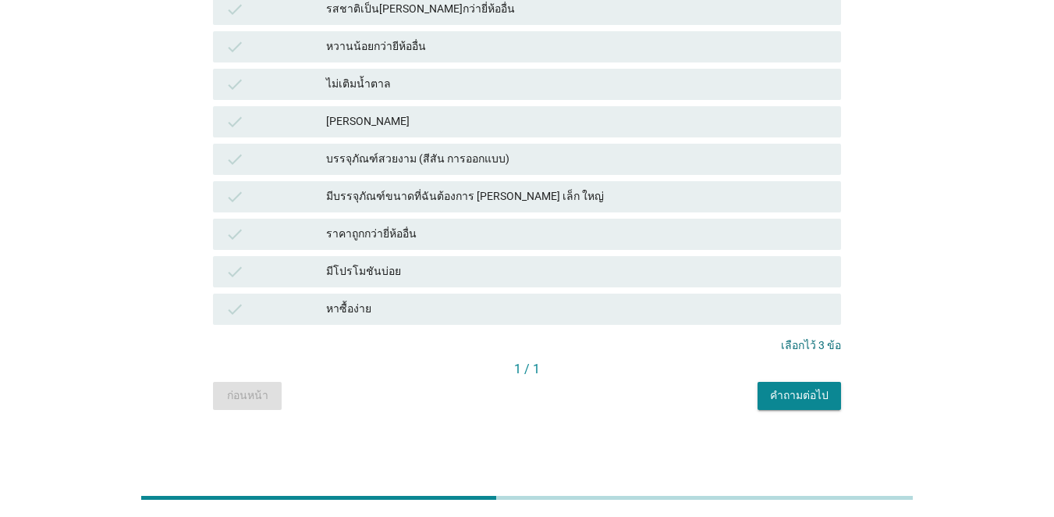
click at [768, 394] on div "คำถามต่อไป" at bounding box center [799, 395] width 59 height 16
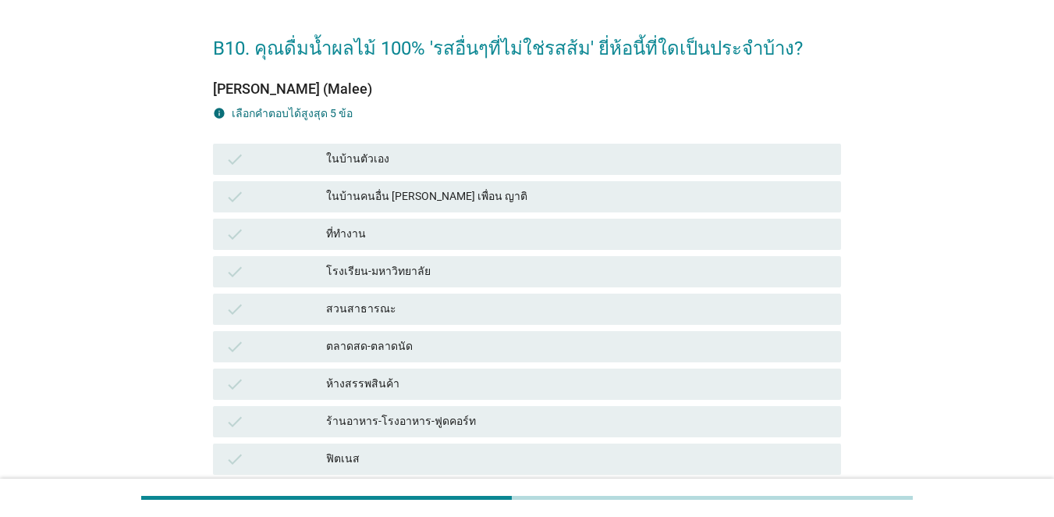
scroll to position [78, 0]
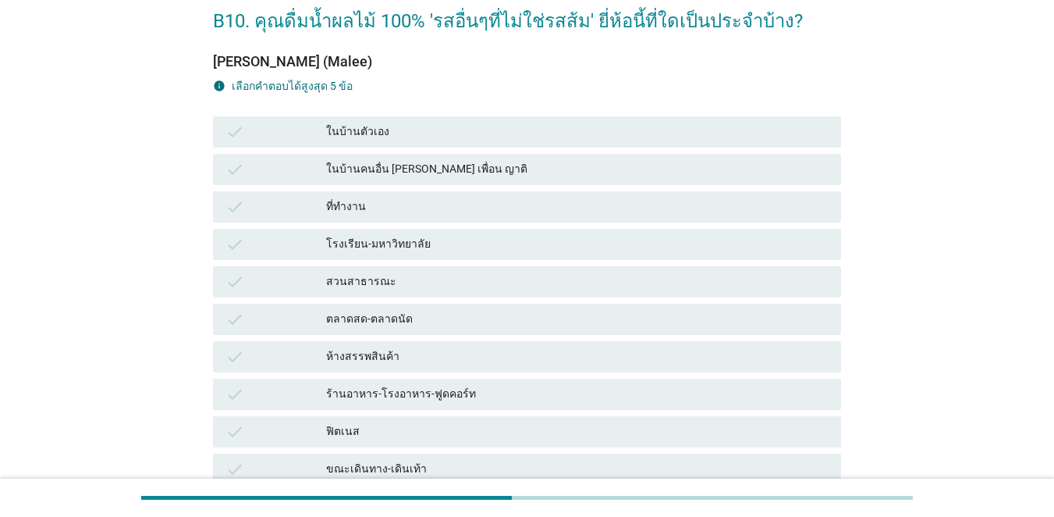
click at [293, 126] on div "check" at bounding box center [276, 132] width 101 height 19
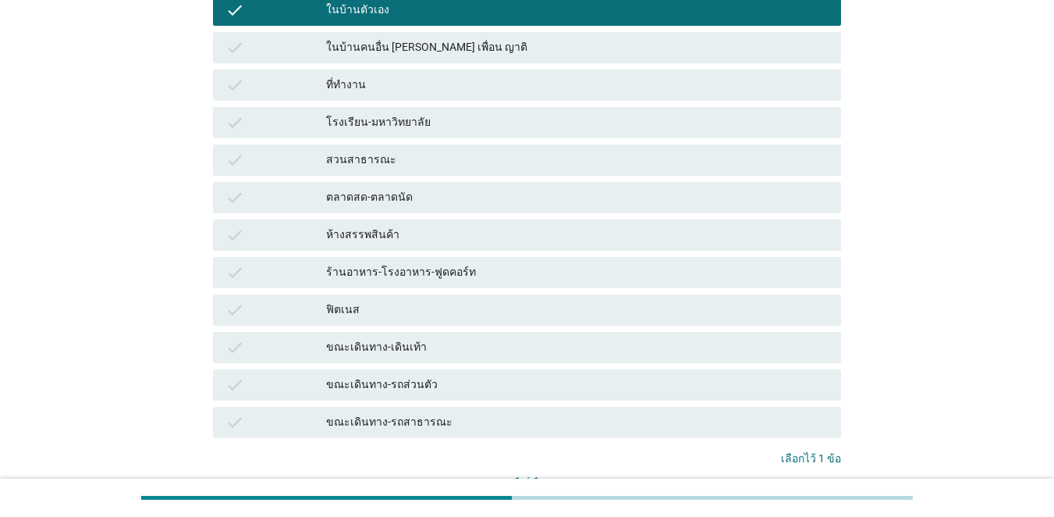
scroll to position [313, 0]
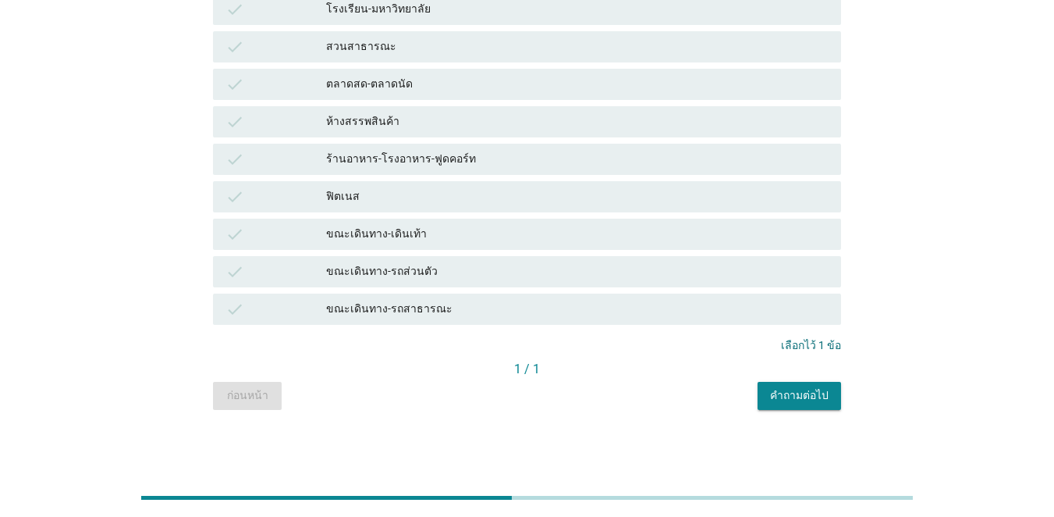
click at [311, 269] on div "check" at bounding box center [276, 271] width 101 height 19
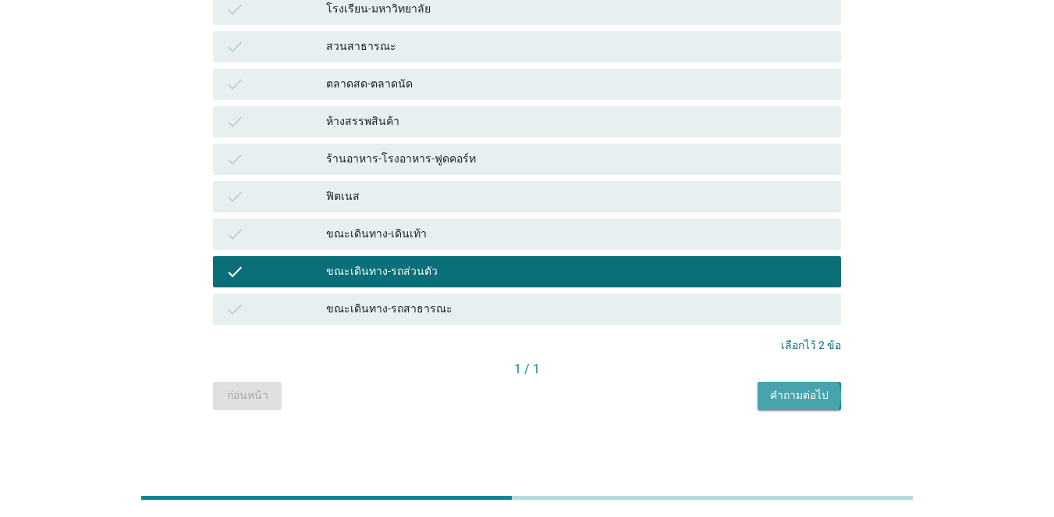
click at [768, 400] on div "คำถามต่อไป" at bounding box center [799, 395] width 59 height 16
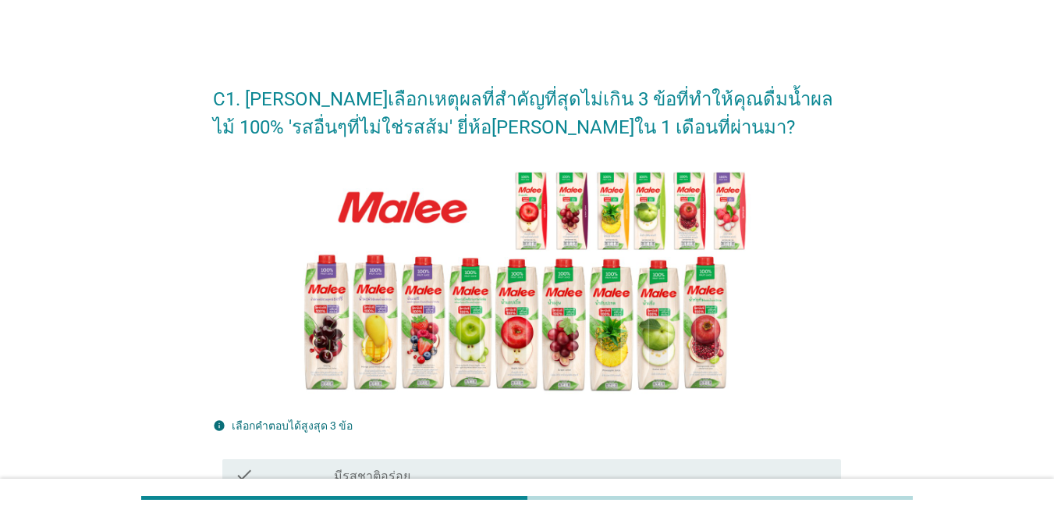
scroll to position [312, 0]
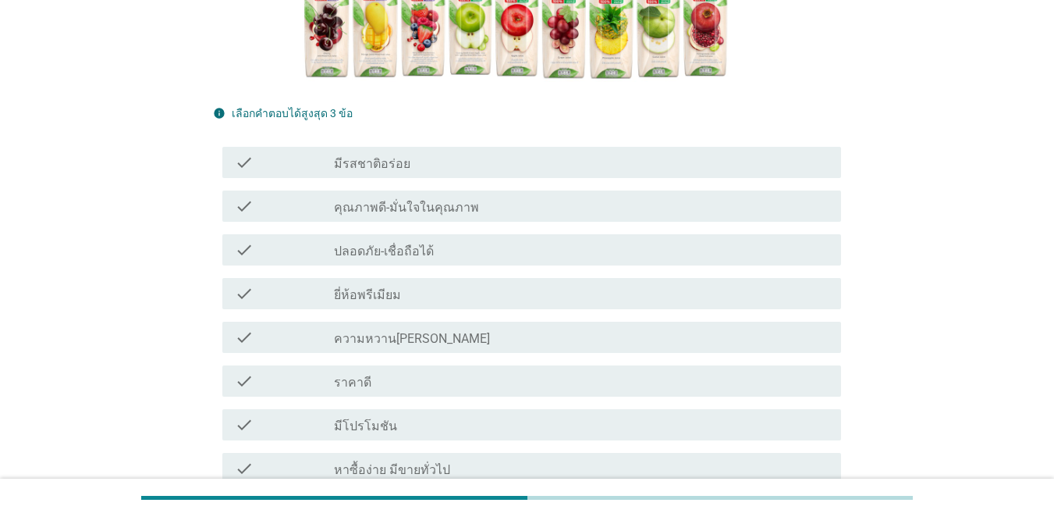
click at [289, 215] on div "check" at bounding box center [284, 206] width 99 height 19
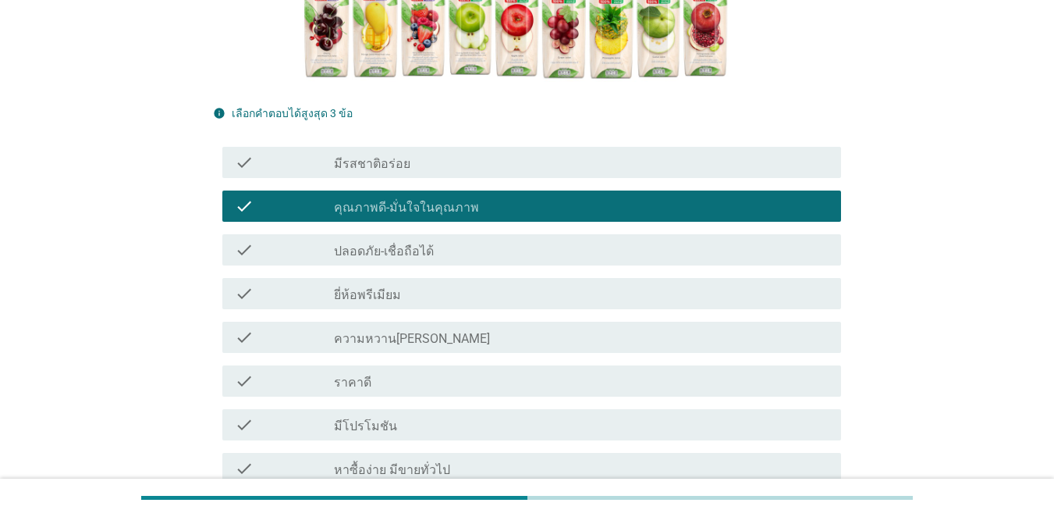
click at [291, 346] on div "check" at bounding box center [284, 337] width 99 height 19
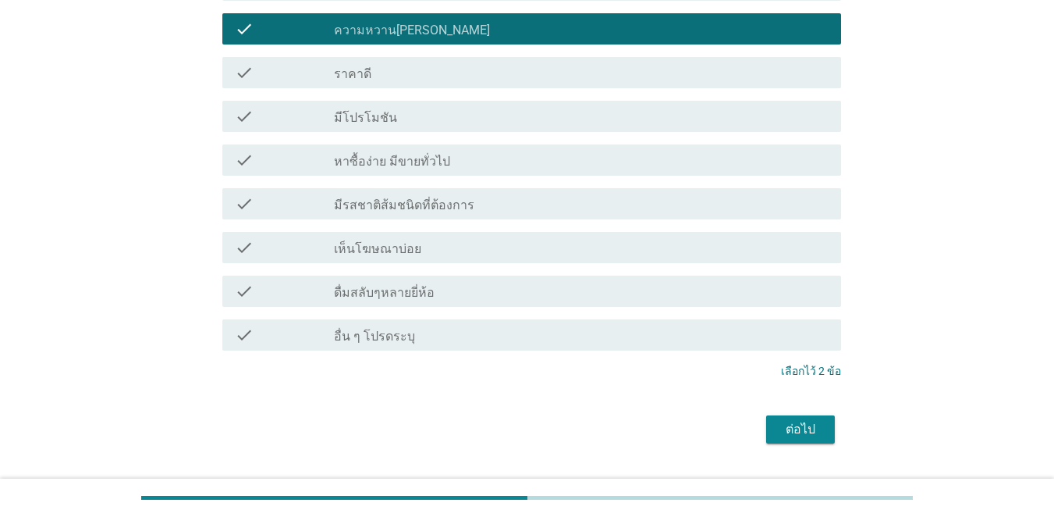
scroll to position [624, 0]
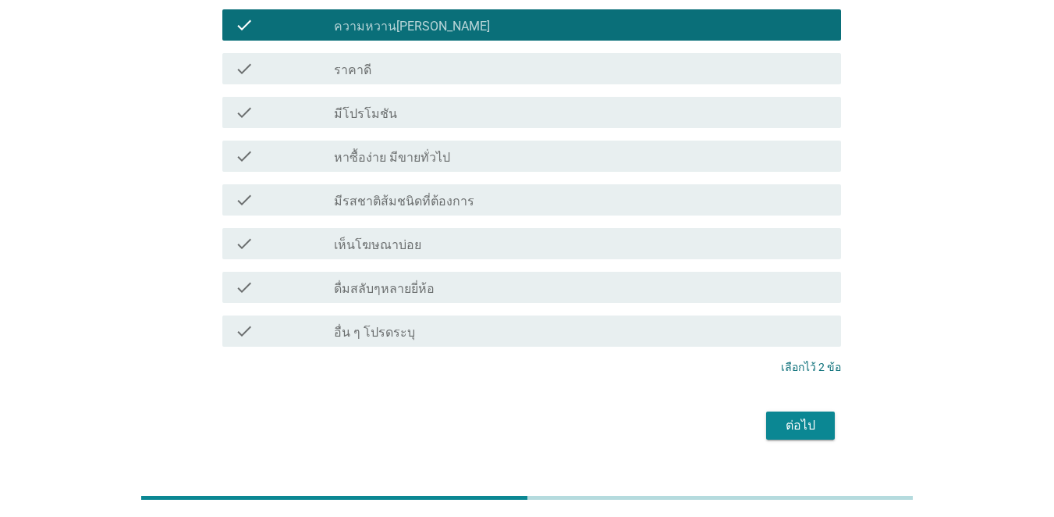
click at [332, 204] on div "check" at bounding box center [284, 199] width 99 height 19
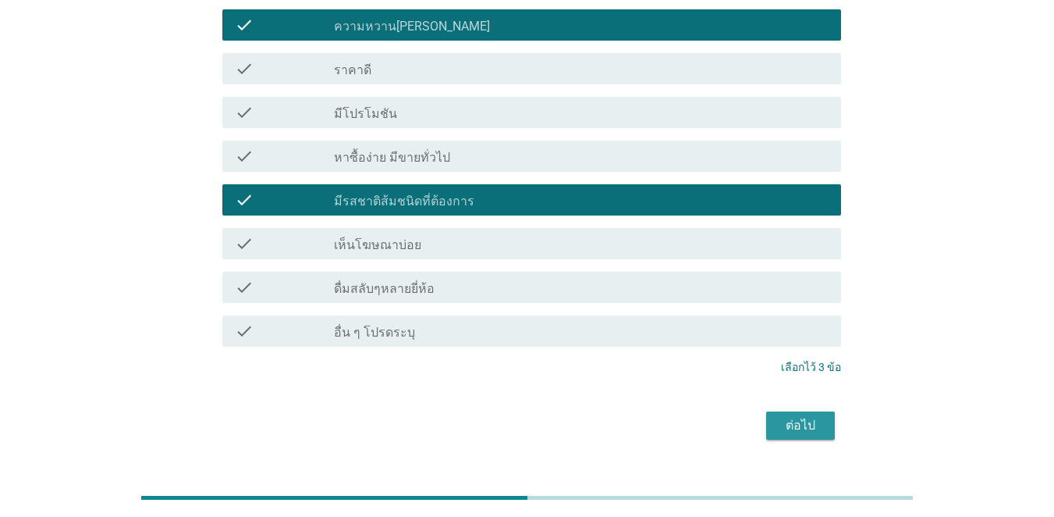
click at [768, 433] on div "ต่อไป" at bounding box center [801, 425] width 44 height 19
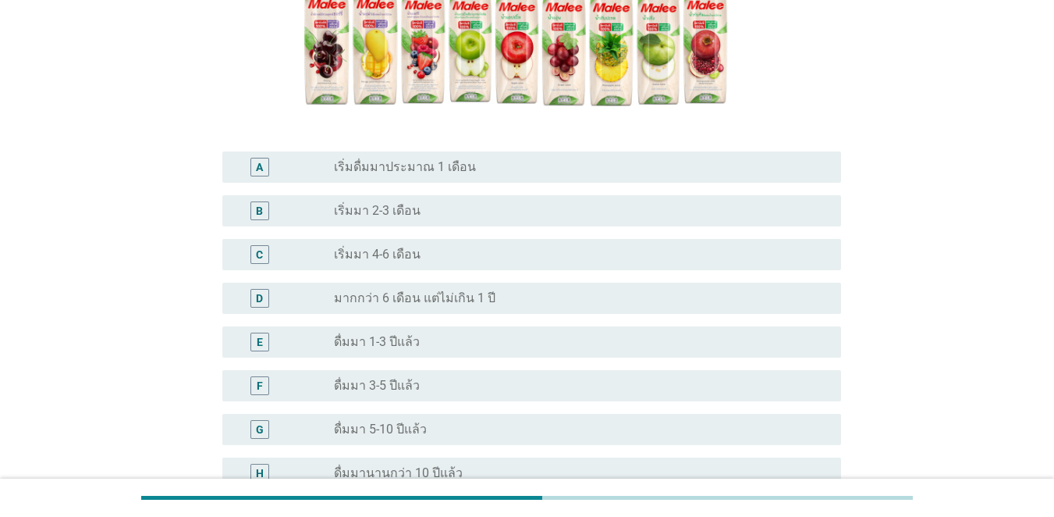
scroll to position [312, 0]
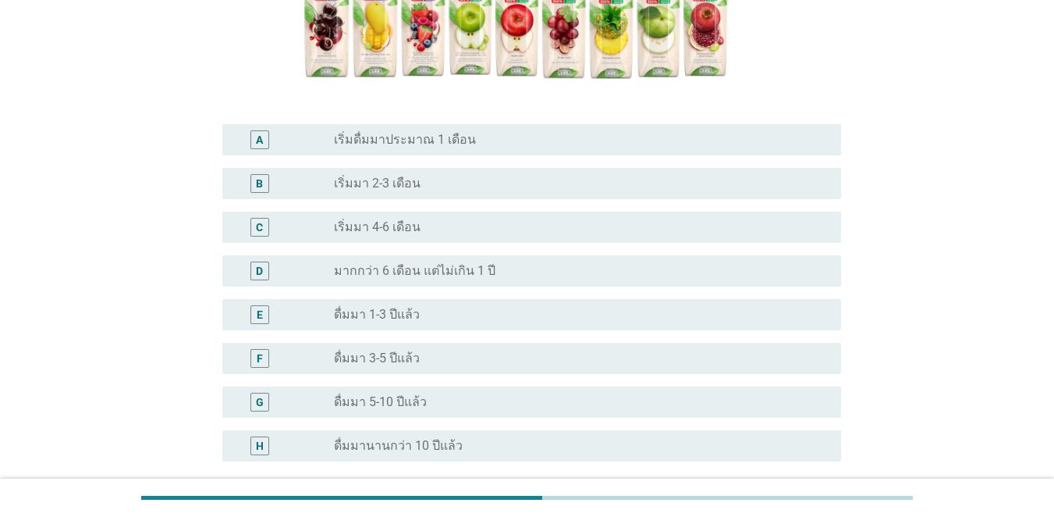
click at [332, 431] on div "H radio_button_unchecked ดื่มมานานกว่า 10 ปีแล้ว" at bounding box center [531, 445] width 619 height 31
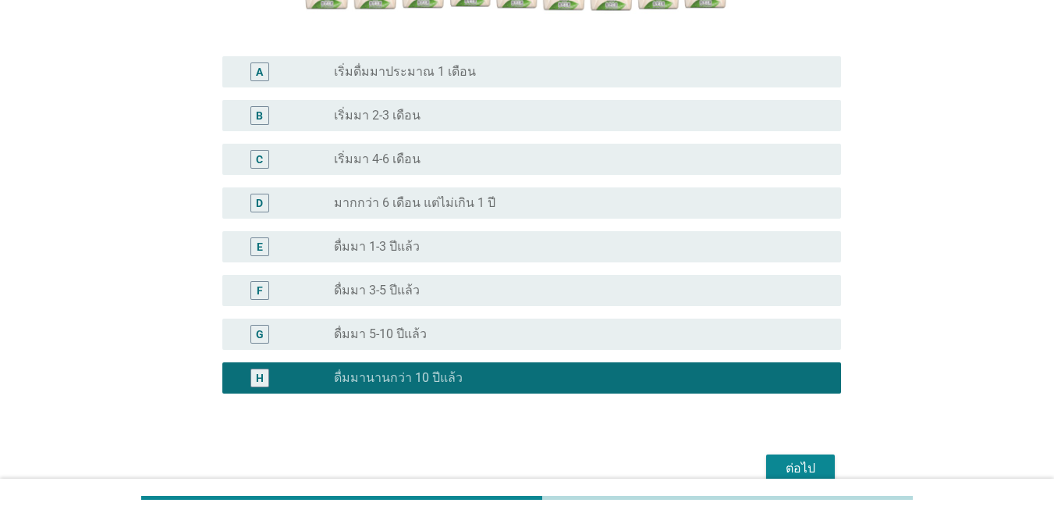
scroll to position [458, 0]
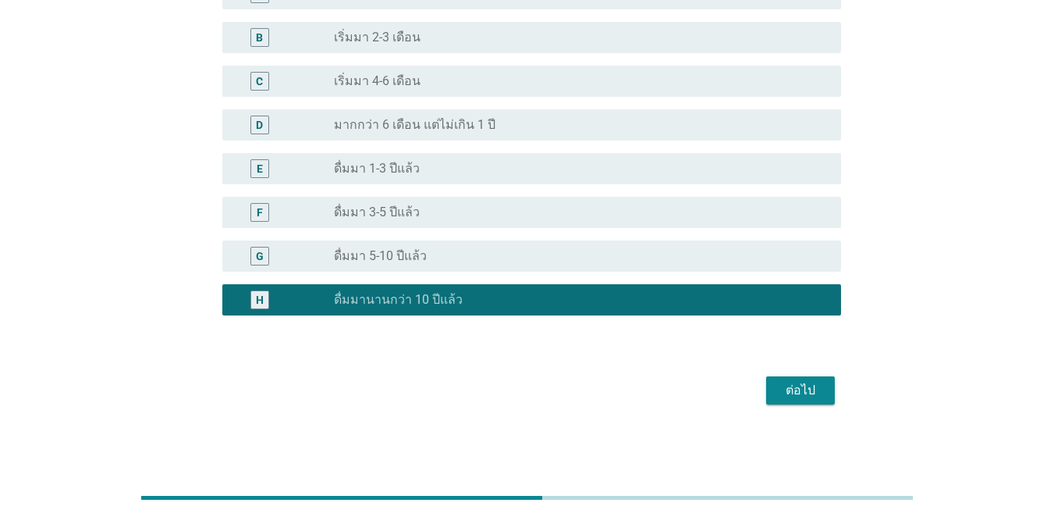
click at [768, 392] on div "ต่อไป" at bounding box center [801, 390] width 44 height 19
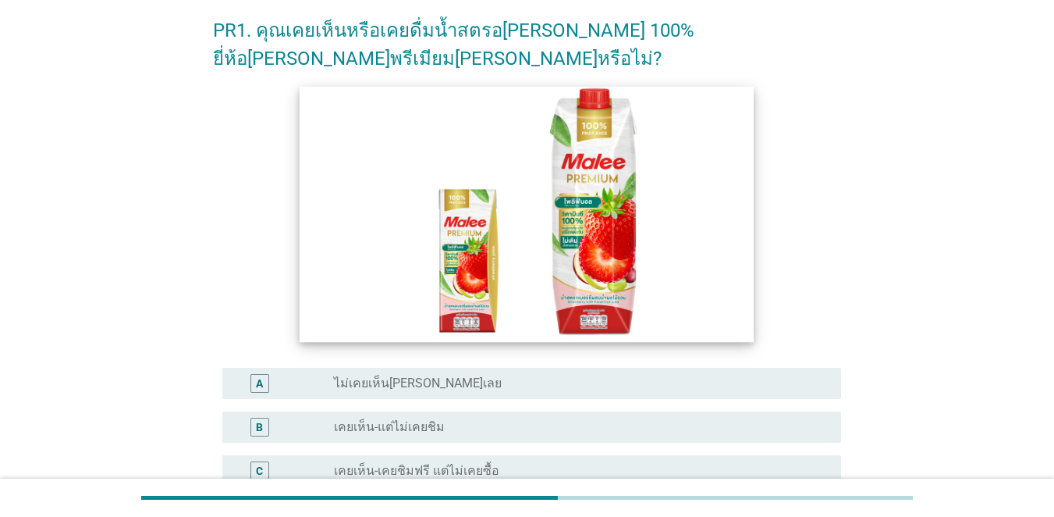
scroll to position [156, 0]
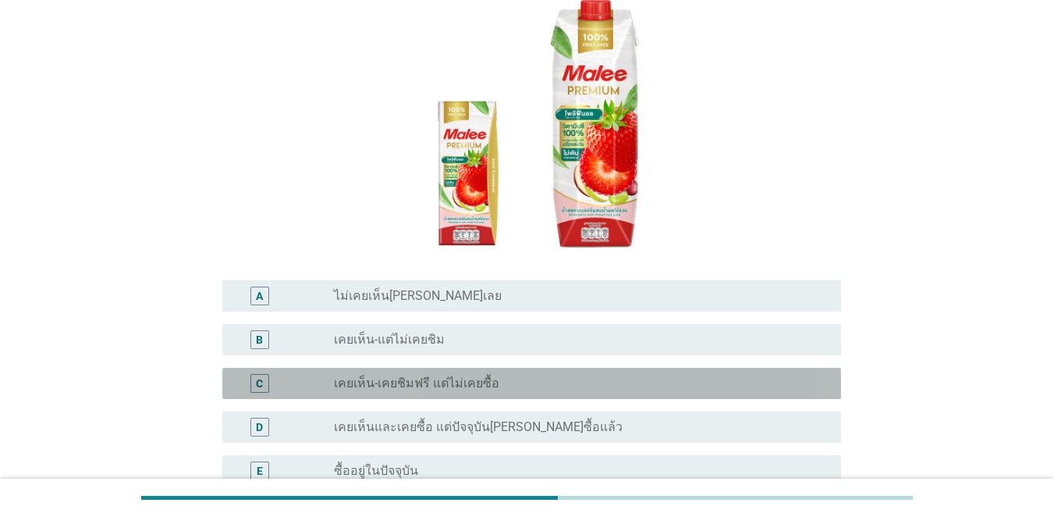
click at [368, 375] on label "เคยเห็น-เคยชิมฟรี แต่ไม่เคยซื้อ" at bounding box center [416, 383] width 165 height 16
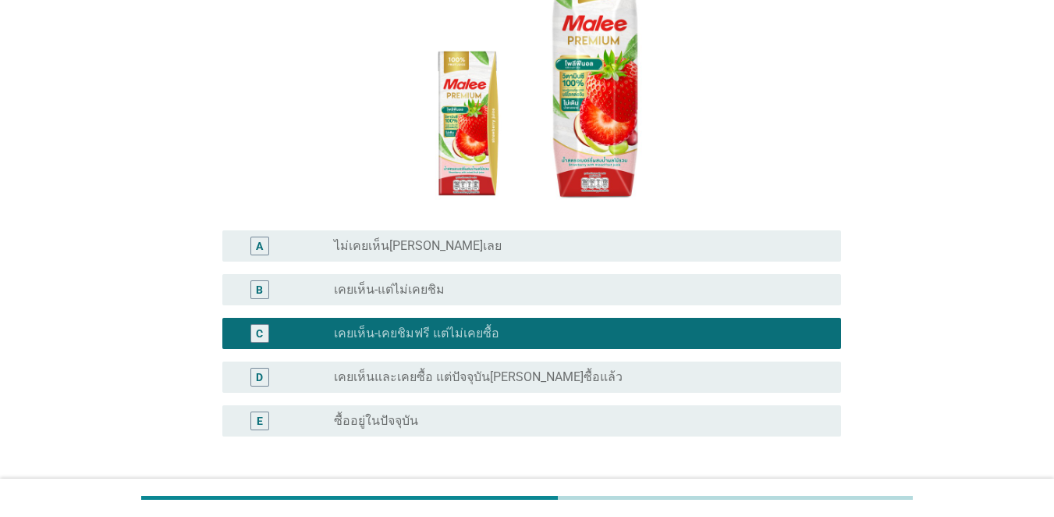
scroll to position [234, 0]
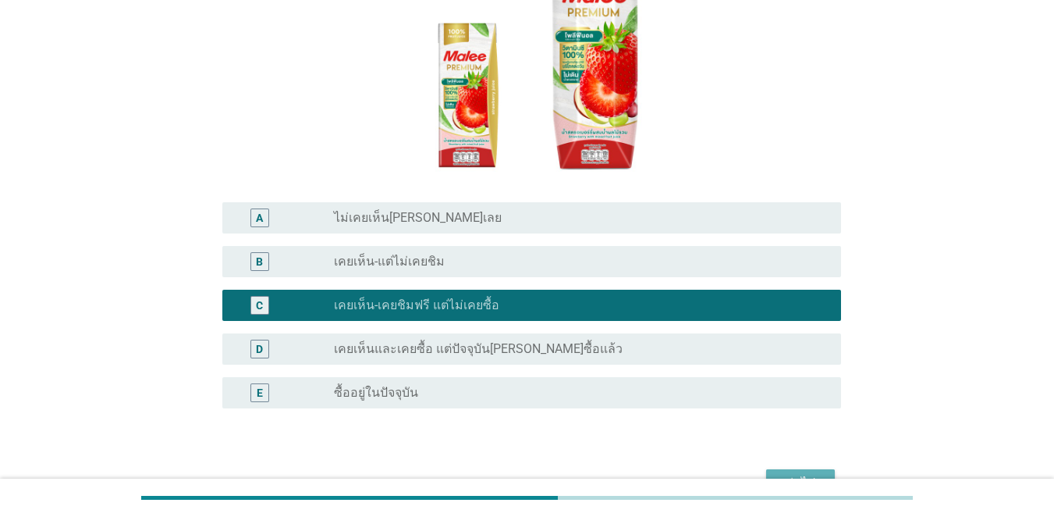
click at [768, 474] on div "ต่อไป" at bounding box center [801, 483] width 44 height 19
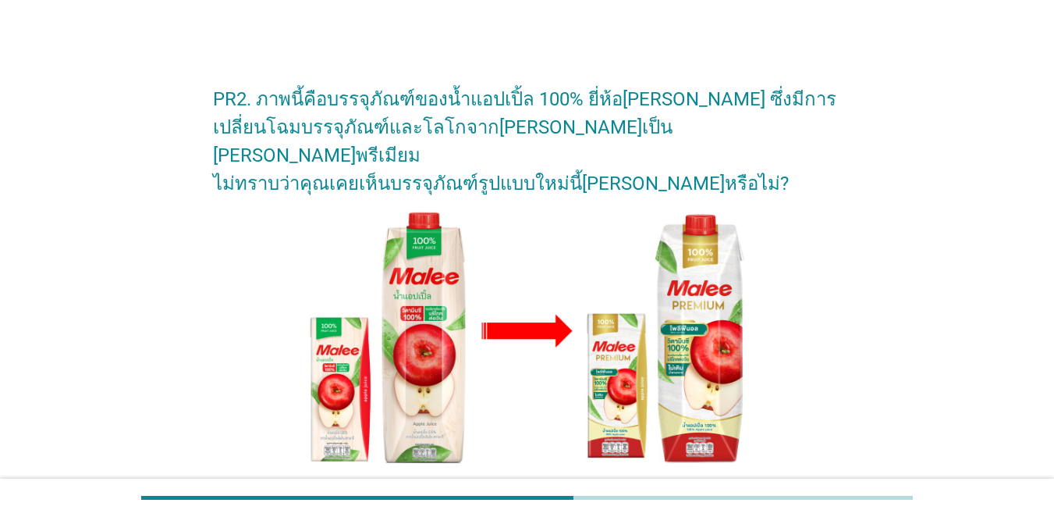
scroll to position [311, 0]
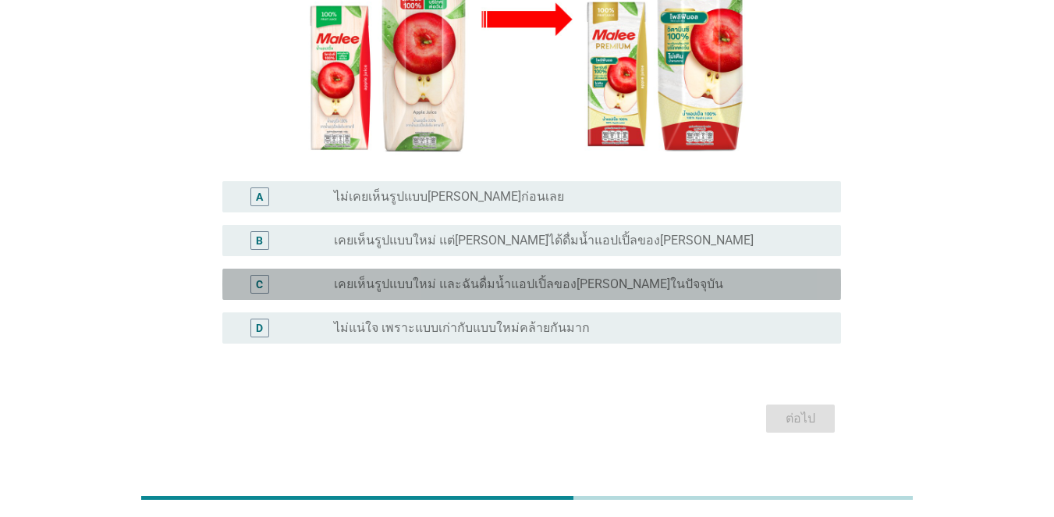
click at [348, 276] on label "เคยเห็นรูปแบบใหม่ และฉันดื่มน้ำแอปเปิ้ลของ[PERSON_NAME]ในปัจจุบัน" at bounding box center [528, 284] width 389 height 16
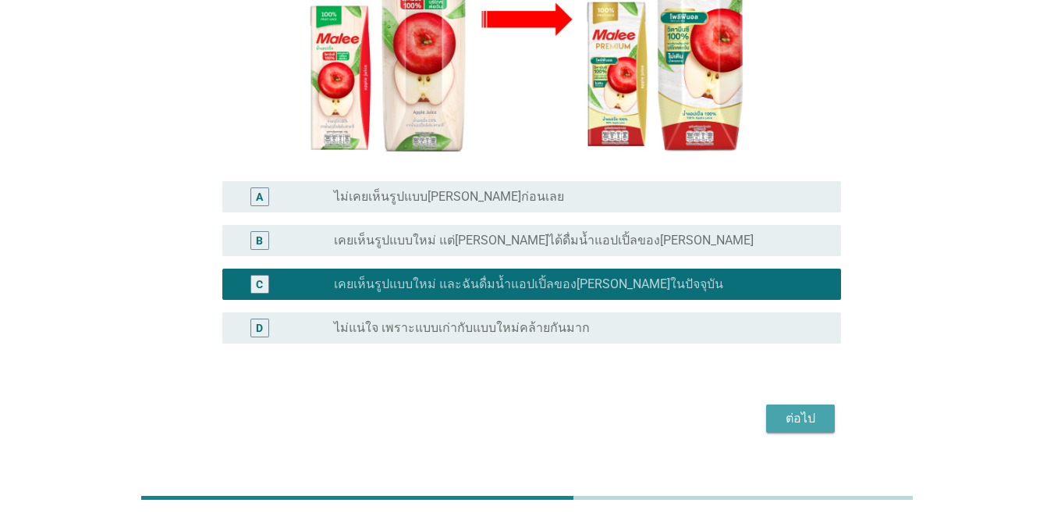
click at [768, 409] on div "ต่อไป" at bounding box center [801, 418] width 44 height 19
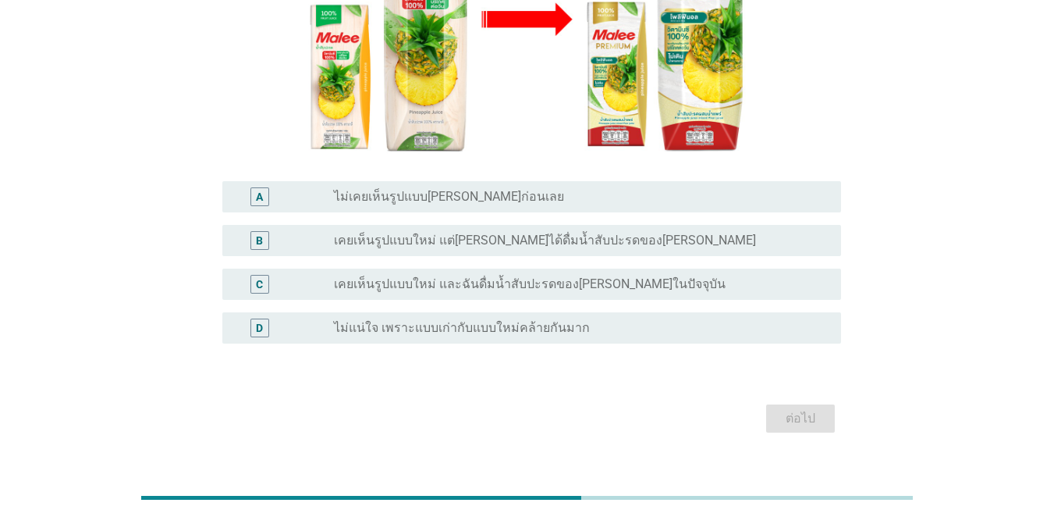
click at [384, 276] on label "เคยเห็นรูปแบบใหม่ และฉันดื่มน้ำสับปะรดของ[PERSON_NAME]ในปัจจุบัน" at bounding box center [530, 284] width 392 height 16
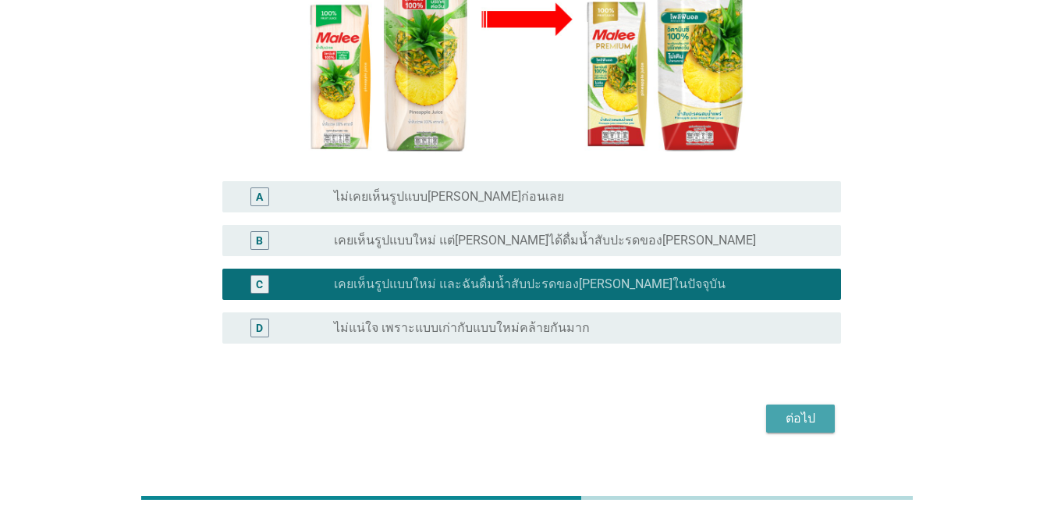
click at [768, 409] on div "ต่อไป" at bounding box center [801, 418] width 44 height 19
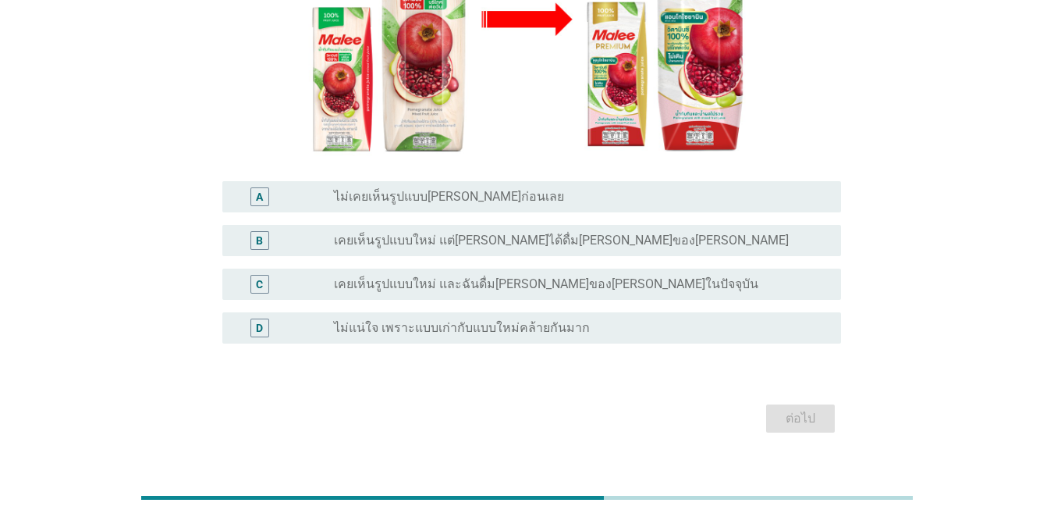
click at [287, 275] on div "C" at bounding box center [284, 284] width 99 height 19
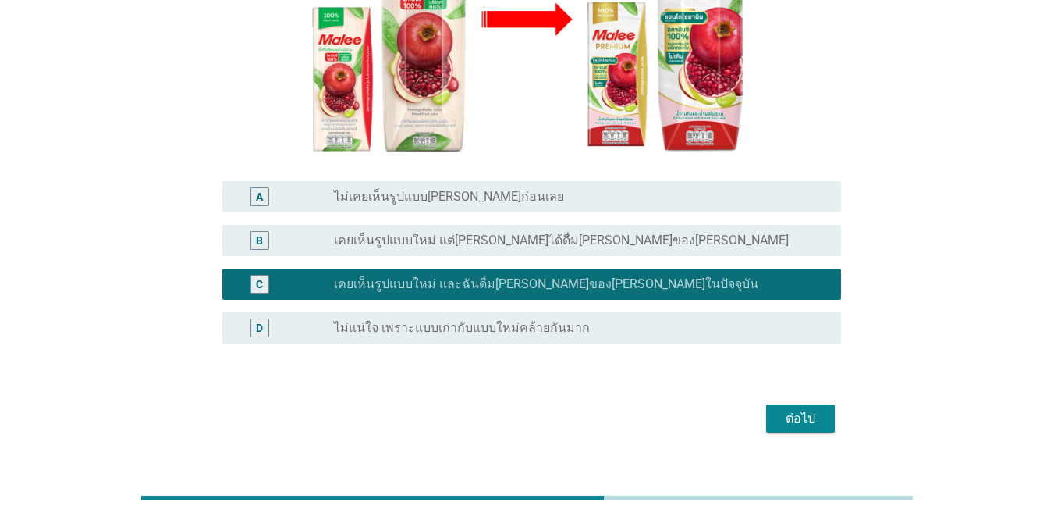
click at [768, 407] on div "ต่อไป" at bounding box center [527, 418] width 628 height 37
click at [768, 409] on div "ต่อไป" at bounding box center [801, 418] width 44 height 19
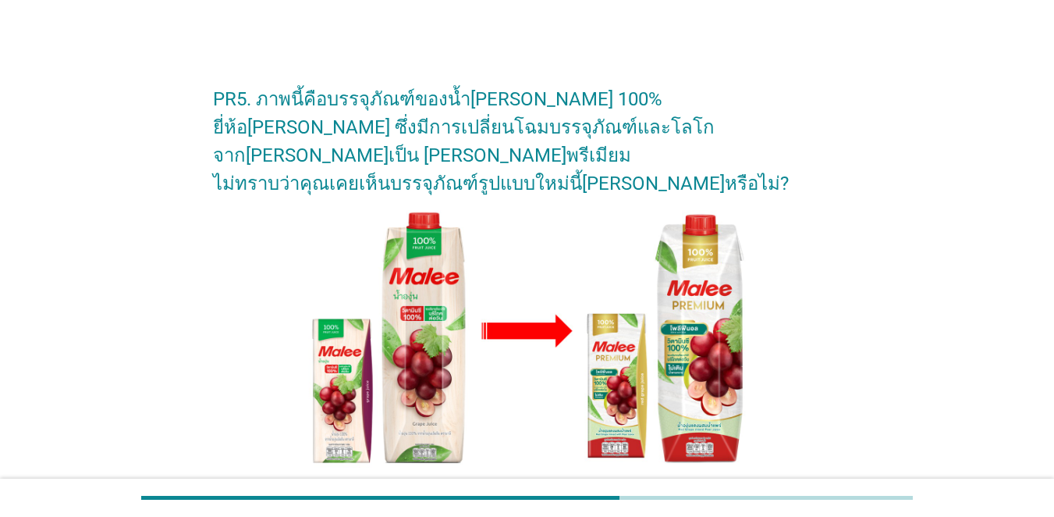
scroll to position [234, 0]
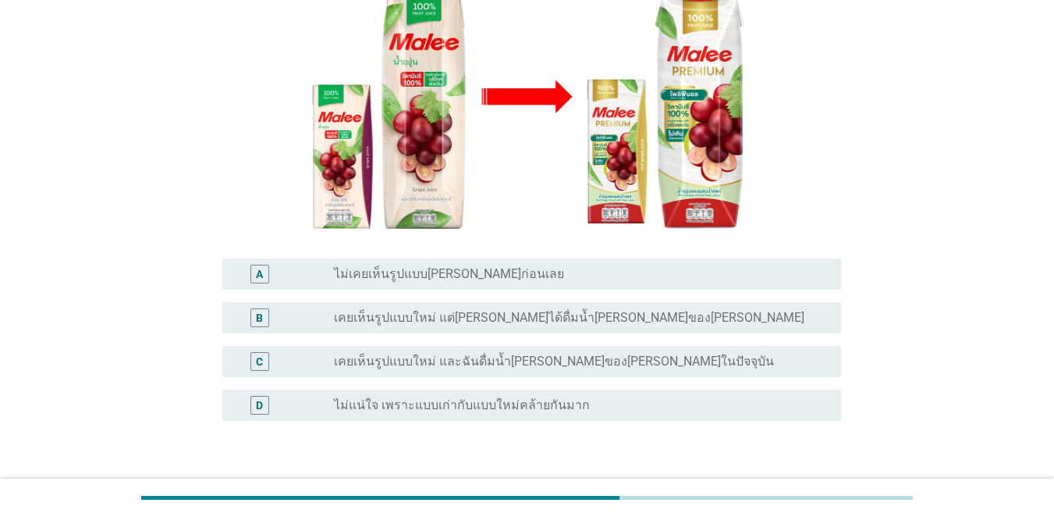
click at [330, 346] on div "C radio_button_unchecked เคยเห็นรูปแบบใหม่ และฉันดื่มน้ำ[PERSON_NAME]ของ[PERSON…" at bounding box center [531, 361] width 619 height 31
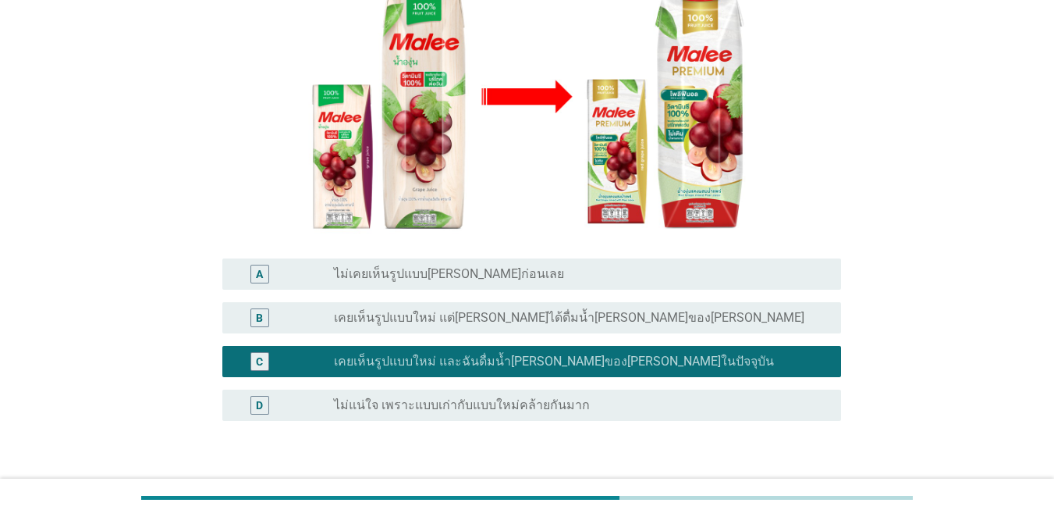
click at [768, 481] on button "ต่อไป" at bounding box center [800, 495] width 69 height 28
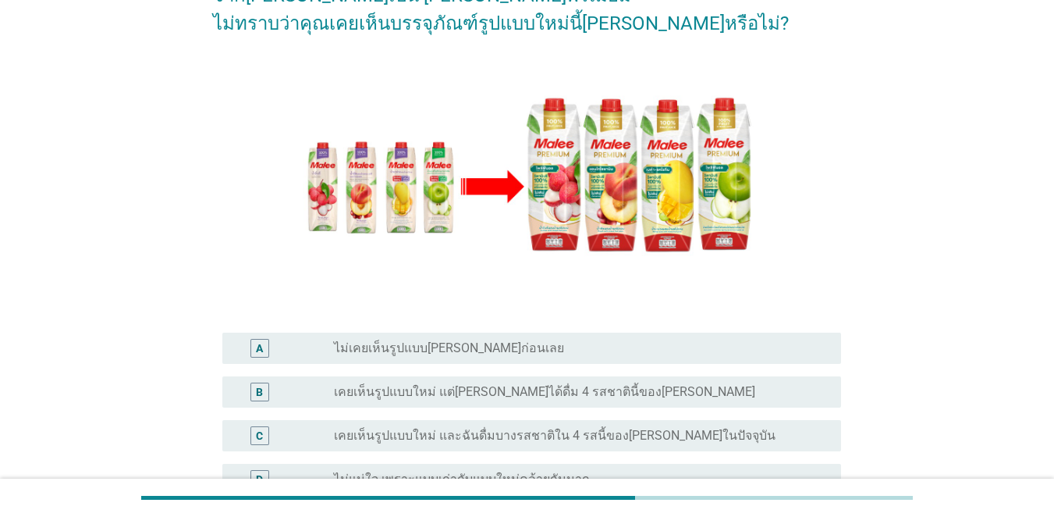
scroll to position [311, 0]
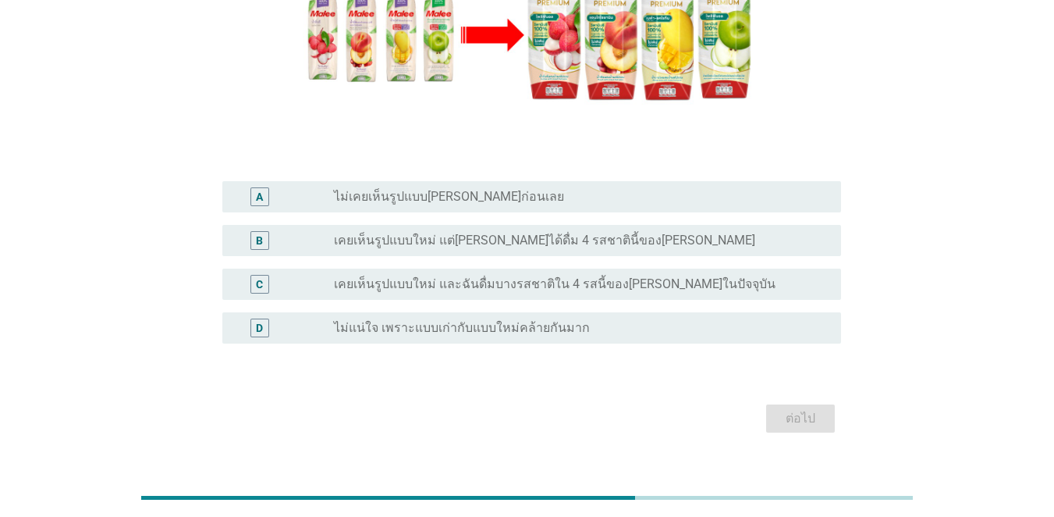
click at [334, 276] on label "เคยเห็นรูปแบบใหม่ และฉันดื่มบางรสชาติใน 4 รสนี้ของ[PERSON_NAME]ในปัจจุบัน" at bounding box center [555, 284] width 442 height 16
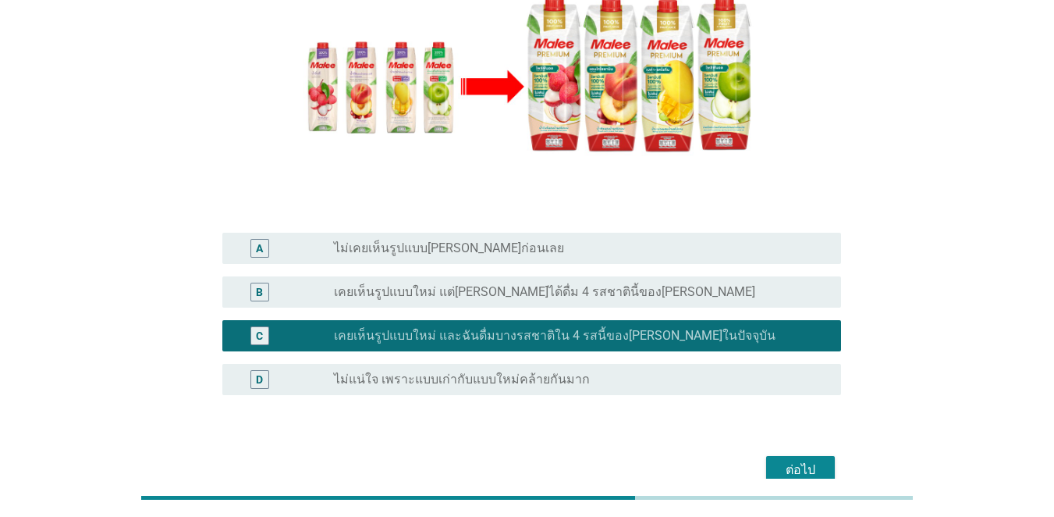
scroll to position [233, 0]
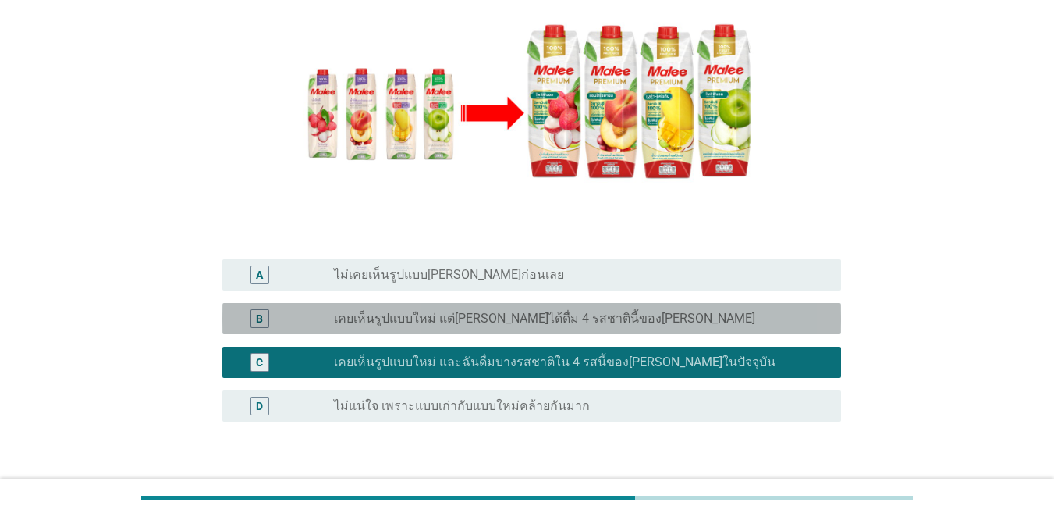
click at [617, 303] on div "B radio_button_unchecked เคยเห็นรูปแบบใหม่ แต่[PERSON_NAME]ได้ดื่ม 4 รสชาตินี้ข…" at bounding box center [531, 318] width 619 height 31
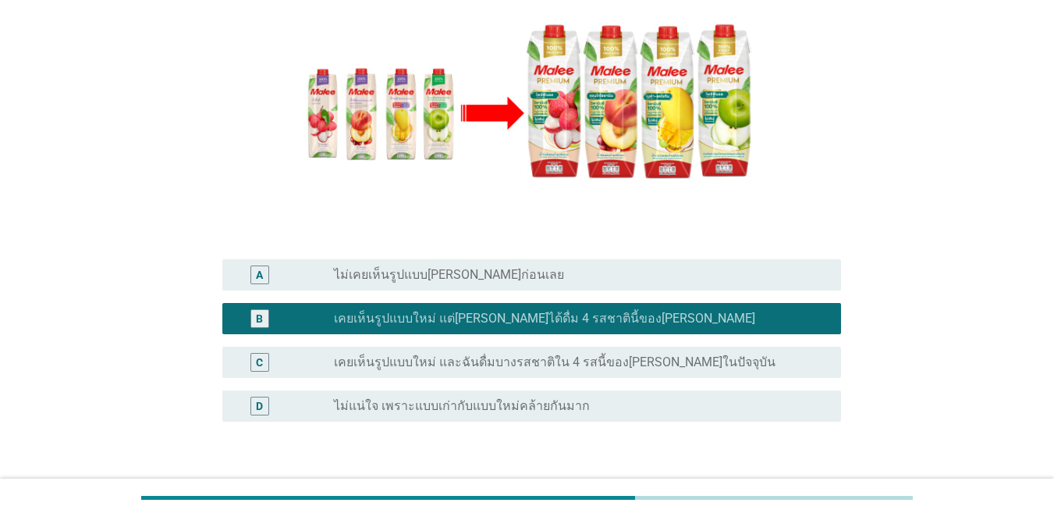
click at [768, 487] on div "ต่อไป" at bounding box center [801, 496] width 44 height 19
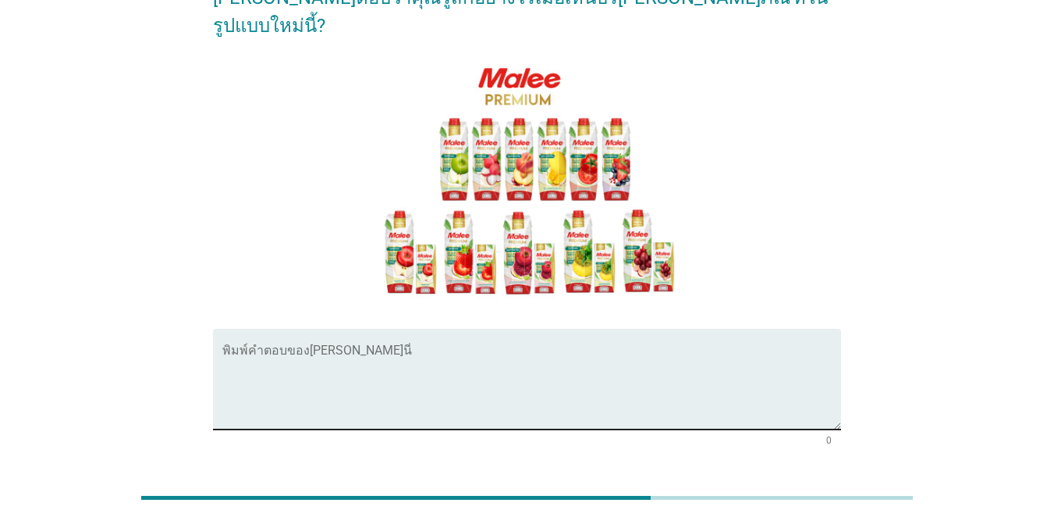
scroll to position [212, 0]
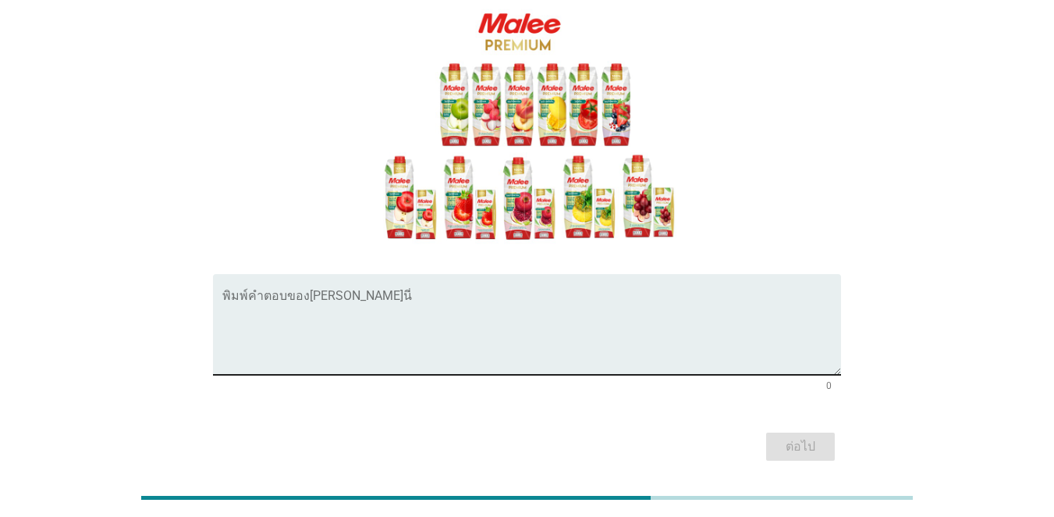
click at [414, 293] on textarea "พิมพ์คำตอบของคุณ ที่นี่" at bounding box center [531, 334] width 619 height 82
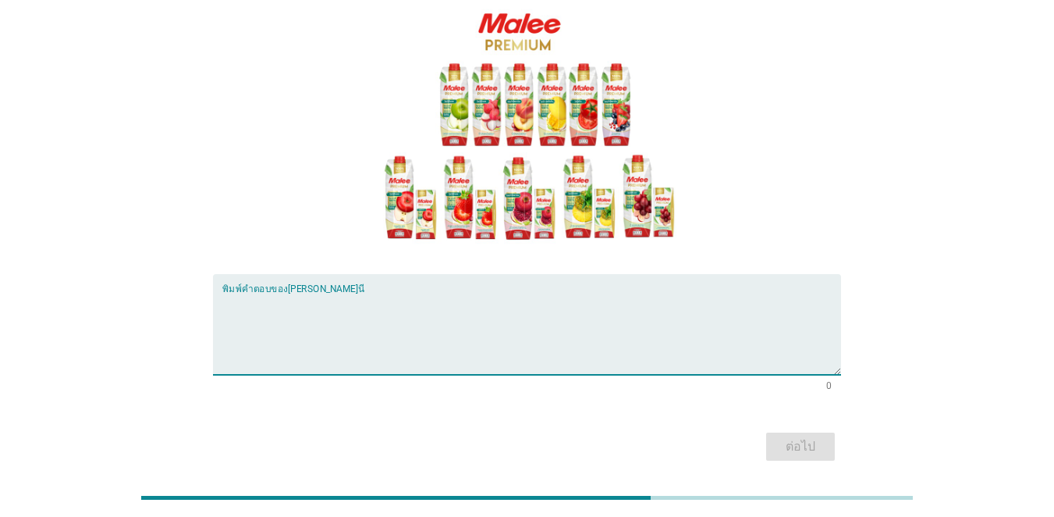
click at [414, 293] on textarea "พิมพ์คำตอบของคุณ ที่นี่" at bounding box center [531, 334] width 619 height 82
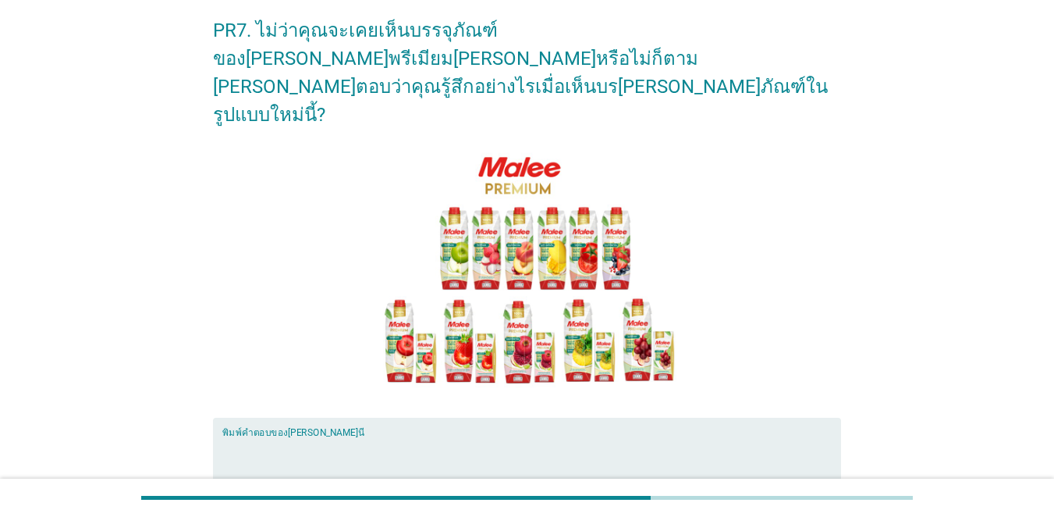
scroll to position [156, 0]
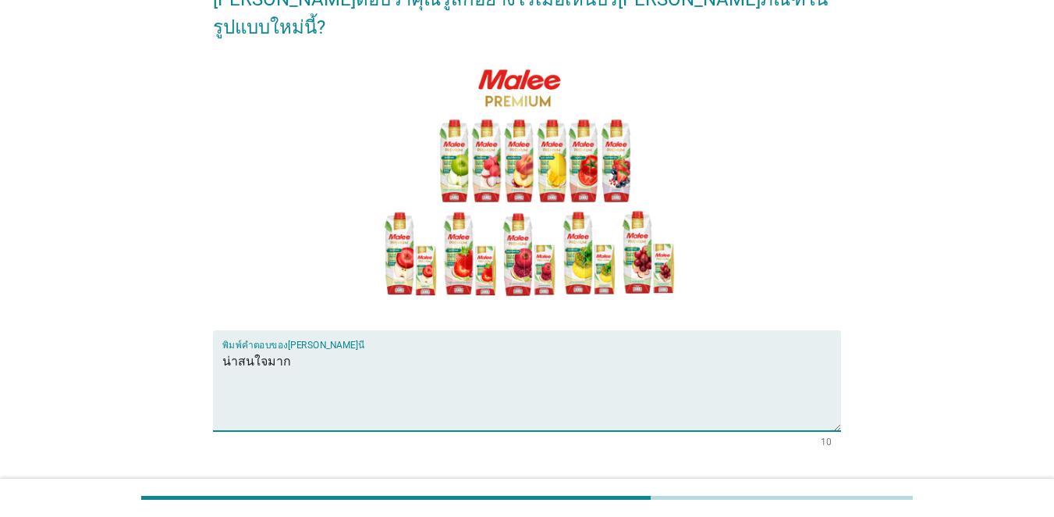
type textarea "น่าสนใจมาก"
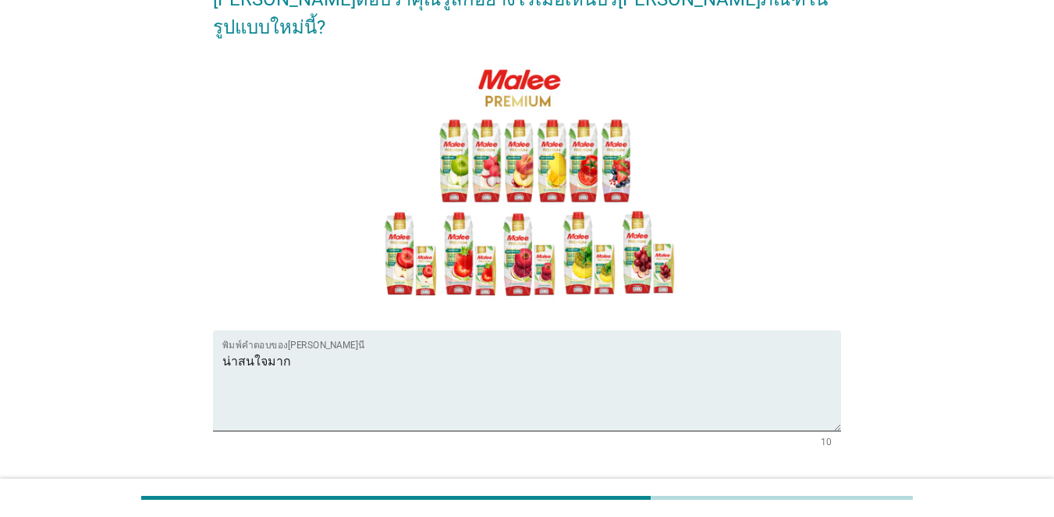
click at [768, 493] on div "ต่อไป" at bounding box center [801, 502] width 44 height 19
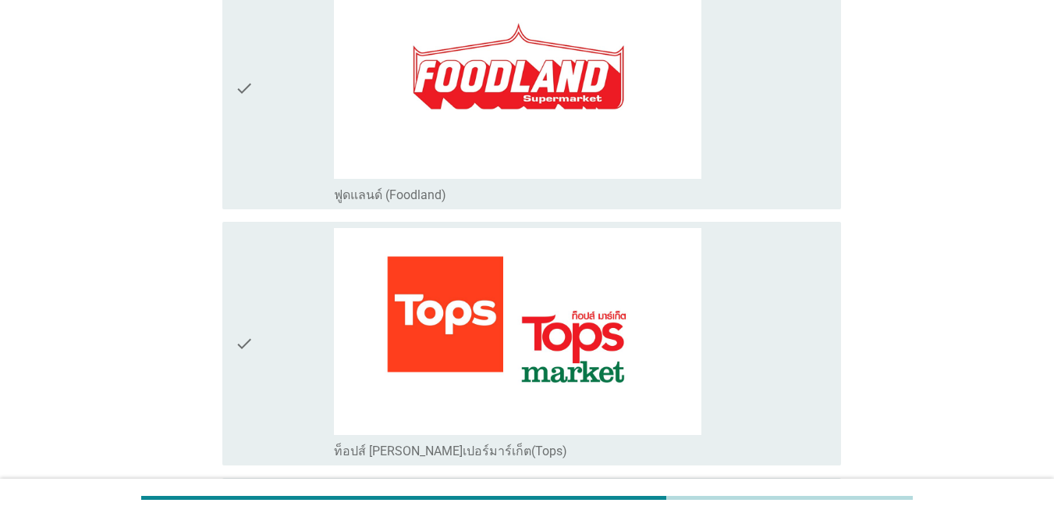
scroll to position [1248, 0]
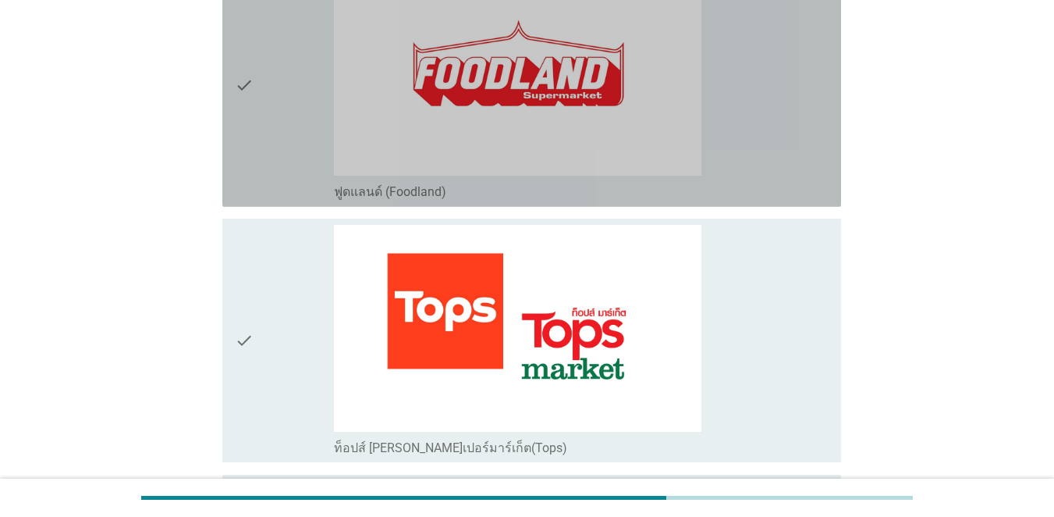
click at [275, 104] on div "check" at bounding box center [284, 85] width 99 height 231
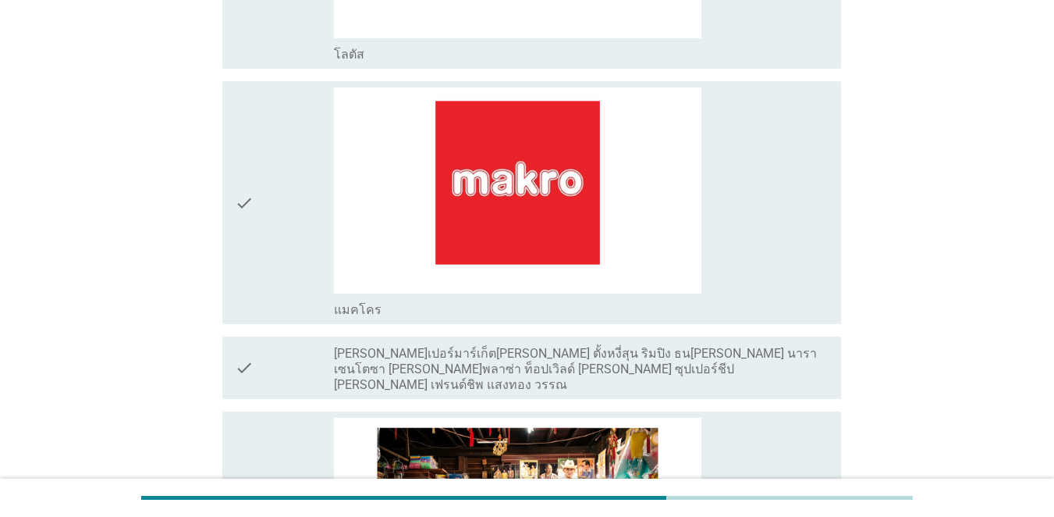
scroll to position [2419, 0]
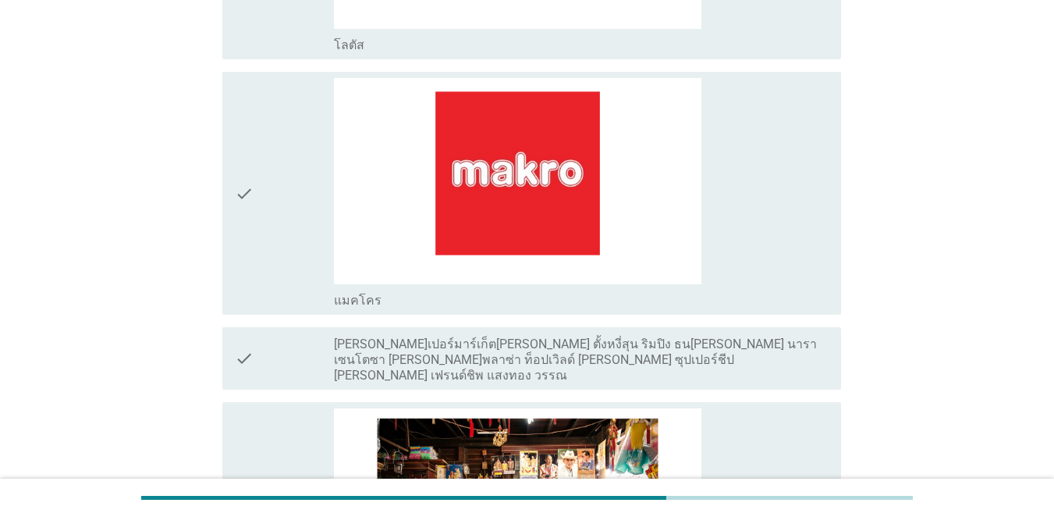
click at [284, 199] on div "check" at bounding box center [284, 193] width 99 height 231
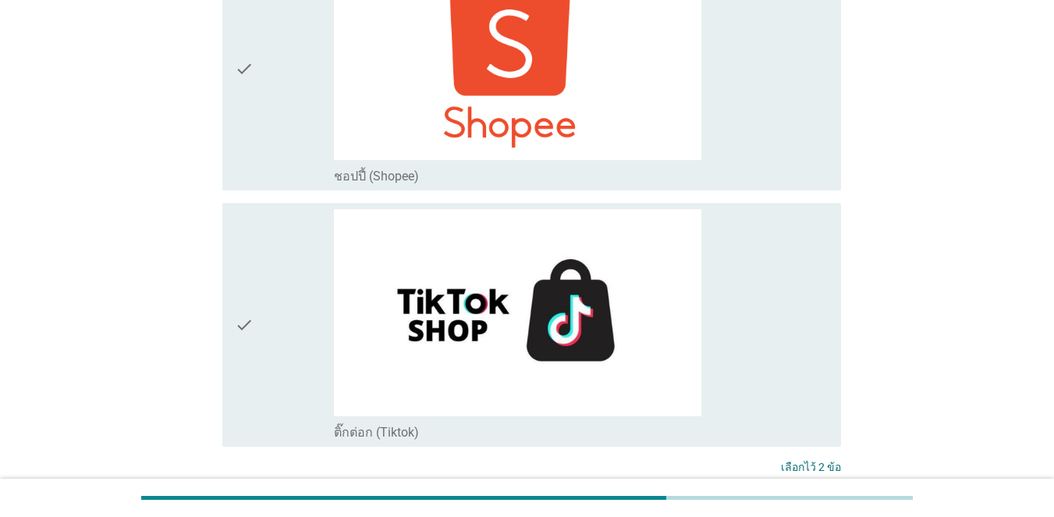
scroll to position [4527, 0]
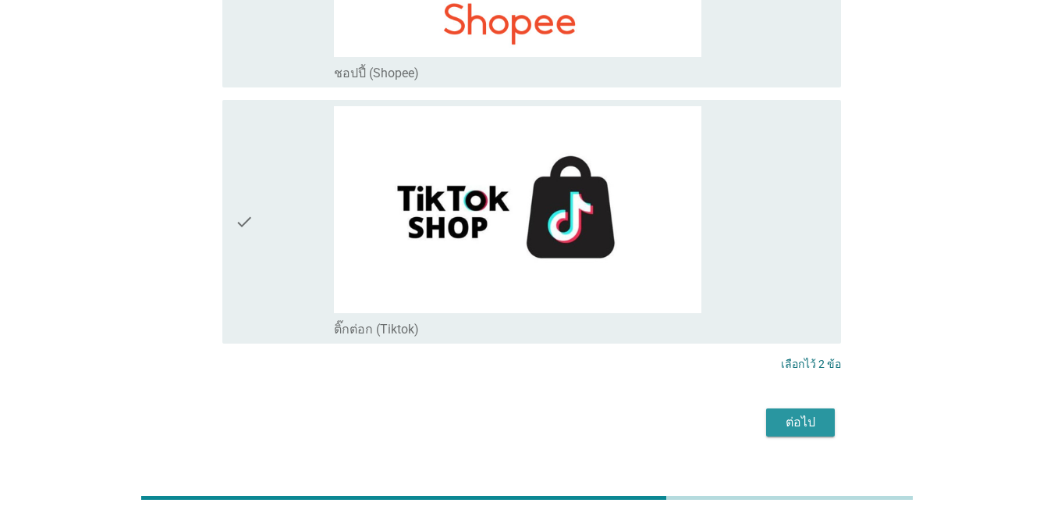
click at [768, 408] on button "ต่อไป" at bounding box center [800, 422] width 69 height 28
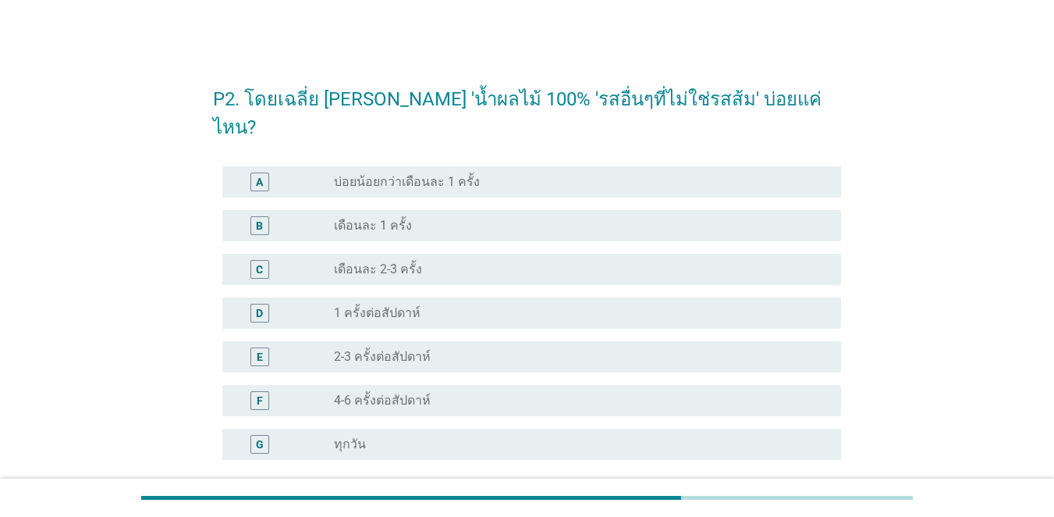
click at [282, 347] on div "E" at bounding box center [259, 356] width 49 height 19
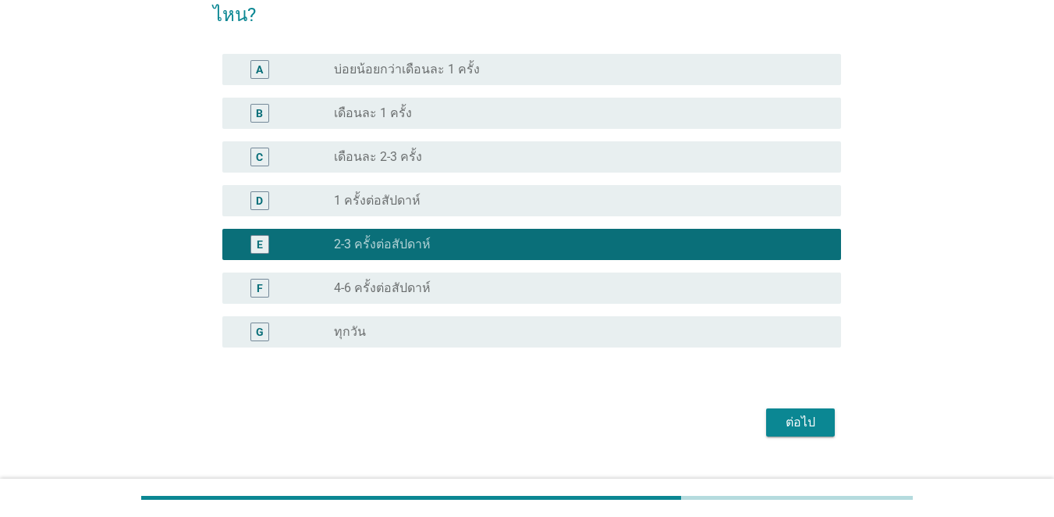
scroll to position [115, 0]
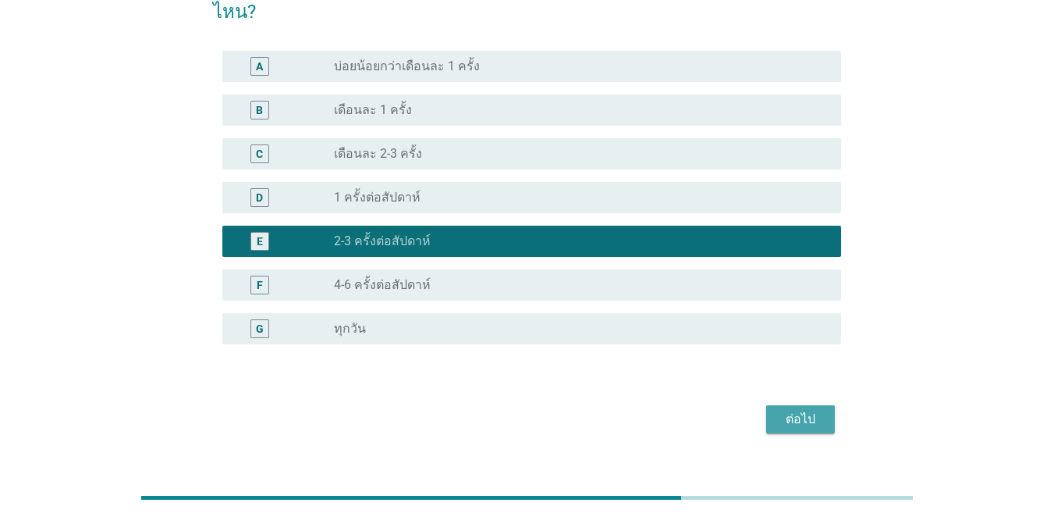
click at [768, 405] on button "ต่อไป" at bounding box center [800, 419] width 69 height 28
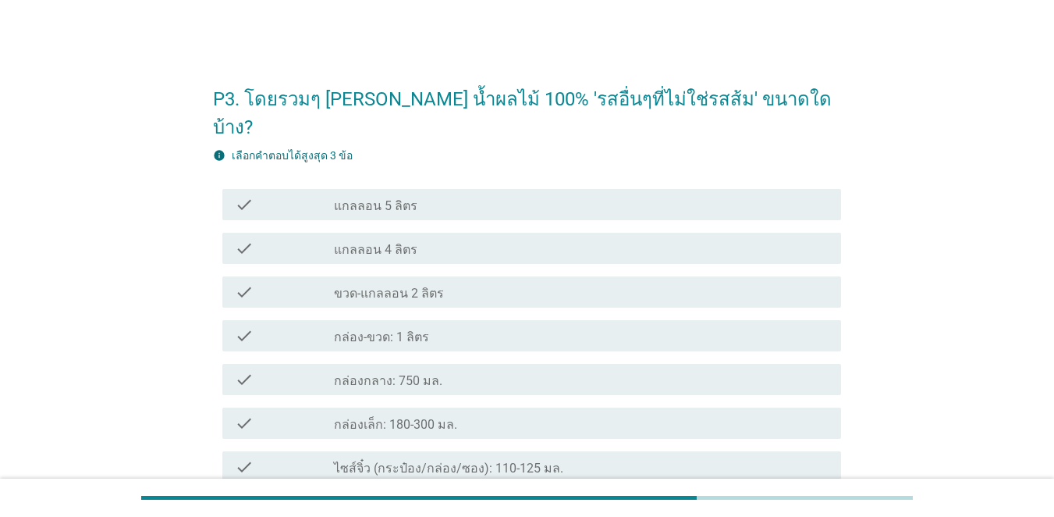
click at [250, 326] on icon "check" at bounding box center [244, 335] width 19 height 19
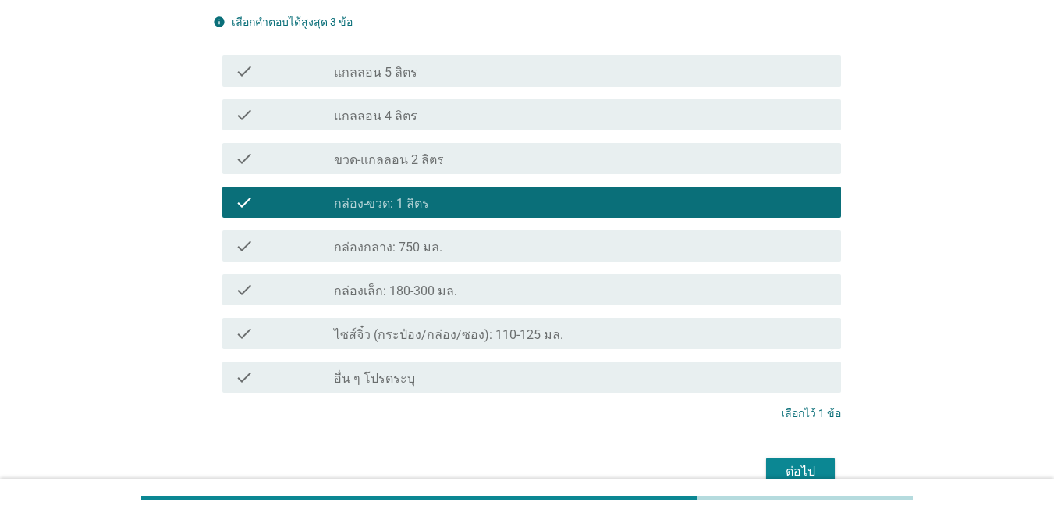
scroll to position [186, 0]
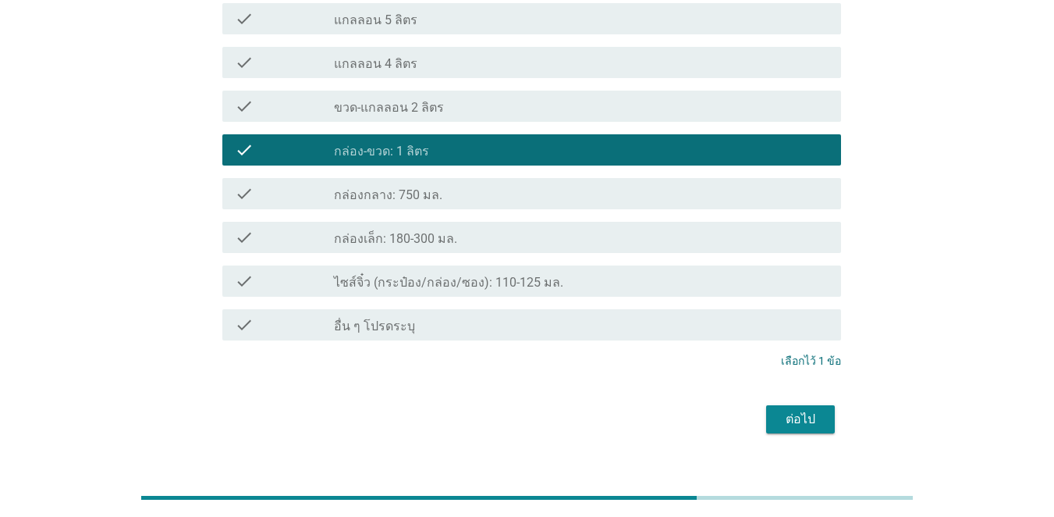
click at [768, 410] on div "ต่อไป" at bounding box center [801, 419] width 44 height 19
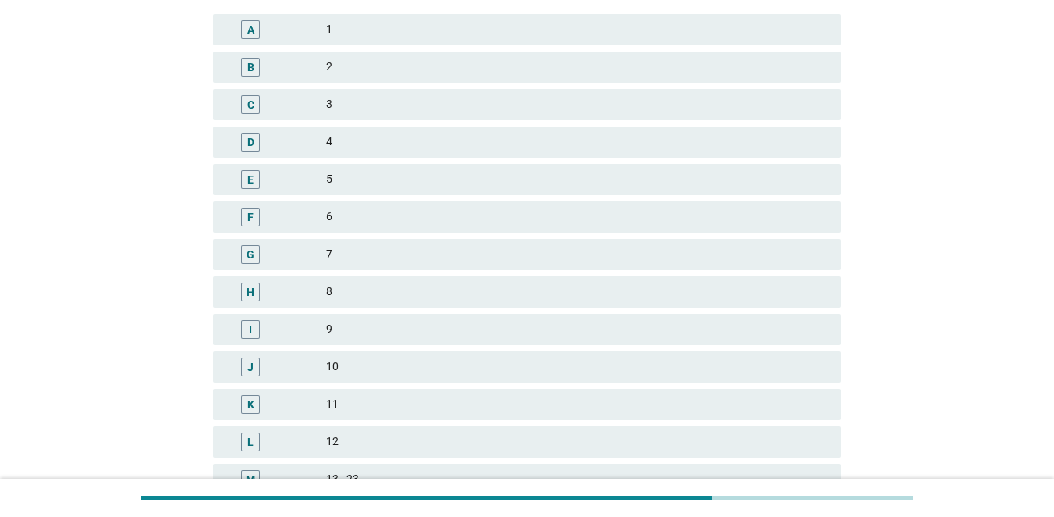
scroll to position [0, 0]
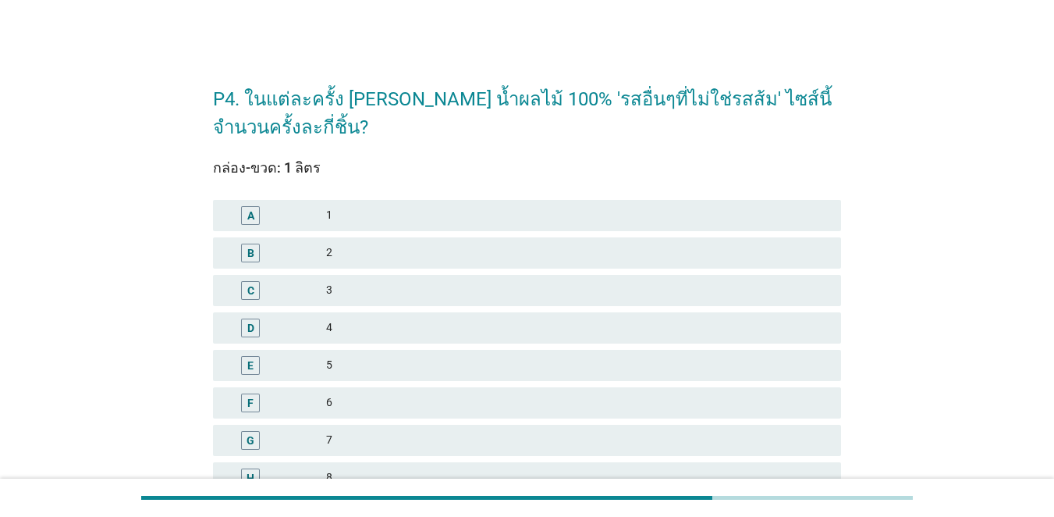
click at [303, 282] on div "C" at bounding box center [276, 290] width 101 height 19
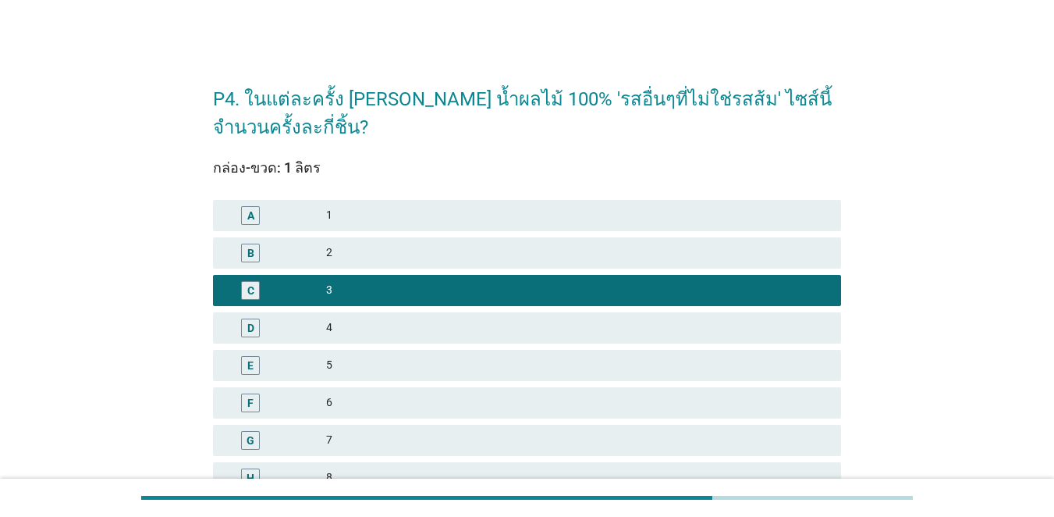
scroll to position [408, 0]
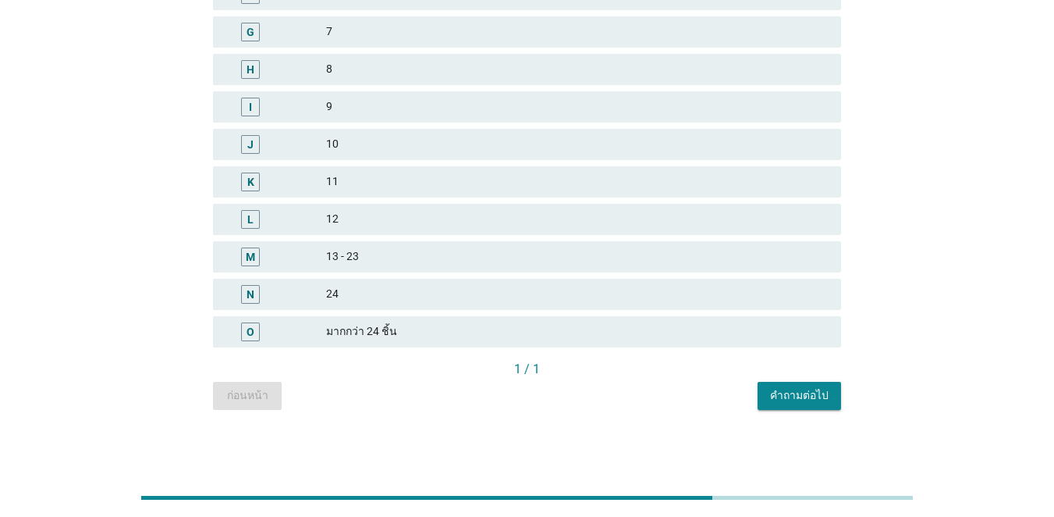
click at [768, 398] on div "คำถามต่อไป" at bounding box center [799, 395] width 59 height 16
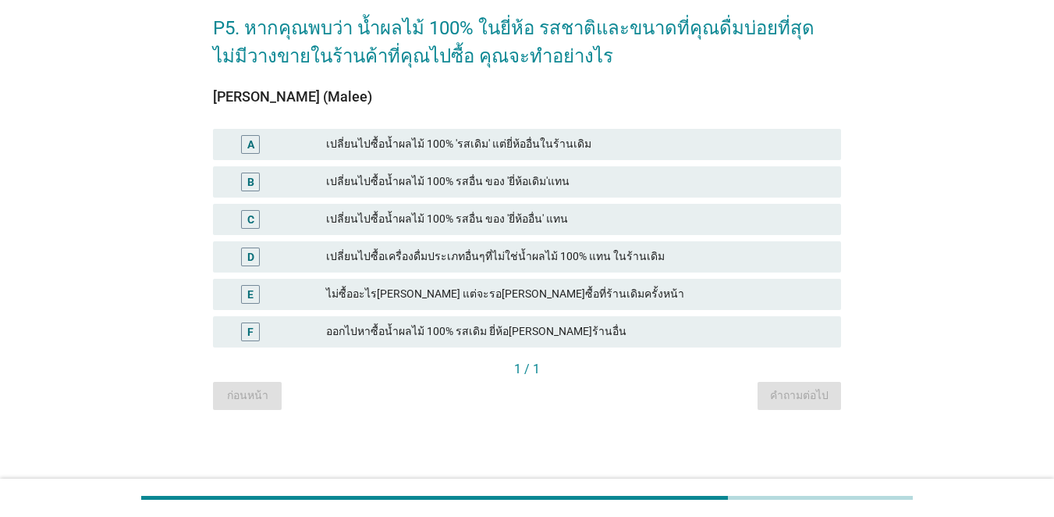
scroll to position [0, 0]
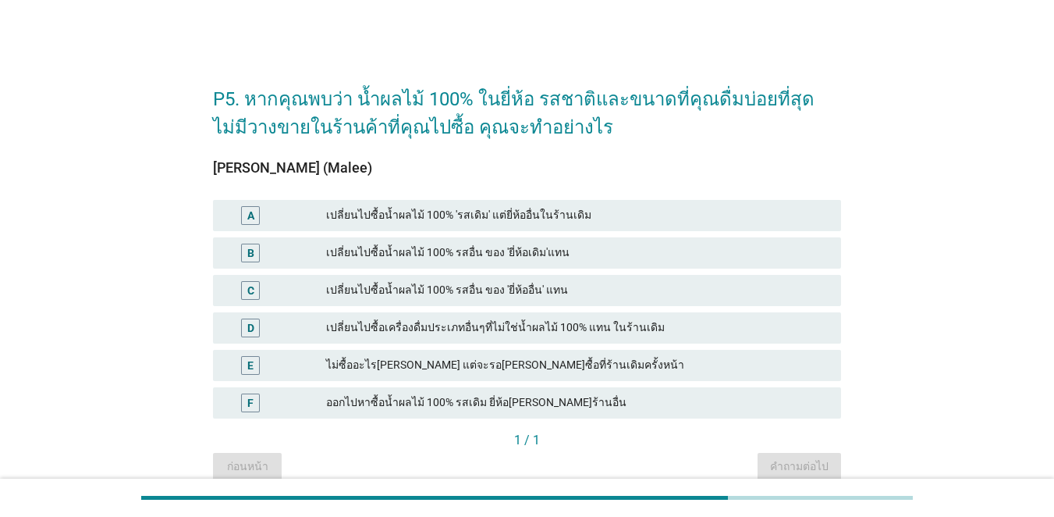
drag, startPoint x: 389, startPoint y: 211, endPoint x: 417, endPoint y: 227, distance: 33.2
click at [389, 210] on div "เปลี่ยนไปซื้อน้ำผลไม้ 100% 'รสเดิม' แต่ยี่ห้ออื่นในร้านเดิม" at bounding box center [577, 215] width 503 height 19
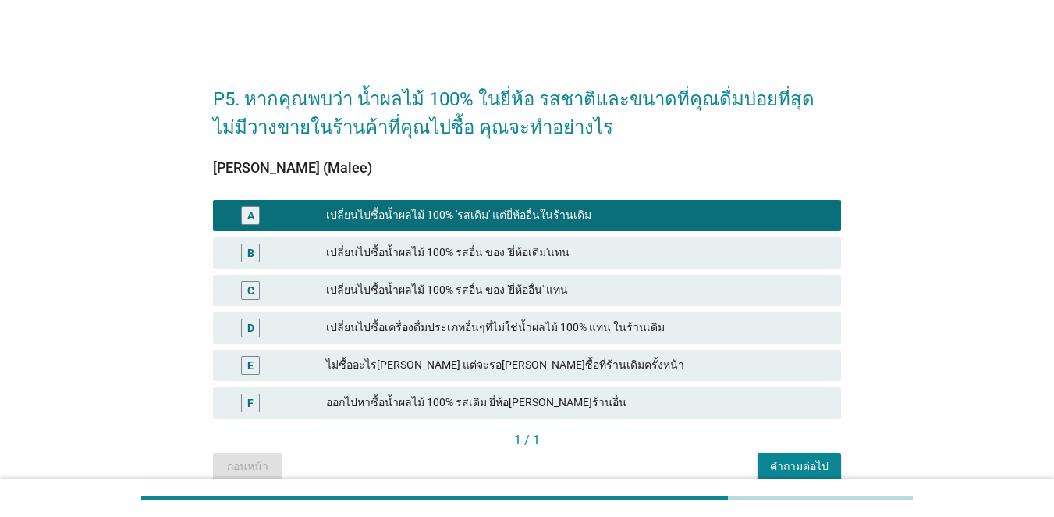
click at [506, 207] on div "เปลี่ยนไปซื้อน้ำผลไม้ 100% 'รสเดิม' แต่ยี่ห้ออื่นในร้านเดิม" at bounding box center [577, 215] width 503 height 19
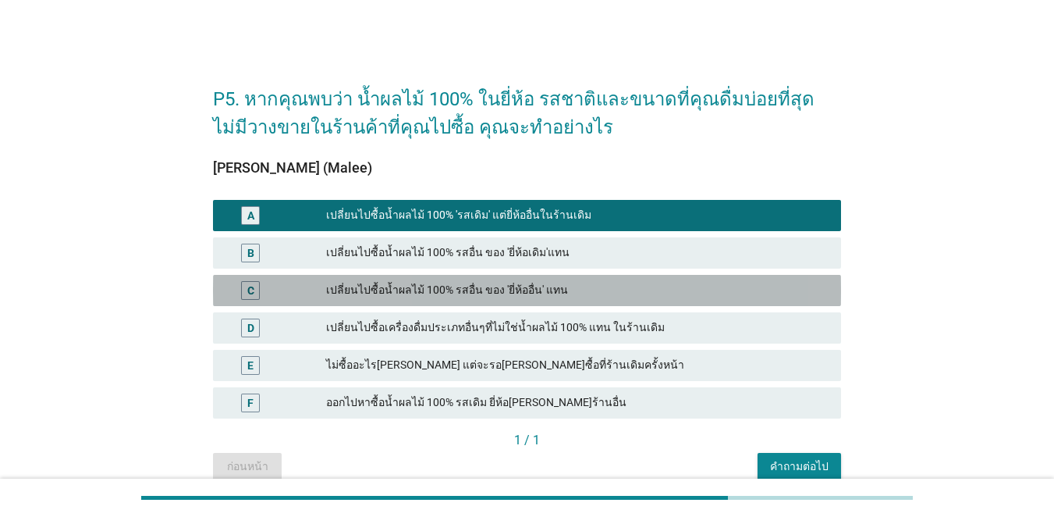
click at [434, 294] on div "เปลี่ยนไปซื้อน้ำผลไม้ 100% รสอื่น ของ 'ยี่ห้ออื่น' แทน" at bounding box center [577, 290] width 503 height 19
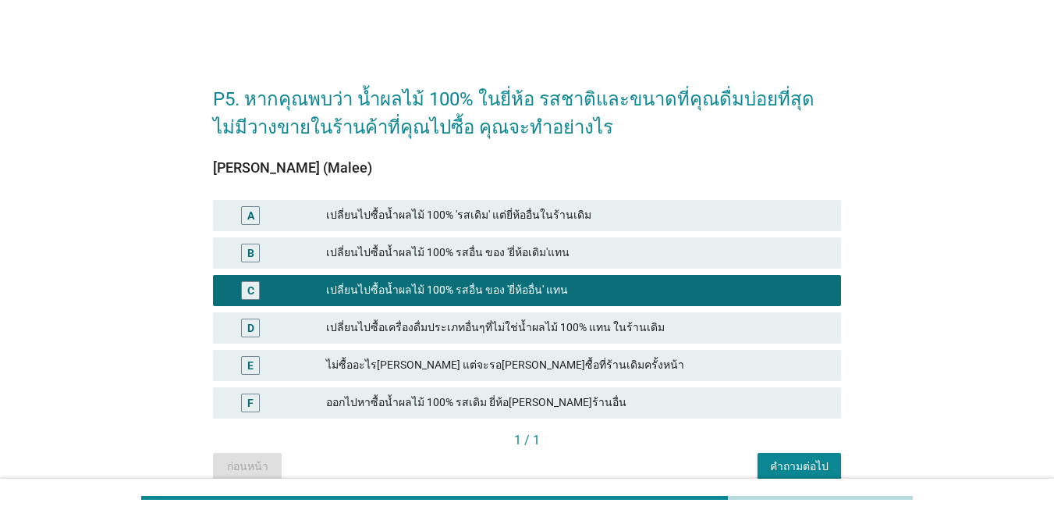
click at [768, 459] on div "คำถามต่อไป" at bounding box center [799, 466] width 59 height 16
